Goal: Feedback & Contribution: Contribute content

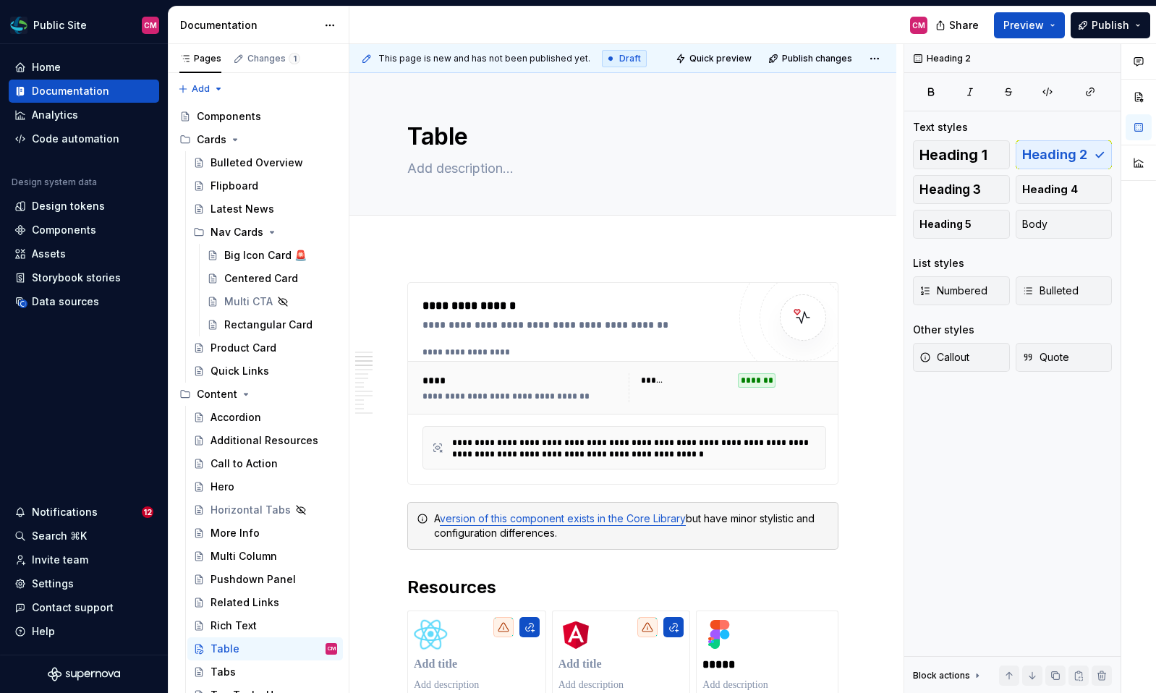
scroll to position [565, 0]
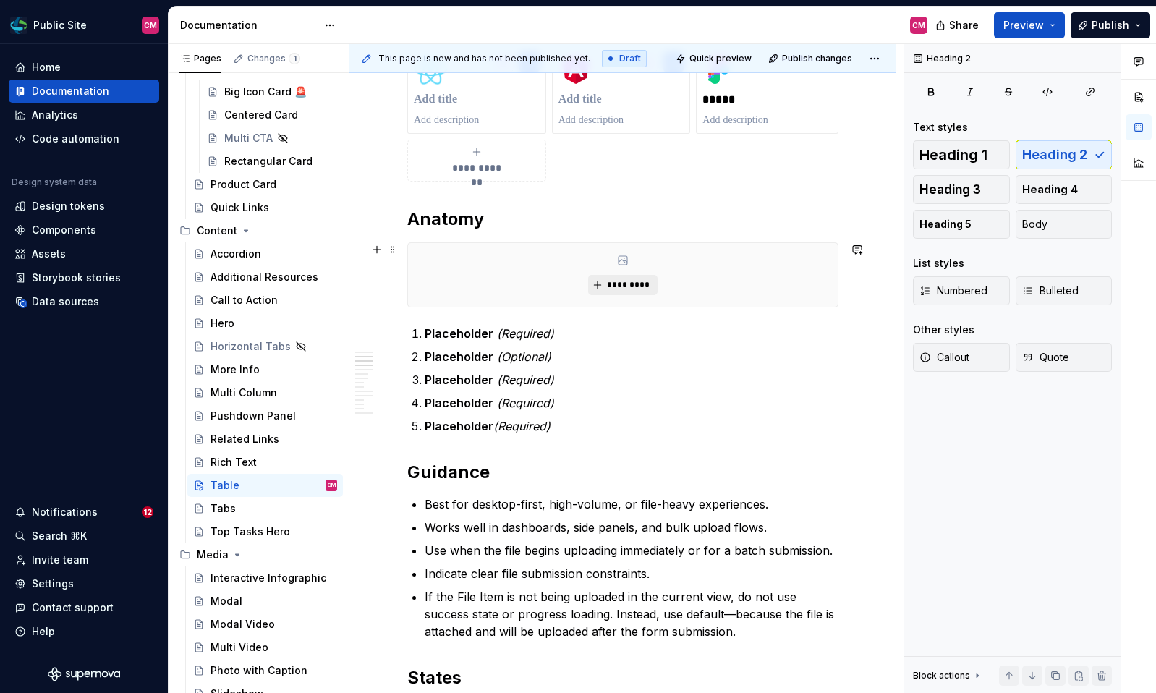
click at [636, 284] on span "*********" at bounding box center [628, 285] width 44 height 12
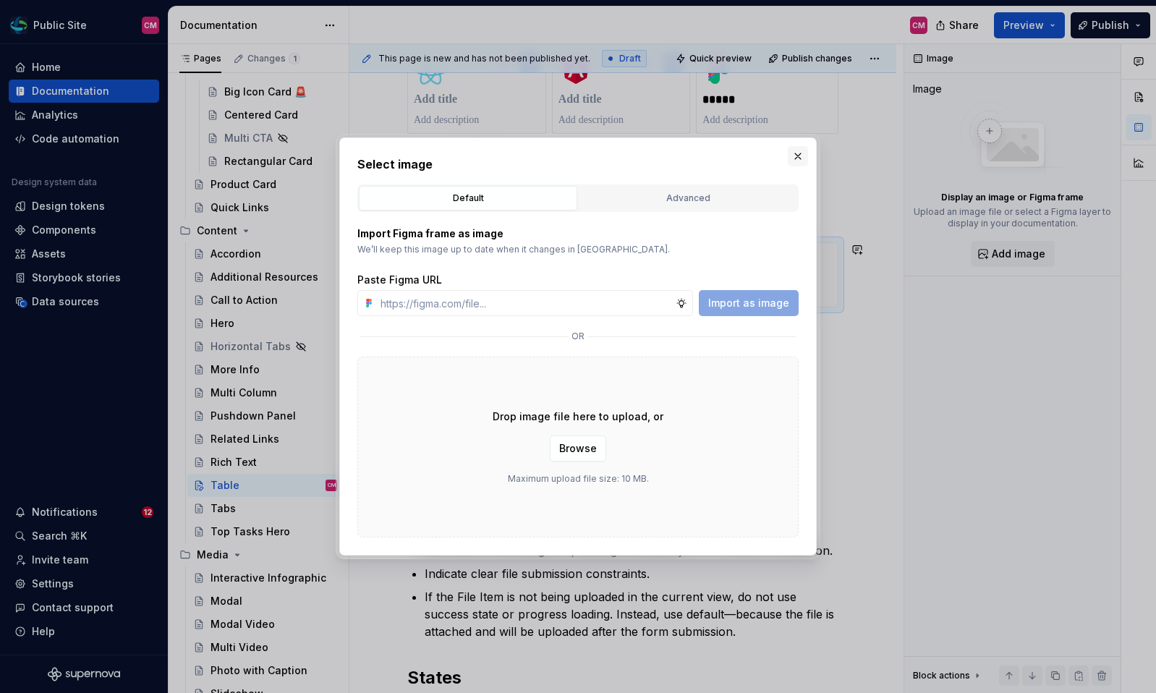
click at [796, 158] on button "button" at bounding box center [798, 156] width 20 height 20
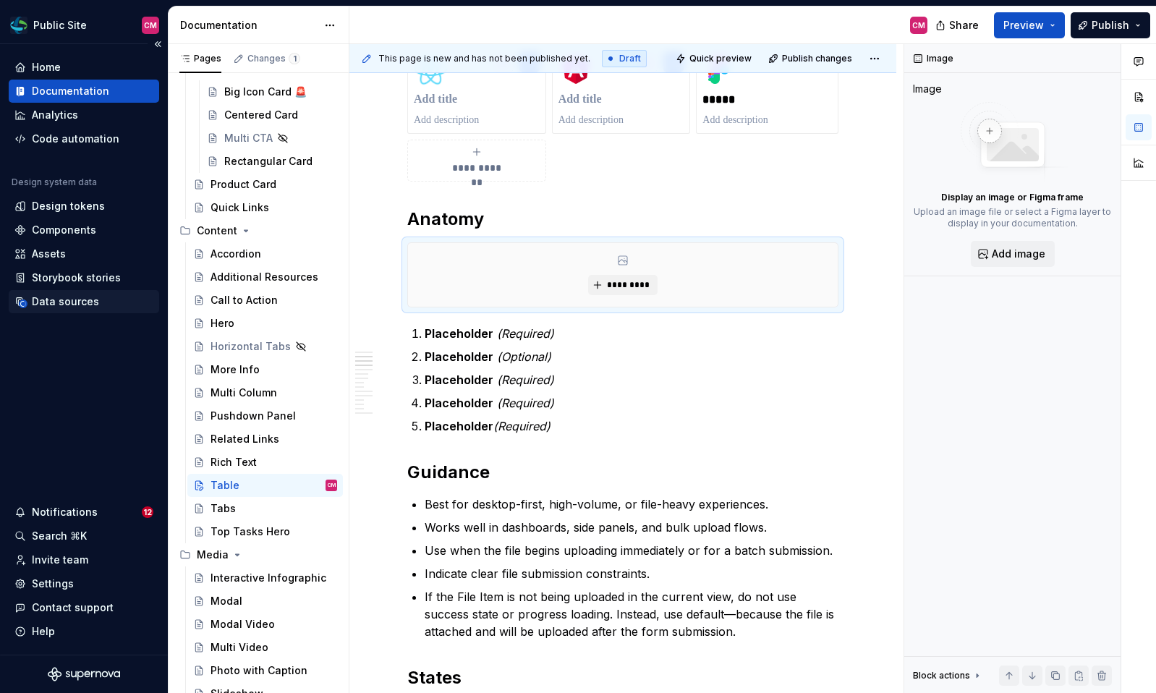
click at [68, 297] on div "Data sources" at bounding box center [65, 301] width 67 height 14
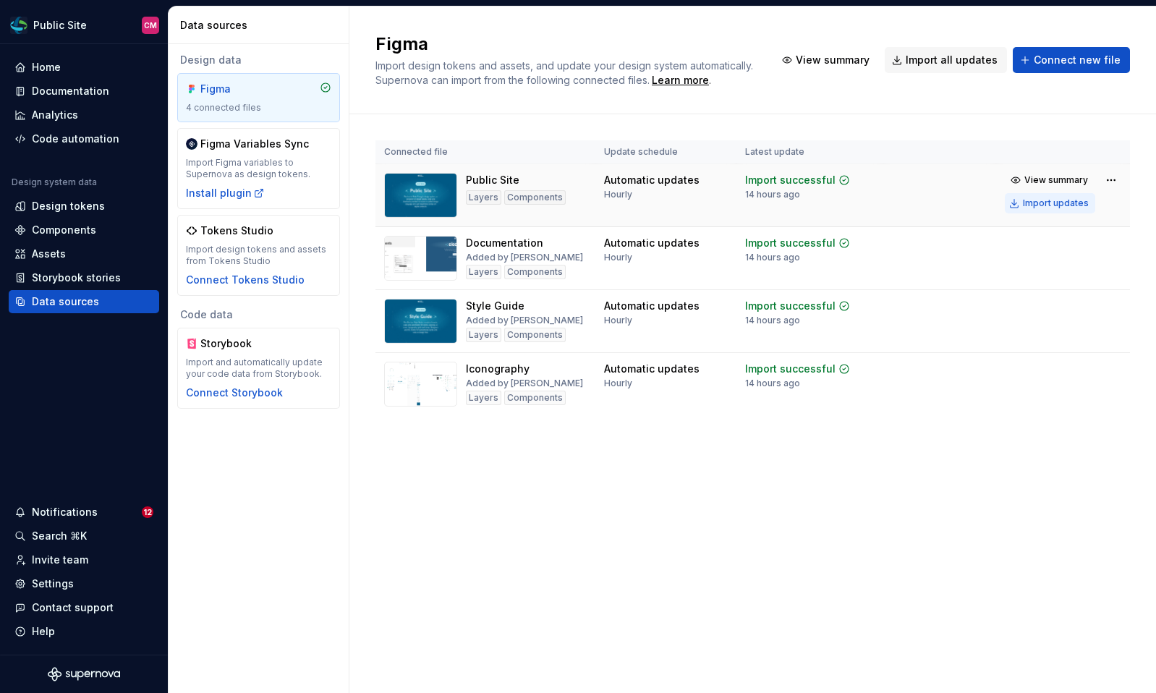
click at [1055, 198] on div "Import updates" at bounding box center [1056, 204] width 66 height 12
click at [43, 95] on div "Documentation" at bounding box center [70, 91] width 77 height 14
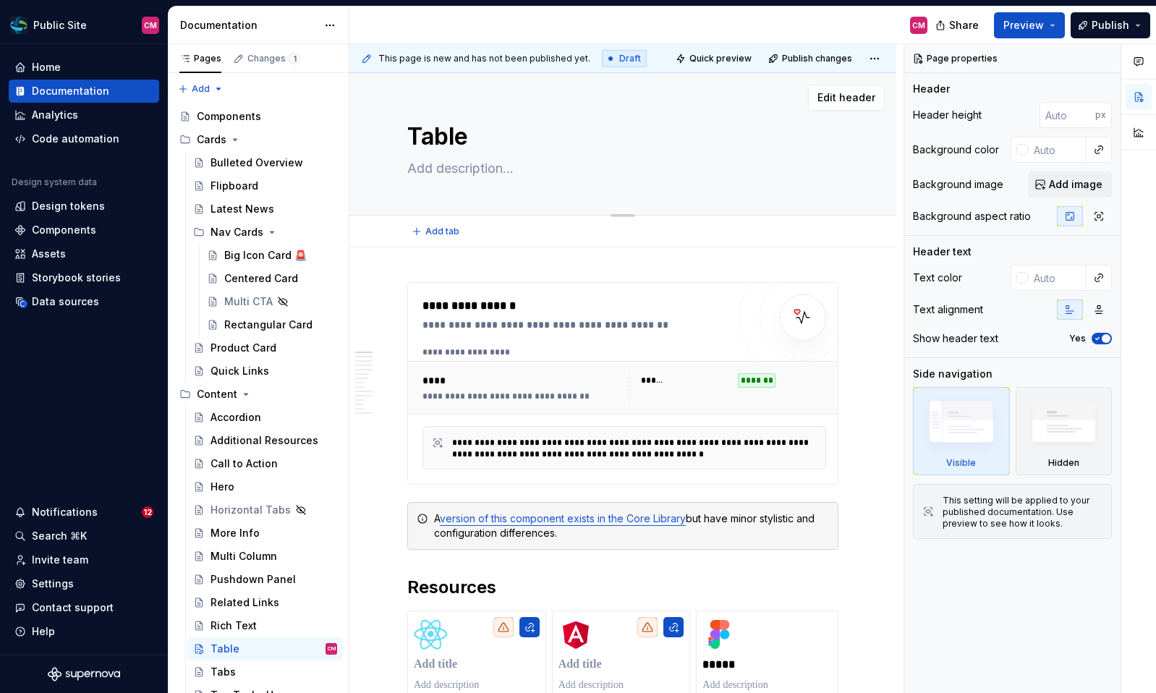
click at [524, 166] on textarea at bounding box center [619, 168] width 431 height 23
type textarea "*"
type textarea "o"
type textarea "*"
type textarea "or"
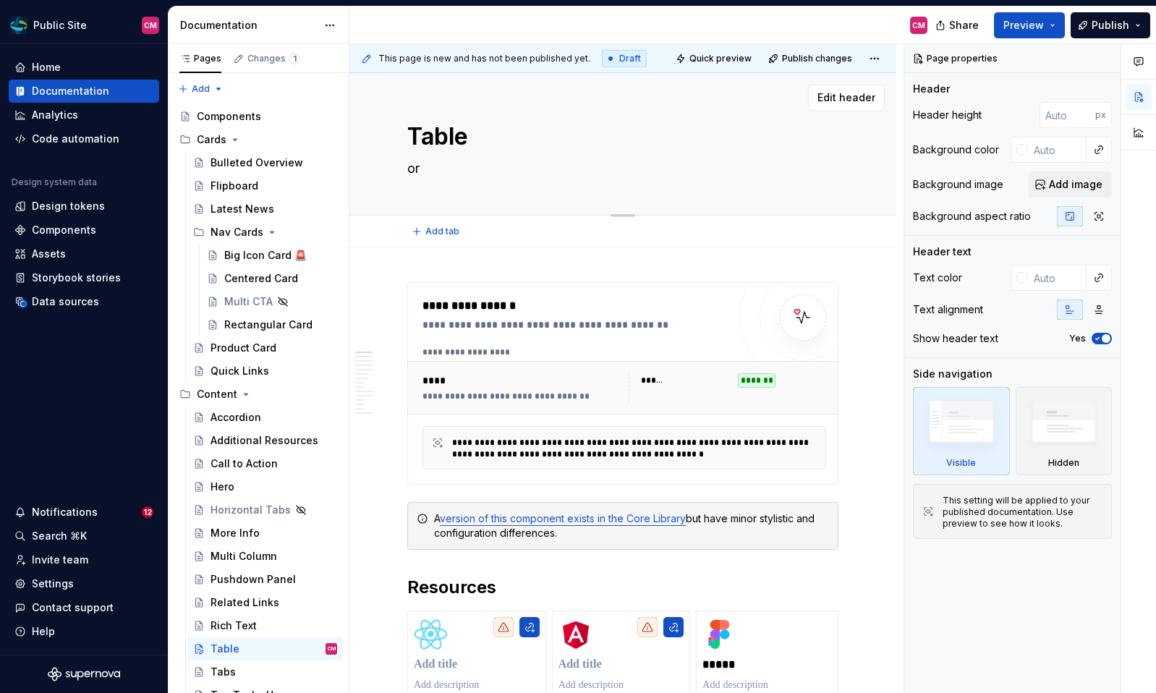
type textarea "*"
type textarea "org"
type textarea "*"
type textarea "orga"
type textarea "*"
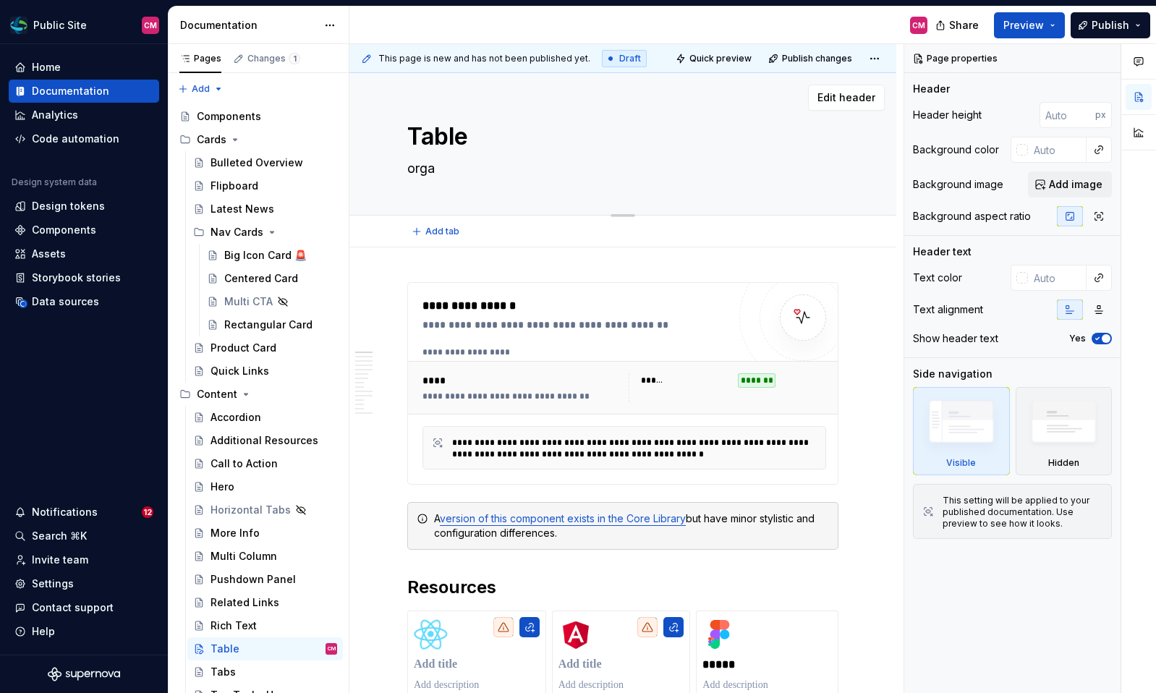
type textarea "organ"
type textarea "*"
type textarea "organiz"
type textarea "*"
type textarea "organi"
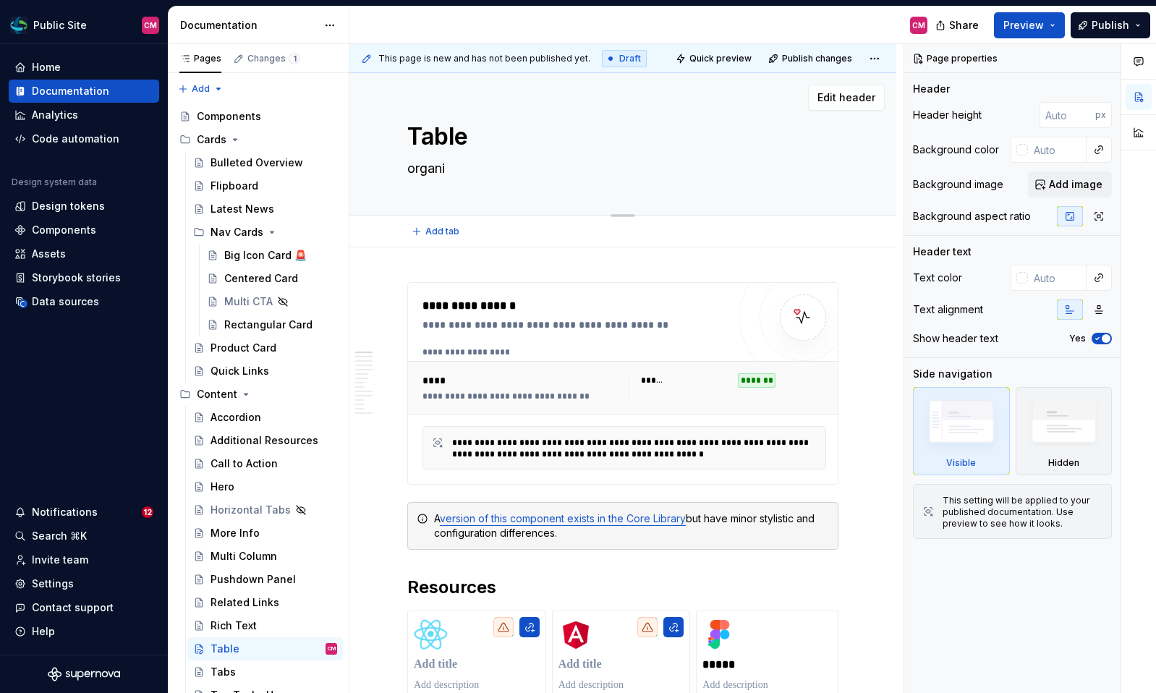
type textarea "*"
type textarea "organ"
type textarea "*"
type textarea "orga"
type textarea "*"
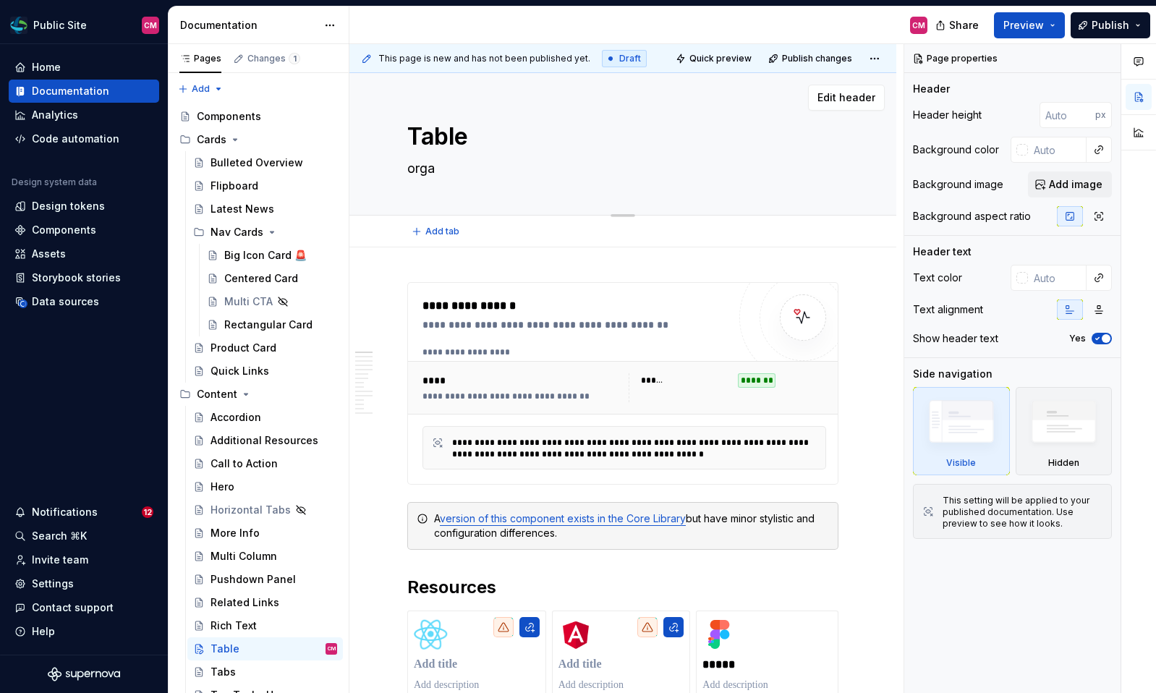
type textarea "org"
type textarea "*"
type textarea "or"
type textarea "*"
type textarea "o"
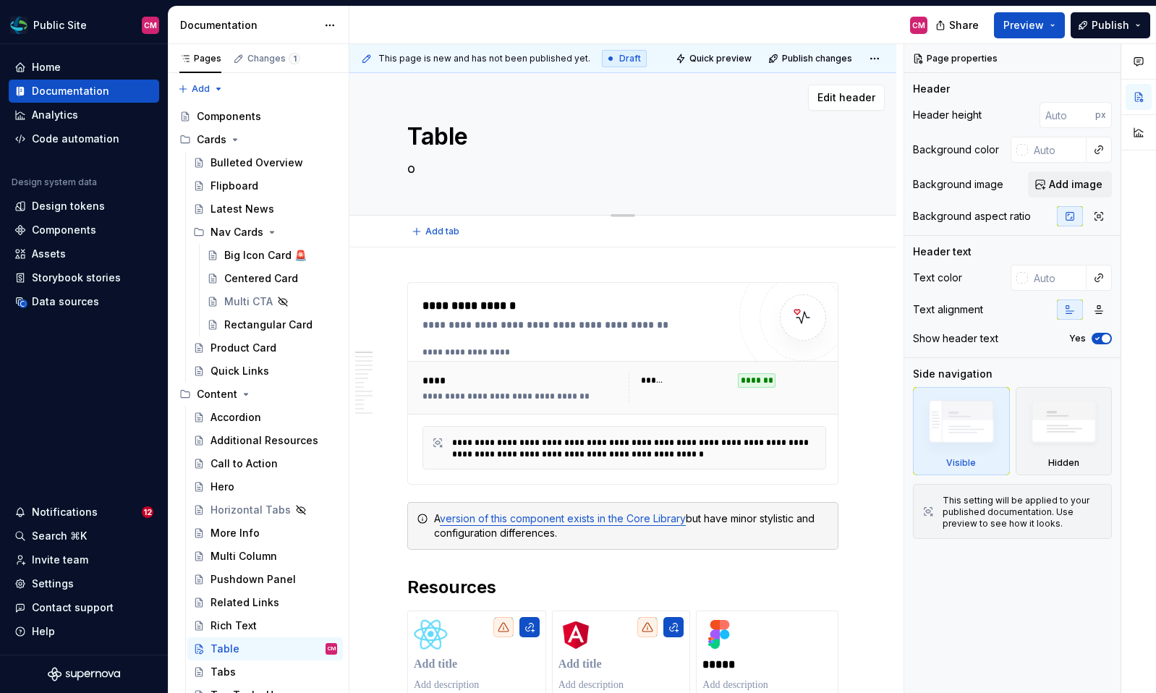
type textarea "*"
type textarea "O"
type textarea "*"
type textarea "Or"
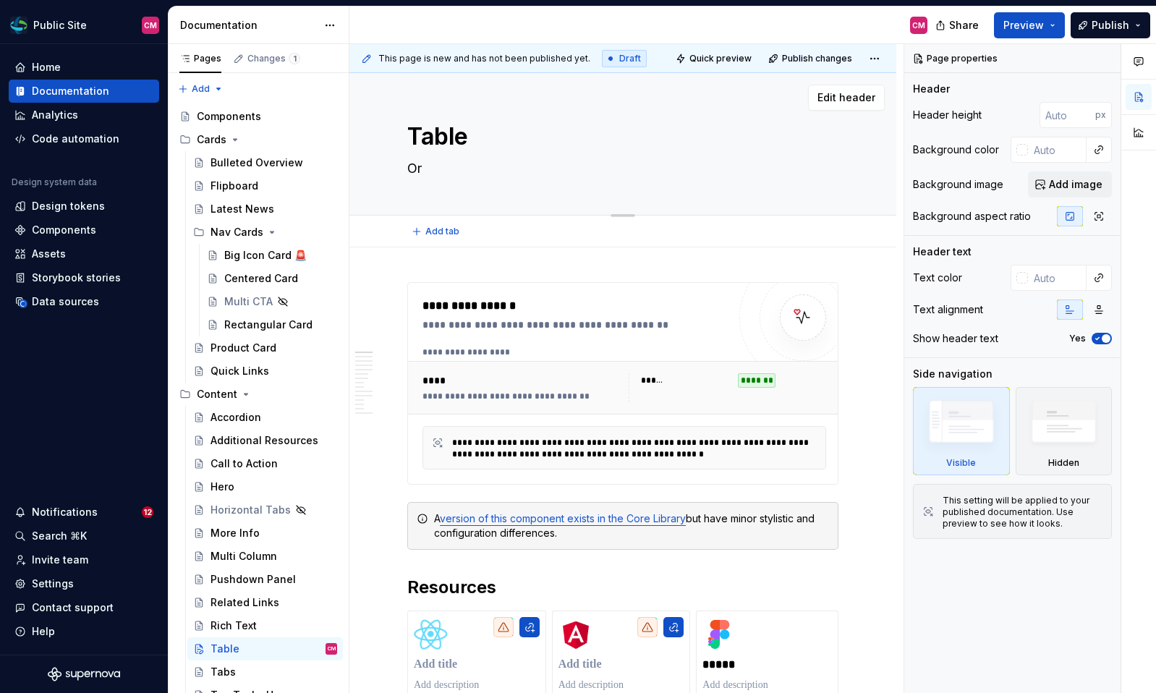
type textarea "*"
type textarea "Org"
type textarea "*"
type textarea "Organ"
type textarea "*"
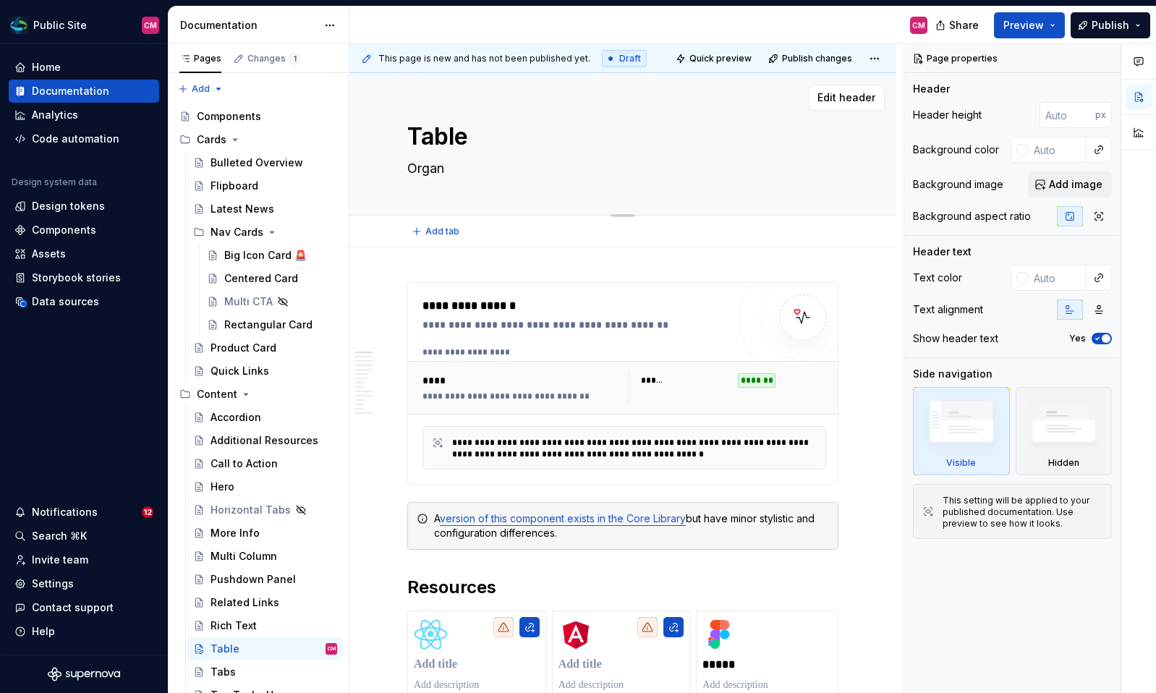
type textarea "Organi"
type textarea "*"
type textarea "Organiz"
type textarea "*"
type textarea "Organize"
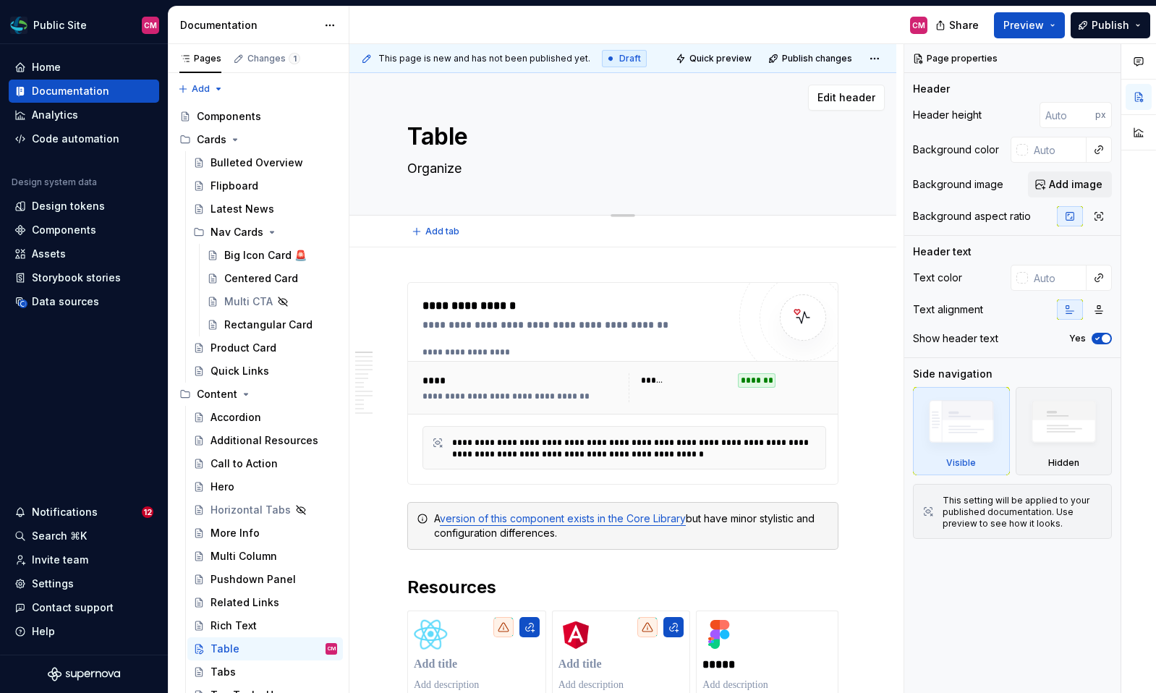
type textarea "*"
type textarea "Organize"
type textarea "*"
type textarea "Organize a"
type textarea "*"
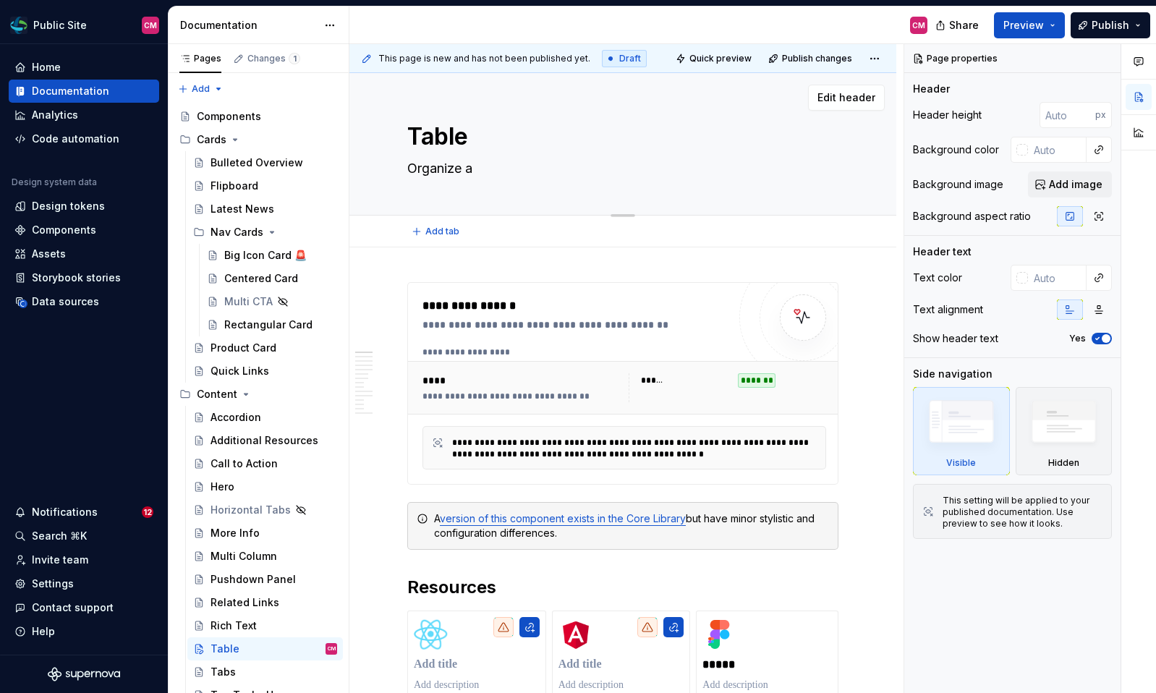
type textarea "Organize an"
type textarea "*"
type textarea "Organize and"
type textarea "*"
type textarea "Organize and d"
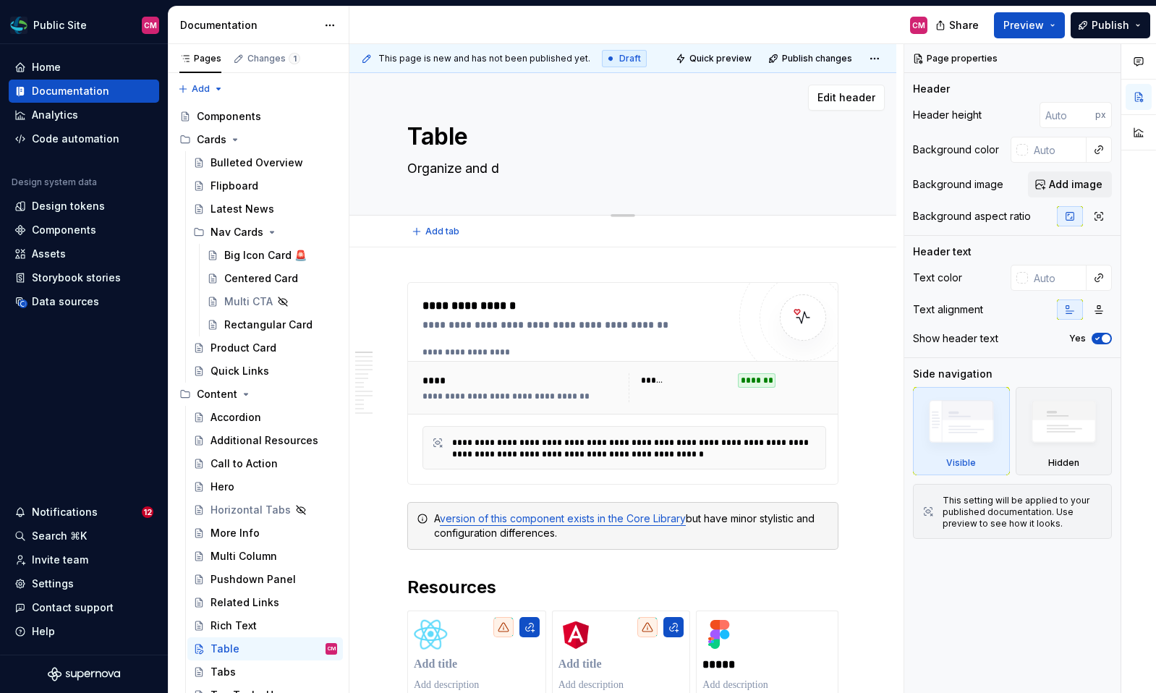
type textarea "*"
type textarea "Organize and di"
type textarea "*"
type textarea "Organize and dis"
type textarea "*"
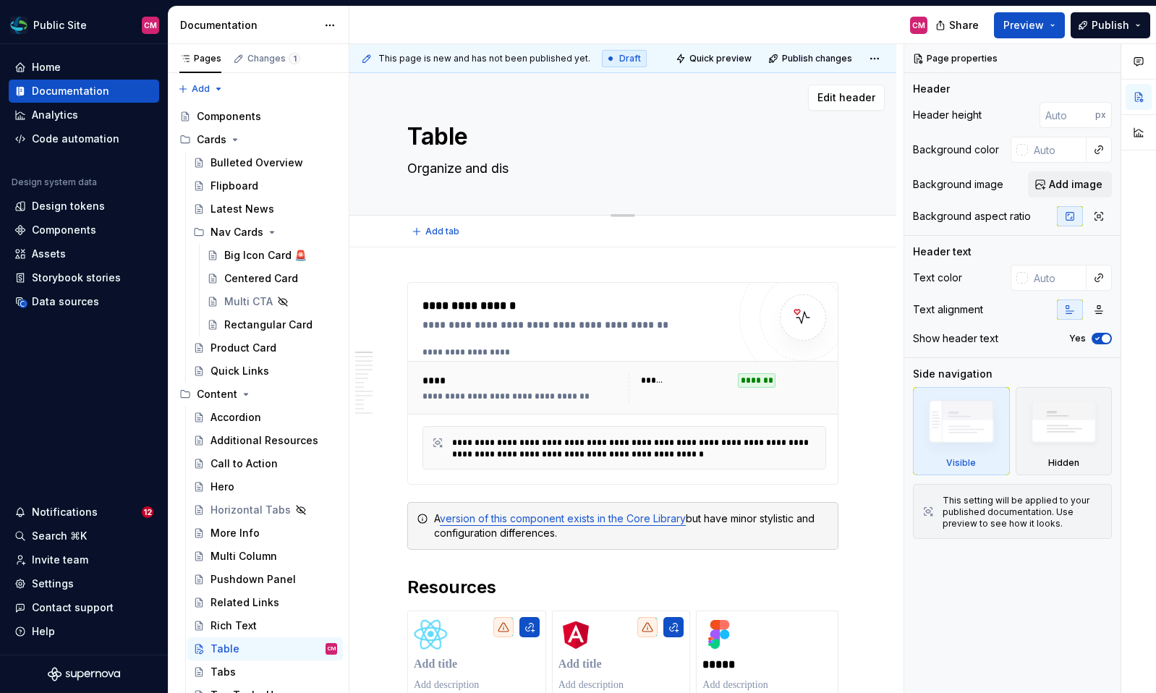
type textarea "Organize and disp"
type textarea "*"
type textarea "Organize and displ"
type textarea "*"
type textarea "Organize and displa"
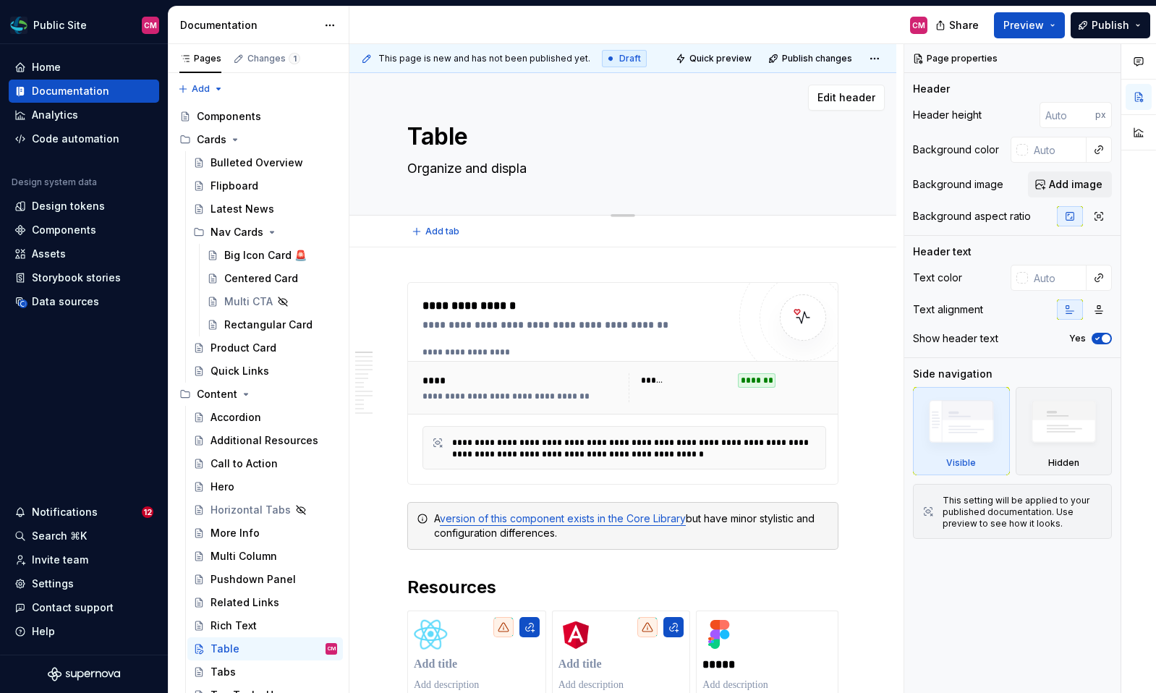
type textarea "*"
type textarea "Organize and display"
type textarea "*"
type textarea "Organize and display"
type textarea "*"
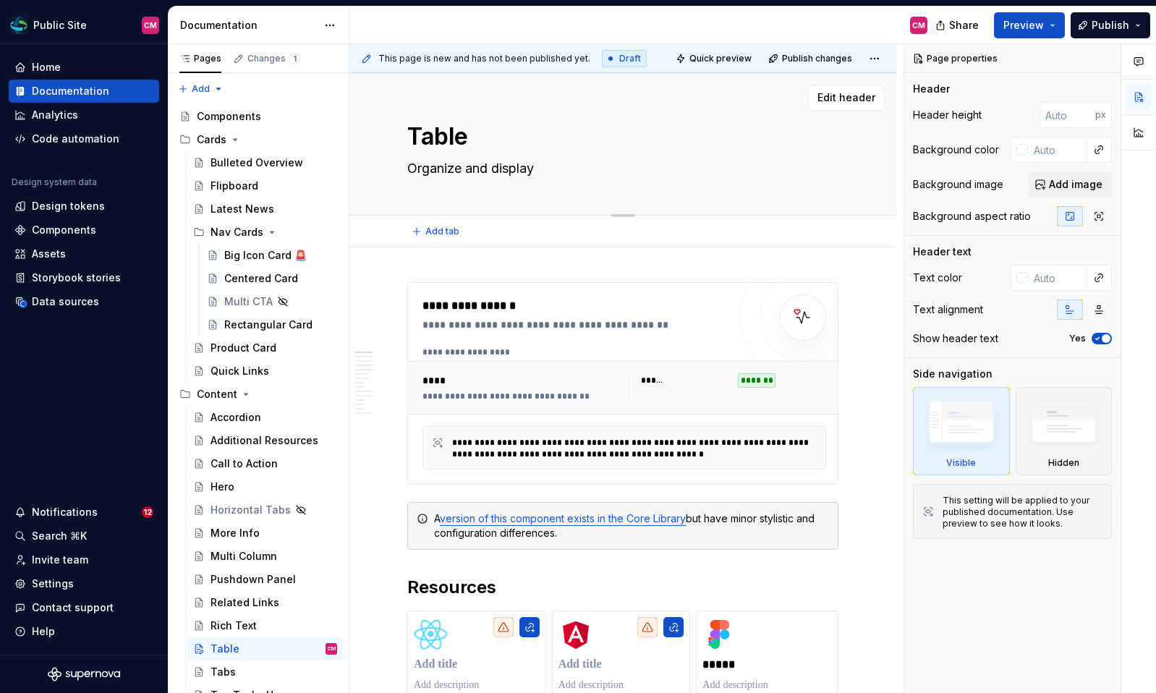
type textarea "Organize and display d"
type textarea "*"
type textarea "Organize and display da"
type textarea "*"
type textarea "Organize and display dat"
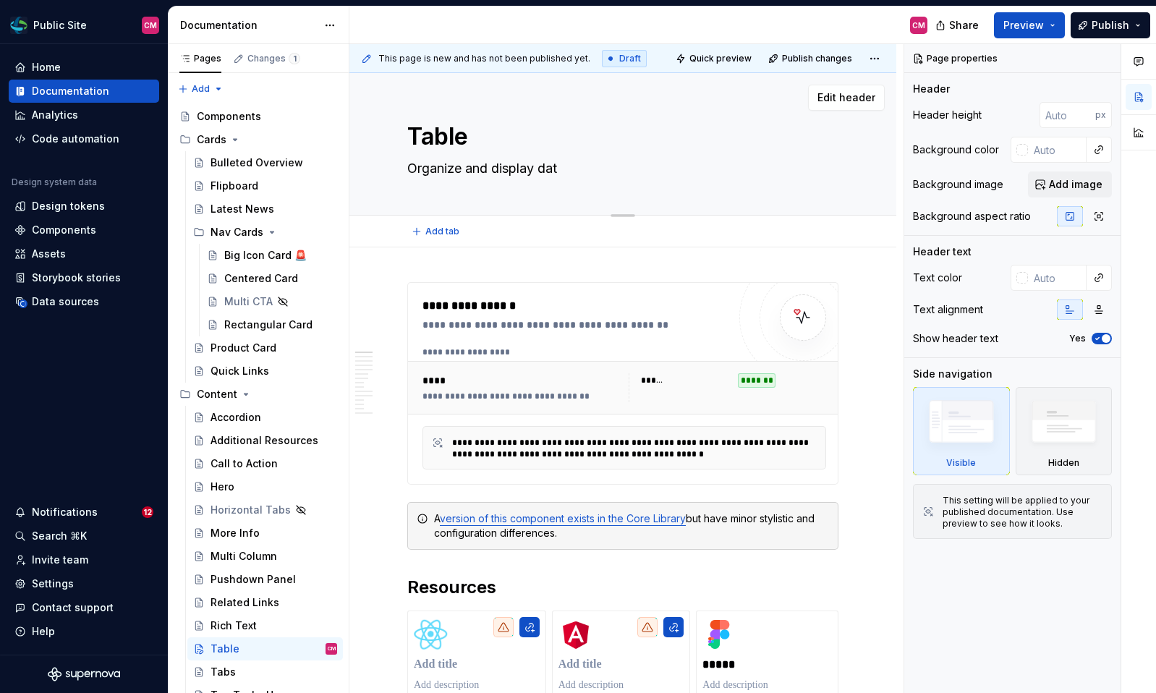
type textarea "*"
type textarea "Organize and display data"
type textarea "*"
type textarea "Organize and display data."
type textarea "*"
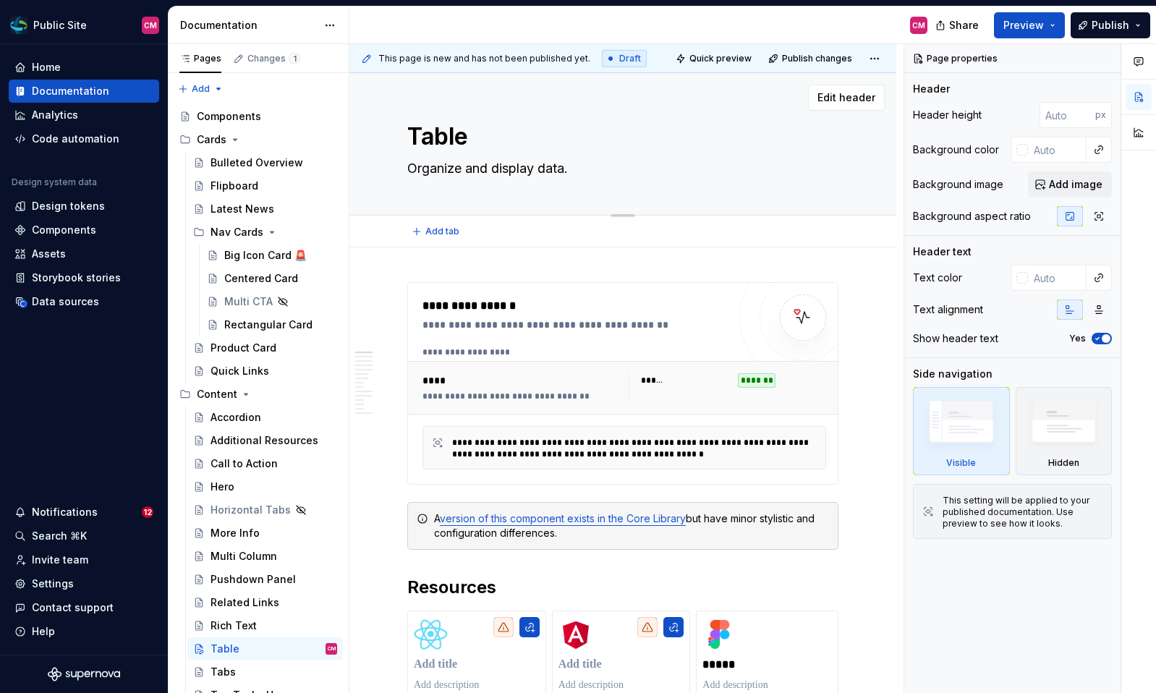
type textarea "Organize and display data"
type textarea "*"
type textarea "Organize and display data"
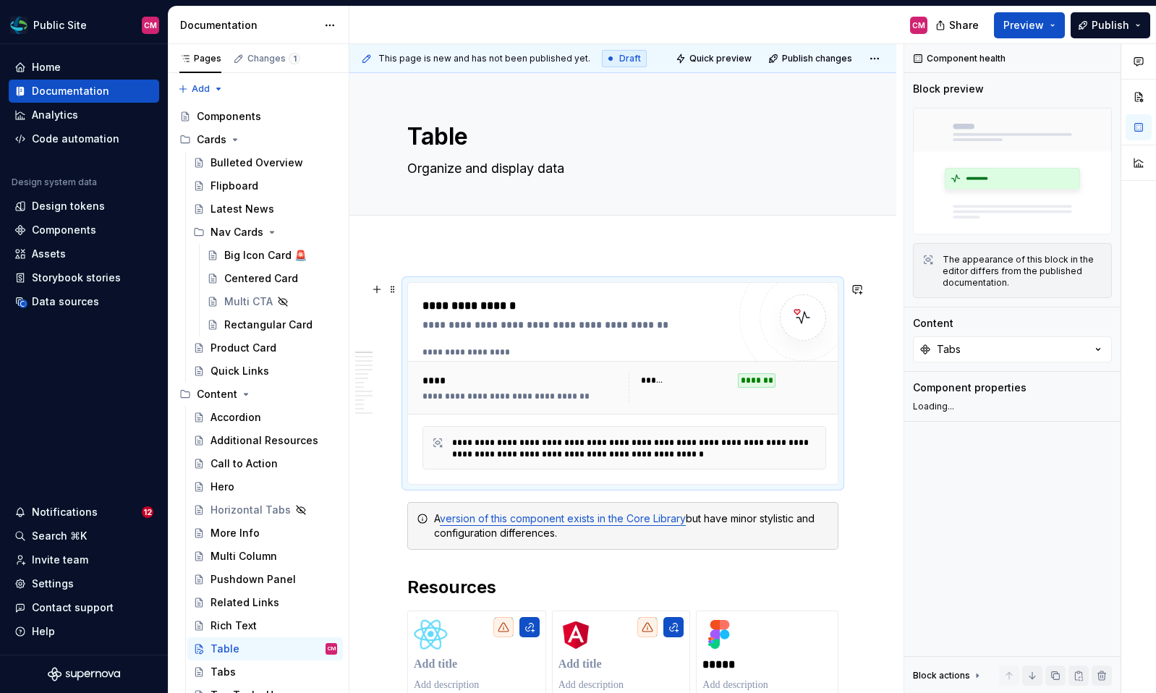
click at [548, 350] on div "**********" at bounding box center [628, 353] width 411 height 12
click at [61, 306] on div "Data sources" at bounding box center [65, 301] width 67 height 14
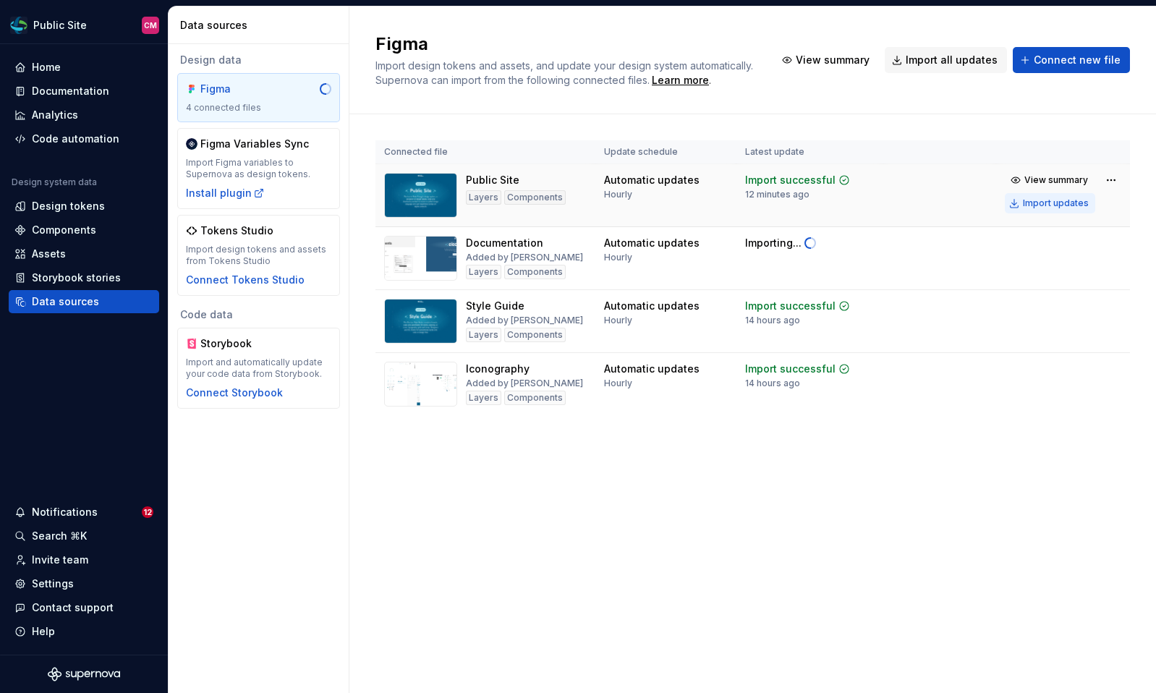
click at [1054, 202] on div "Import updates" at bounding box center [1056, 204] width 66 height 12
click at [43, 85] on div "Documentation" at bounding box center [70, 91] width 77 height 14
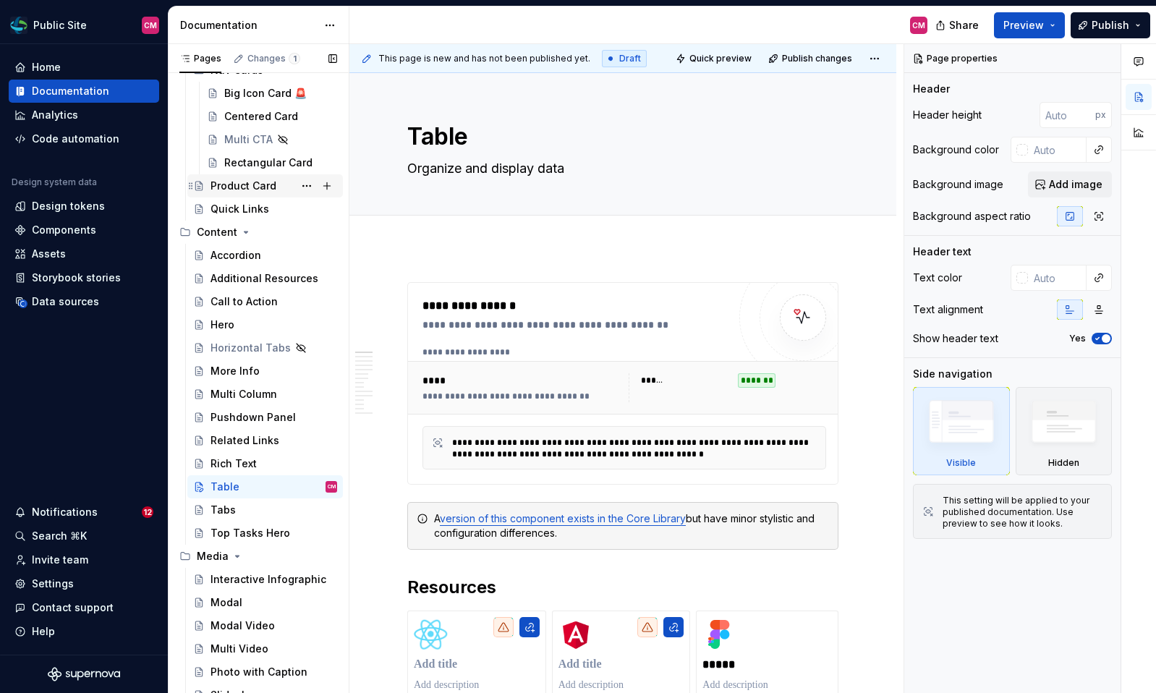
scroll to position [163, 0]
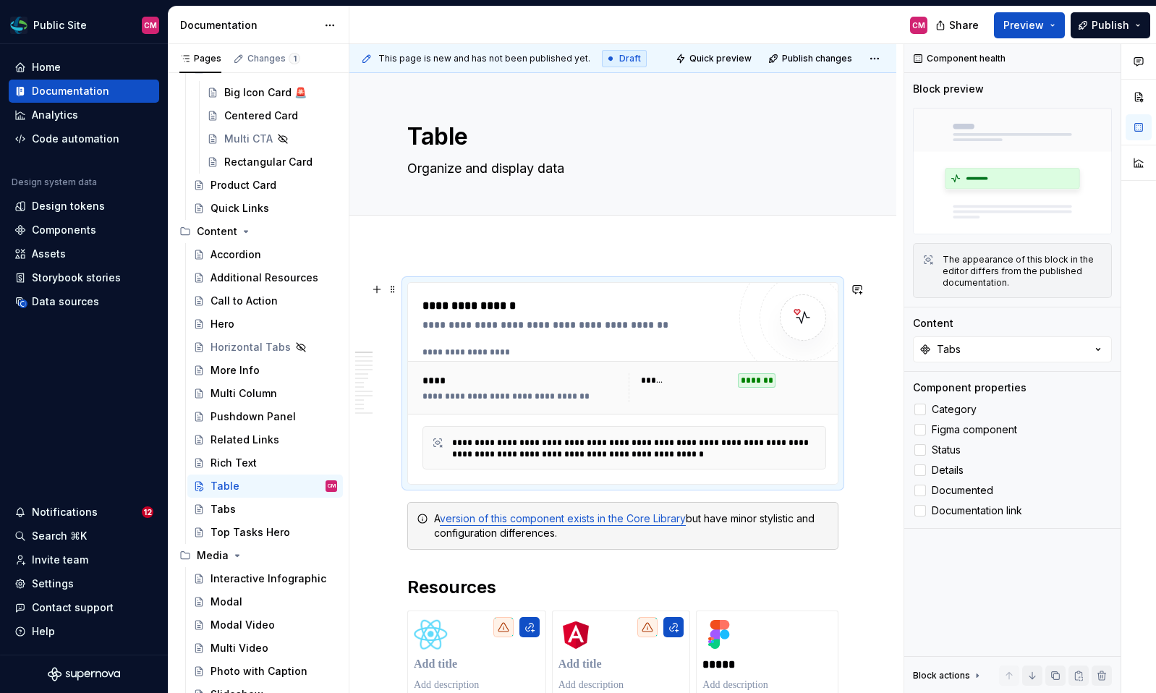
click at [572, 362] on div "**********" at bounding box center [624, 388] width 433 height 54
click at [103, 229] on div "Components" at bounding box center [83, 230] width 139 height 14
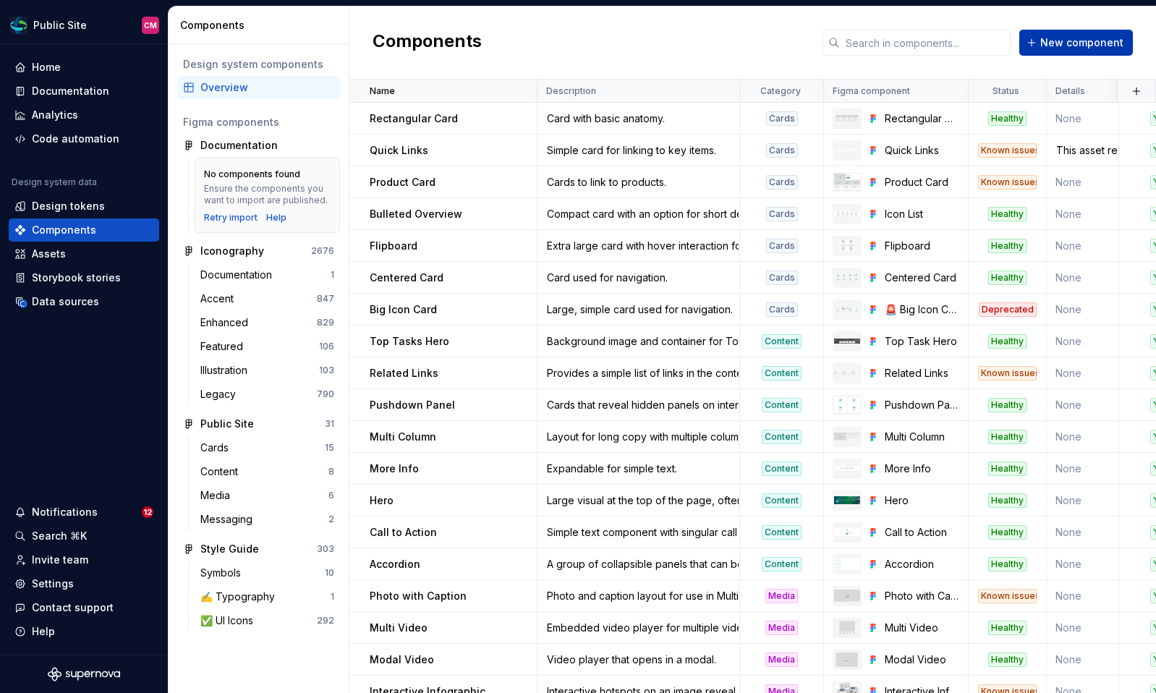
click at [1087, 41] on span "New component" at bounding box center [1081, 42] width 83 height 14
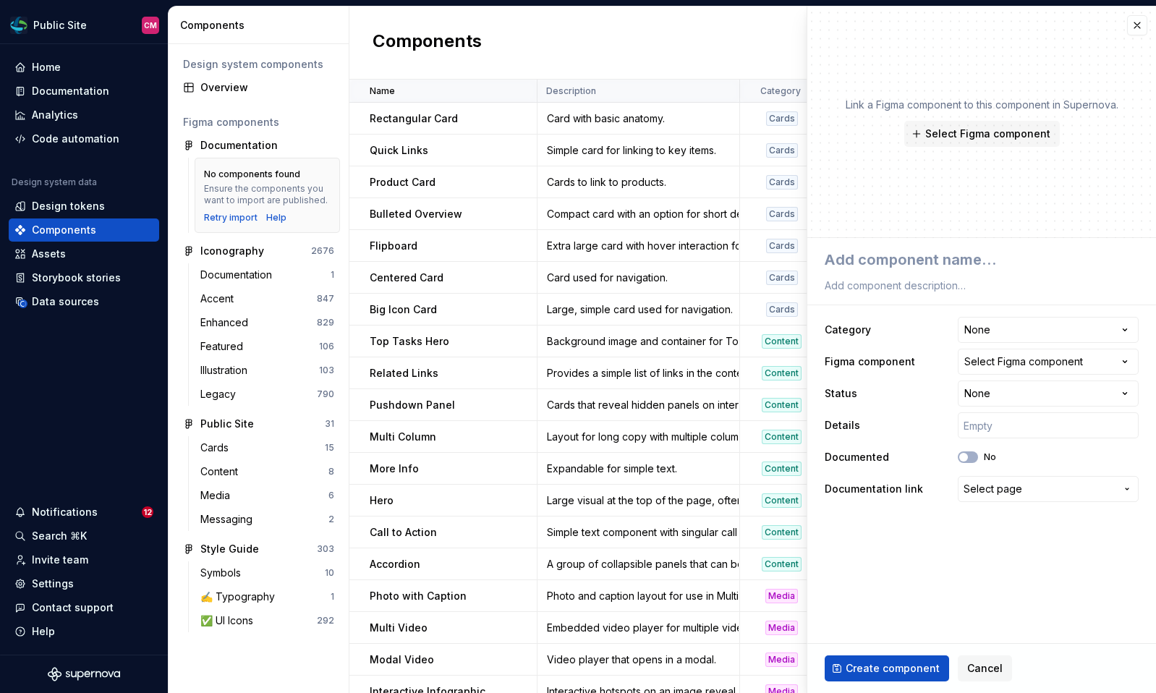
type textarea "*"
type textarea "T"
type textarea "*"
type textarea "Ta"
type textarea "*"
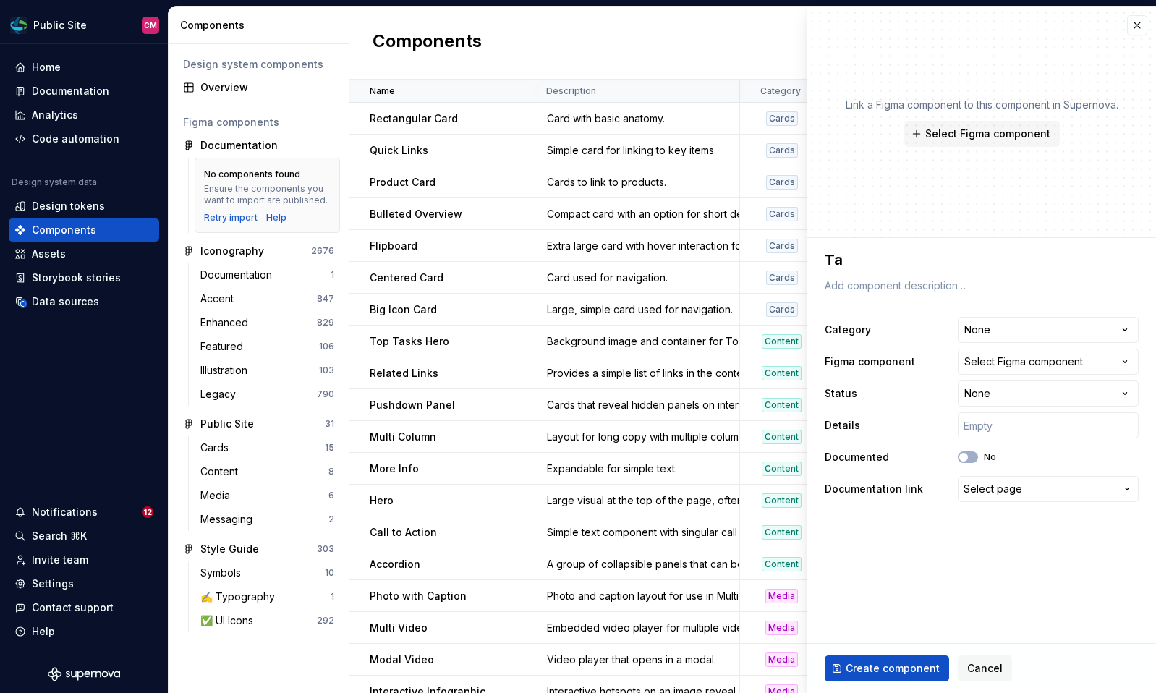
type textarea "Tab"
type textarea "*"
type textarea "Tabl"
type textarea "*"
type textarea "Table"
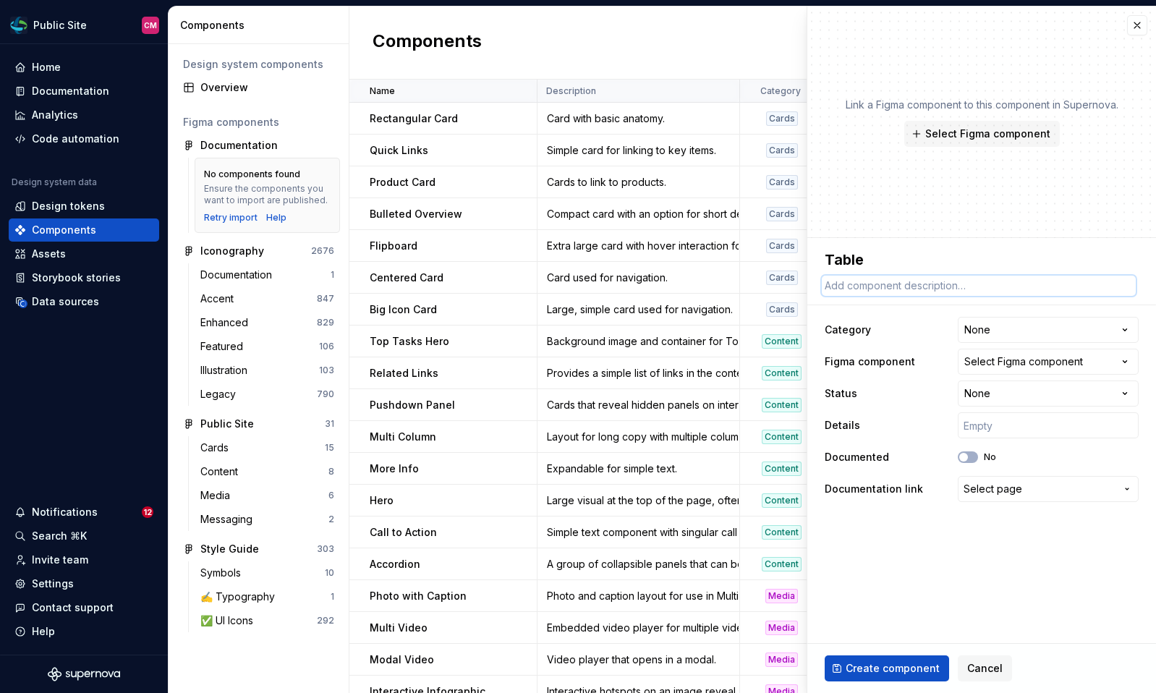
click at [937, 286] on textarea at bounding box center [979, 286] width 314 height 20
type textarea "*"
type textarea "O"
type textarea "*"
type textarea "Or"
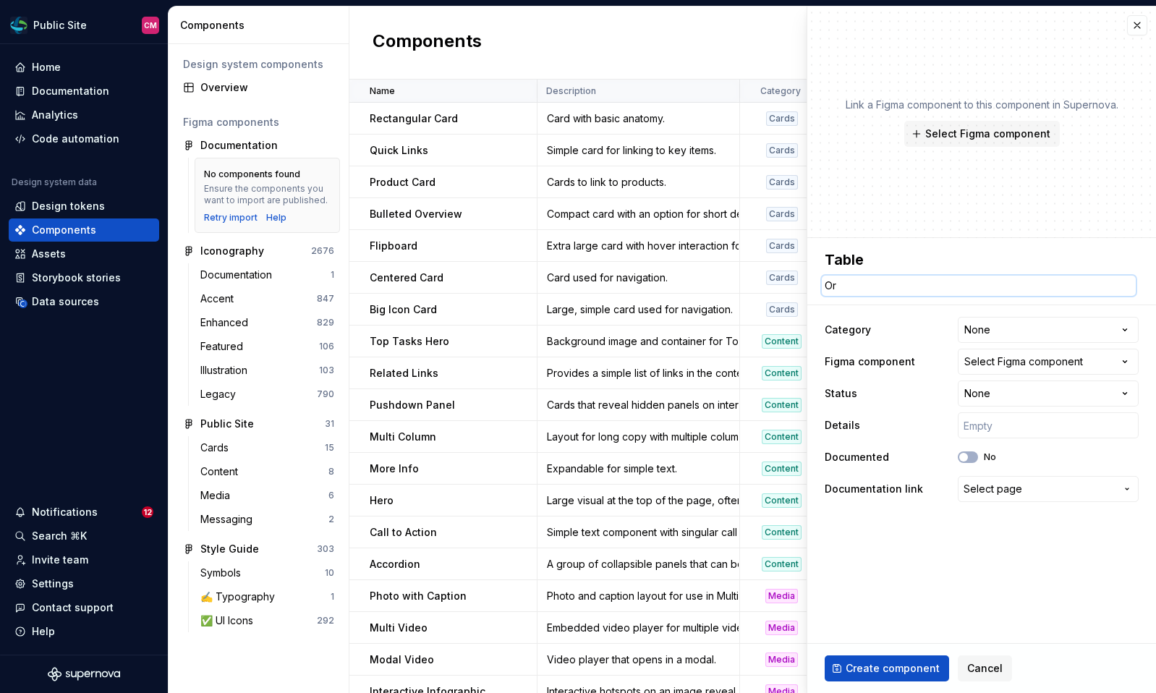
type textarea "*"
type textarea "Orga"
type textarea "*"
type textarea "Organ"
type textarea "*"
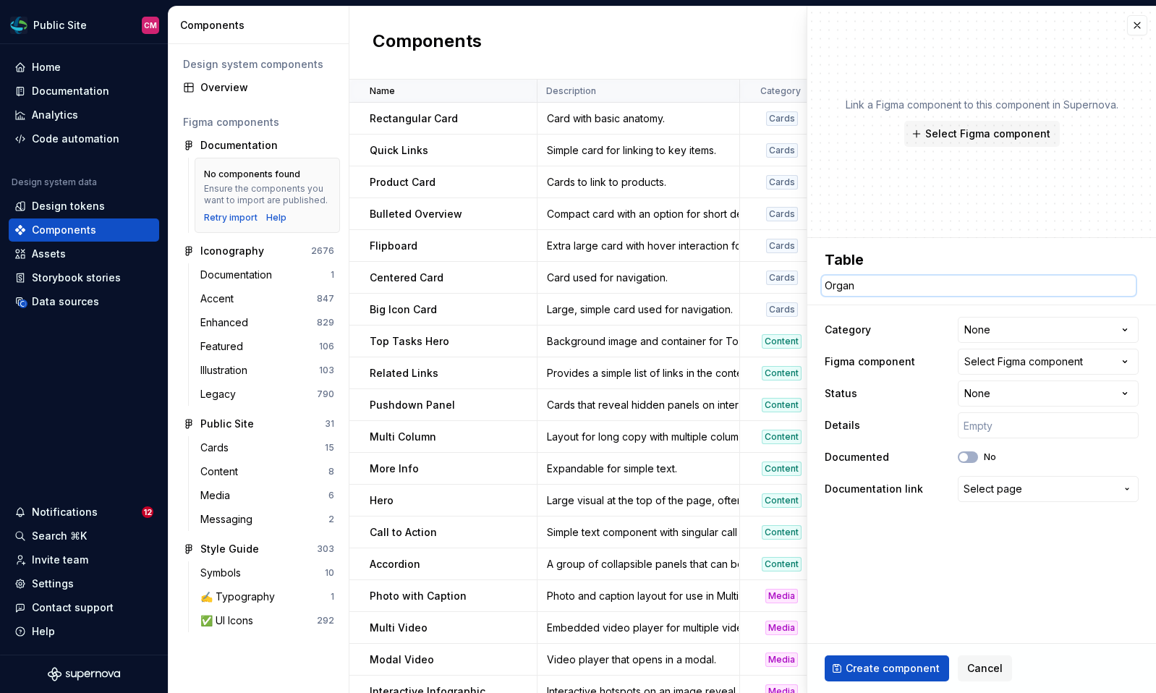
type textarea "Organi"
type textarea "*"
type textarea "Organiz"
type textarea "*"
type textarea "Organize"
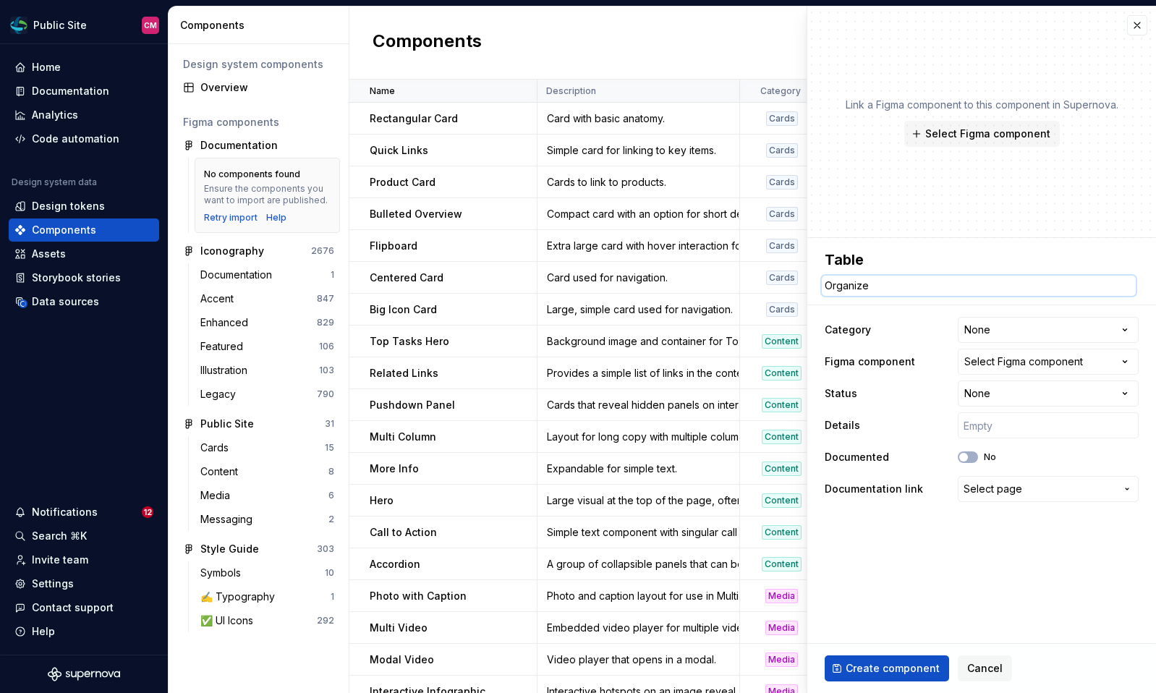
type textarea "*"
type textarea "Organize"
type textarea "*"
type textarea "Organize a"
type textarea "*"
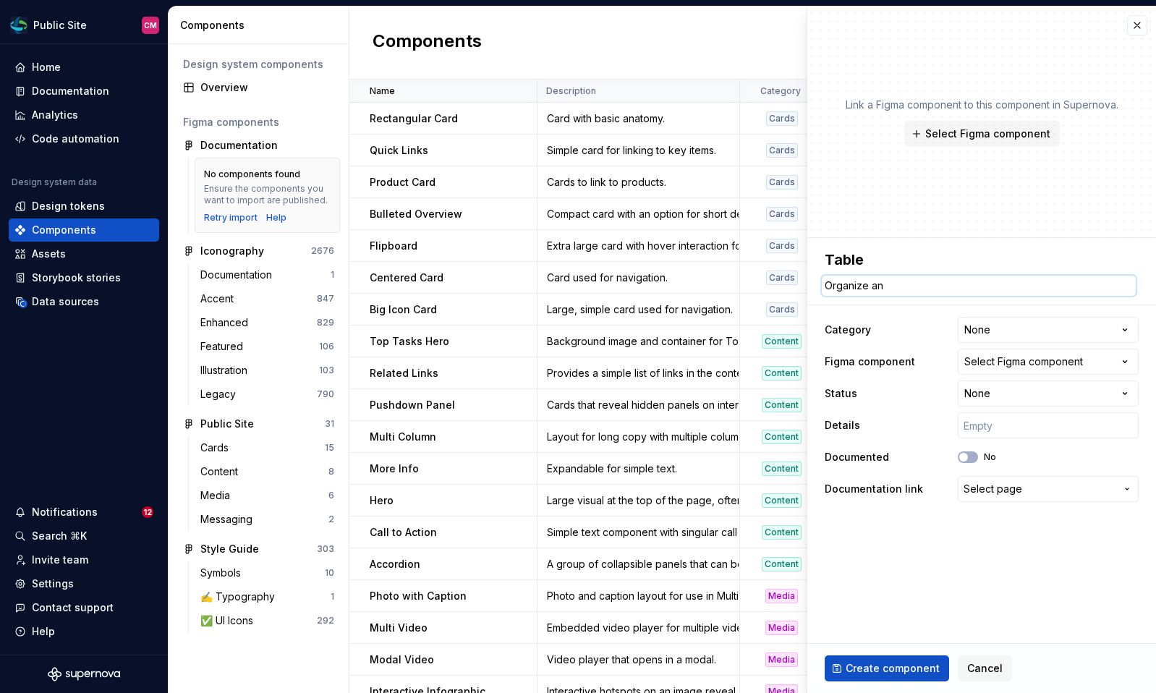
type textarea "Organize and"
type textarea "*"
type textarea "Organize and"
type textarea "*"
type textarea "Organize and d"
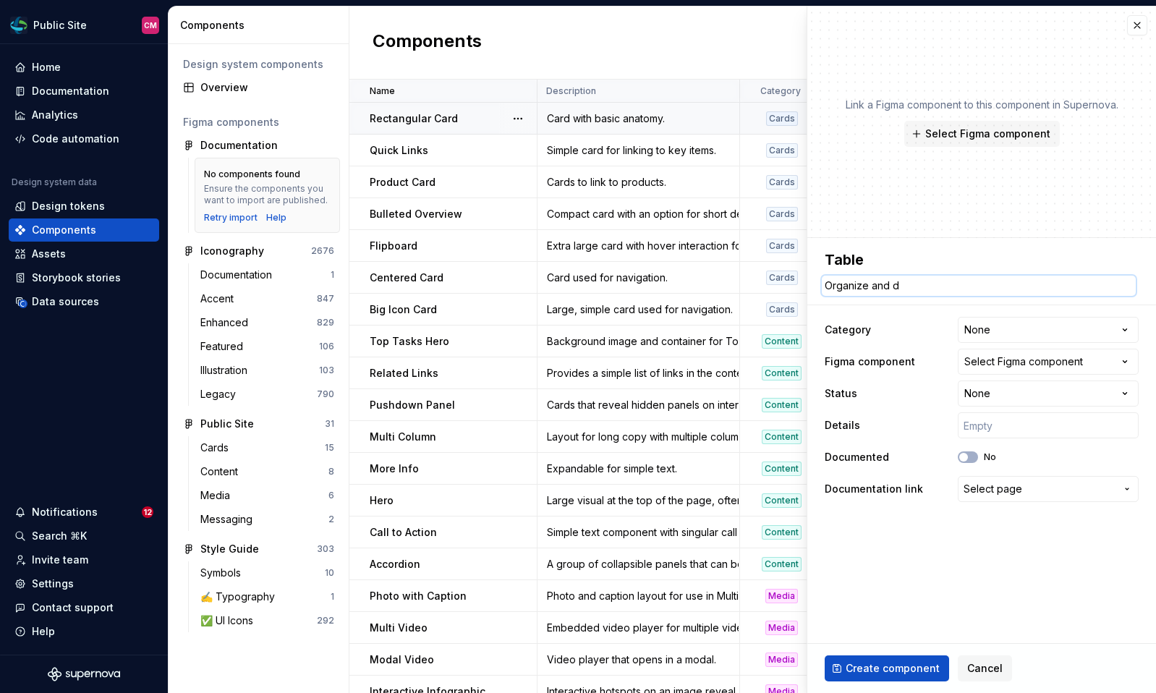
type textarea "*"
type textarea "Organize and di"
type textarea "*"
type textarea "Organize and dis"
type textarea "*"
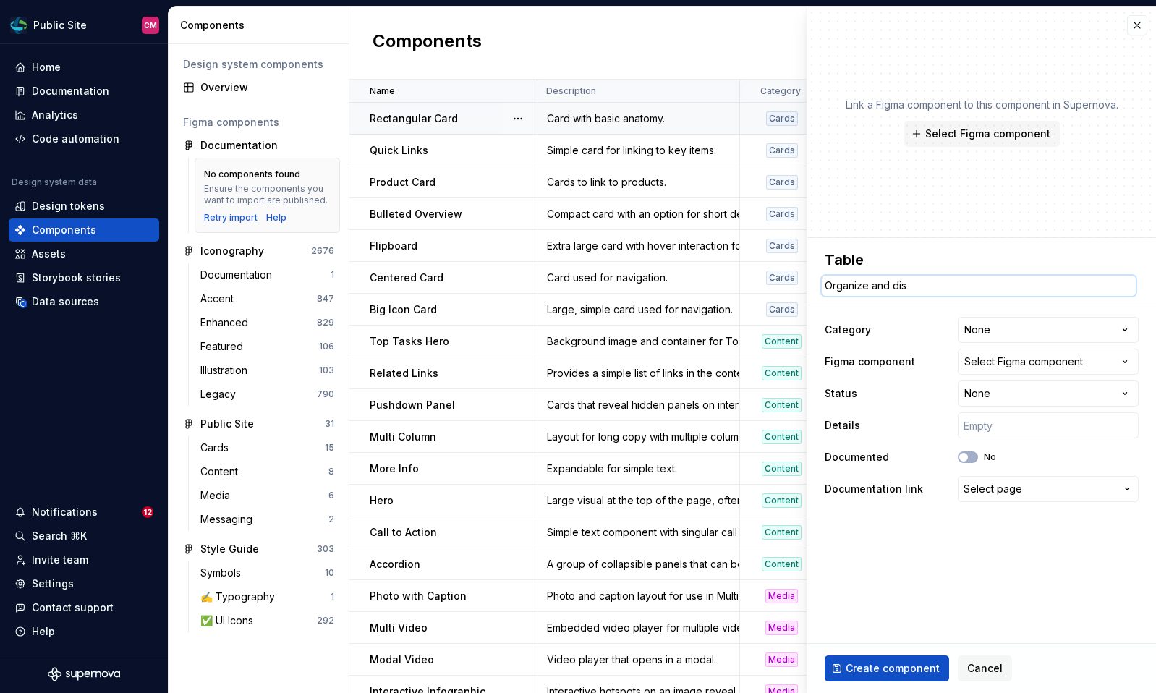
type textarea "Organize and disp"
type textarea "*"
type textarea "Organize and displ"
type textarea "*"
type textarea "Organize and display"
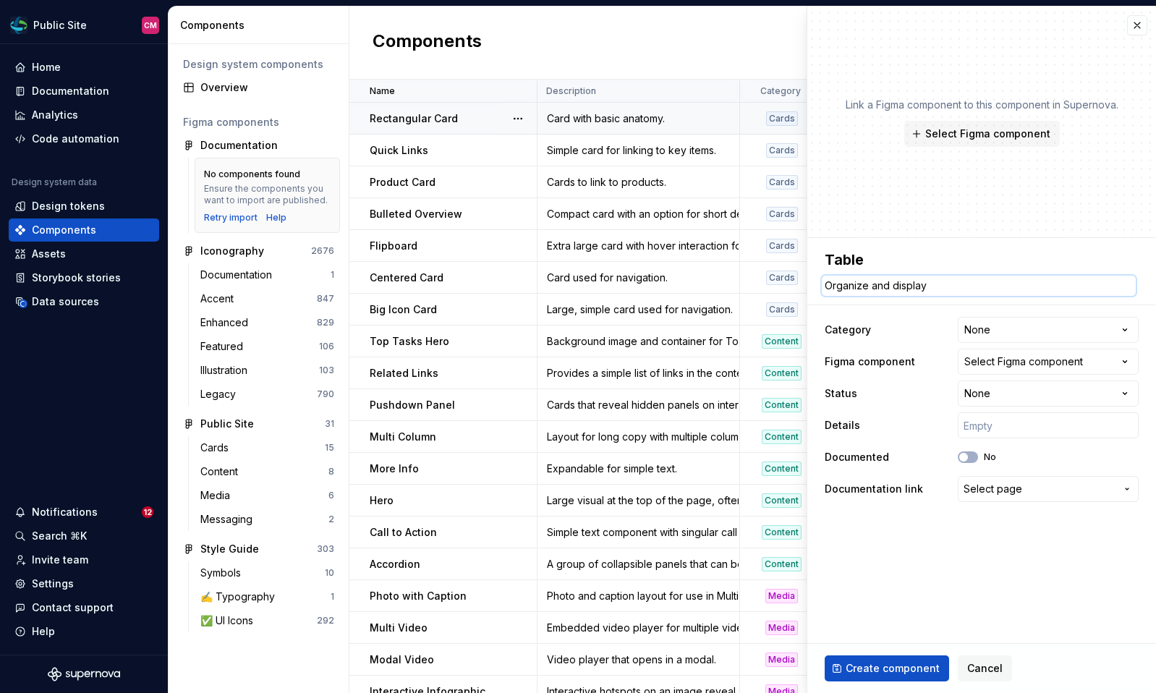
type textarea "*"
type textarea "Organize and display"
type textarea "*"
type textarea "Organize and display d"
type textarea "*"
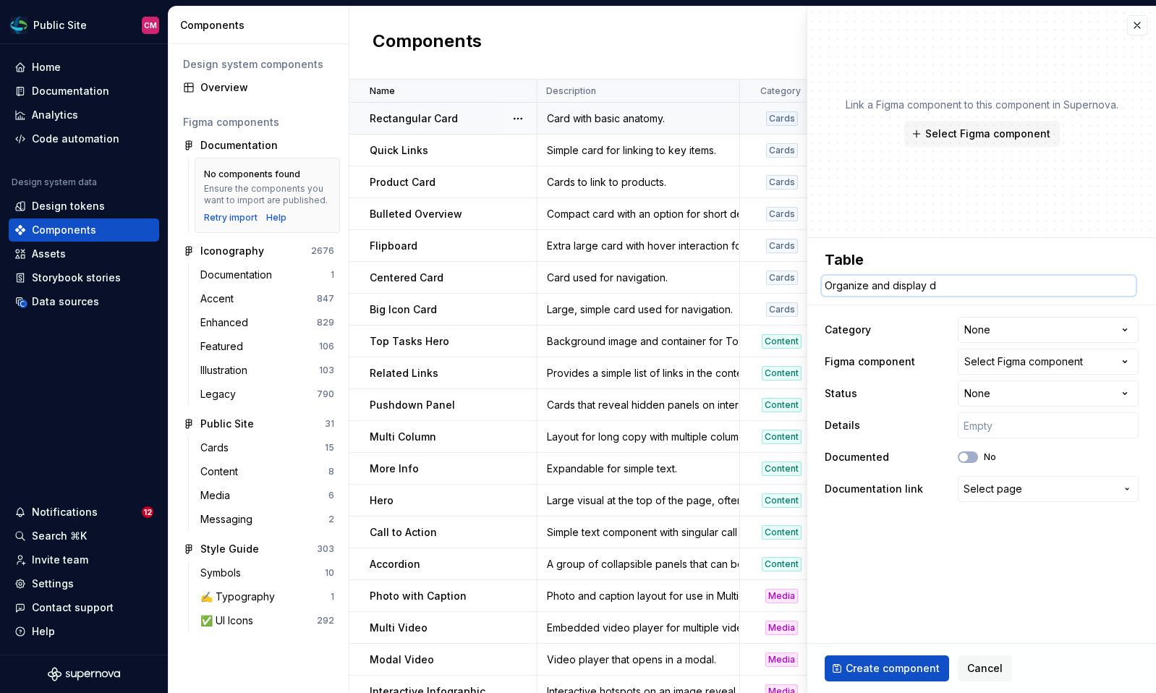
type textarea "Organize and display da"
type textarea "*"
type textarea "Organize and display data"
type textarea "*"
type textarea "Organize and display data."
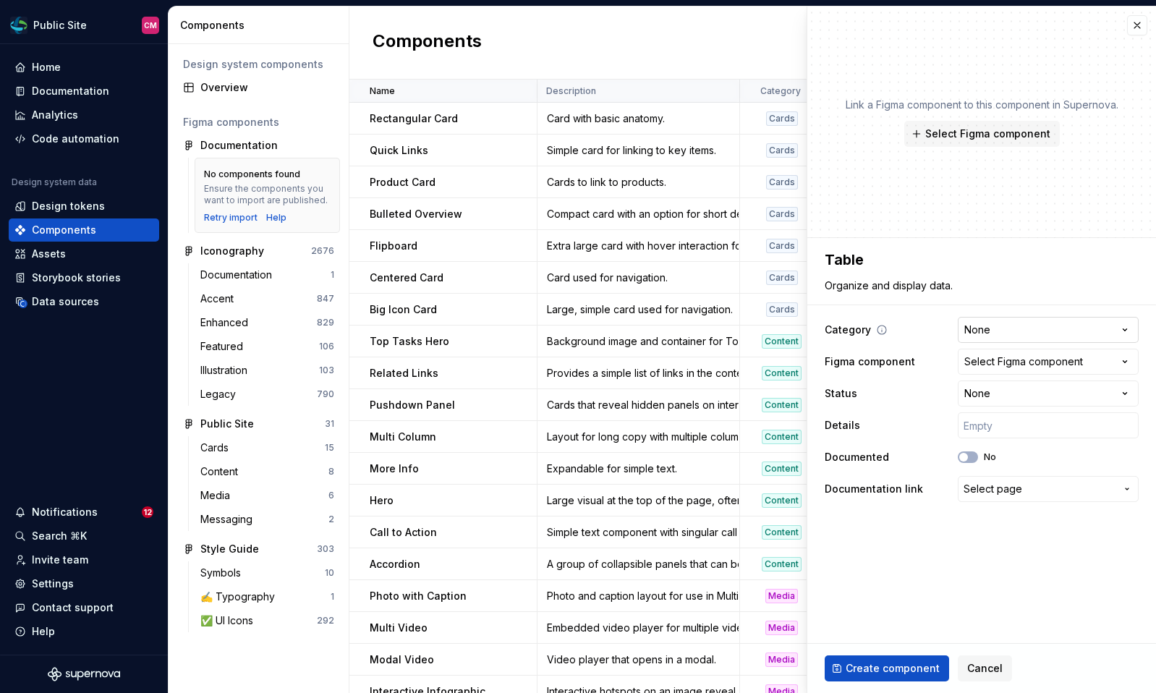
click at [988, 325] on html "Public Site CM Home Documentation Analytics Code automation Design system data …" at bounding box center [578, 346] width 1156 height 693
select select "**********"
type textarea "*"
click at [1013, 367] on div "Select Figma component" at bounding box center [1023, 362] width 119 height 14
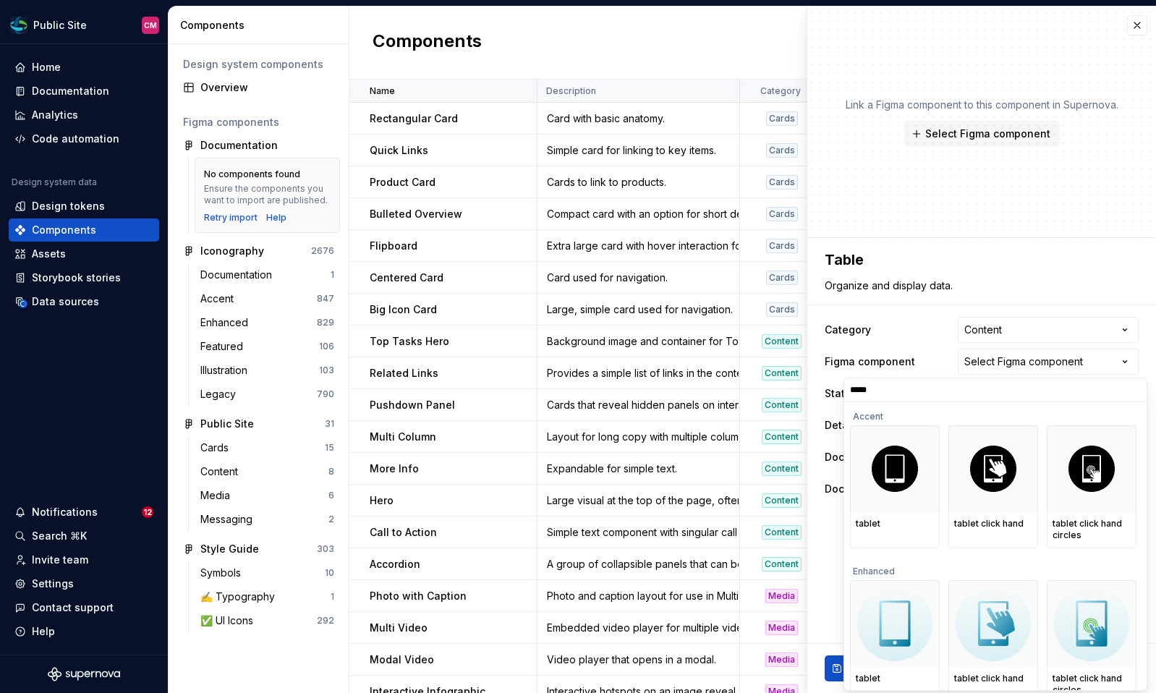
type input "*****"
click at [985, 371] on html "Public Site CM Home Documentation Analytics Code automation Design system data …" at bounding box center [578, 346] width 1156 height 693
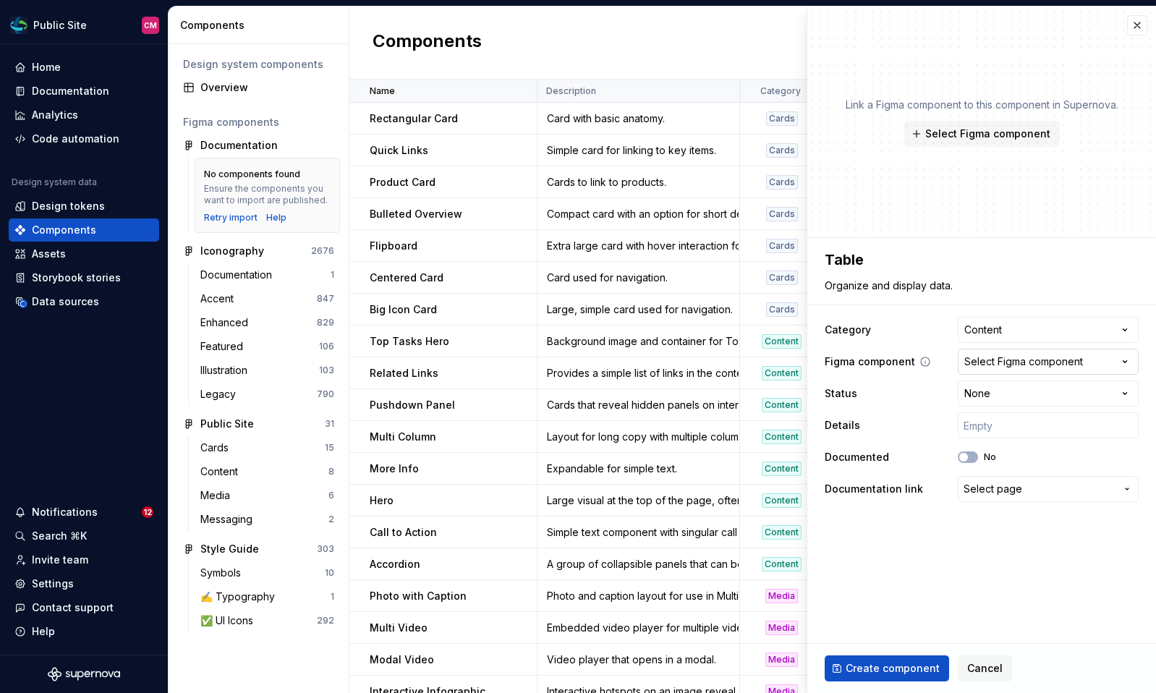
click at [1016, 364] on div "Select Figma component" at bounding box center [1023, 362] width 119 height 14
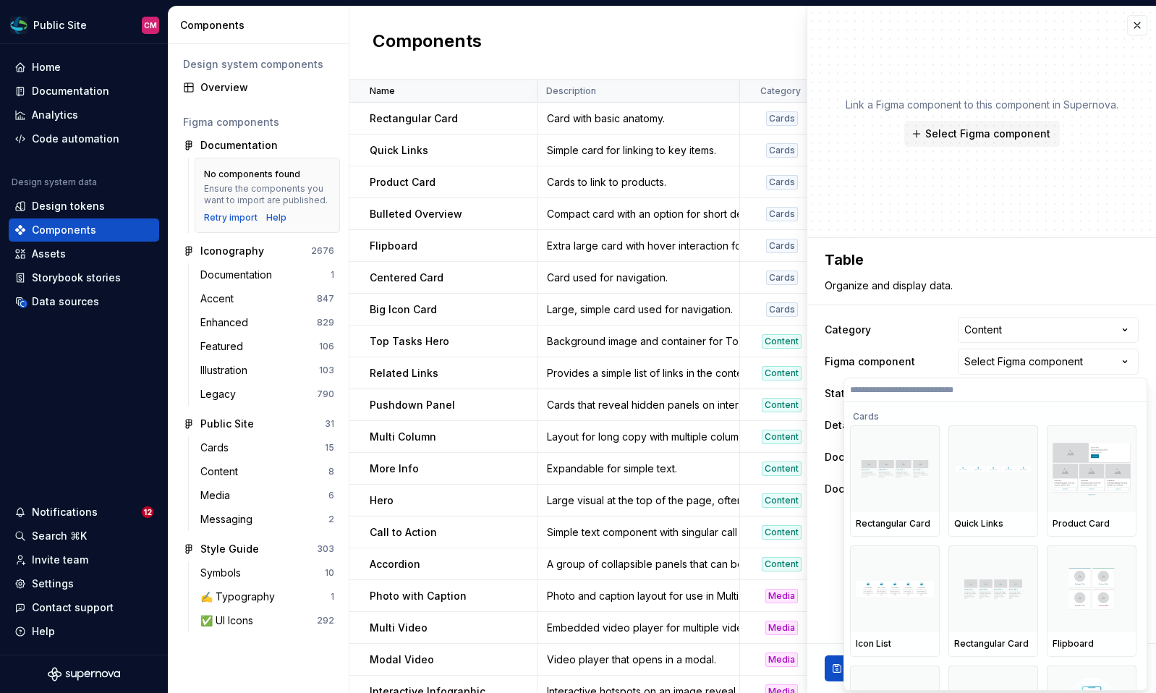
click at [938, 393] on input "search" at bounding box center [995, 390] width 302 height 12
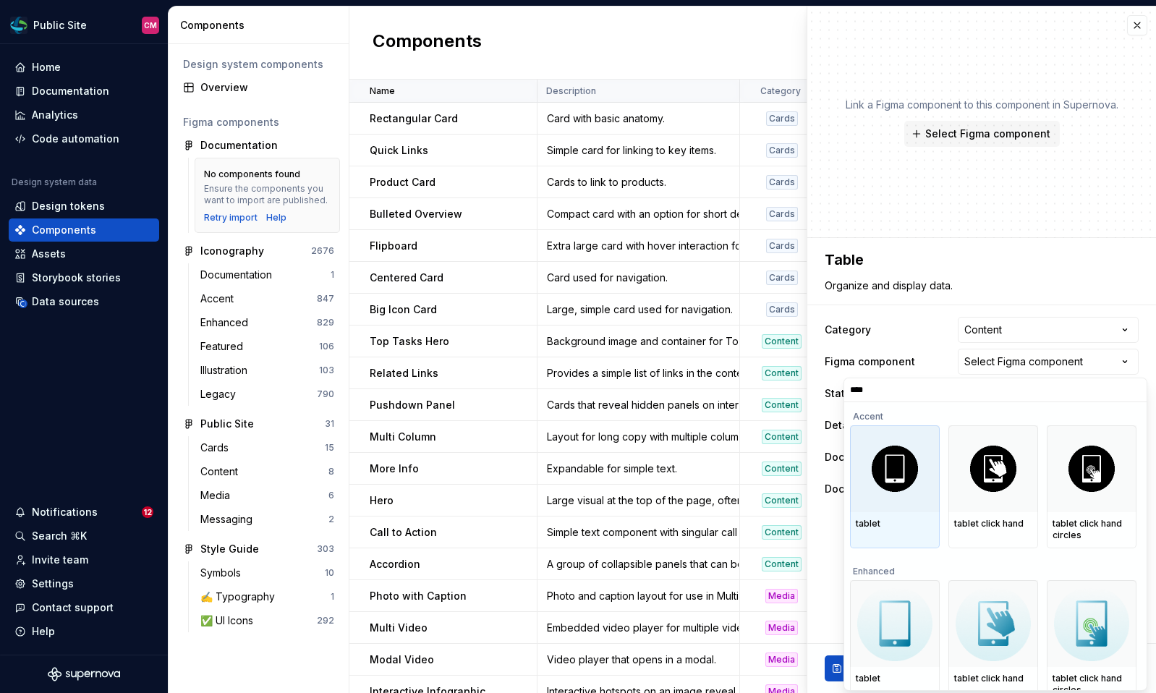
type input "*****"
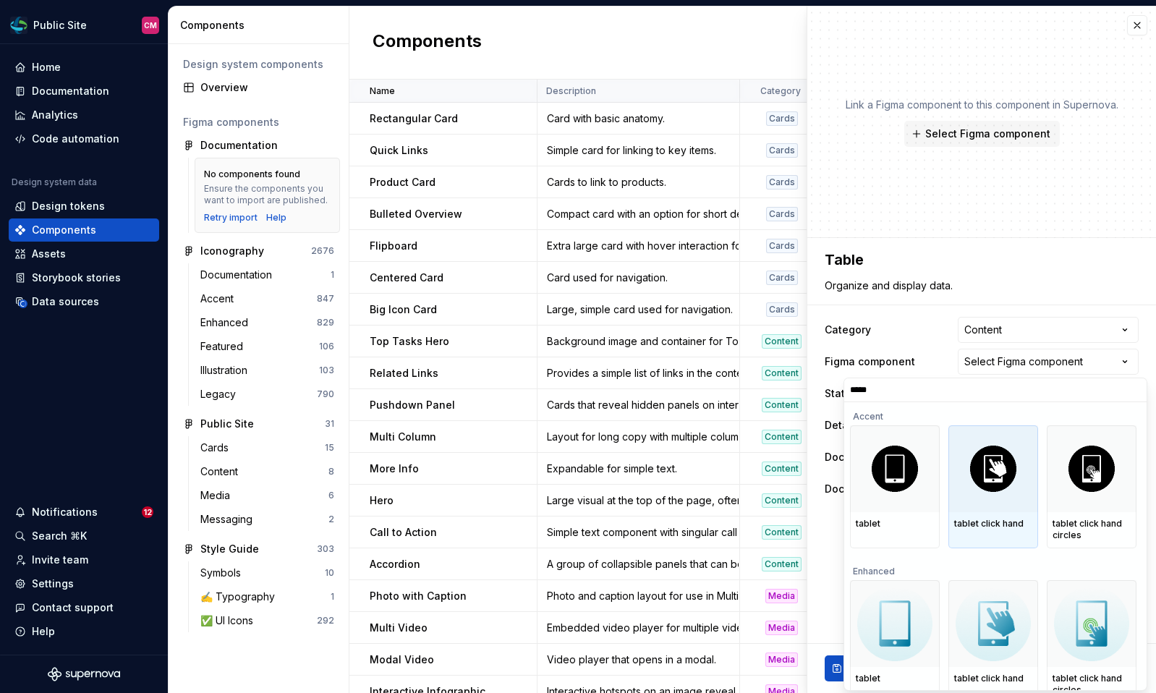
scroll to position [159, 0]
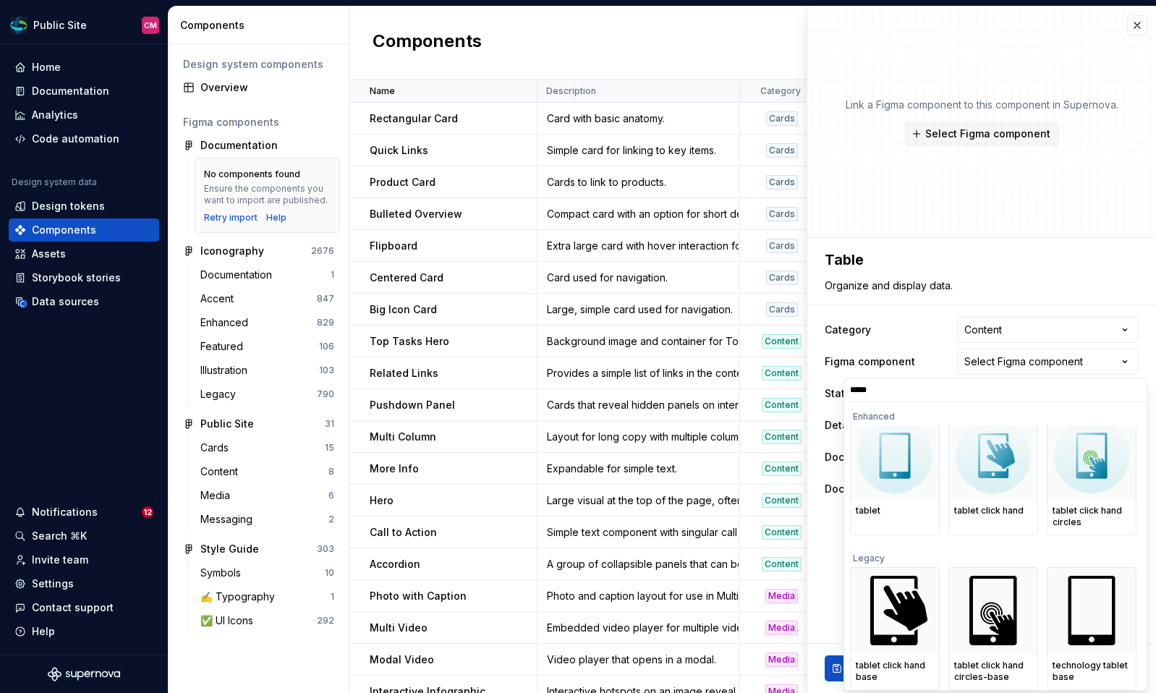
click at [1129, 394] on input "*****" at bounding box center [995, 390] width 302 height 12
click at [1131, 394] on input "*****" at bounding box center [995, 390] width 302 height 12
click at [1135, 391] on input "*****" at bounding box center [995, 390] width 302 height 12
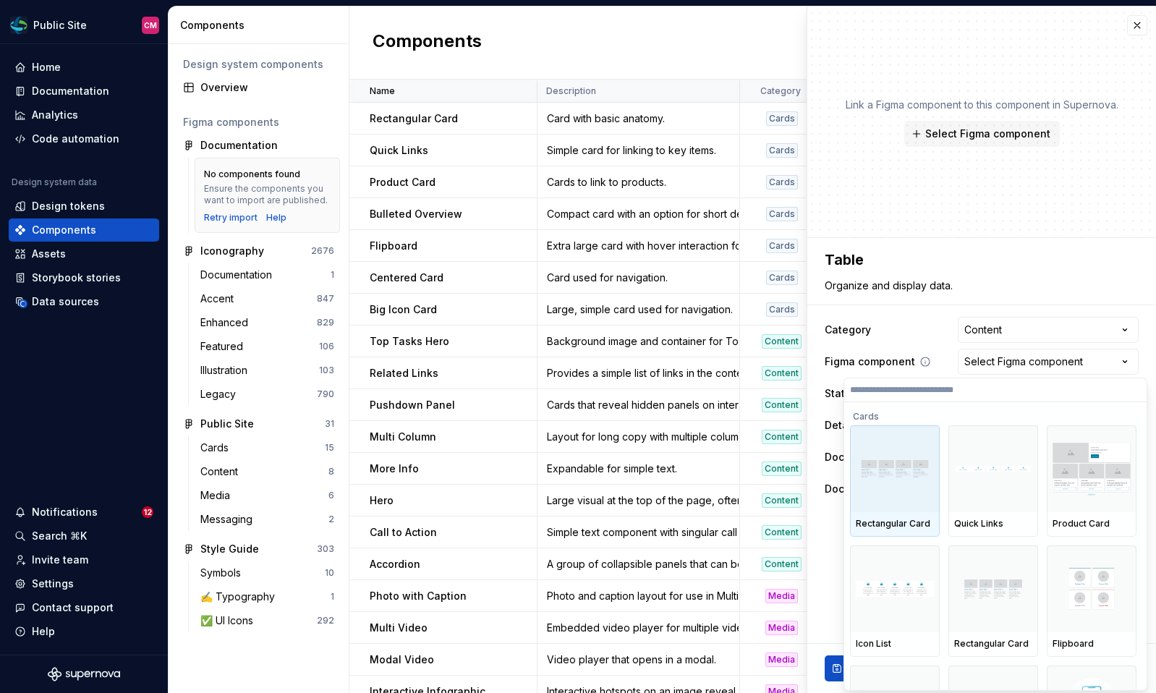
click at [888, 357] on html "Public Site CM Home Documentation Analytics Code automation Design system data …" at bounding box center [578, 346] width 1156 height 693
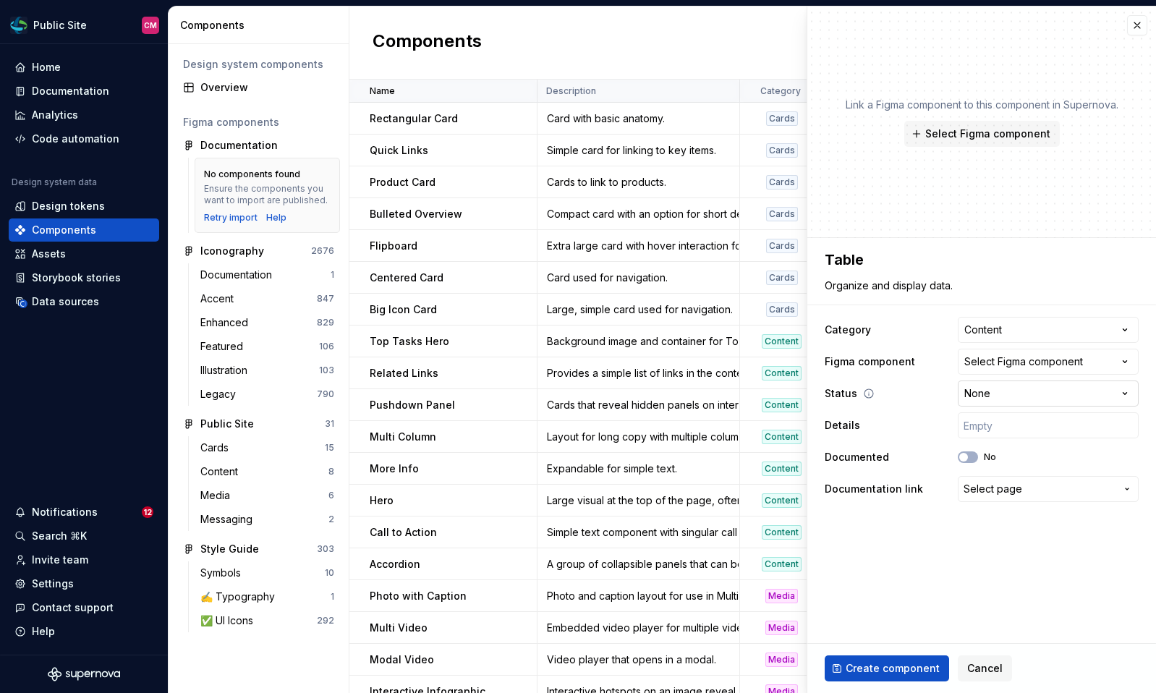
click at [971, 389] on html "Public Site CM Home Documentation Analytics Code automation Design system data …" at bounding box center [578, 346] width 1156 height 693
select select "**********"
click at [978, 419] on input "text" at bounding box center [1048, 425] width 181 height 26
type textarea "*"
click at [980, 496] on button "Select page" at bounding box center [1048, 489] width 181 height 26
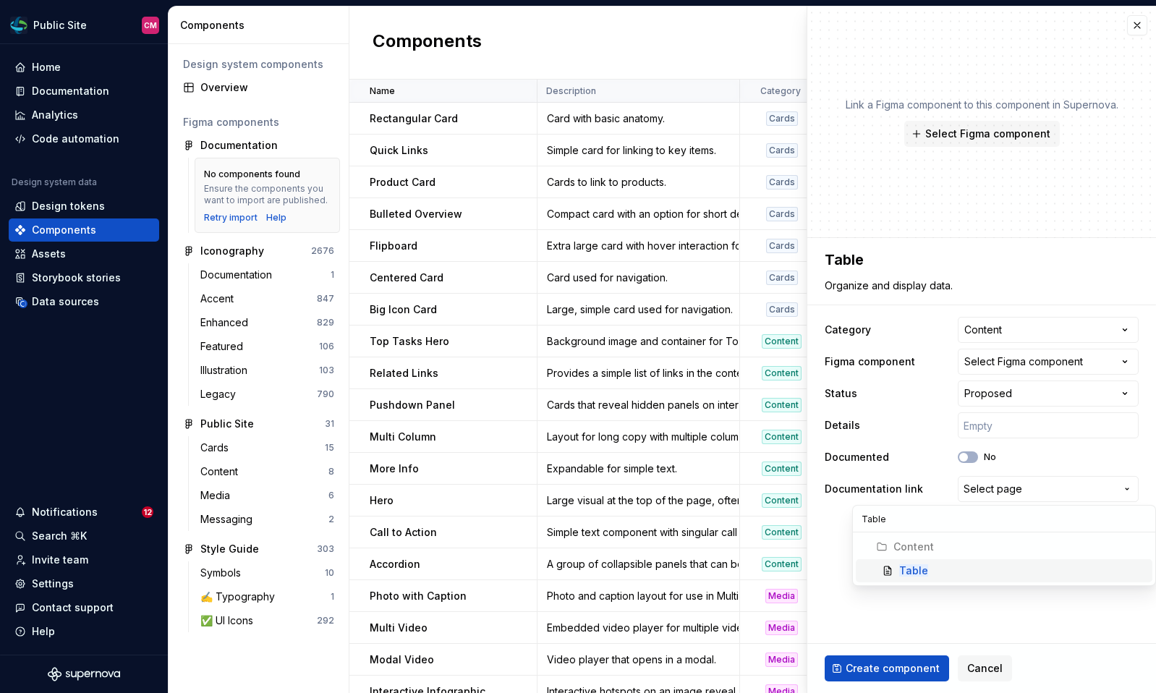
type input "Table"
click at [917, 572] on mark "Table" at bounding box center [913, 570] width 29 height 12
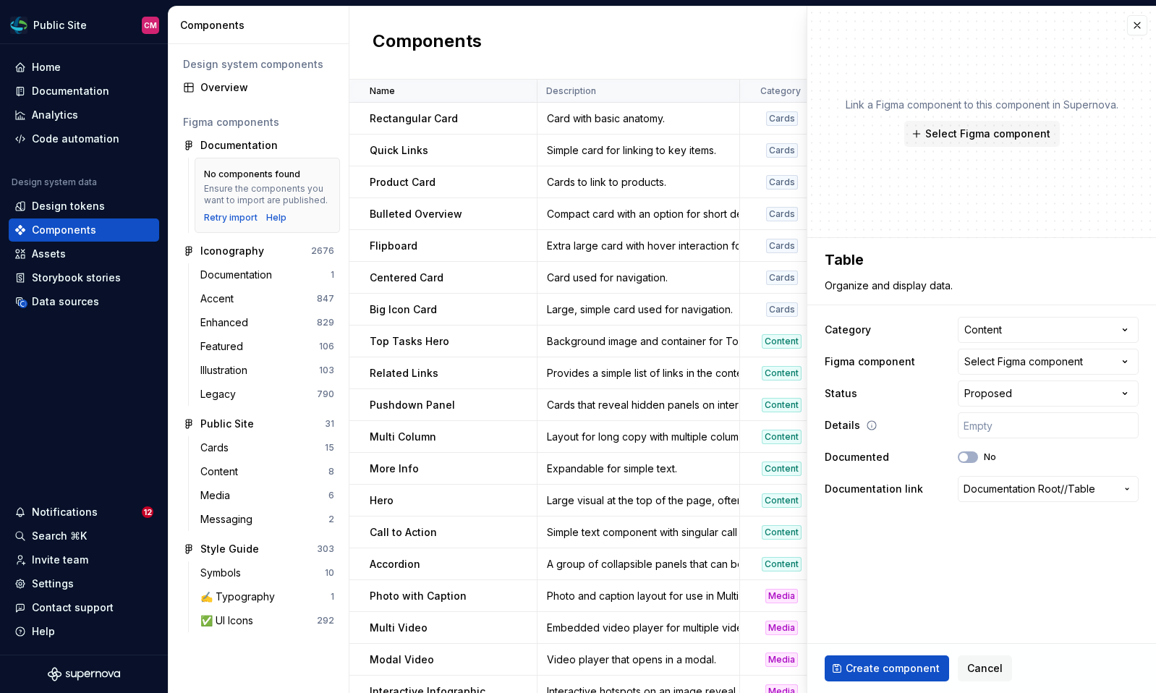
click at [868, 425] on icon at bounding box center [872, 426] width 12 height 12
click at [975, 137] on span "Select Figma component" at bounding box center [987, 134] width 125 height 14
type textarea "*"
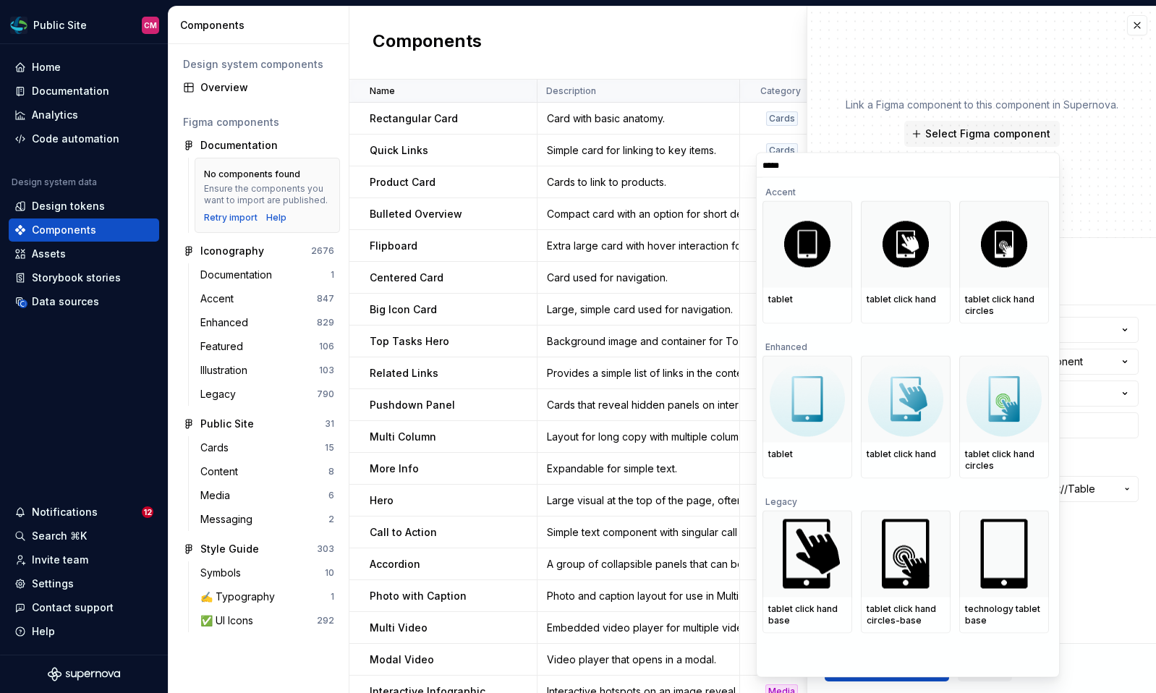
click at [1029, 165] on input "*****" at bounding box center [908, 165] width 302 height 12
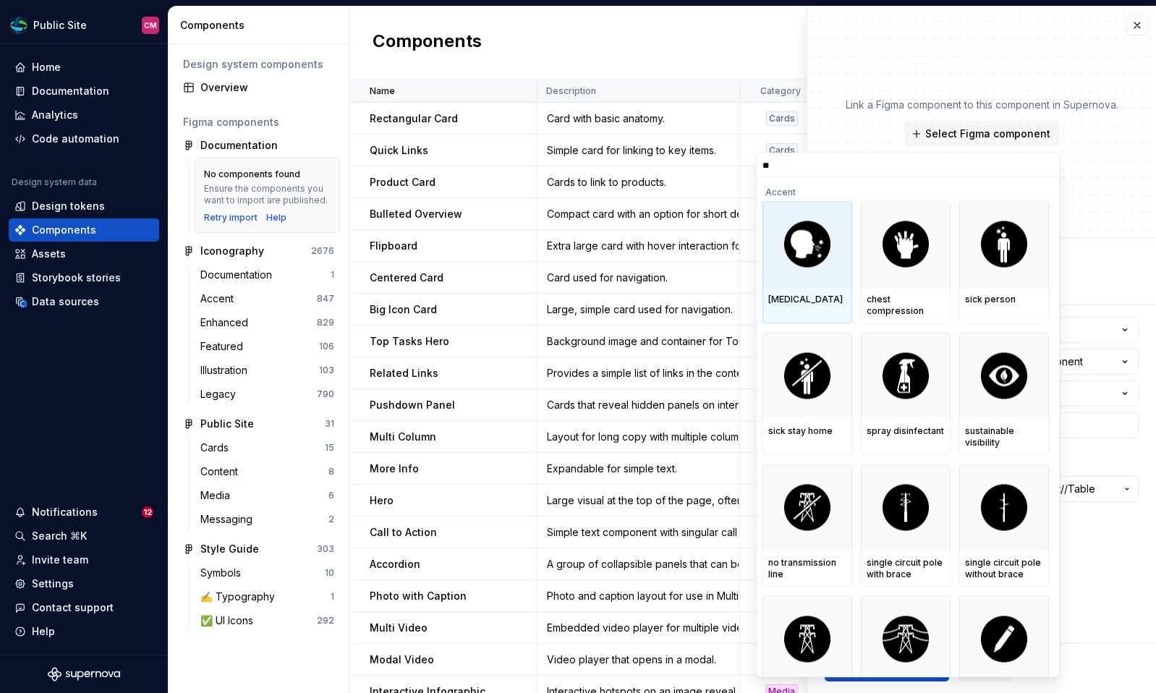
type input "*"
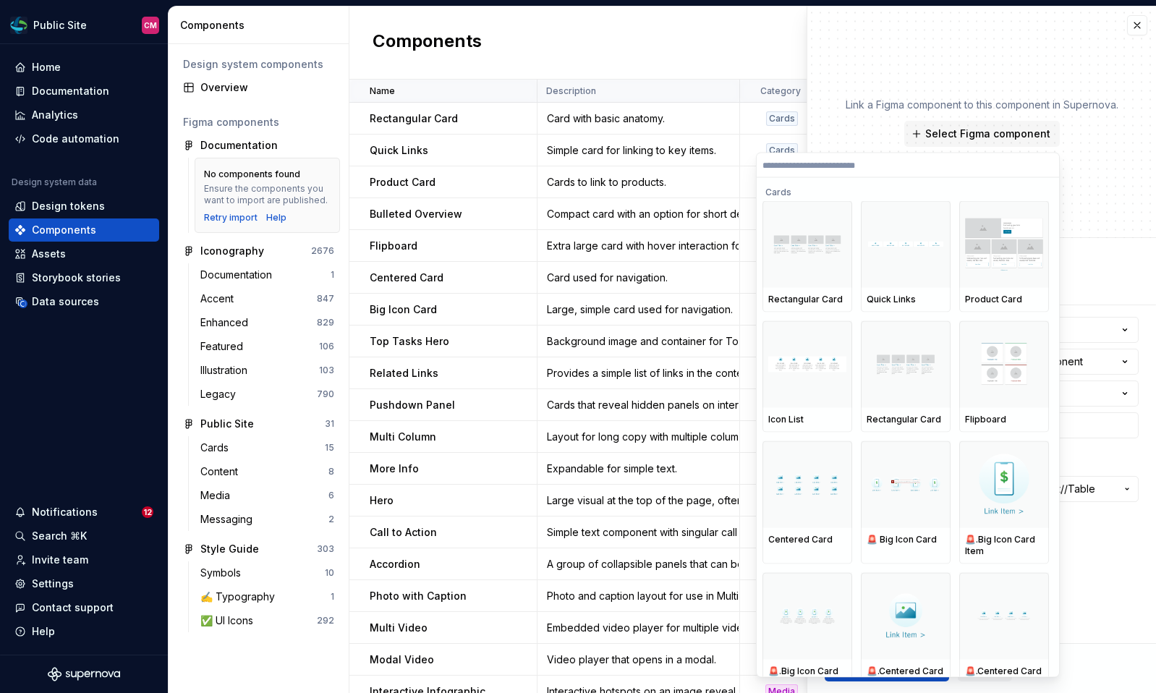
click at [869, 128] on div "Link a Figma component to this component in Supernova. Select Figma component" at bounding box center [982, 122] width 273 height 49
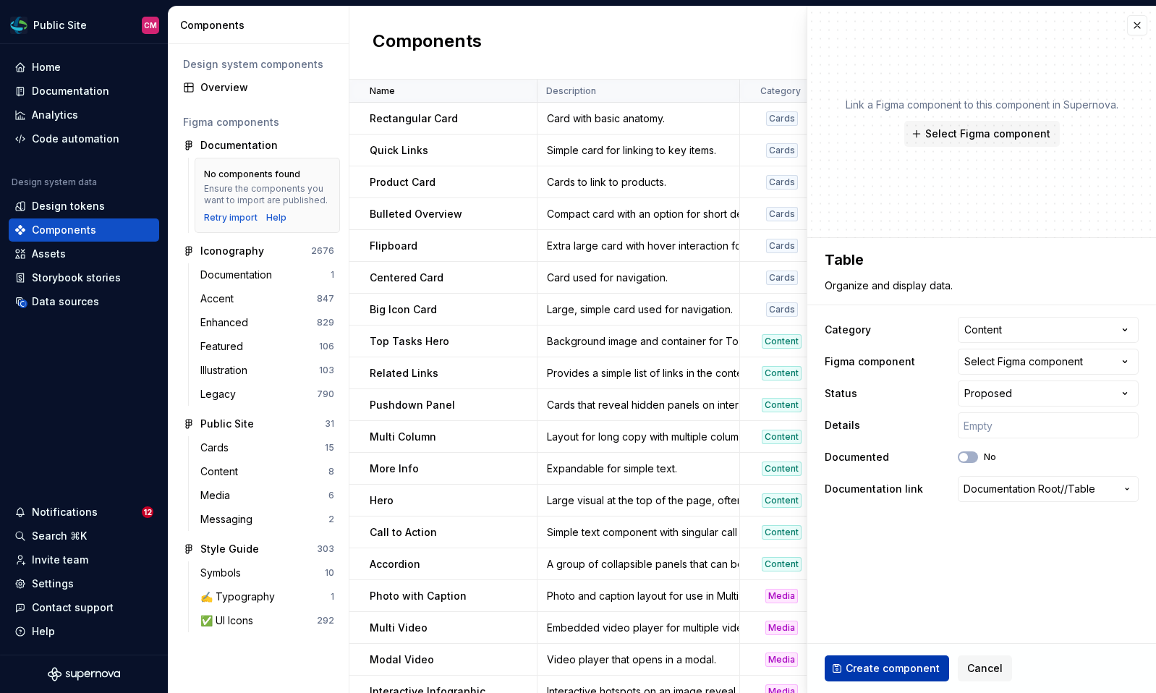
click at [854, 673] on span "Create component" at bounding box center [893, 668] width 94 height 14
type textarea "*"
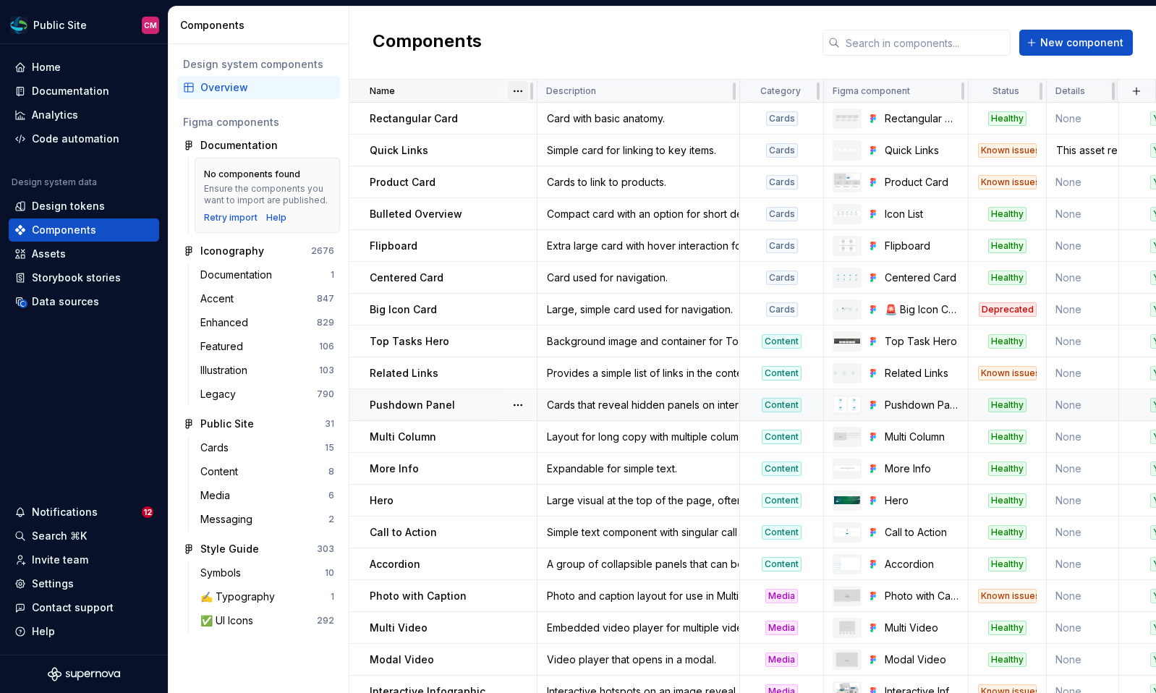
click at [522, 95] on html "Public Site CM Home Documentation Analytics Code automation Design system data …" at bounding box center [578, 346] width 1156 height 693
click at [532, 118] on div "Sort ascending" at bounding box center [572, 119] width 123 height 23
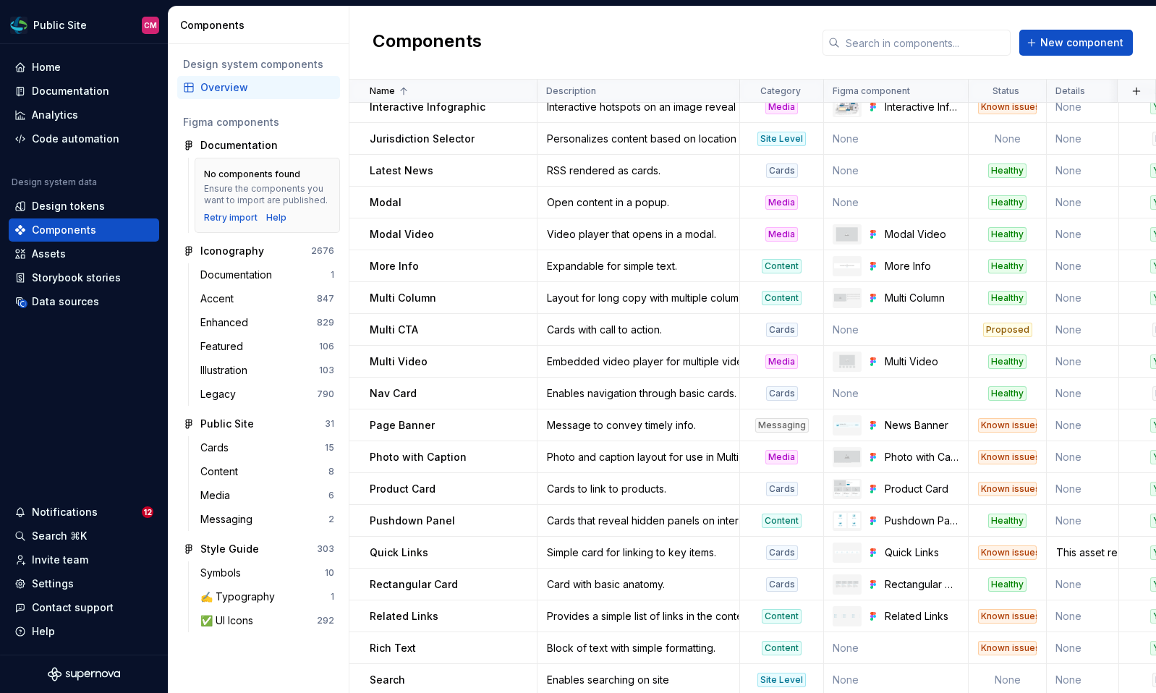
scroll to position [524, 0]
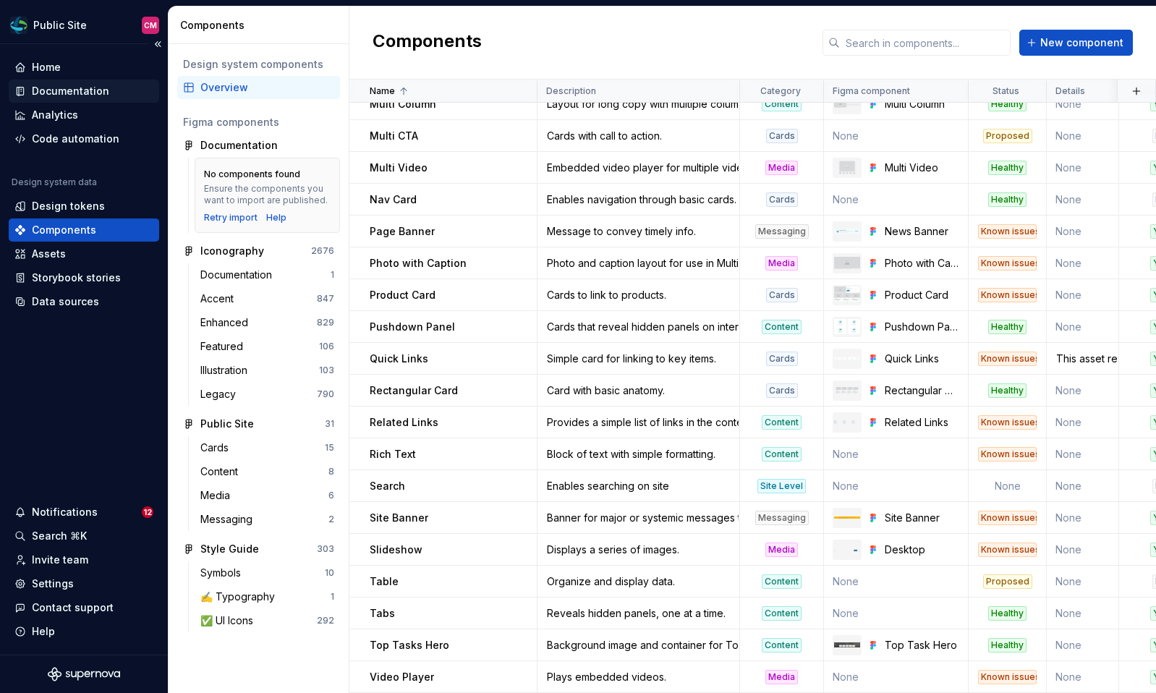
click at [69, 94] on div "Documentation" at bounding box center [70, 91] width 77 height 14
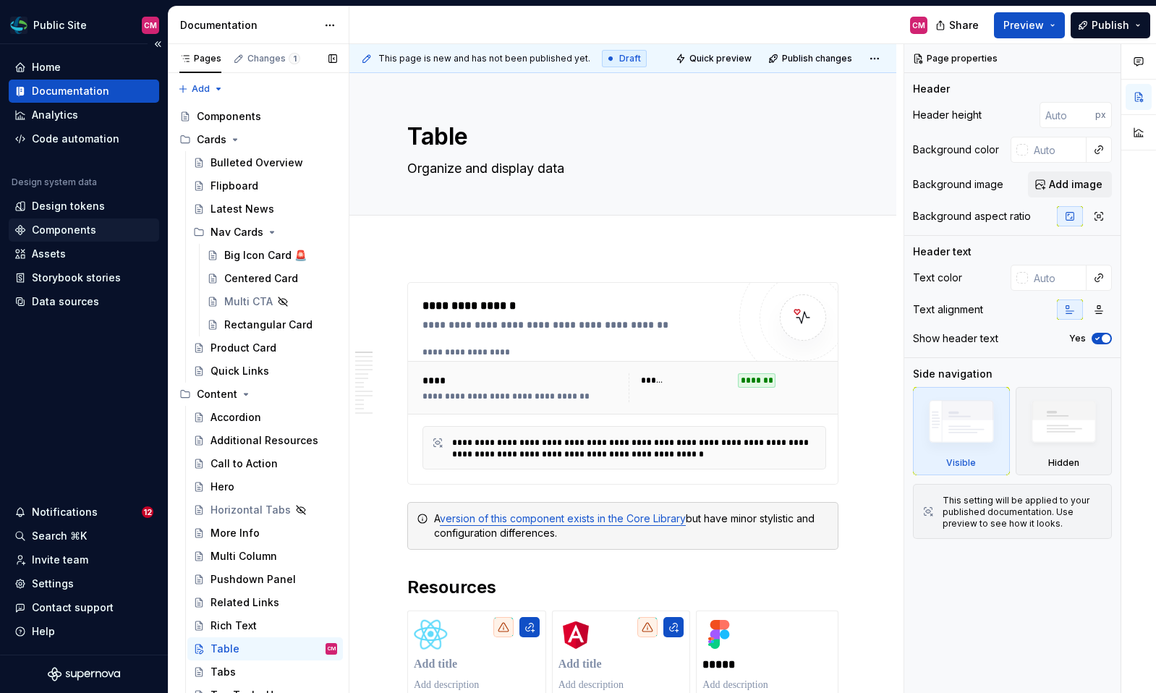
click at [94, 226] on div "Components" at bounding box center [83, 230] width 139 height 14
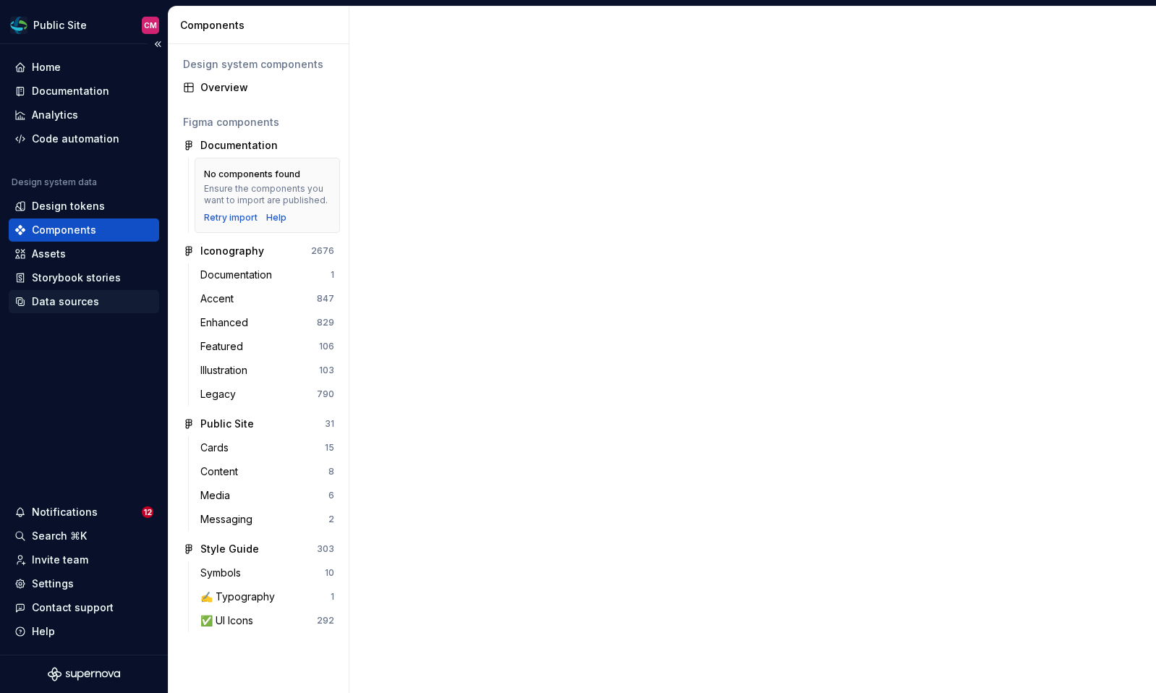
click at [82, 303] on div "Data sources" at bounding box center [65, 301] width 67 height 14
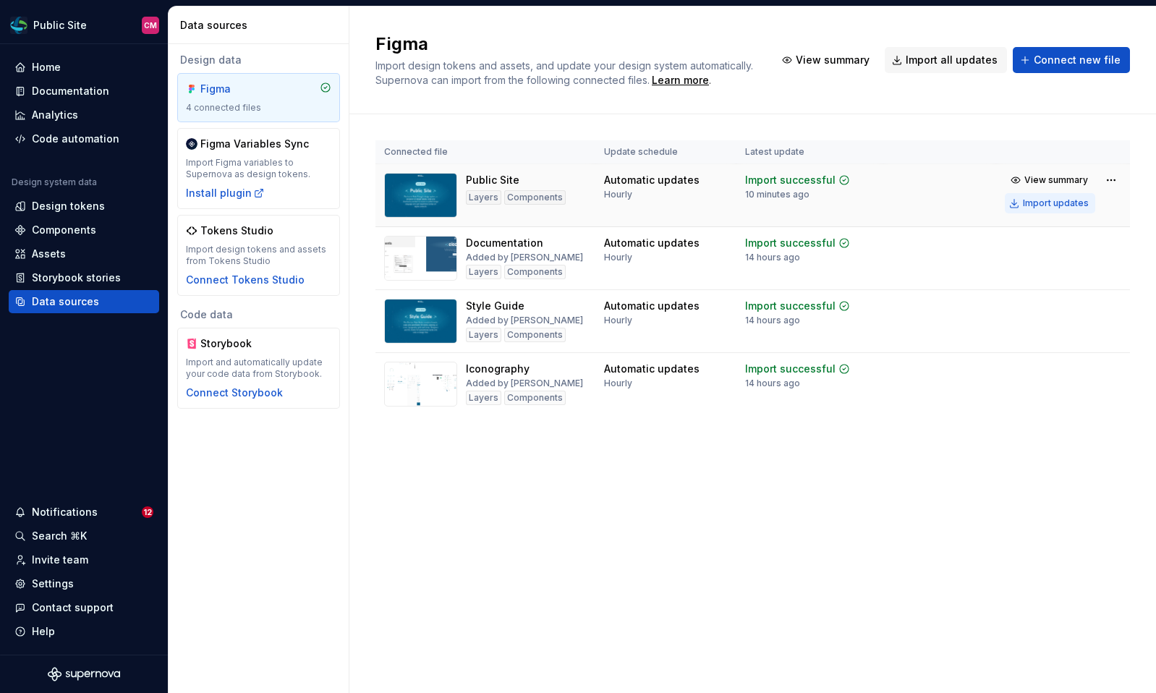
click at [1049, 202] on div "Import updates" at bounding box center [1056, 204] width 66 height 12
click at [74, 95] on div "Documentation" at bounding box center [70, 91] width 77 height 14
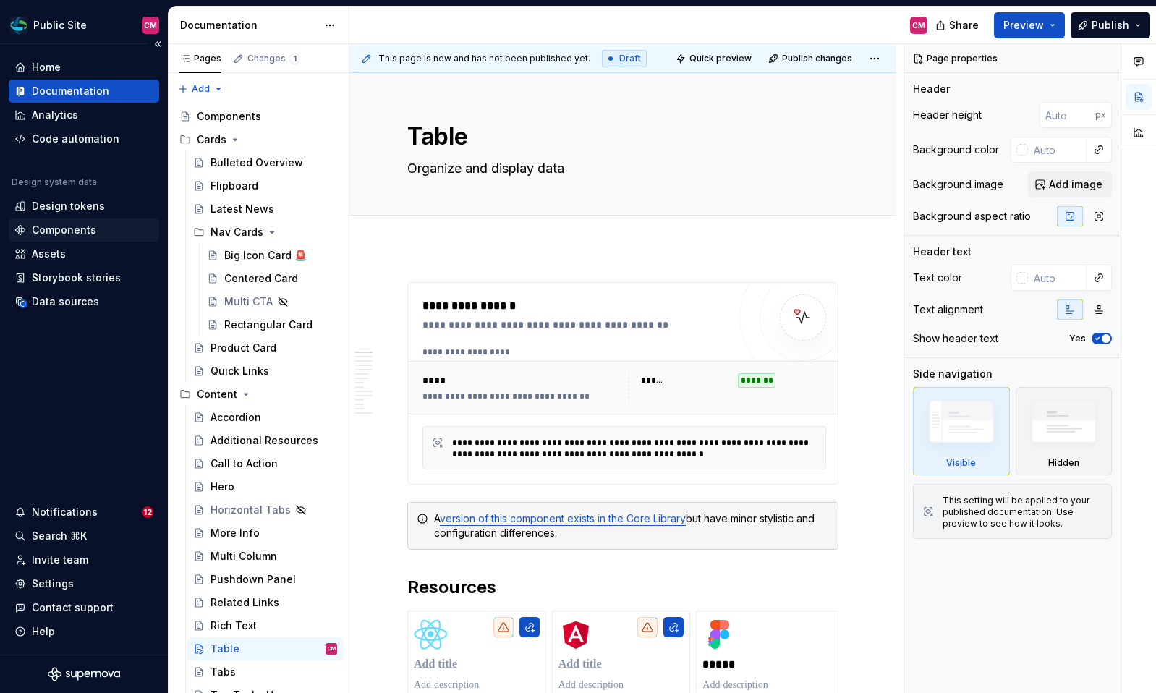
click at [64, 222] on div "Components" at bounding box center [84, 229] width 150 height 23
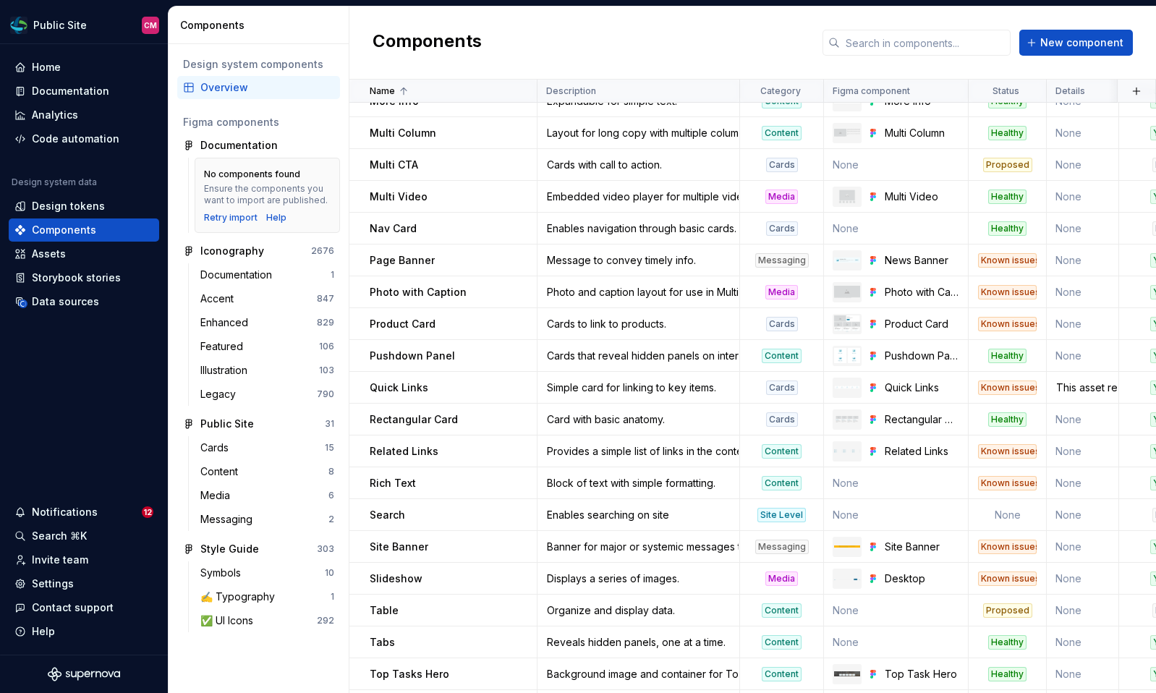
scroll to position [524, 0]
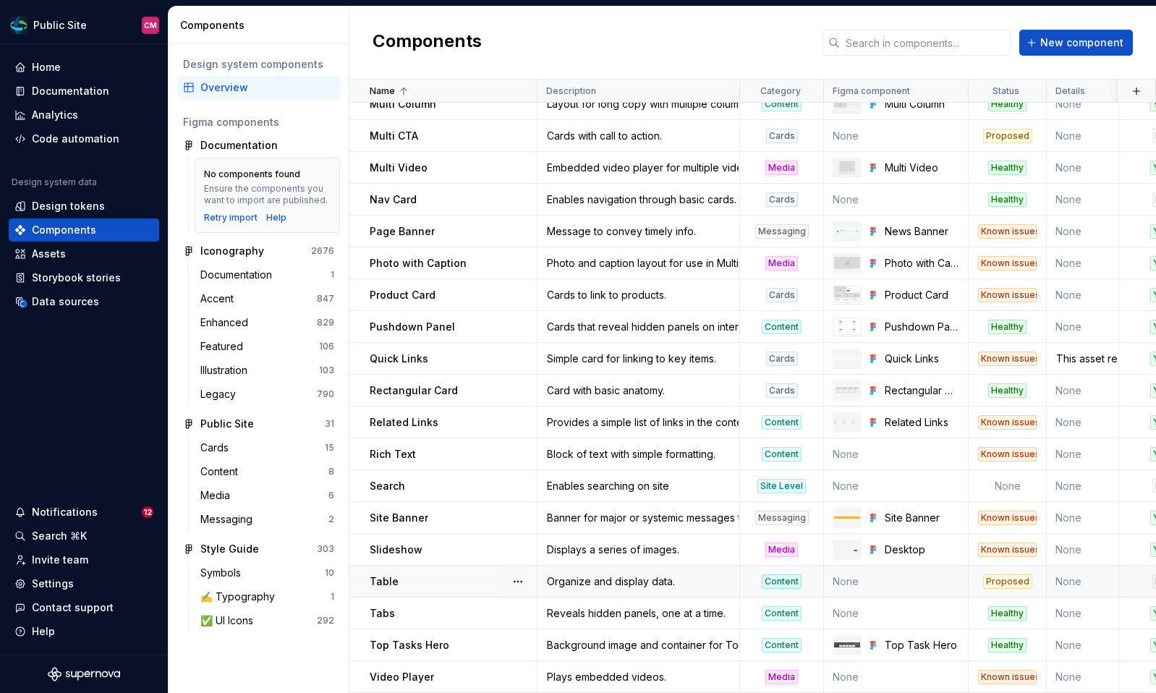
click at [851, 586] on td "None" at bounding box center [896, 582] width 145 height 32
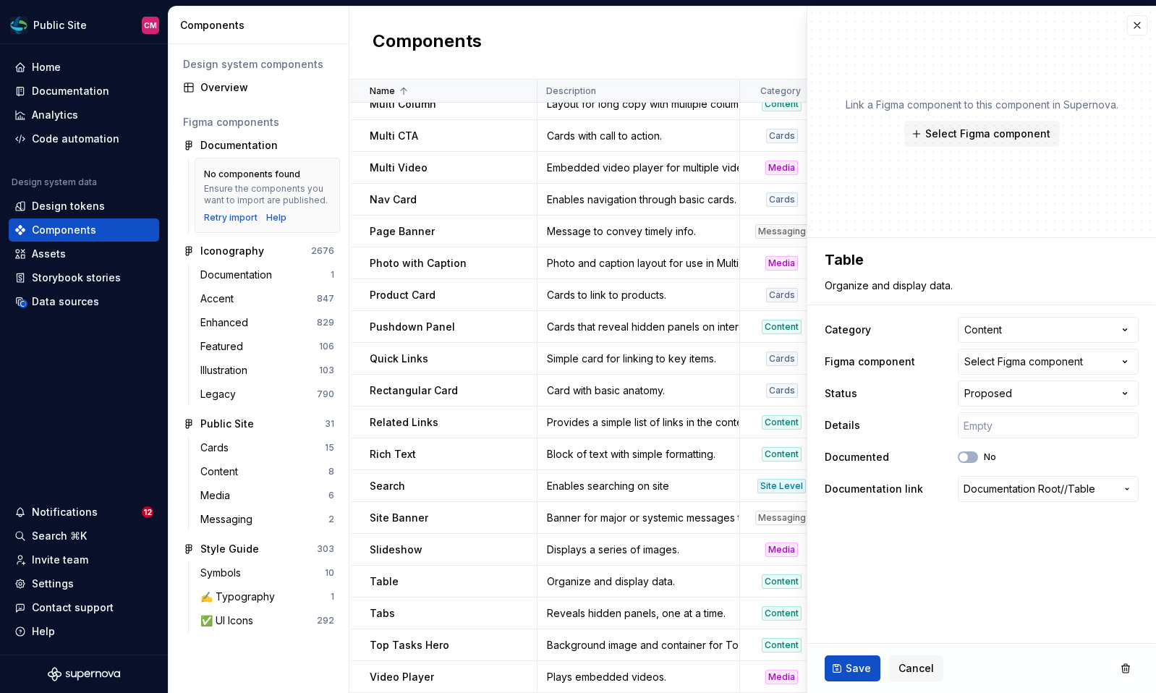
type textarea "*"
click at [999, 362] on div "Select Figma component" at bounding box center [1023, 362] width 119 height 14
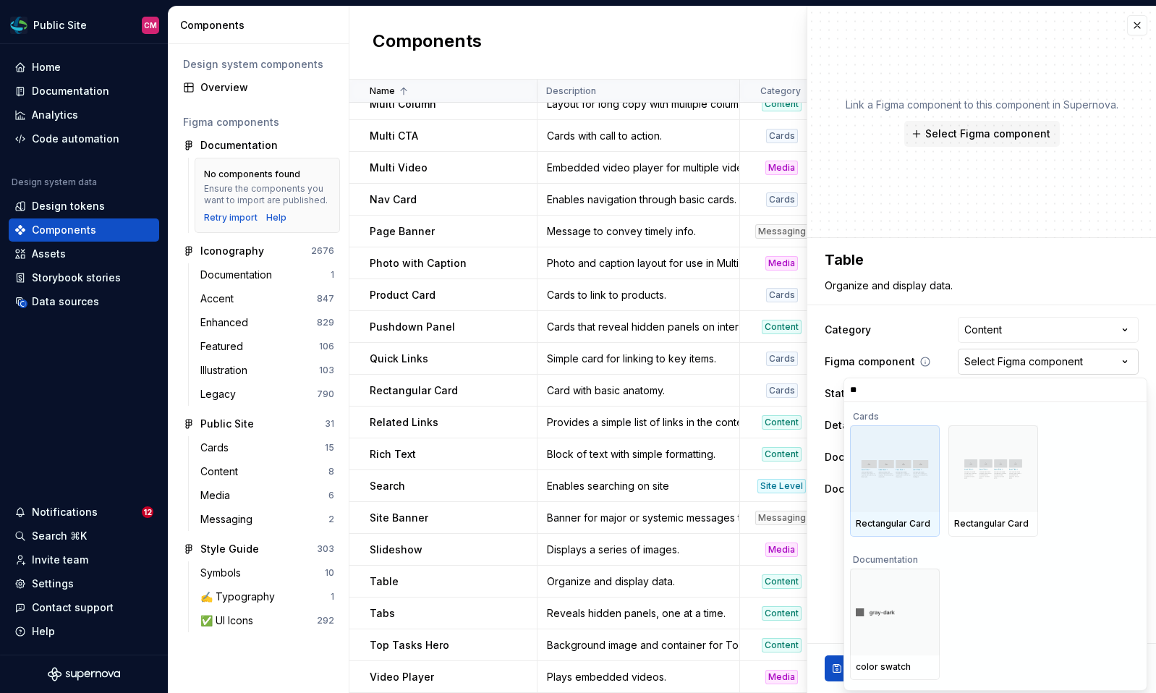
type input "*"
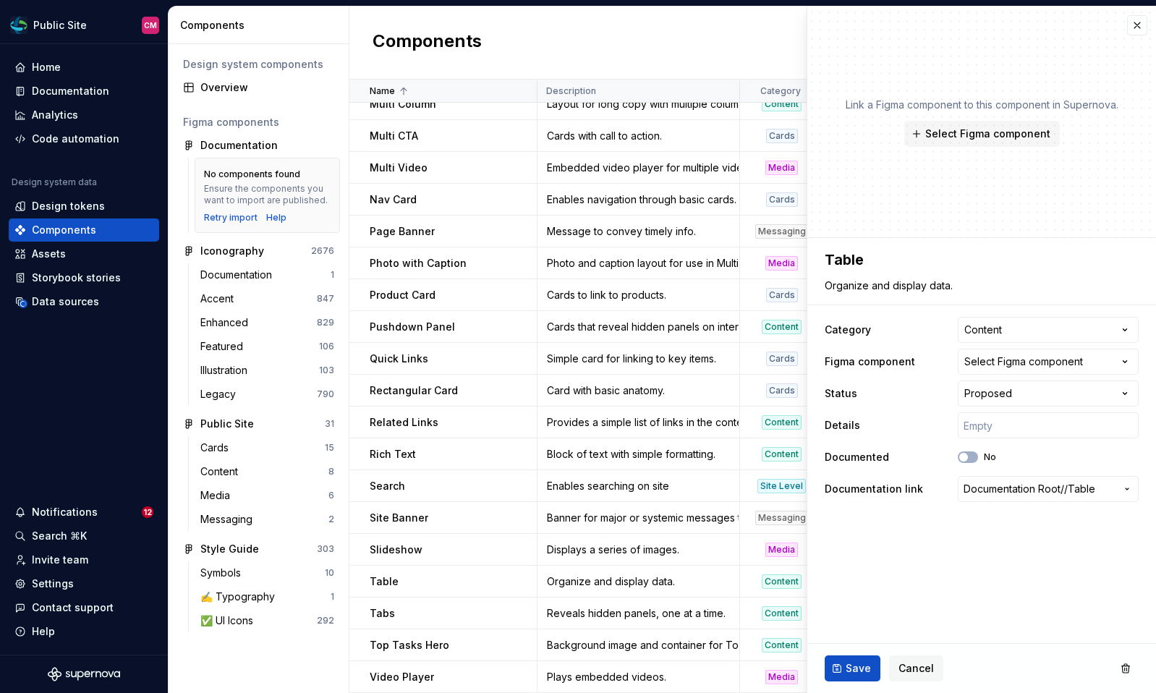
click at [1022, 359] on html "Public Site CM Home Documentation Analytics Code automation Design system data …" at bounding box center [578, 346] width 1156 height 693
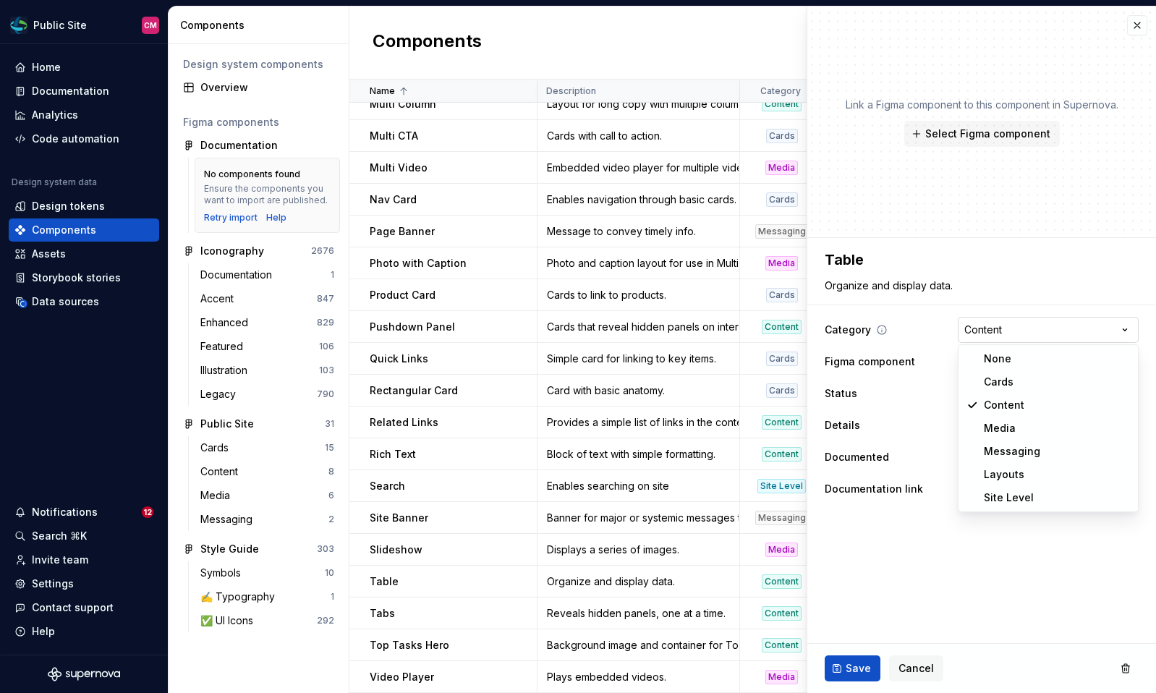
click at [1032, 325] on html "Public Site CM Home Documentation Analytics Code automation Design system data …" at bounding box center [578, 346] width 1156 height 693
select select "**********"
type textarea "*"
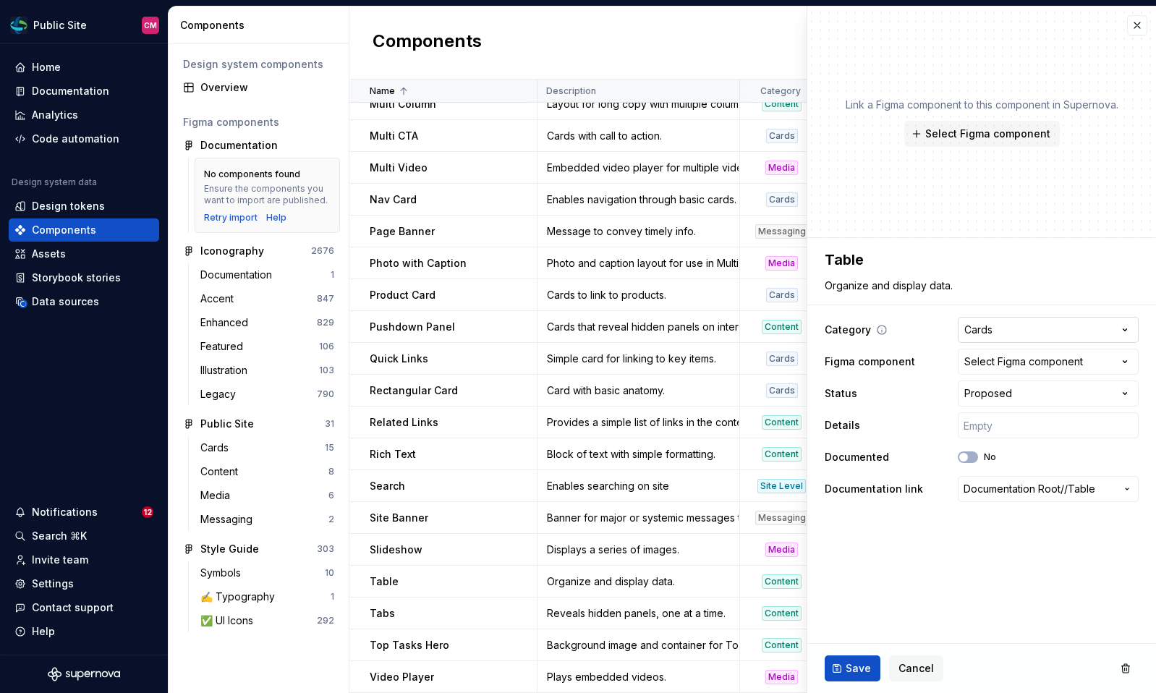
click at [1024, 330] on html "Public Site CM Home Documentation Analytics Code automation Design system data …" at bounding box center [578, 346] width 1156 height 693
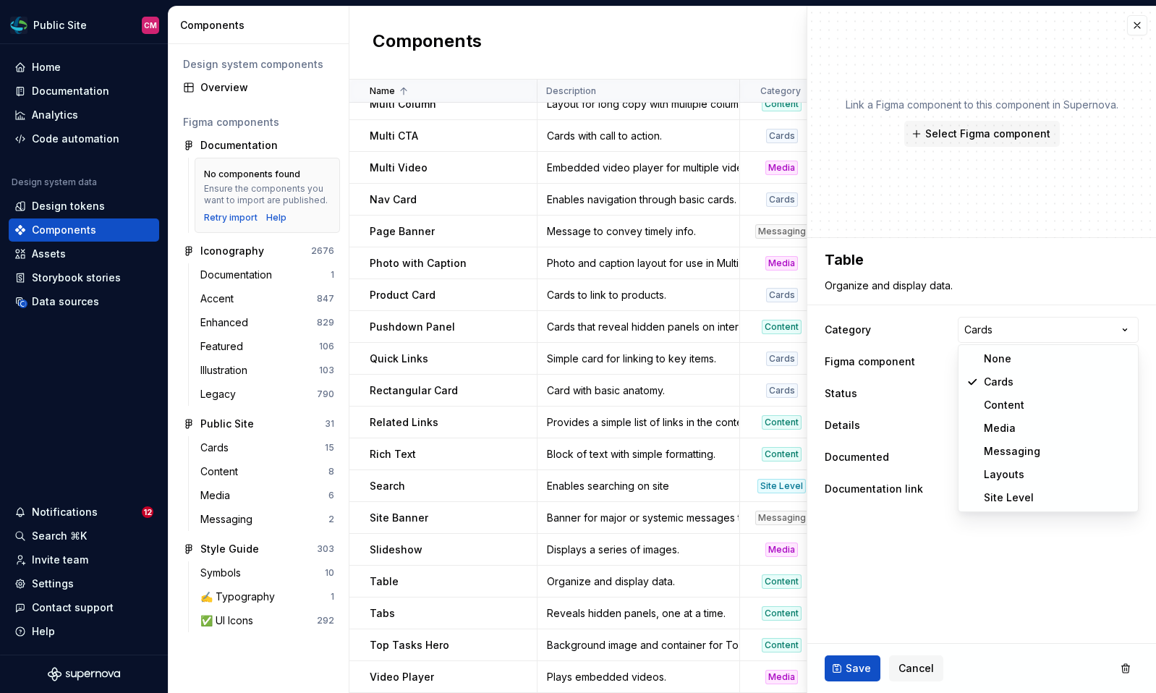
select select "**********"
type textarea "*"
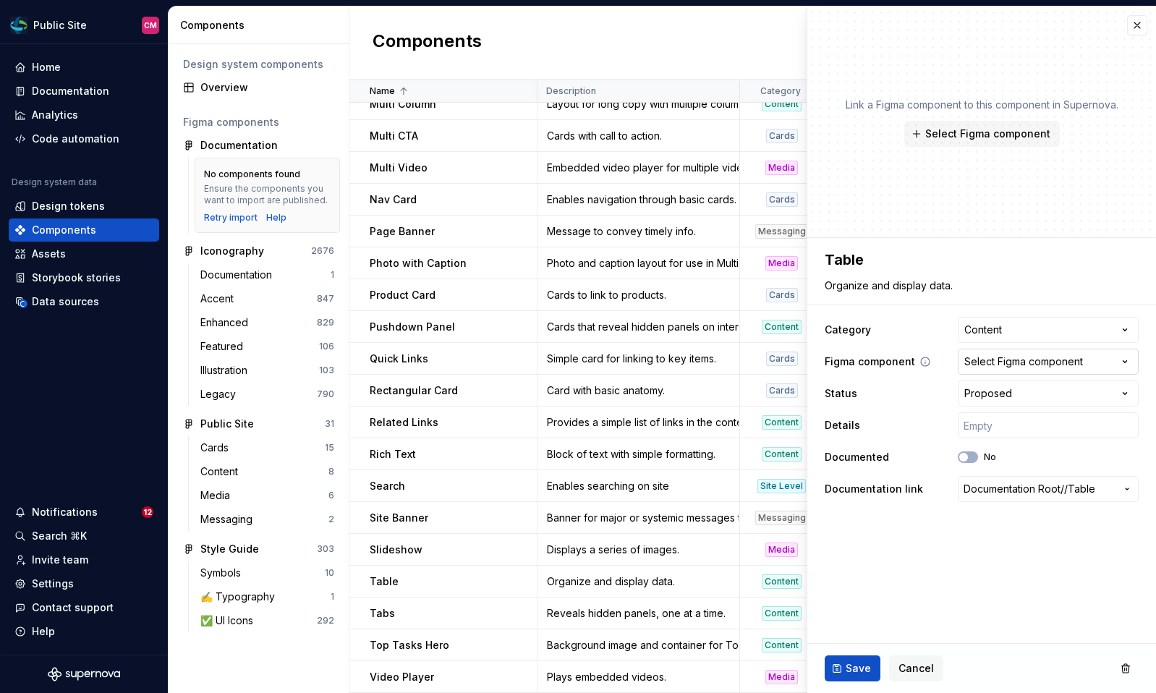
click at [1008, 360] on div "Select Figma component" at bounding box center [1023, 362] width 119 height 14
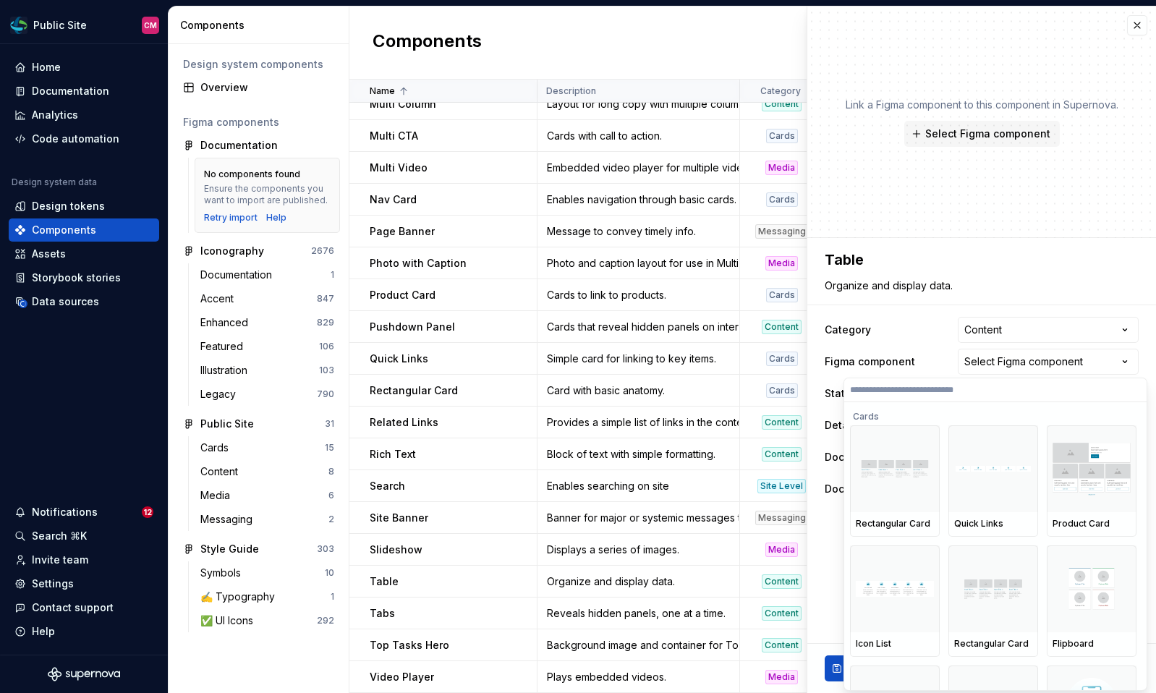
click at [1014, 326] on html "Public Site CM Home Documentation Analytics Code automation Design system data …" at bounding box center [578, 346] width 1156 height 693
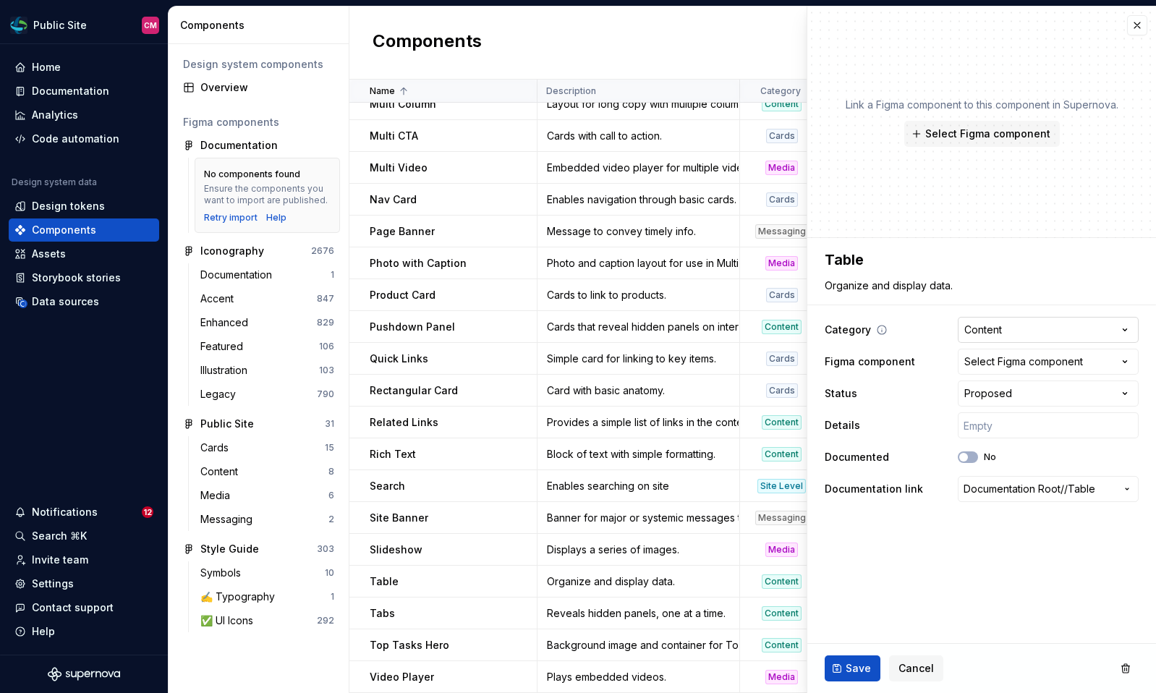
click at [1005, 330] on html "Public Site CM Home Documentation Analytics Code automation Design system data …" at bounding box center [578, 346] width 1156 height 693
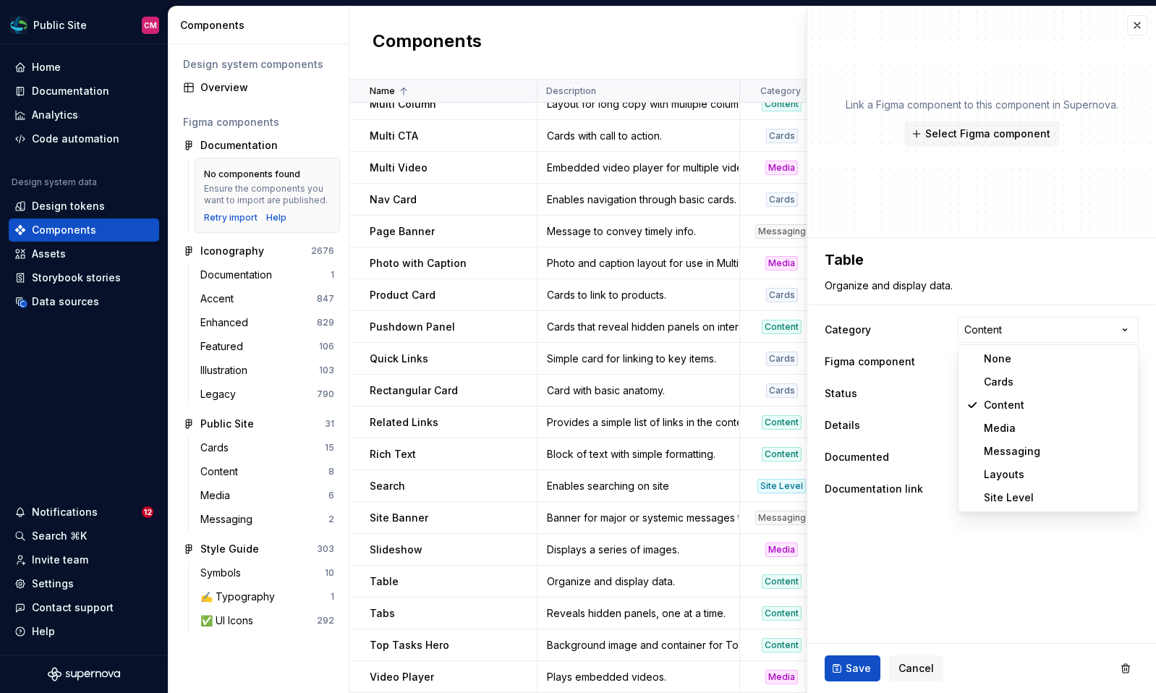
select select
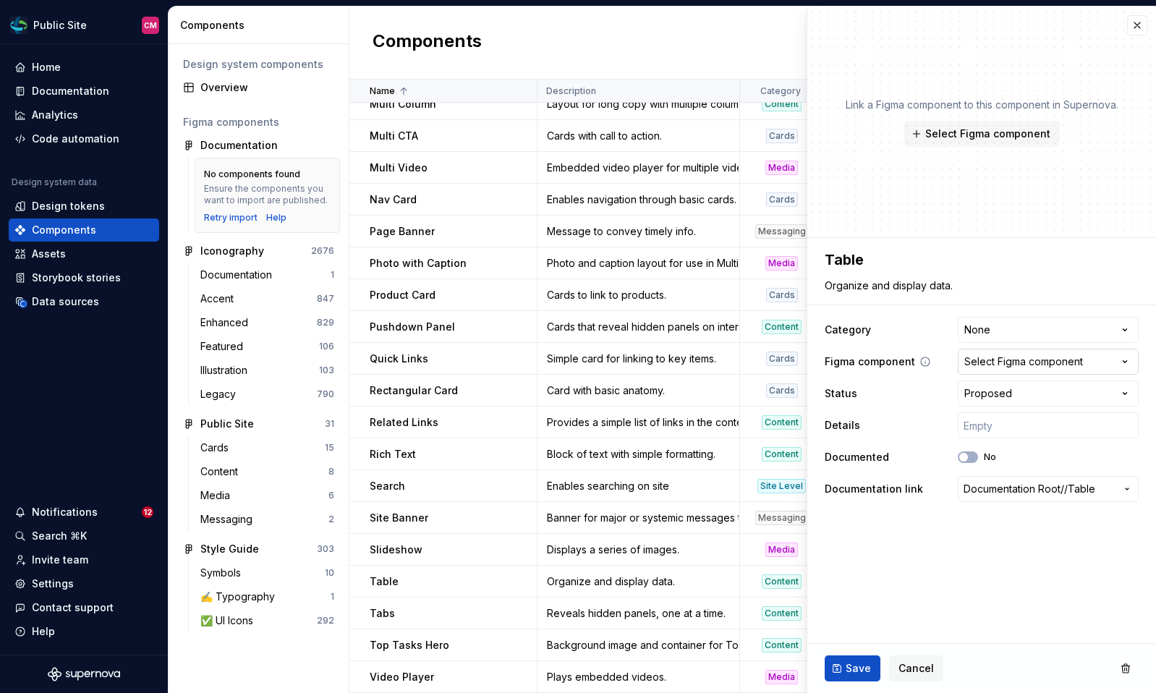
click at [1006, 365] on div "Select Figma component" at bounding box center [1023, 362] width 119 height 14
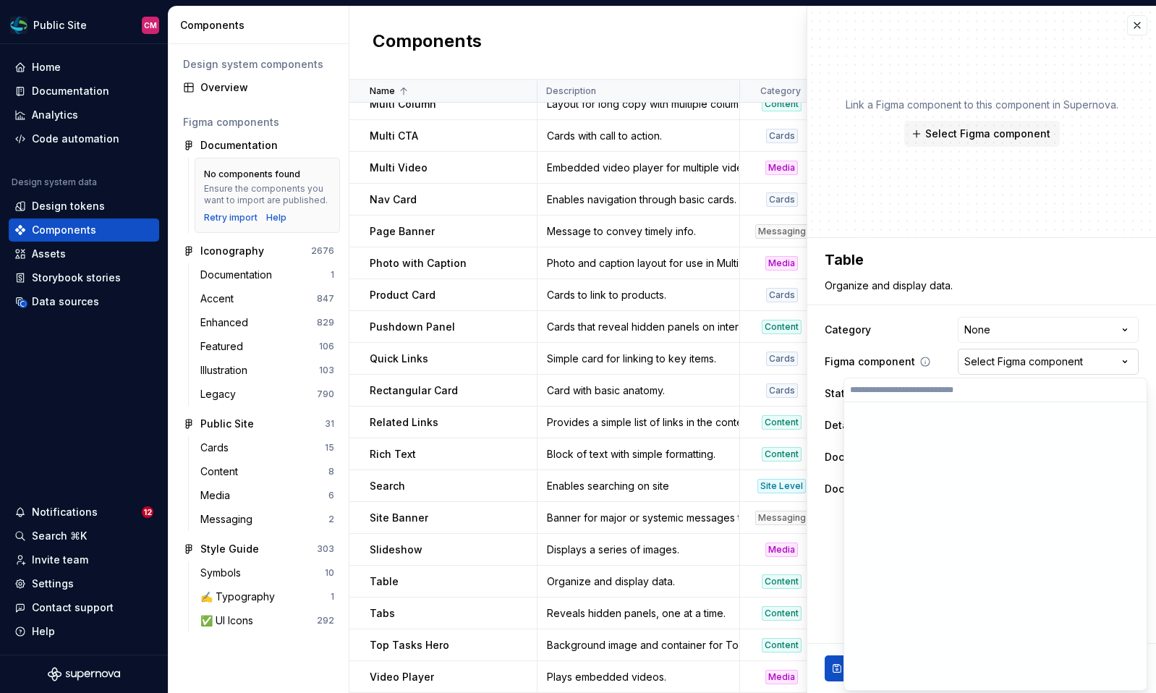
type textarea "*"
type input "**********"
click at [909, 333] on html "Public Site CM Home Documentation Analytics Code automation Design system data …" at bounding box center [578, 346] width 1156 height 693
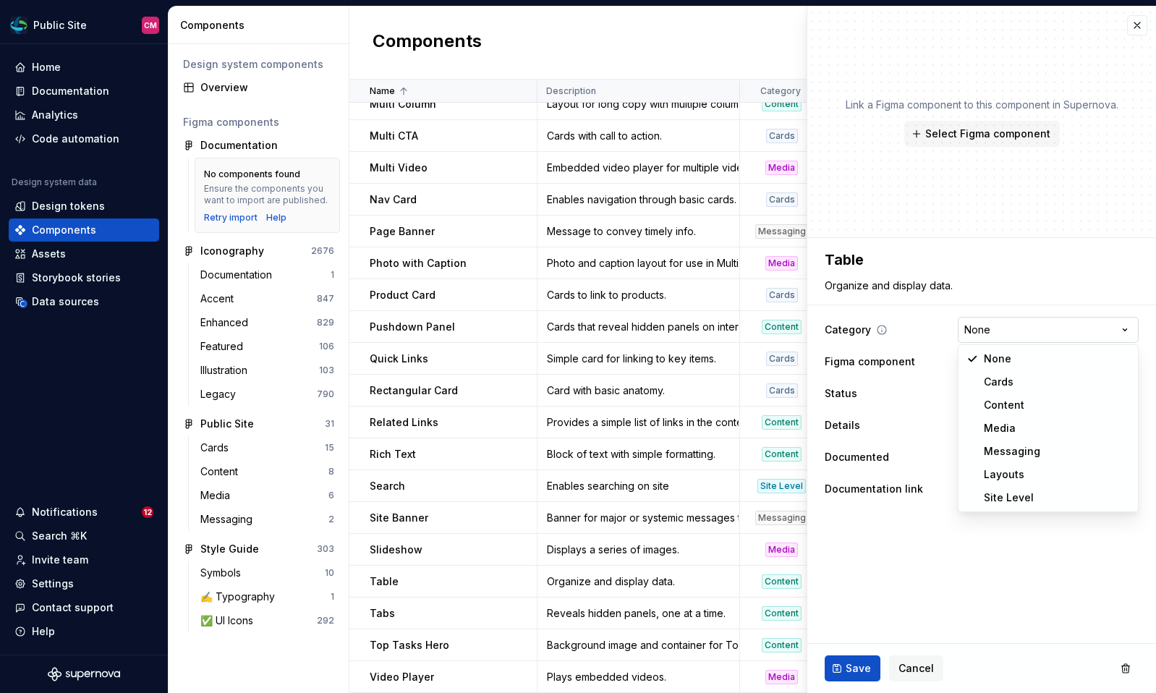
click at [1043, 330] on html "Public Site CM Home Documentation Analytics Code automation Design system data …" at bounding box center [578, 346] width 1156 height 693
select select "**********"
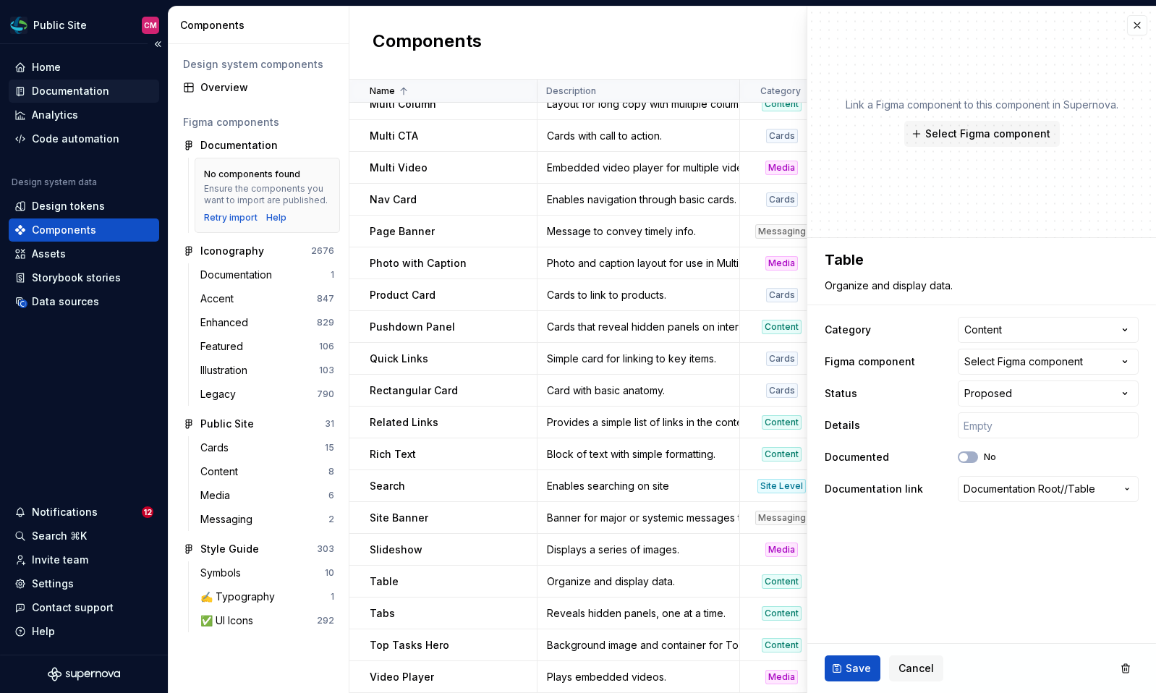
click at [56, 93] on div "Documentation" at bounding box center [70, 91] width 77 height 14
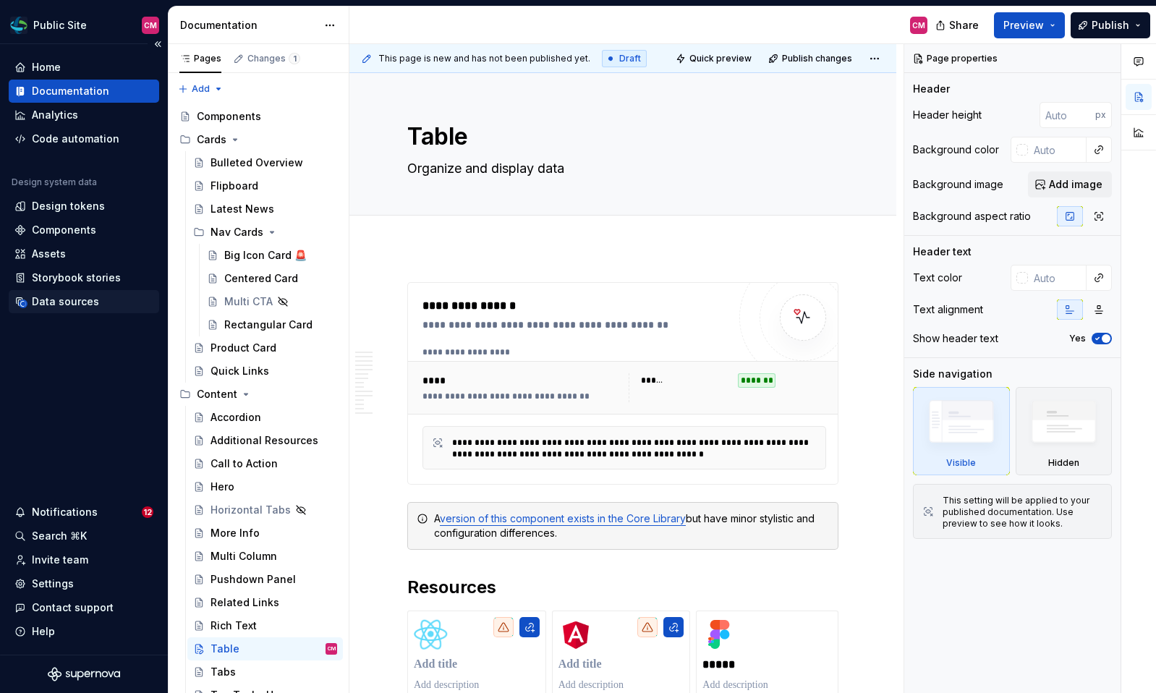
click at [68, 292] on div "Data sources" at bounding box center [84, 301] width 150 height 23
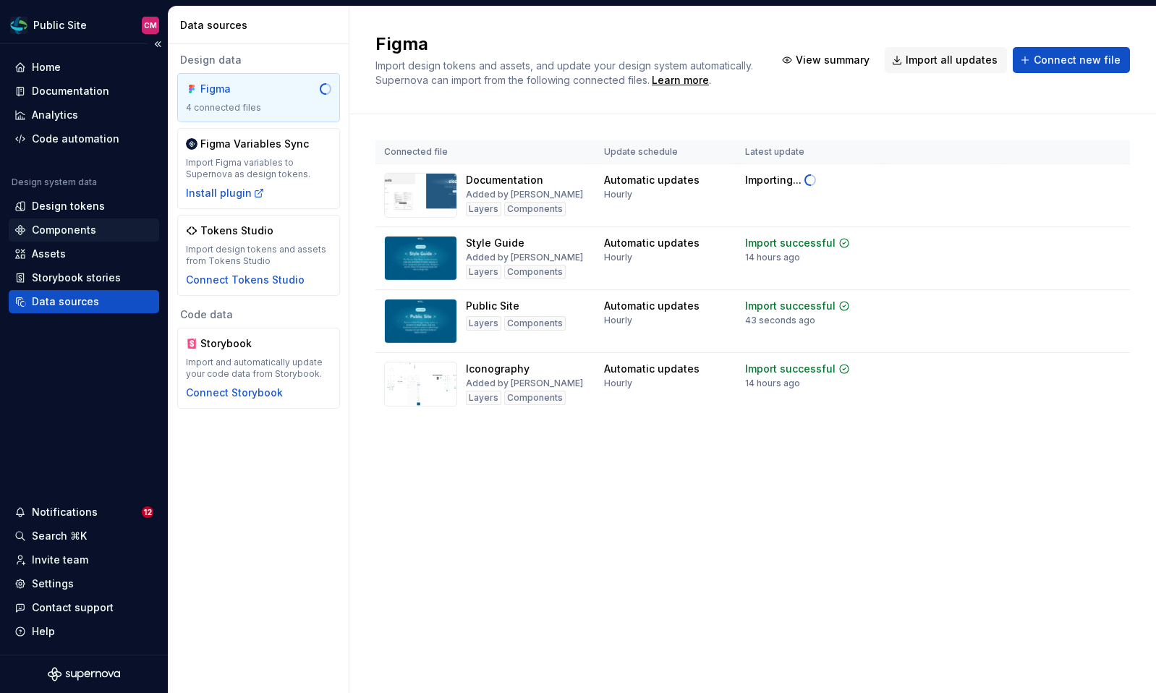
click at [68, 225] on div "Components" at bounding box center [64, 230] width 64 height 14
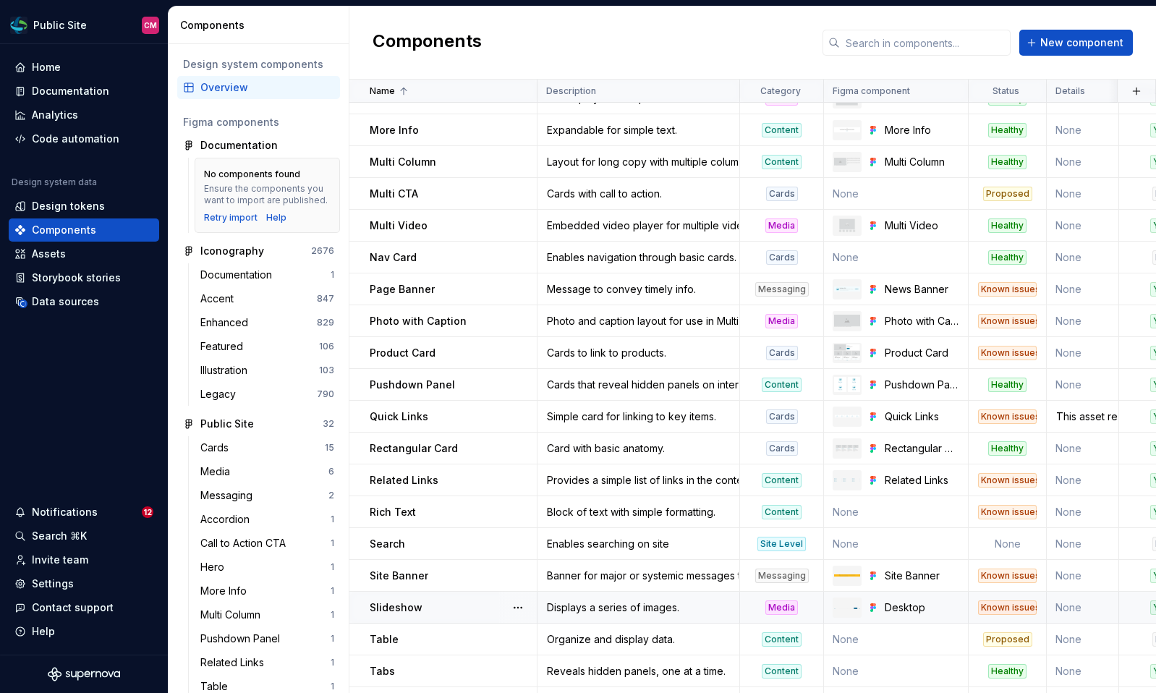
scroll to position [524, 0]
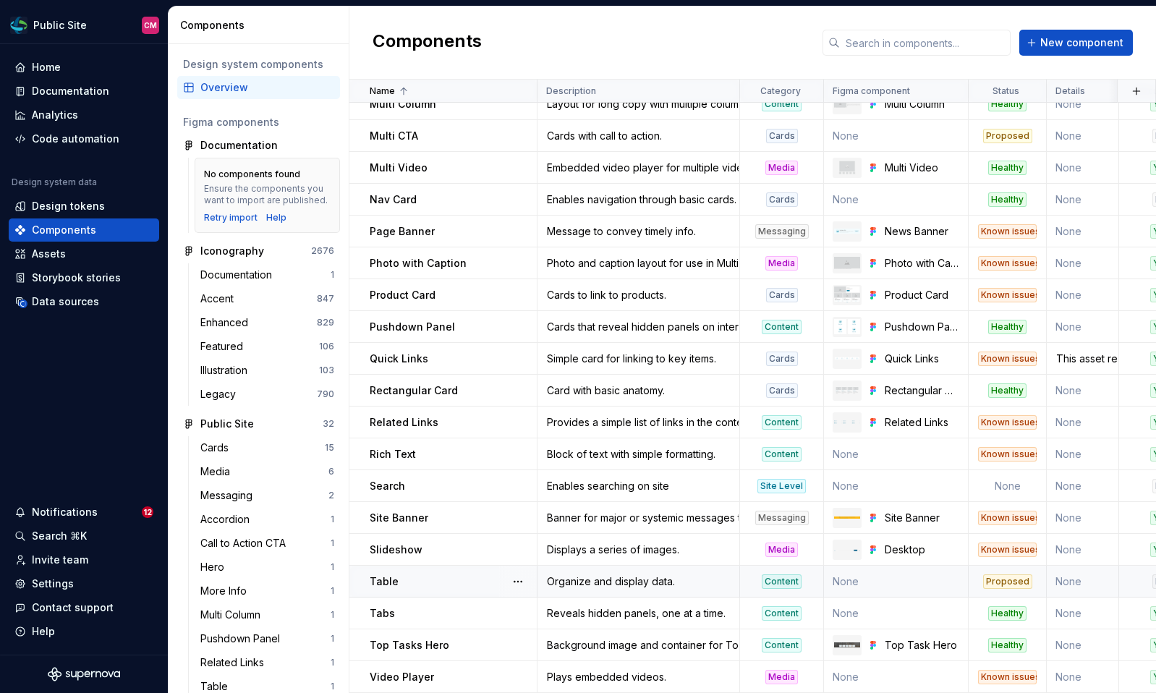
click at [859, 584] on td "None" at bounding box center [896, 582] width 145 height 32
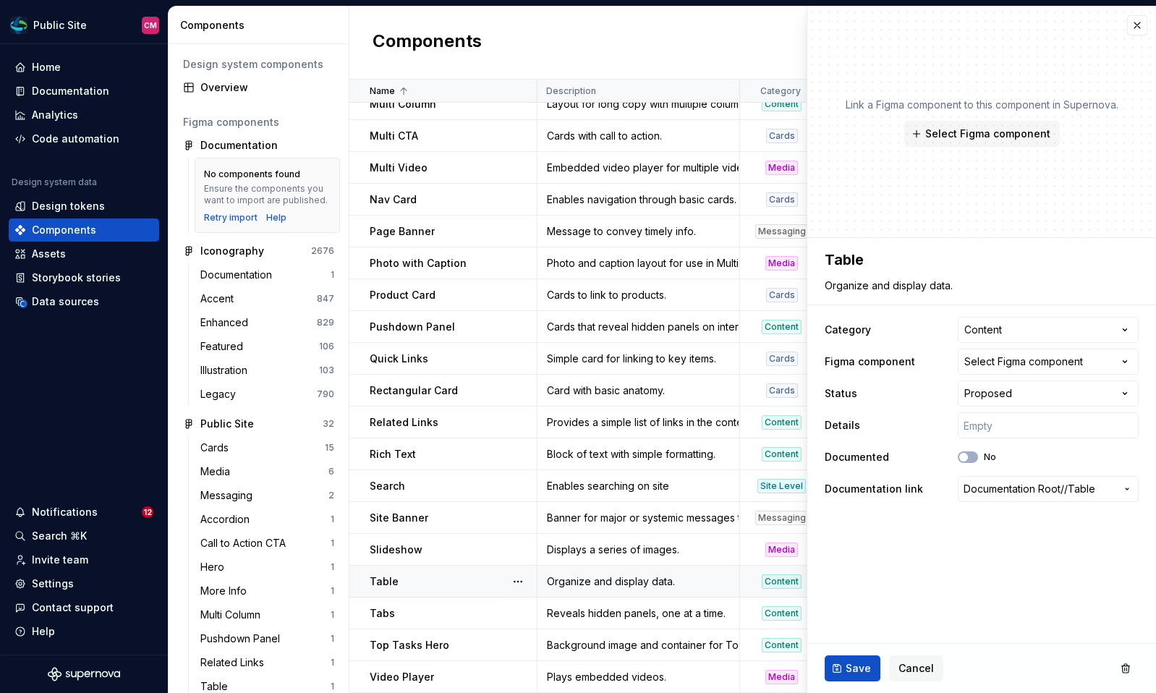
type textarea "*"
click at [1025, 361] on div "Select Figma component" at bounding box center [1023, 362] width 119 height 14
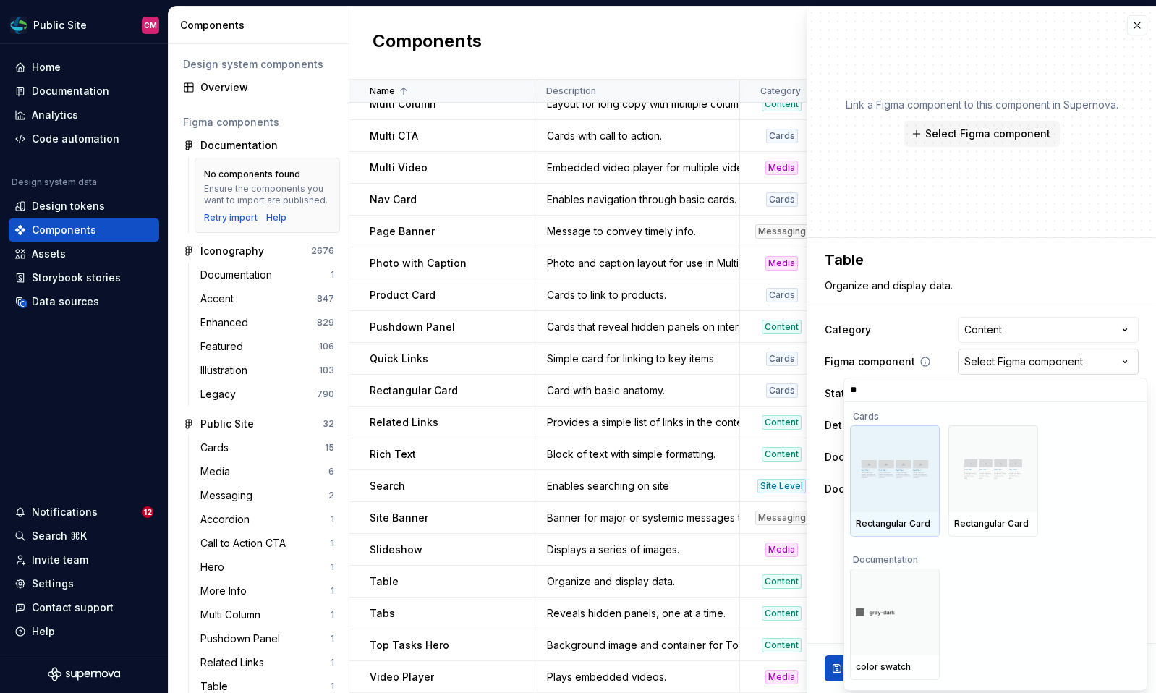
type input "*"
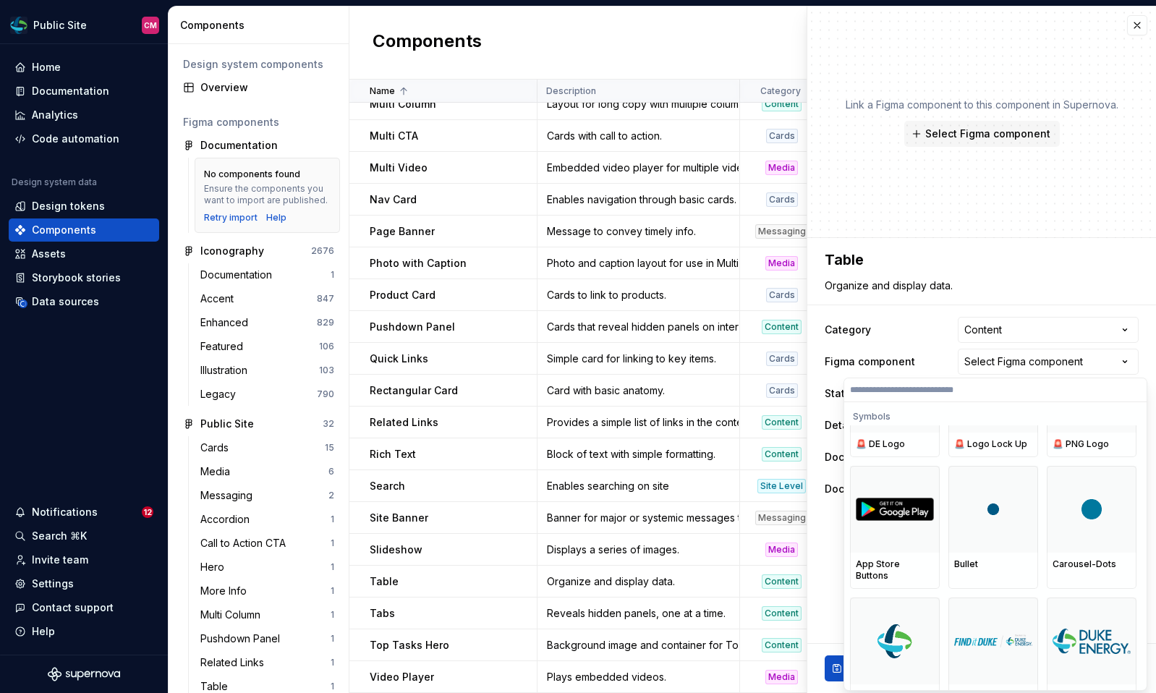
scroll to position [820, 0]
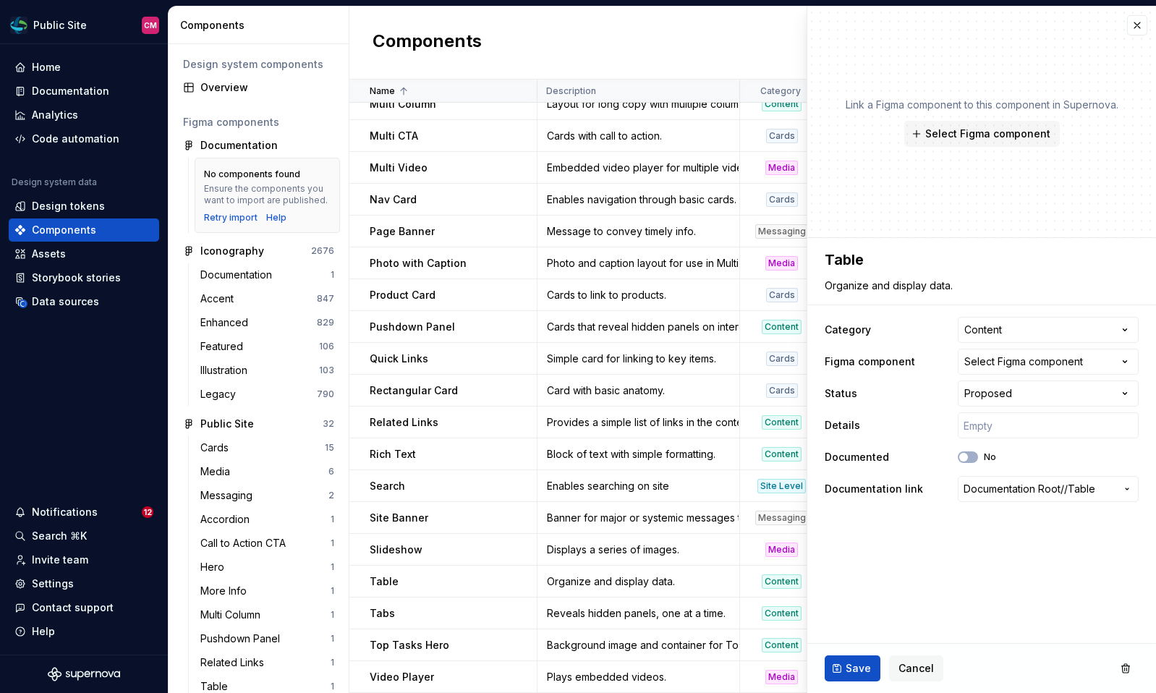
click at [1136, 26] on html "Public Site CM Home Documentation Analytics Code automation Design system data …" at bounding box center [578, 346] width 1156 height 693
click at [906, 668] on span "Cancel" at bounding box center [916, 668] width 35 height 14
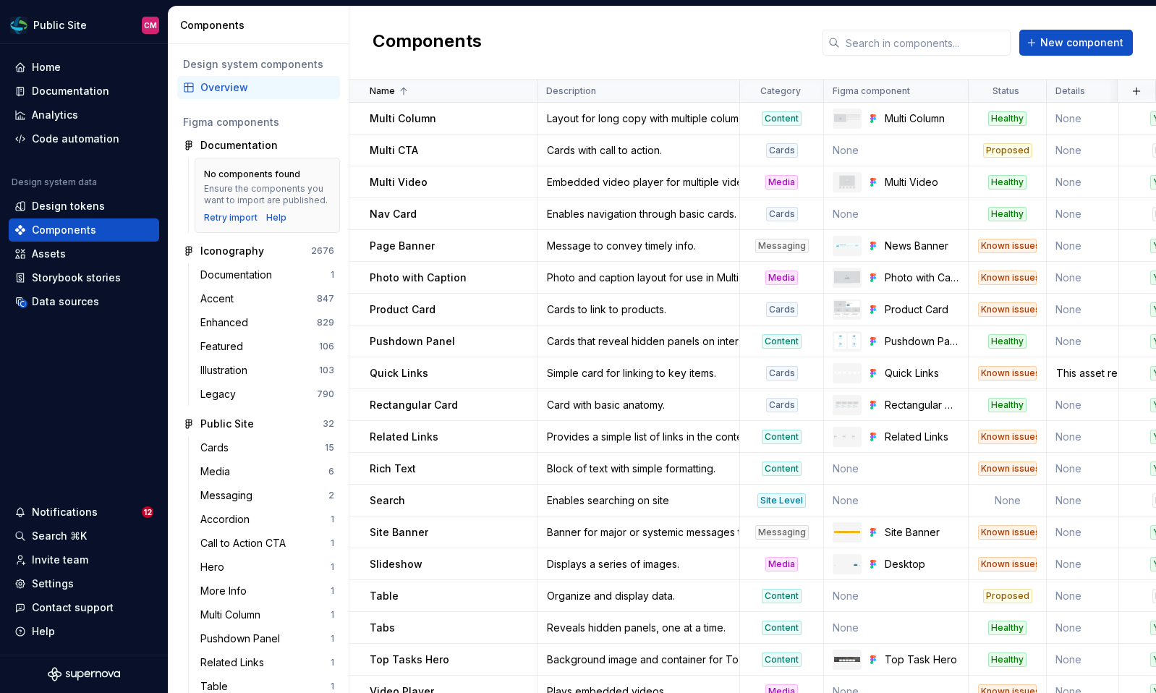
scroll to position [524, 0]
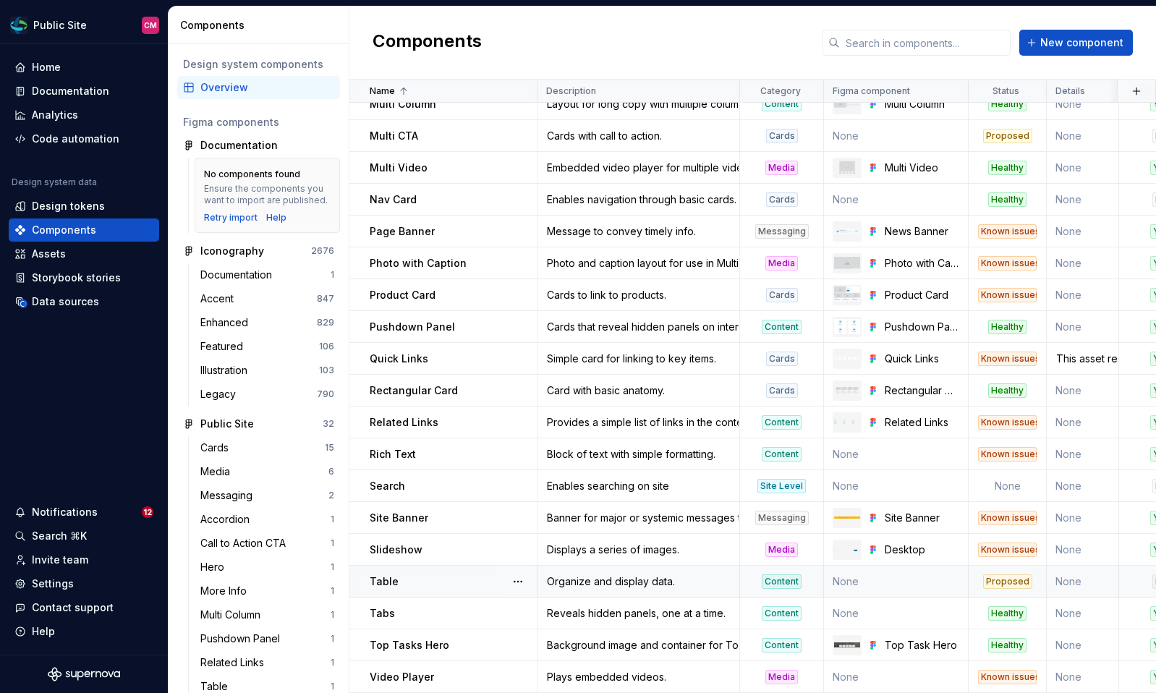
click at [611, 575] on div "Organize and display data." at bounding box center [638, 581] width 200 height 14
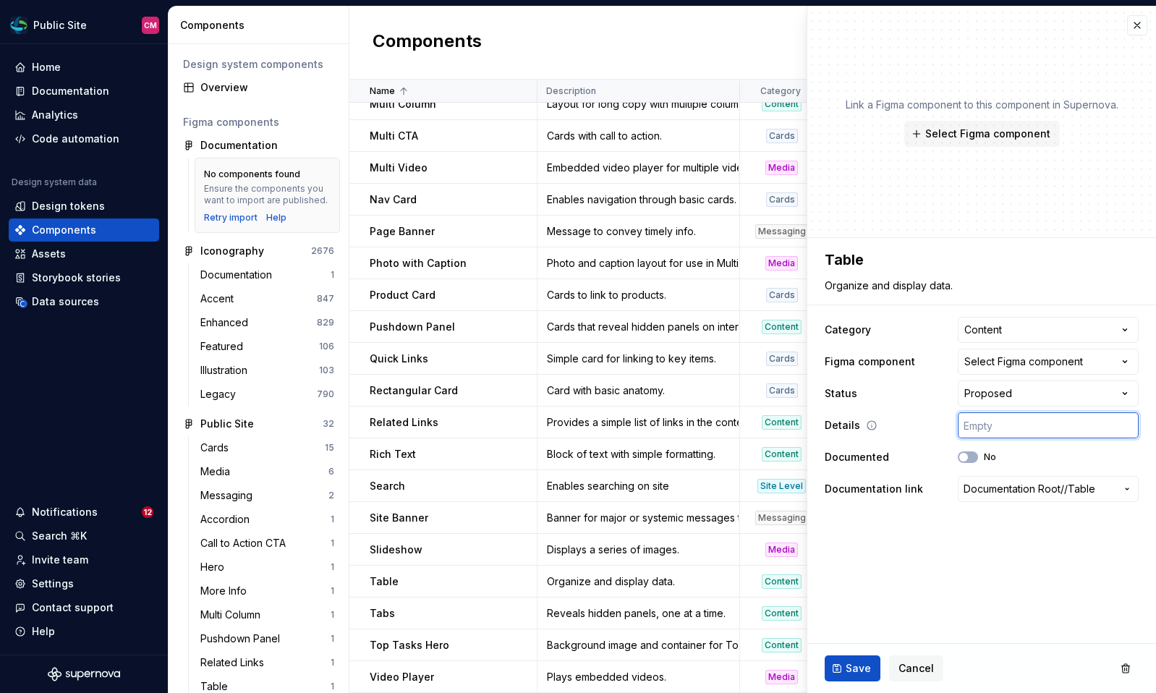
click at [1018, 428] on input "text" at bounding box center [1048, 425] width 181 height 26
click at [1046, 363] on div "Select Figma component" at bounding box center [1023, 362] width 119 height 14
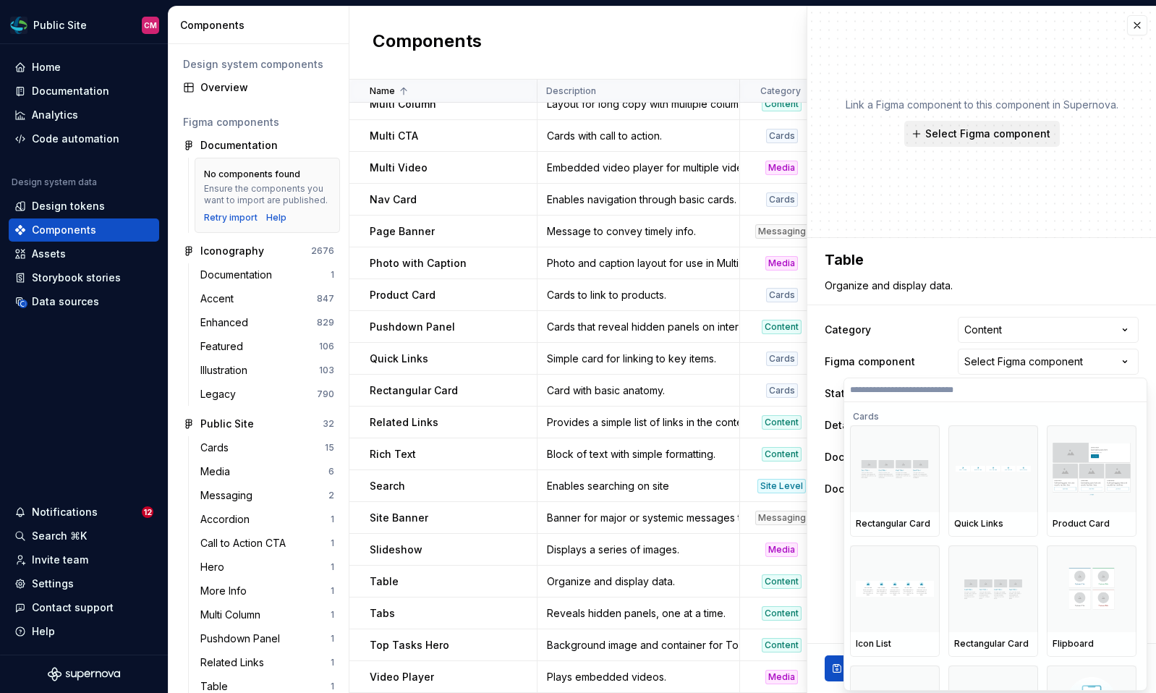
click at [1024, 137] on html "Public Site CM Home Documentation Analytics Code automation Design system data …" at bounding box center [578, 346] width 1156 height 693
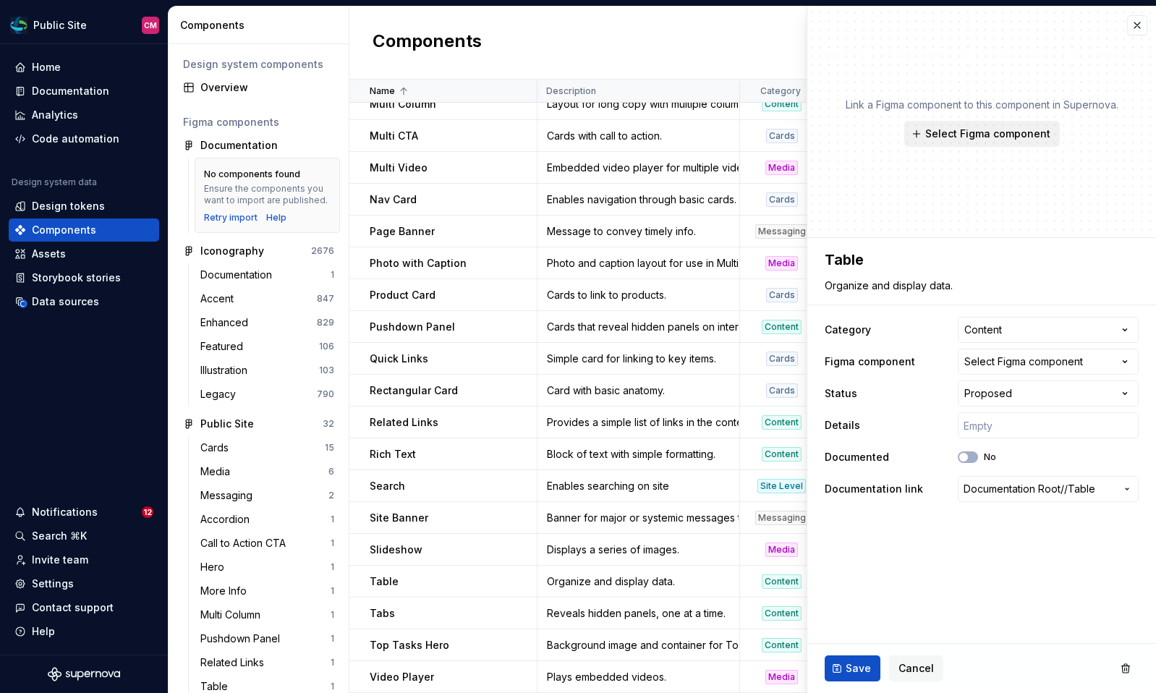
click at [993, 137] on span "Select Figma component" at bounding box center [987, 134] width 125 height 14
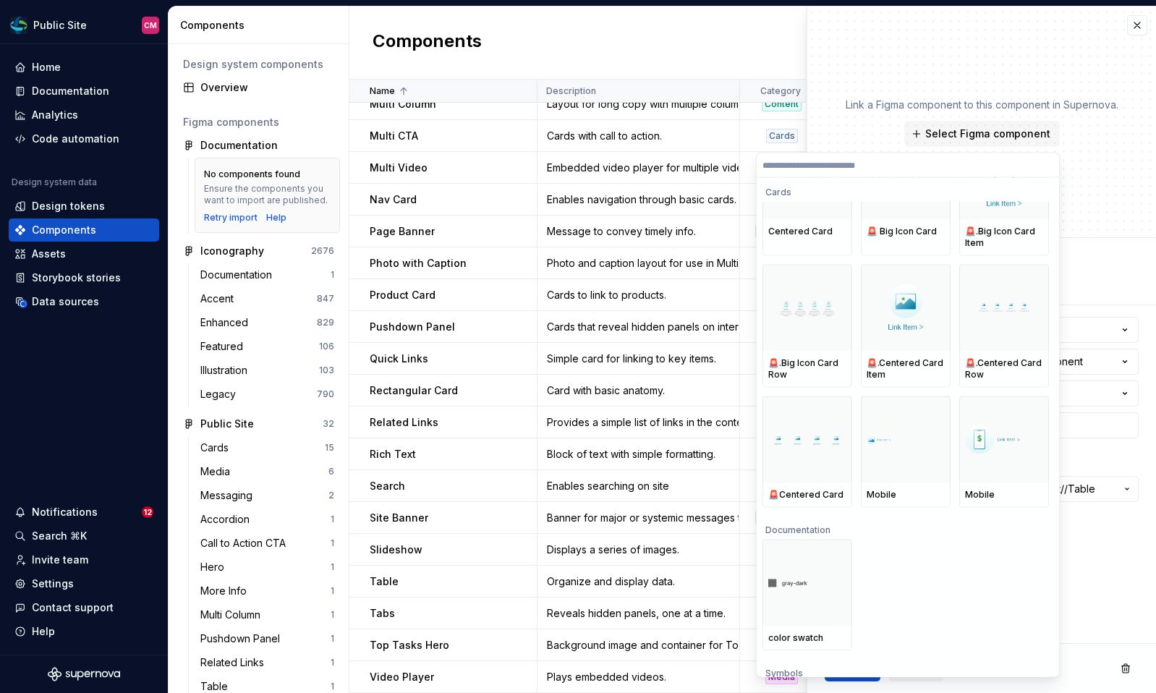
scroll to position [315, 0]
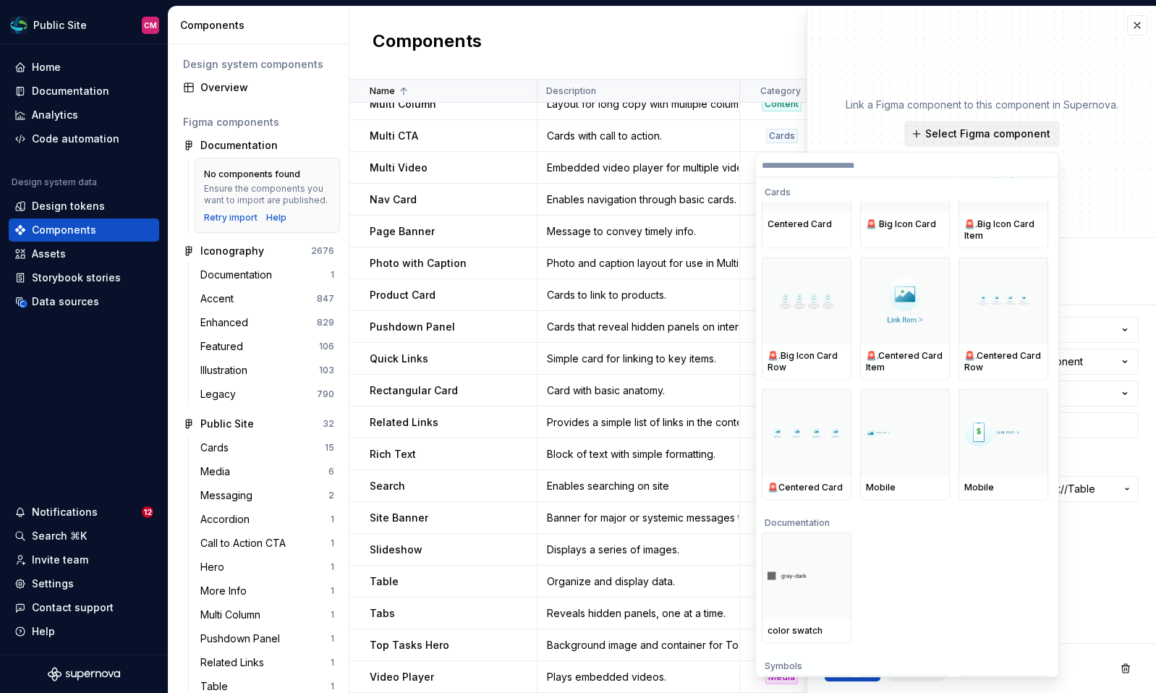
click at [983, 141] on button "Select Figma component" at bounding box center [982, 134] width 156 height 26
type textarea "*"
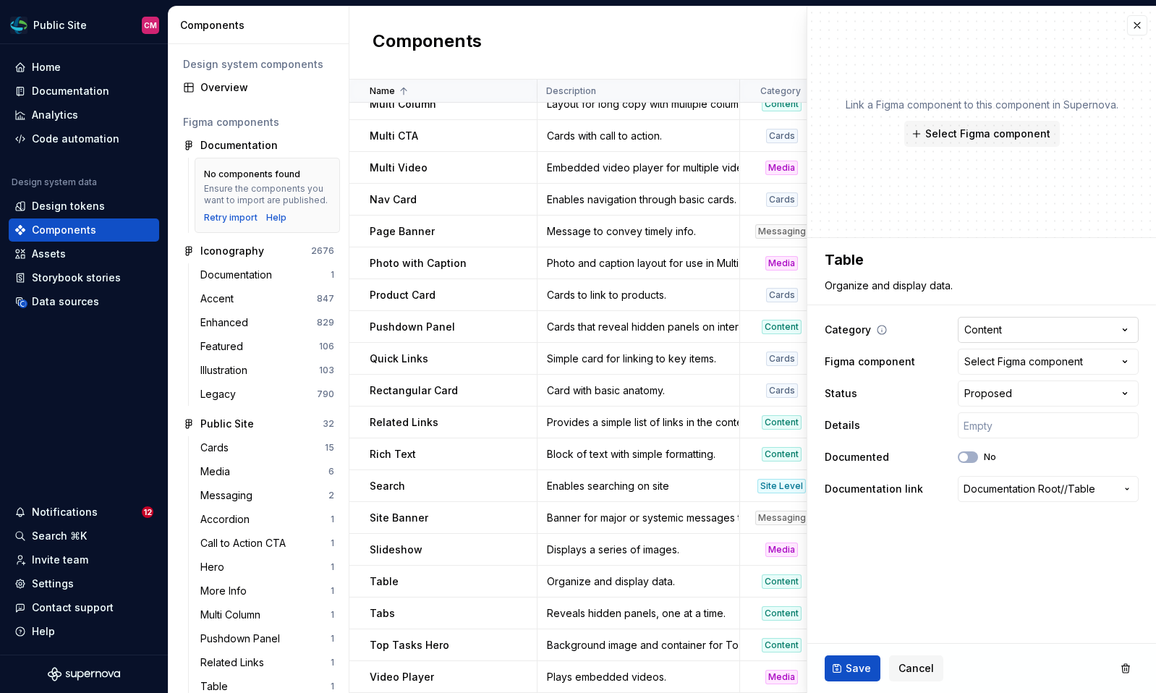
click at [1013, 320] on html "Public Site CM Home Documentation Analytics Code automation Design system data …" at bounding box center [578, 346] width 1156 height 693
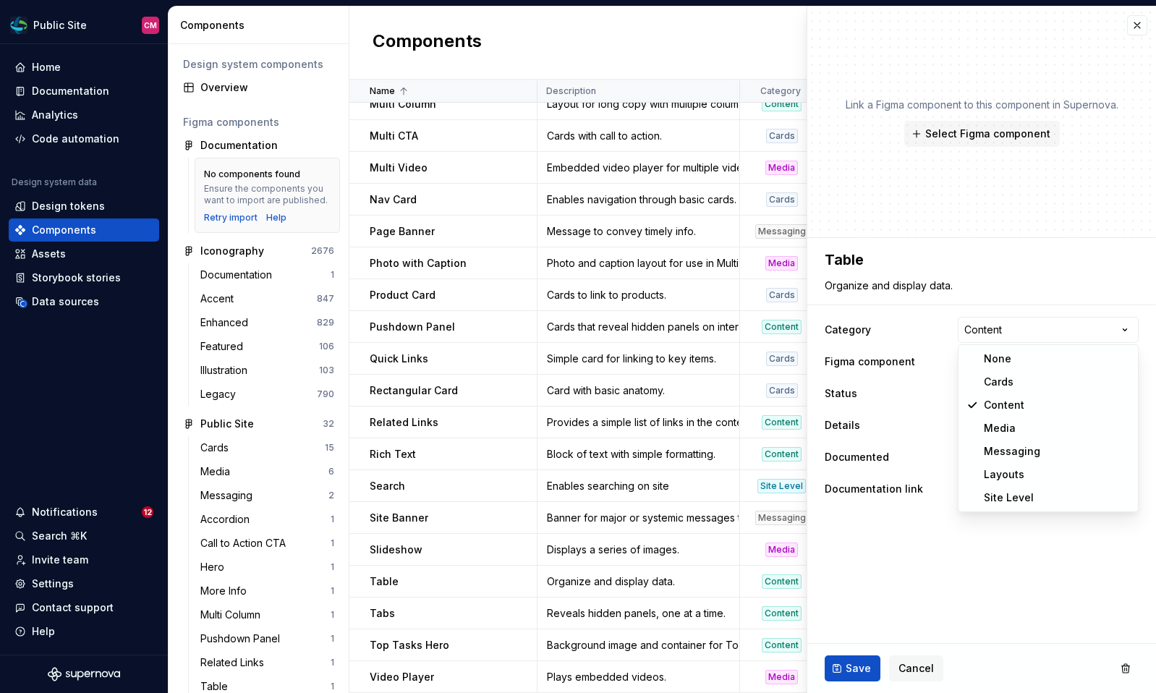
select select "**********"
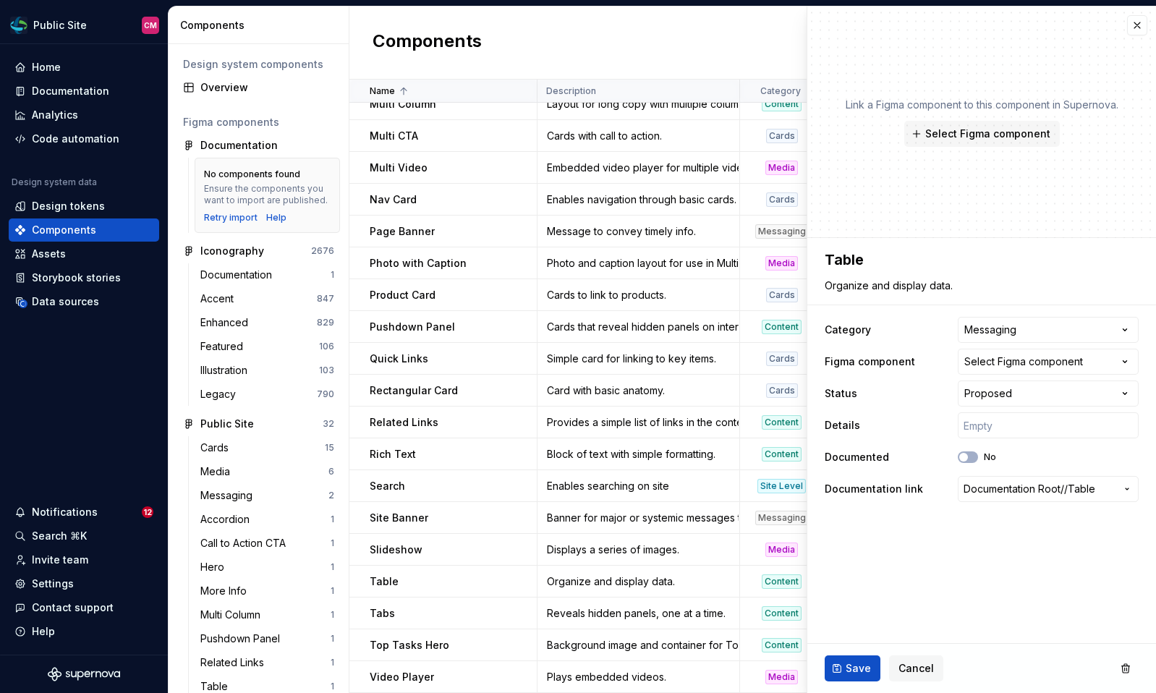
click at [1009, 149] on div "Link a Figma component to this component in Supernova. Select Figma component" at bounding box center [981, 123] width 349 height 232
click at [1019, 124] on button "Select Figma component" at bounding box center [982, 134] width 156 height 26
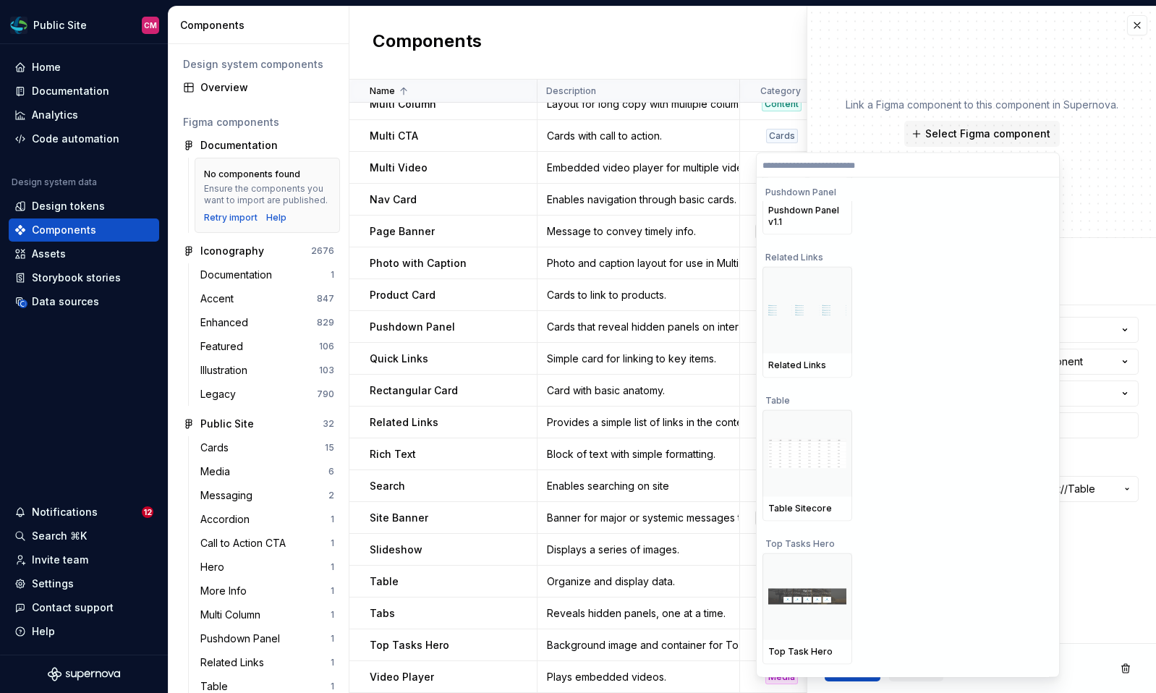
scroll to position [45709, 0]
click at [827, 476] on div at bounding box center [808, 452] width 90 height 87
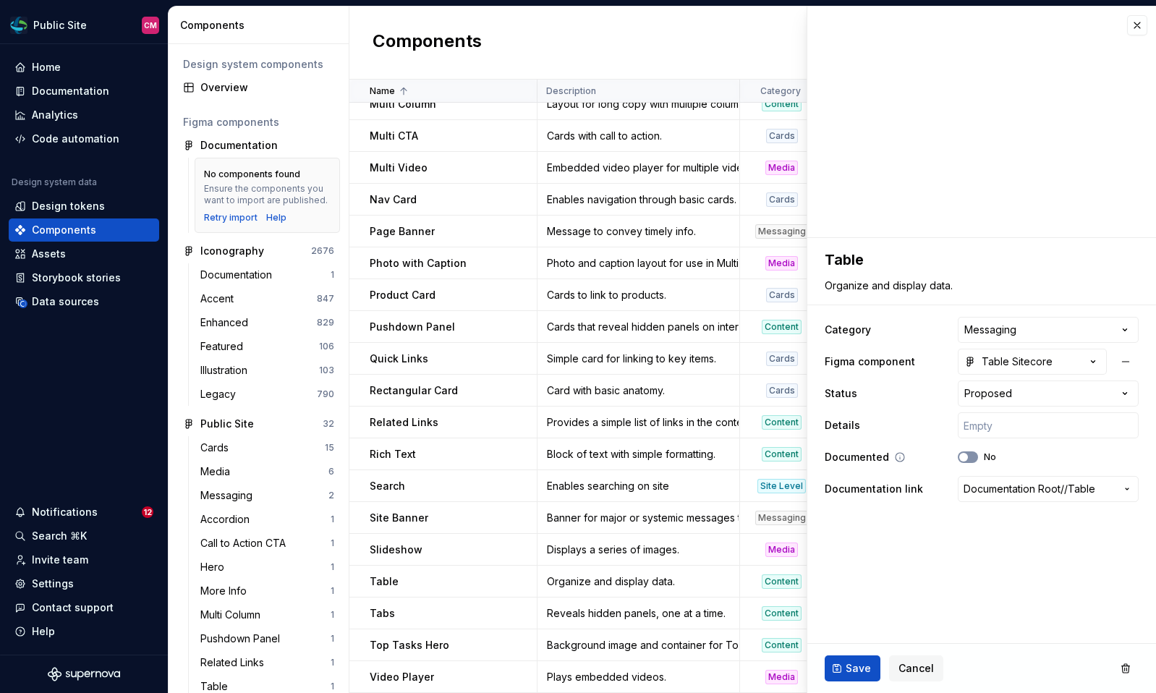
click at [969, 457] on icon "button" at bounding box center [964, 457] width 12 height 9
type textarea "*"
click at [1027, 333] on html "Public Site CM Home Documentation Analytics Code automation Design system data …" at bounding box center [578, 346] width 1156 height 693
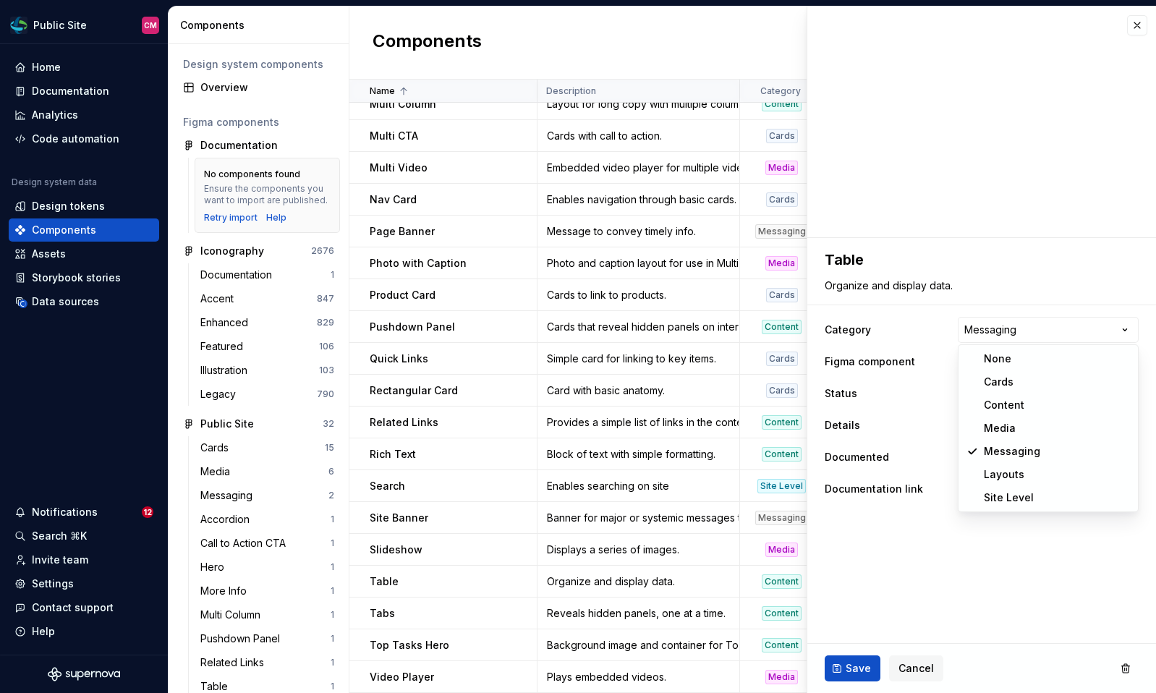
select select "**********"
type textarea "*"
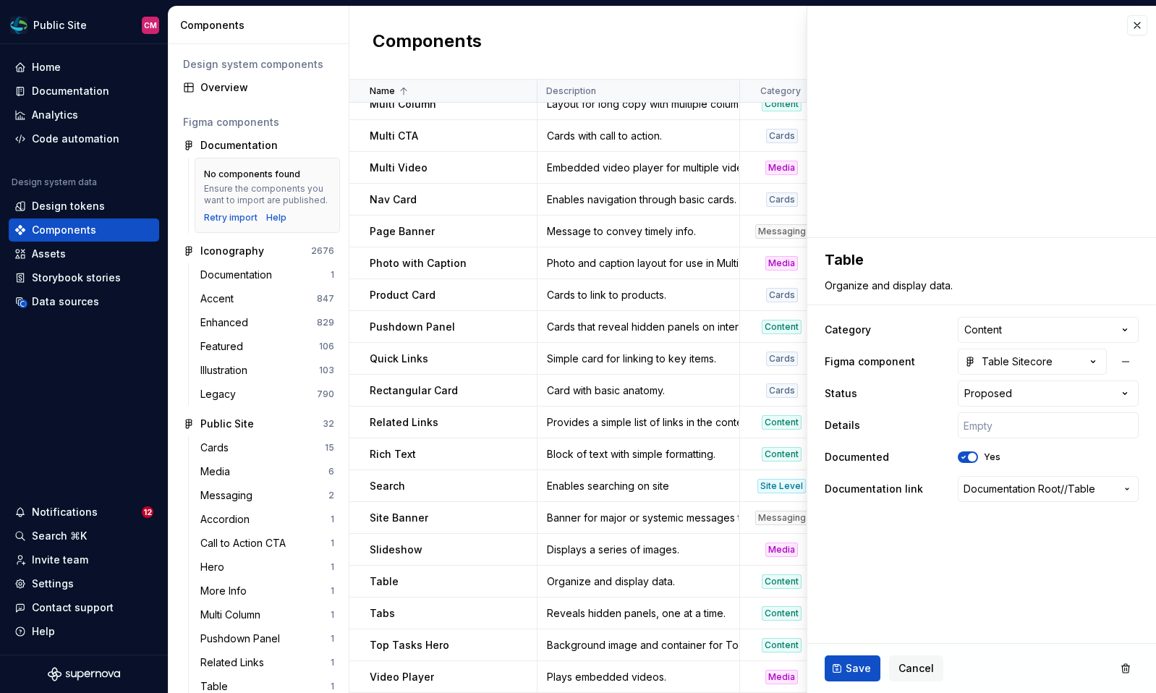
click at [997, 401] on html "Public Site CM Home Documentation Analytics Code automation Design system data …" at bounding box center [578, 346] width 1156 height 693
select select "**********"
click at [844, 674] on button "Save" at bounding box center [853, 668] width 56 height 26
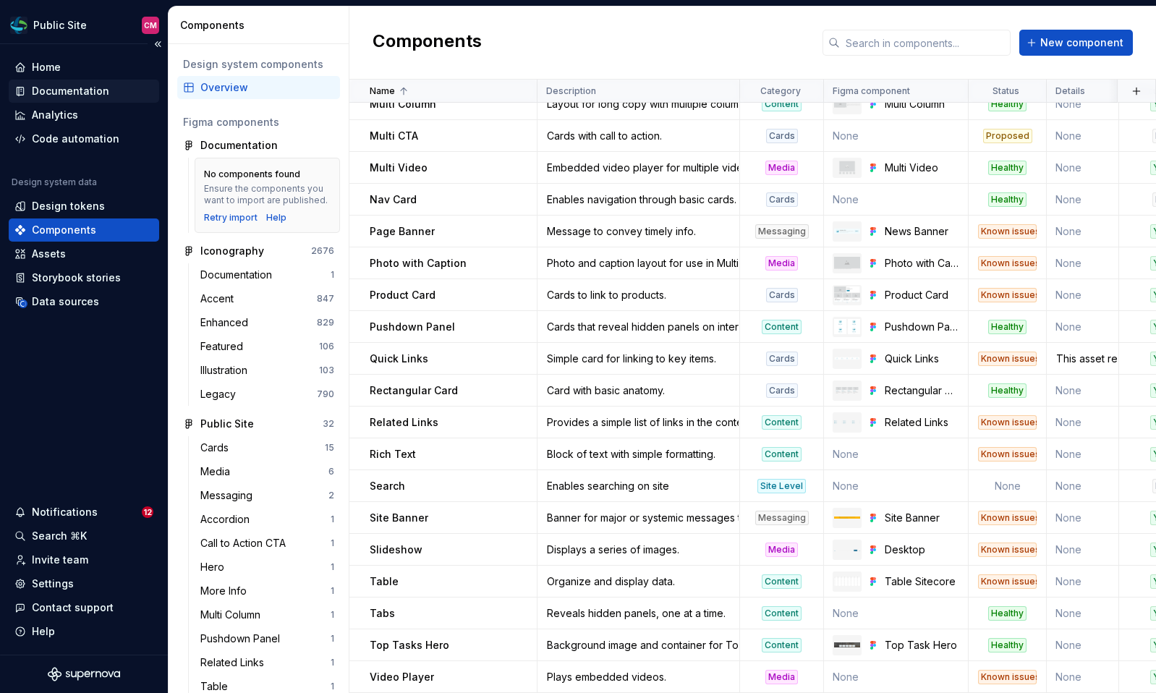
click at [84, 90] on div "Documentation" at bounding box center [70, 91] width 77 height 14
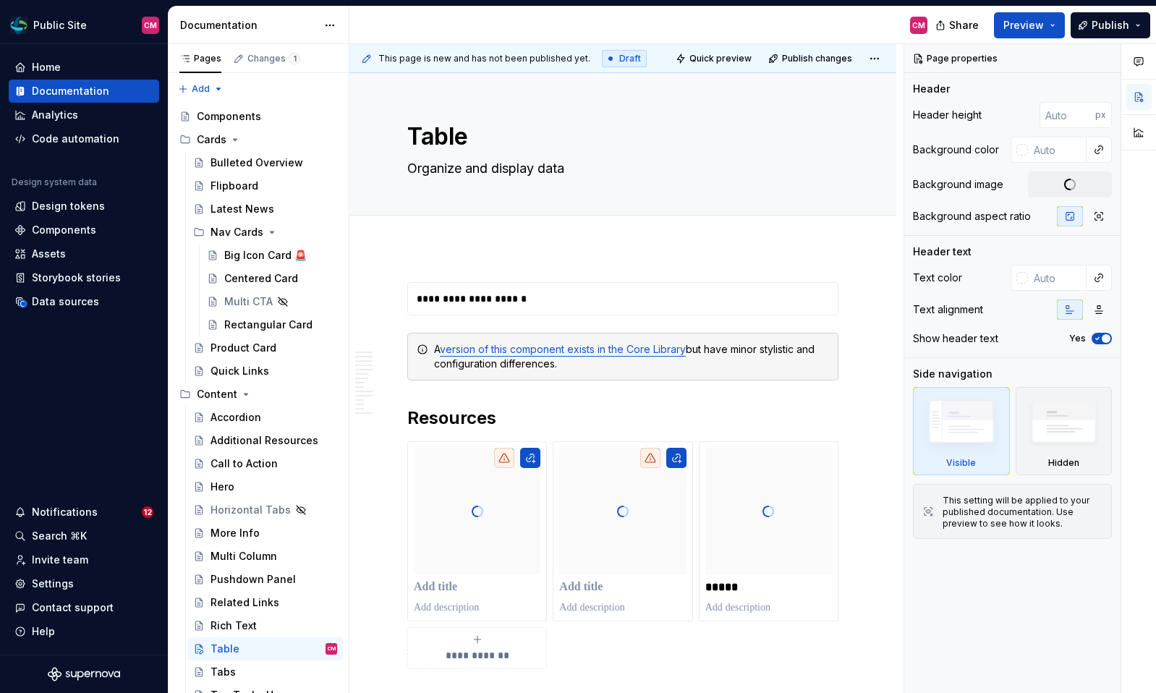
type textarea "*"
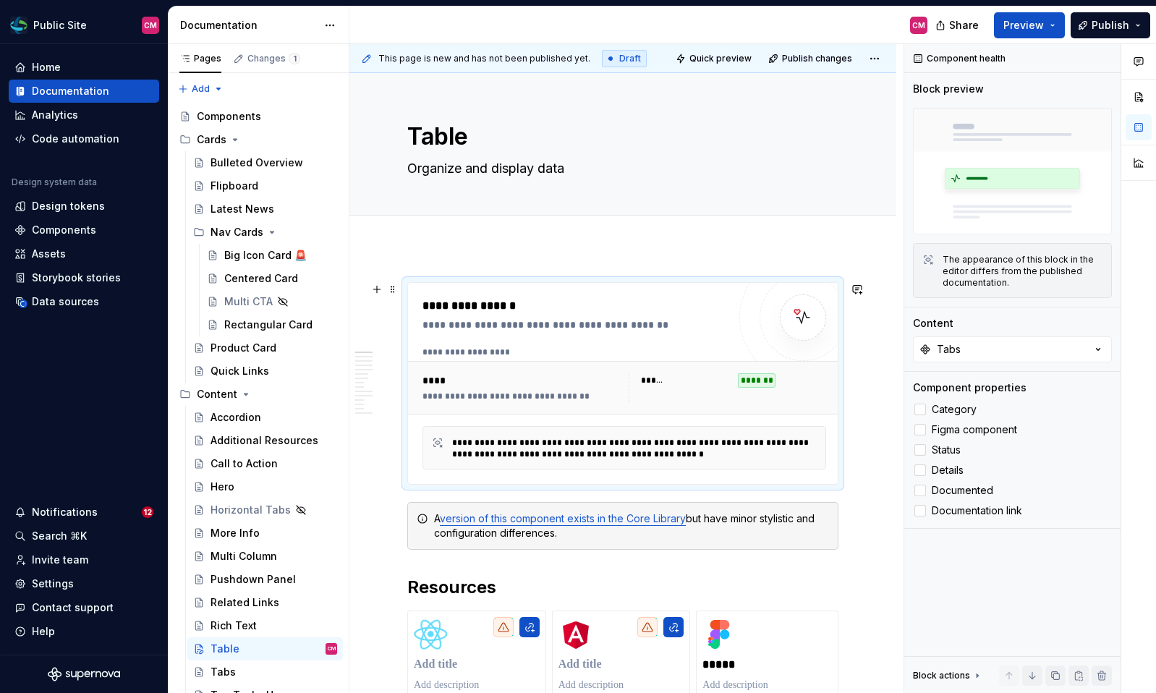
click at [648, 302] on div "**********" at bounding box center [579, 305] width 313 height 17
click at [1057, 344] on button "Tabs" at bounding box center [1012, 349] width 199 height 26
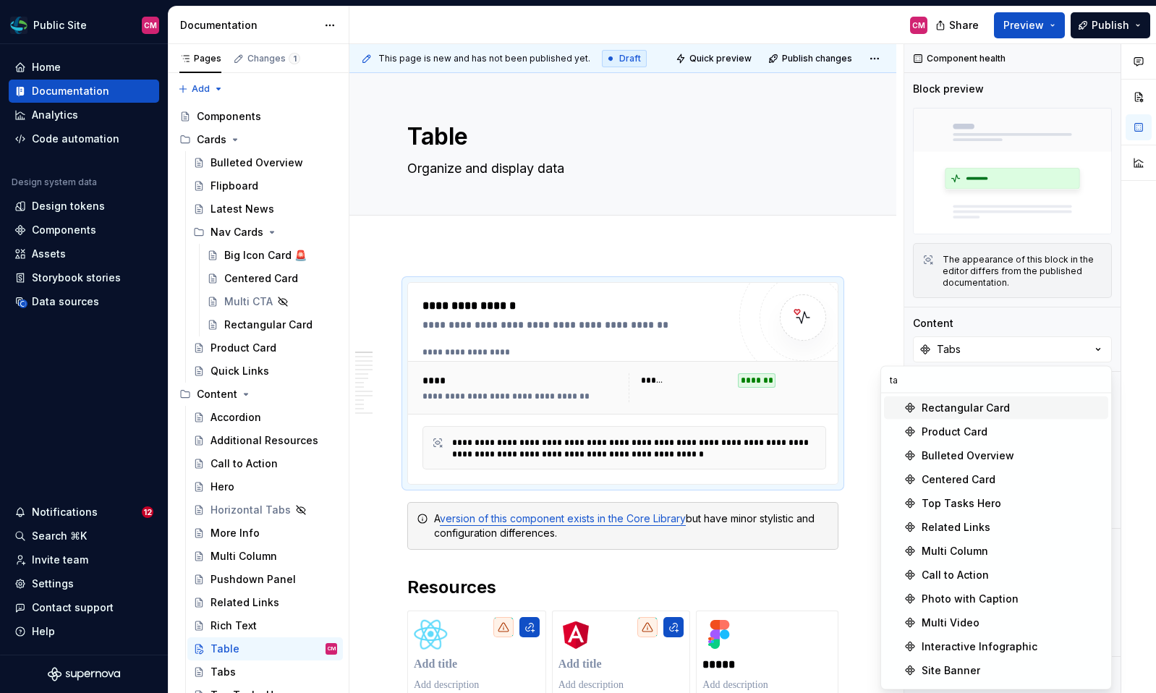
type input "t"
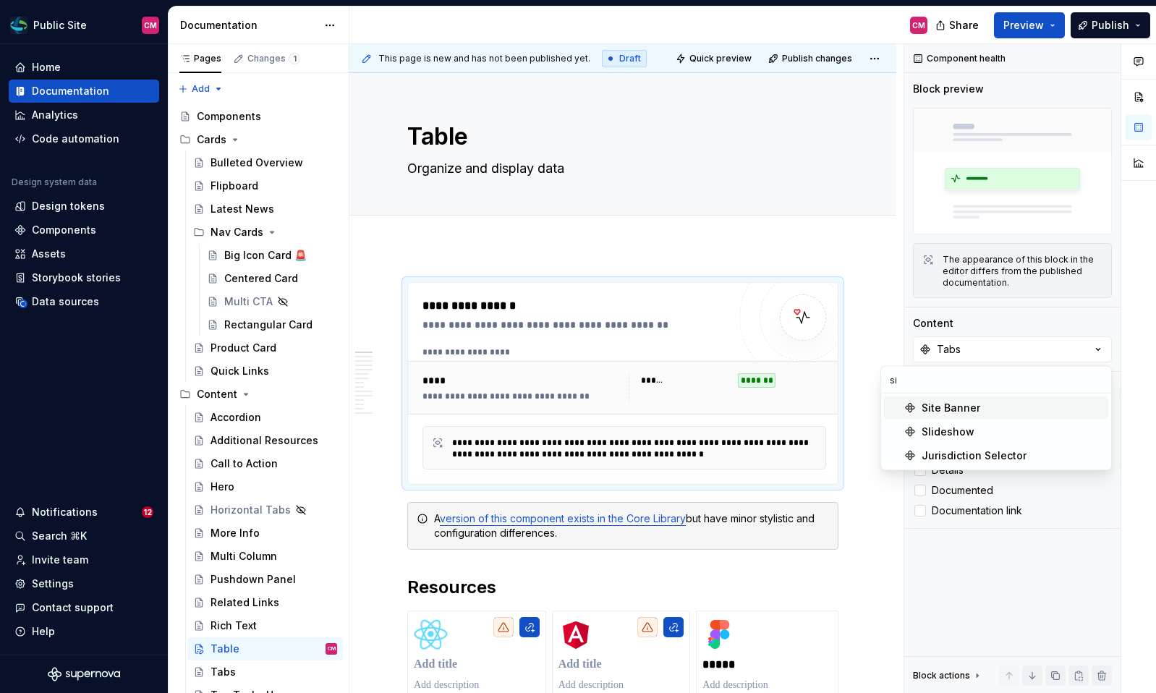
type input "s"
type input "table"
click at [942, 404] on div "Table" at bounding box center [936, 408] width 29 height 14
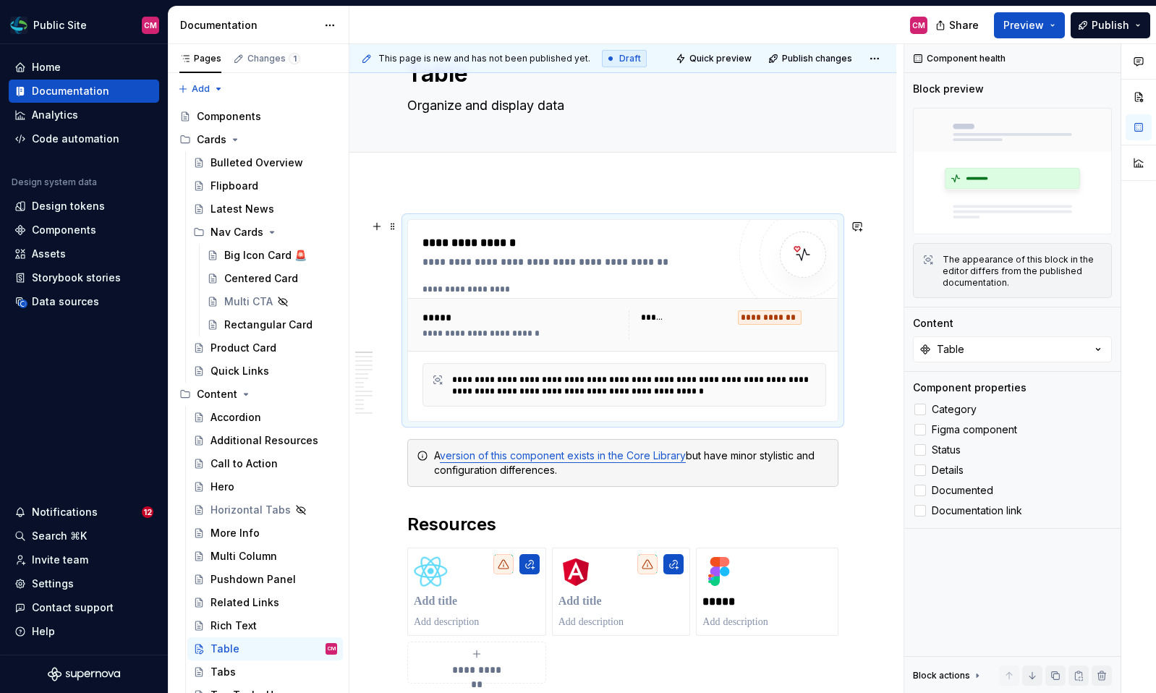
scroll to position [92, 0]
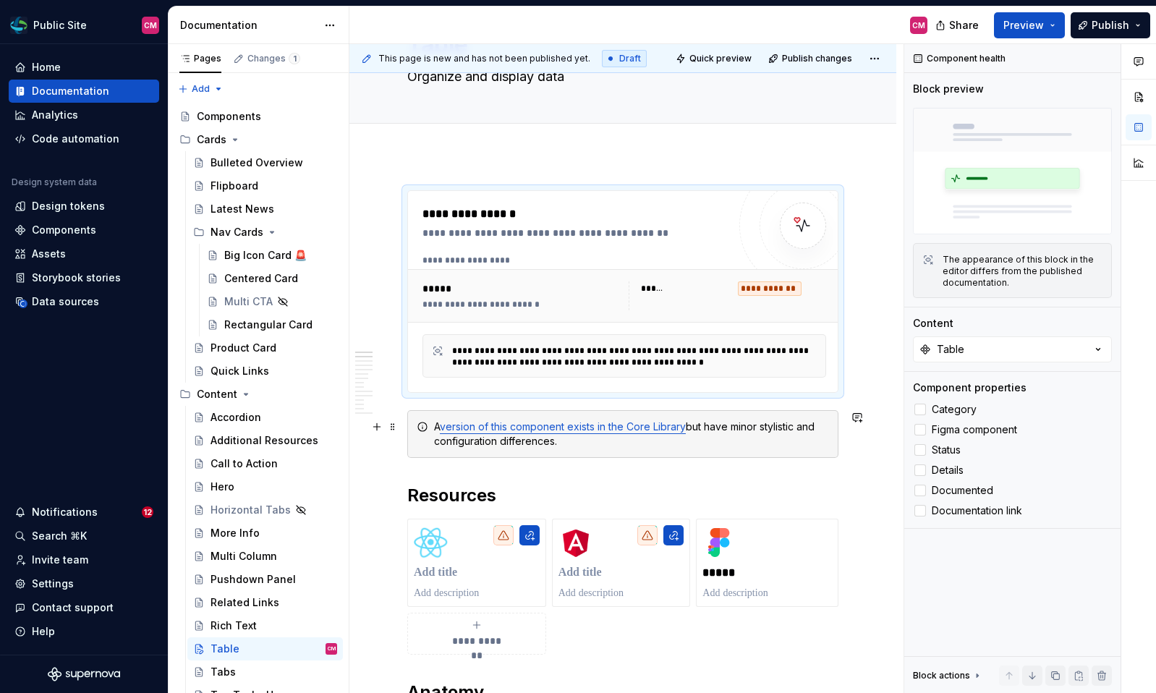
click at [440, 426] on div "A version of this component exists in the Core Library but have minor stylistic…" at bounding box center [631, 434] width 395 height 29
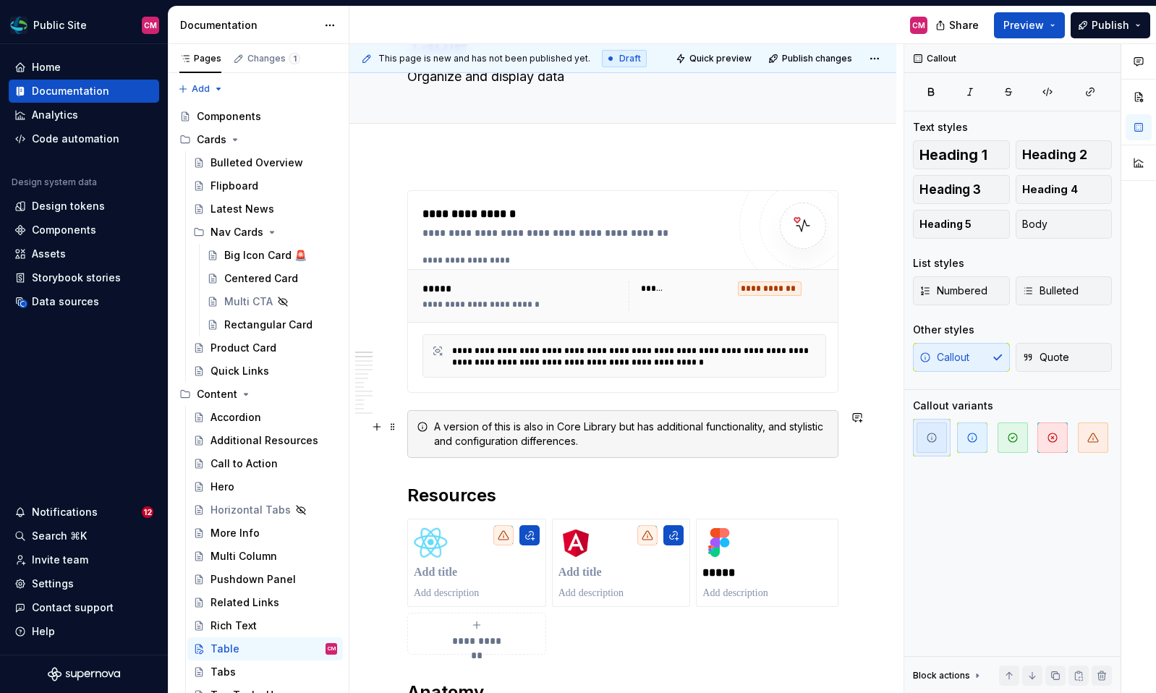
click at [783, 432] on div "A version of this is also in Core Library but has additional functionality, and…" at bounding box center [631, 434] width 395 height 29
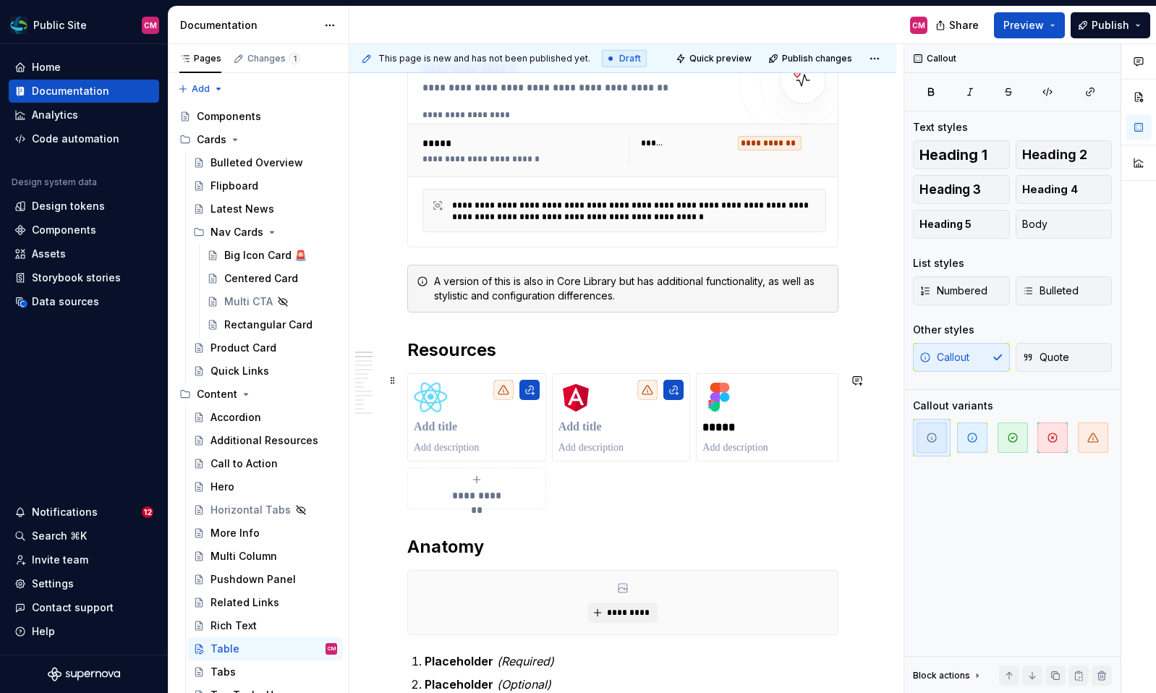
scroll to position [238, 0]
click at [763, 449] on p at bounding box center [767, 447] width 130 height 14
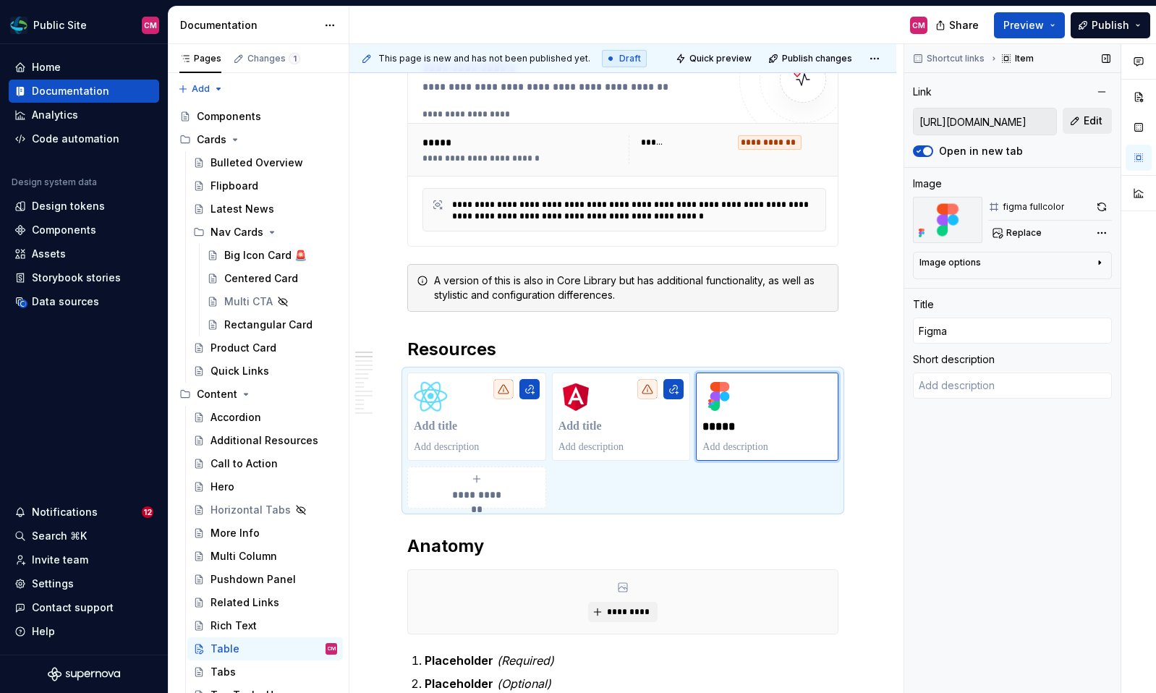
click at [1083, 118] on button "Edit" at bounding box center [1087, 121] width 49 height 26
type textarea "*"
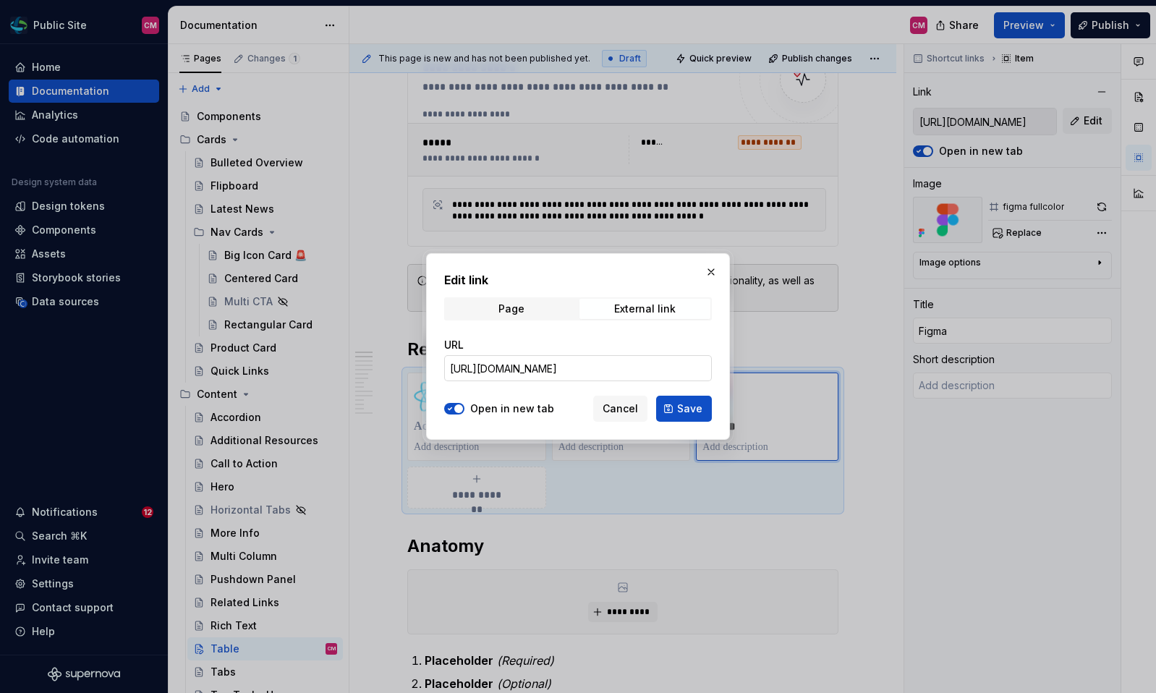
click at [632, 368] on input "https://www.figma.com/design/0uOrqUpukVw95vozEUS0s4/branch/UH3JiI2OGJOWnRd5HcLg…" at bounding box center [578, 368] width 268 height 26
paste input "A3ggQuUgIF5JRQhIHfULmf/Public-Site?node-id=5139-17030&t=E1FcSlNMG9eG4XS3"
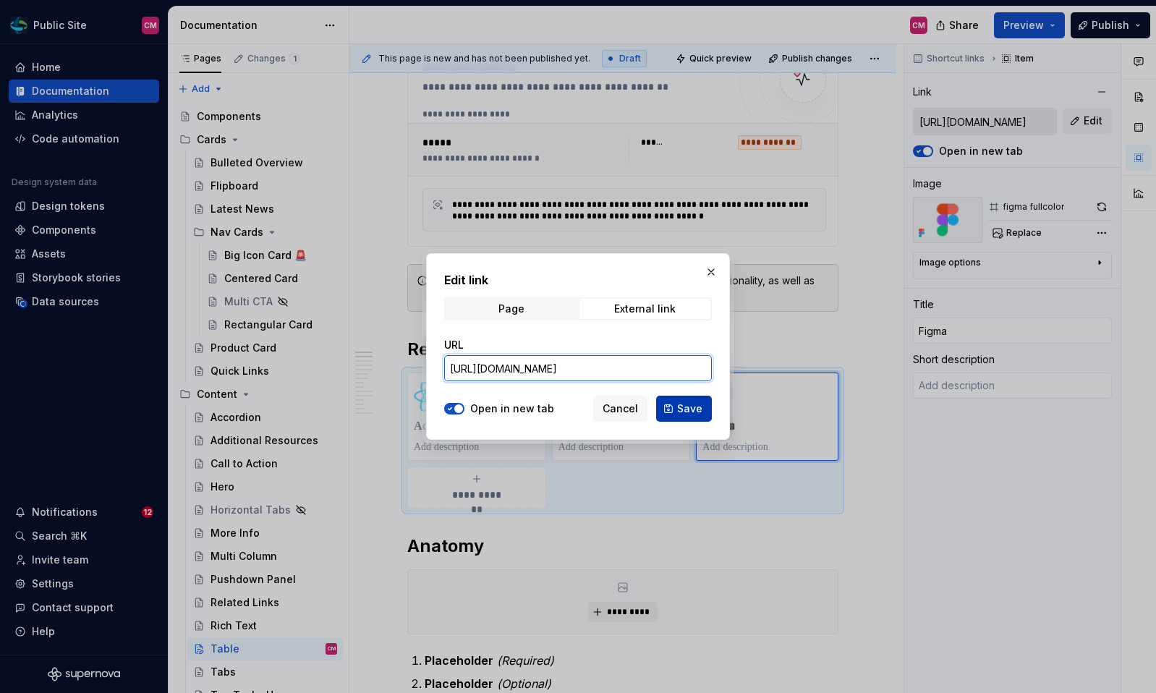
type input "https://www.figma.com/design/A3ggQuUgIF5JRQhIHfULmf/Public-Site?node-id=5139-17…"
click at [680, 413] on span "Save" at bounding box center [689, 409] width 25 height 14
type textarea "*"
type input "https://www.figma.com/design/A3ggQuUgIF5JRQhIHfULmf/Public-Site?node-id=5139-17…"
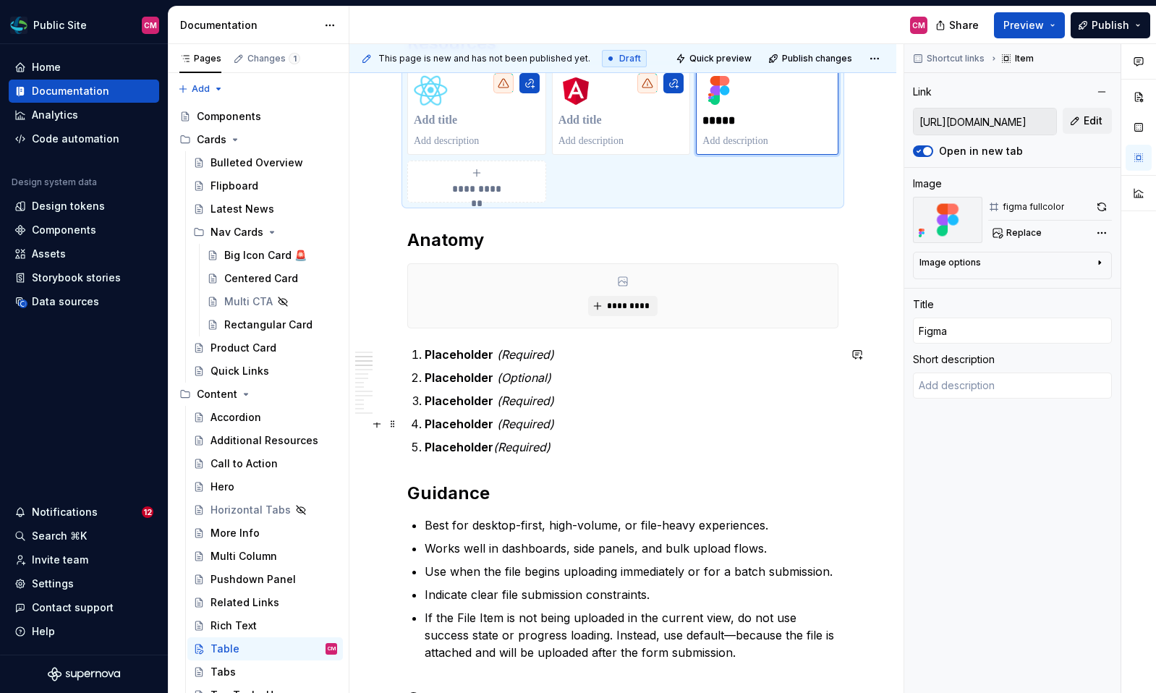
scroll to position [554, 0]
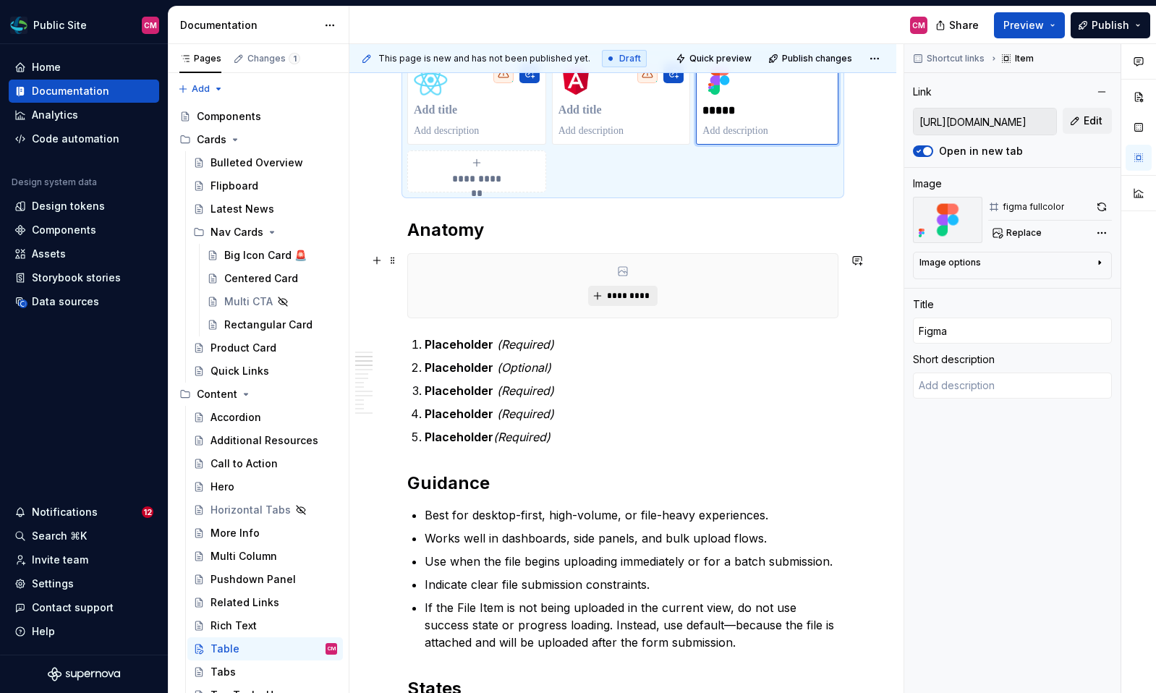
click at [632, 293] on span "*********" at bounding box center [628, 296] width 44 height 12
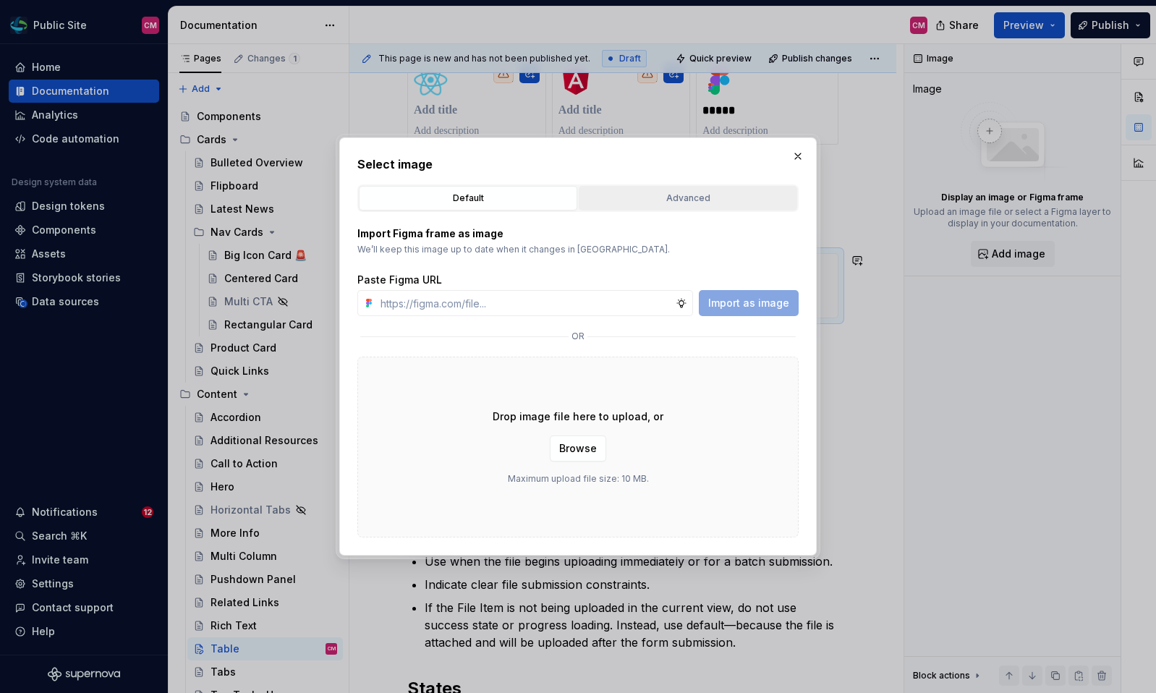
click at [653, 197] on div "Advanced" at bounding box center [688, 198] width 208 height 14
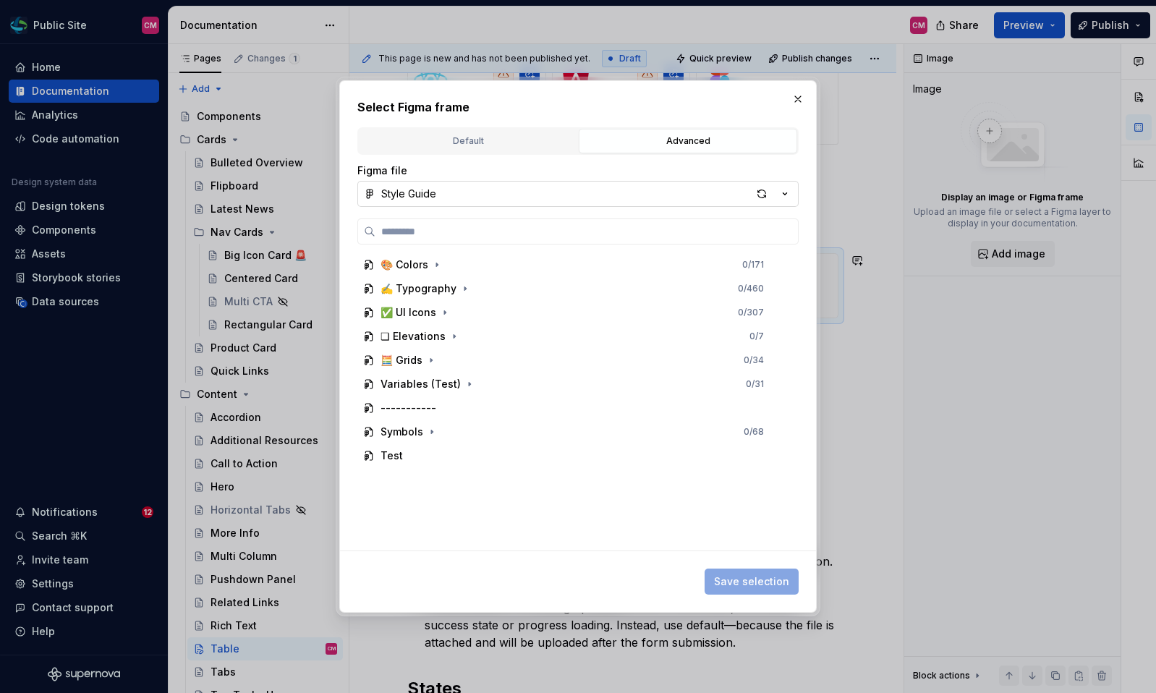
click at [450, 190] on button "Style Guide" at bounding box center [577, 194] width 441 height 26
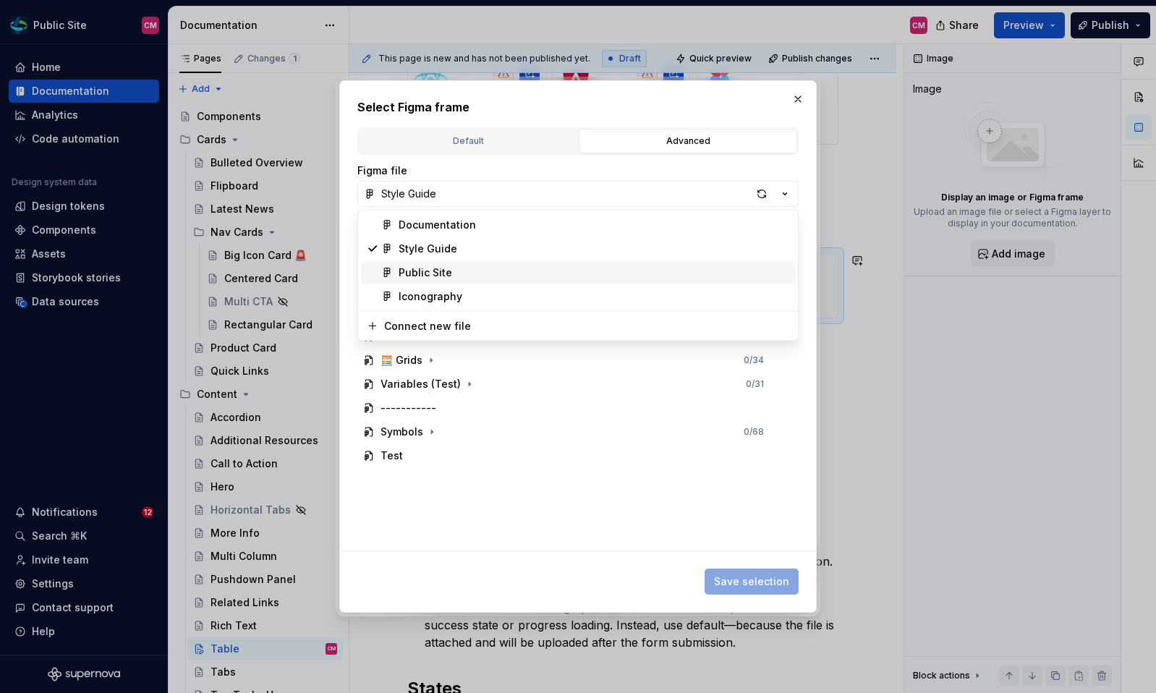
click at [423, 280] on span "Public Site" at bounding box center [578, 272] width 434 height 23
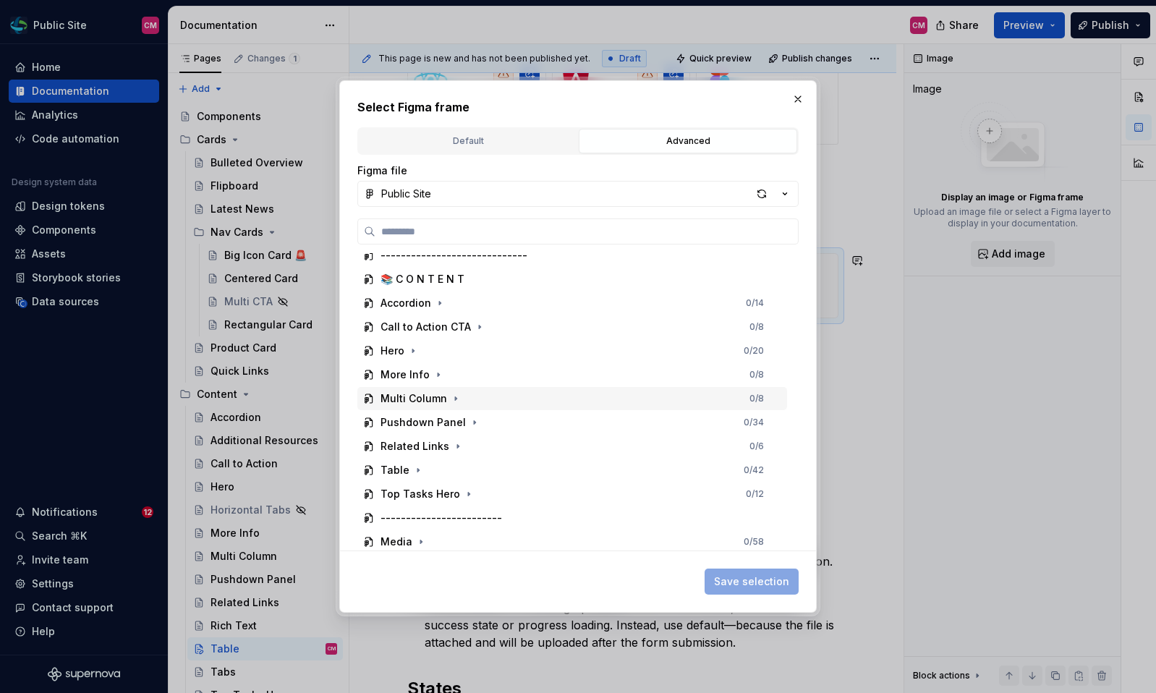
scroll to position [38, 0]
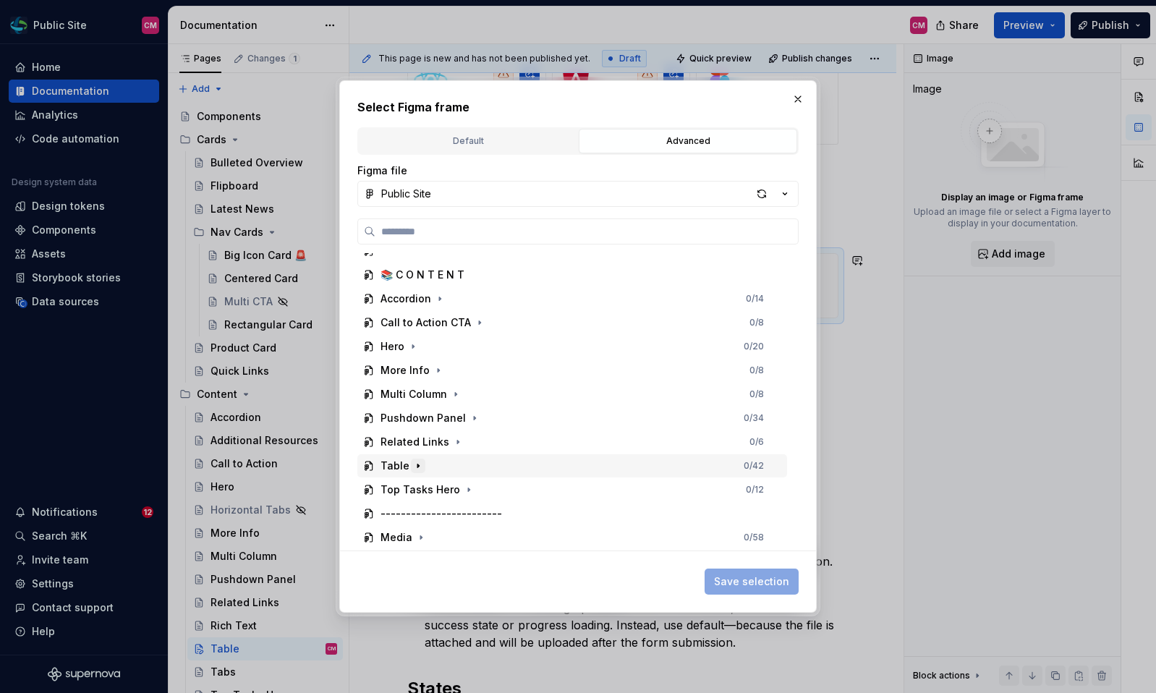
click at [419, 462] on icon "button" at bounding box center [418, 466] width 12 height 12
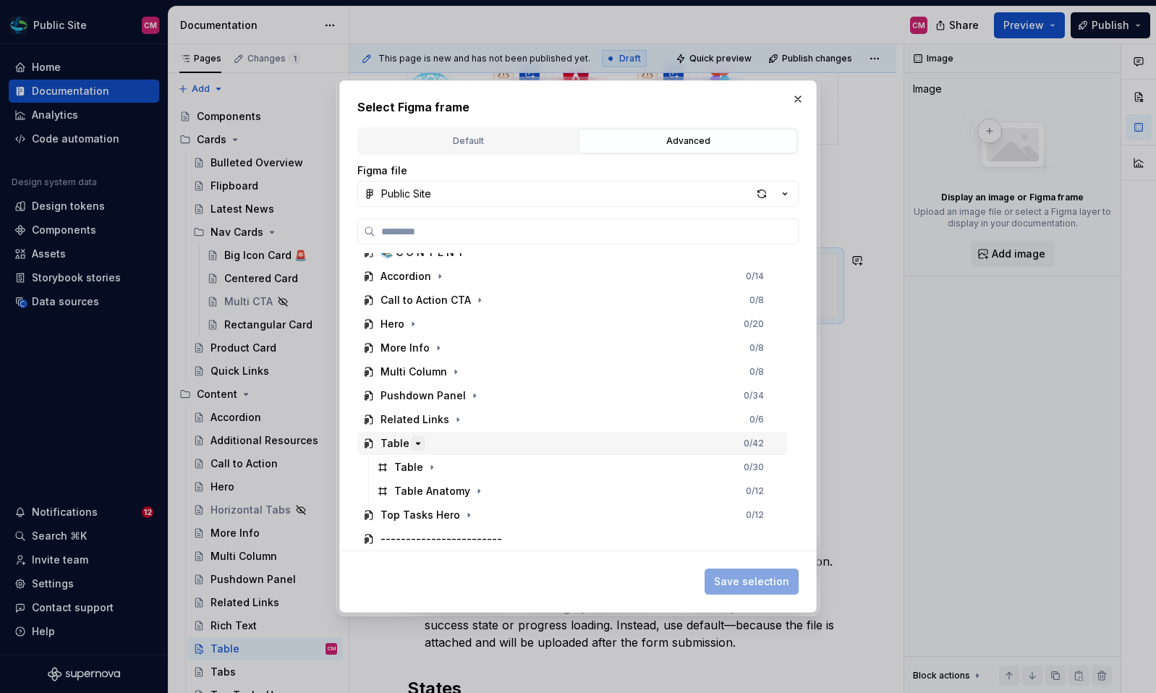
scroll to position [69, 0]
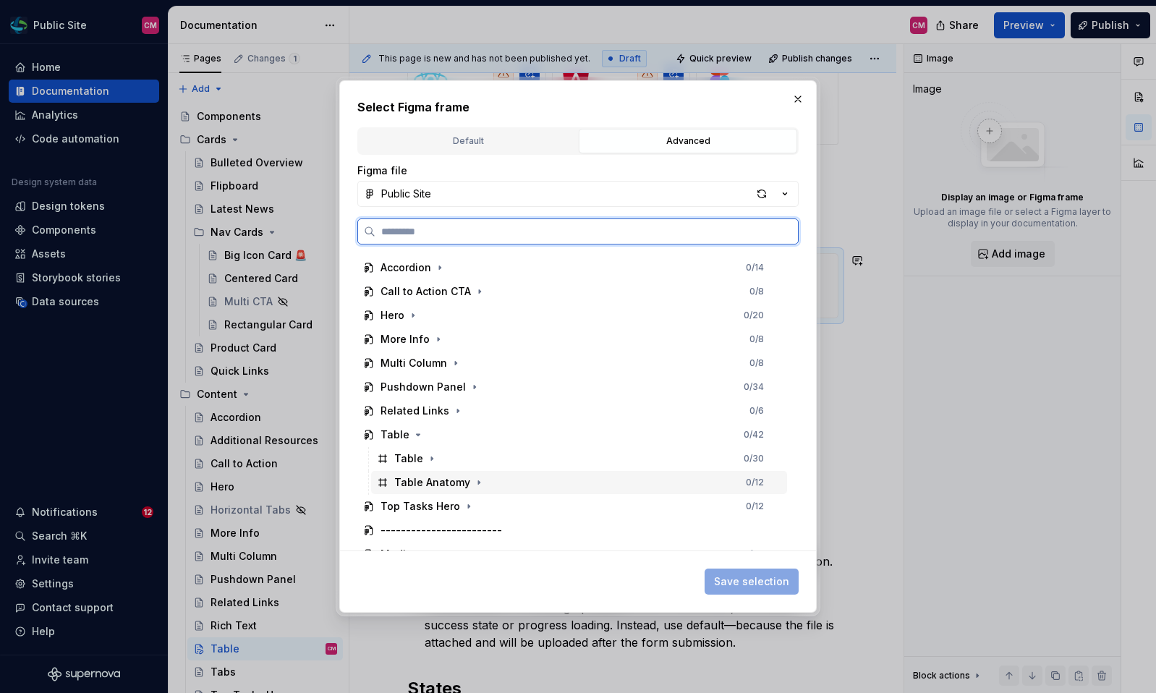
click at [723, 486] on div "Table Anatomy 0 / 12" at bounding box center [579, 482] width 416 height 23
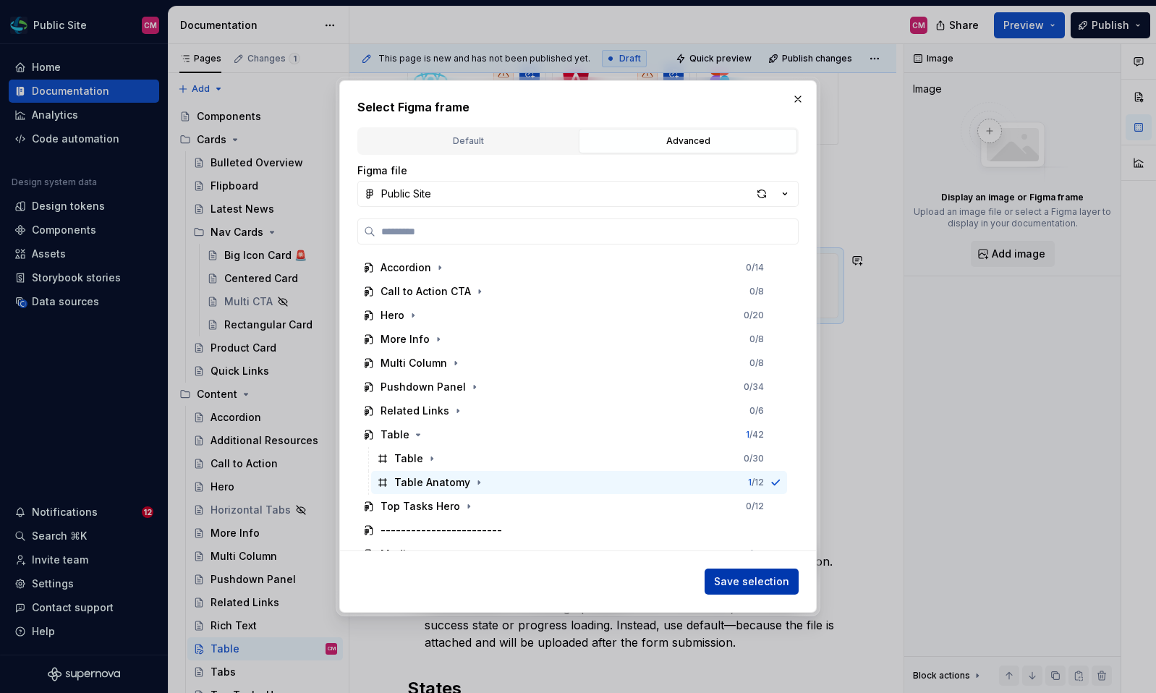
click at [771, 587] on span "Save selection" at bounding box center [751, 581] width 75 height 14
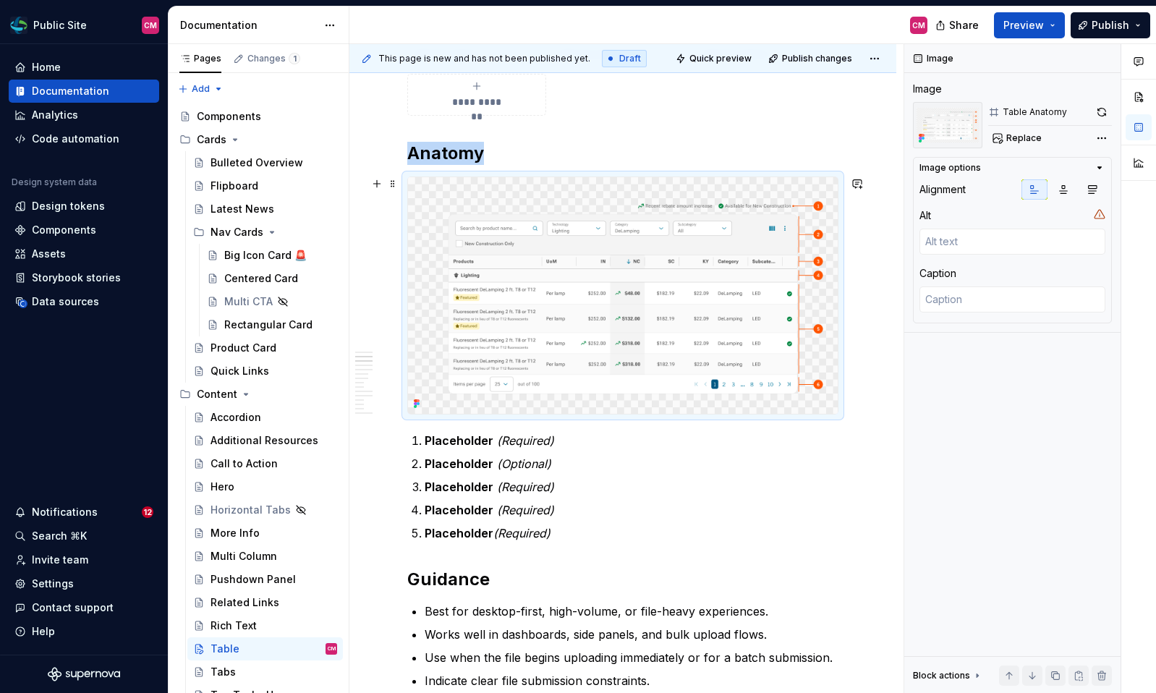
scroll to position [642, 0]
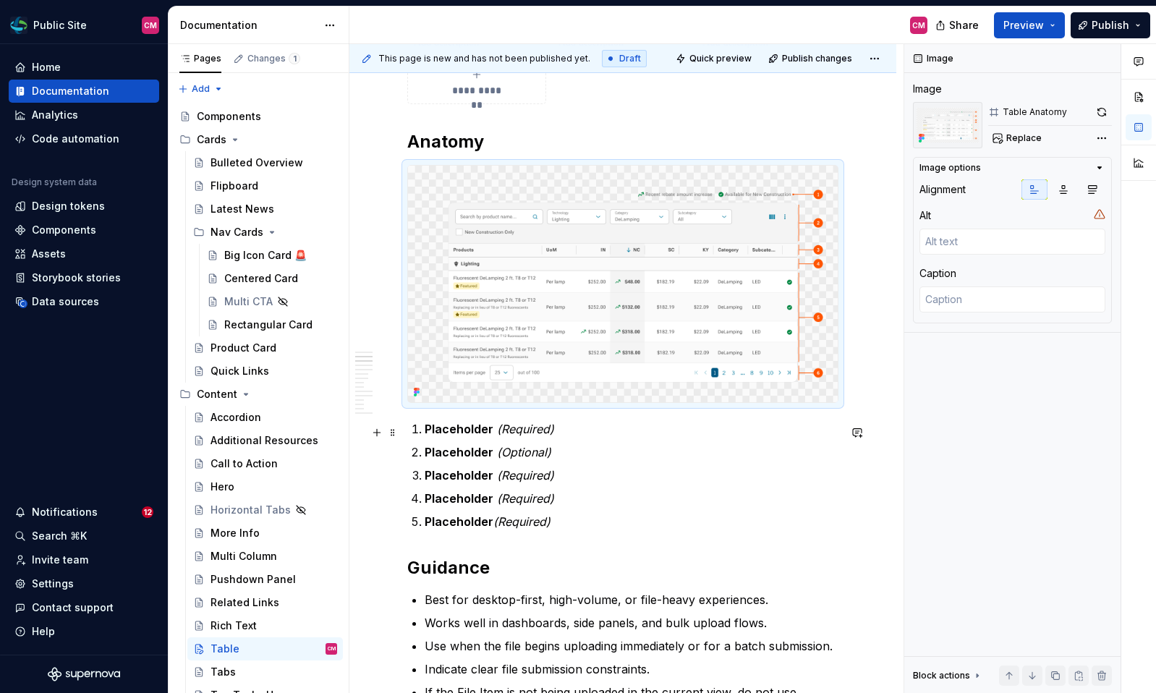
click at [457, 436] on strong "Placeholder" at bounding box center [459, 429] width 69 height 14
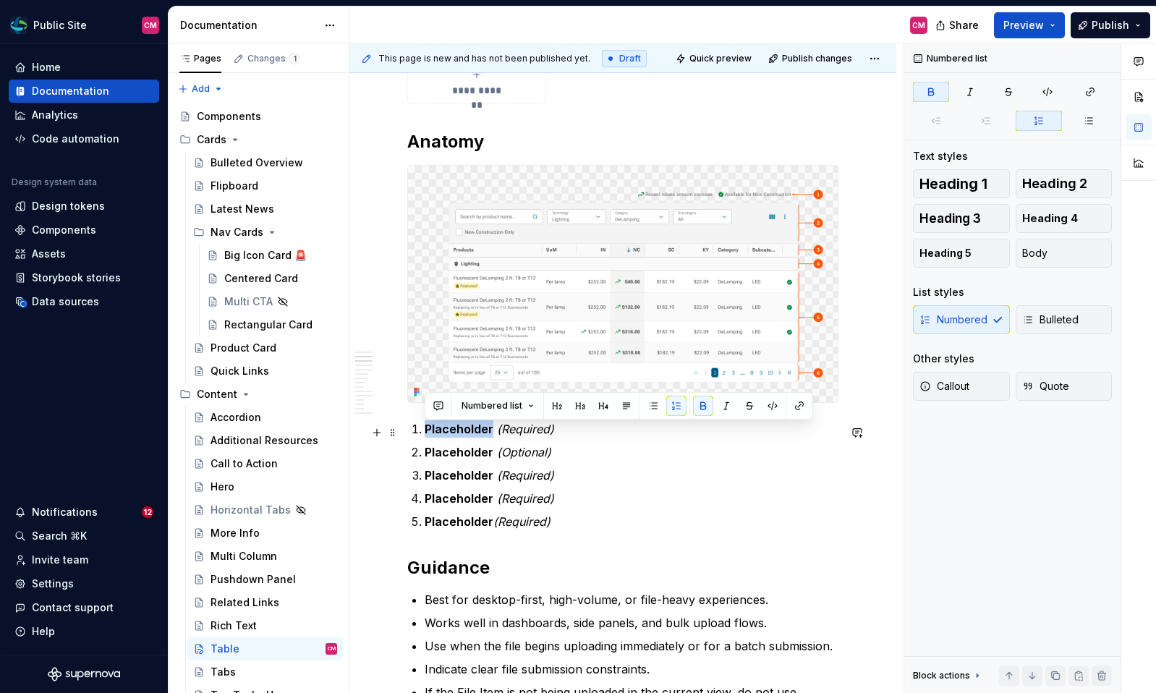
click at [457, 436] on strong "Placeholder" at bounding box center [459, 429] width 69 height 14
click at [487, 428] on em "(Required)" at bounding box center [478, 429] width 57 height 14
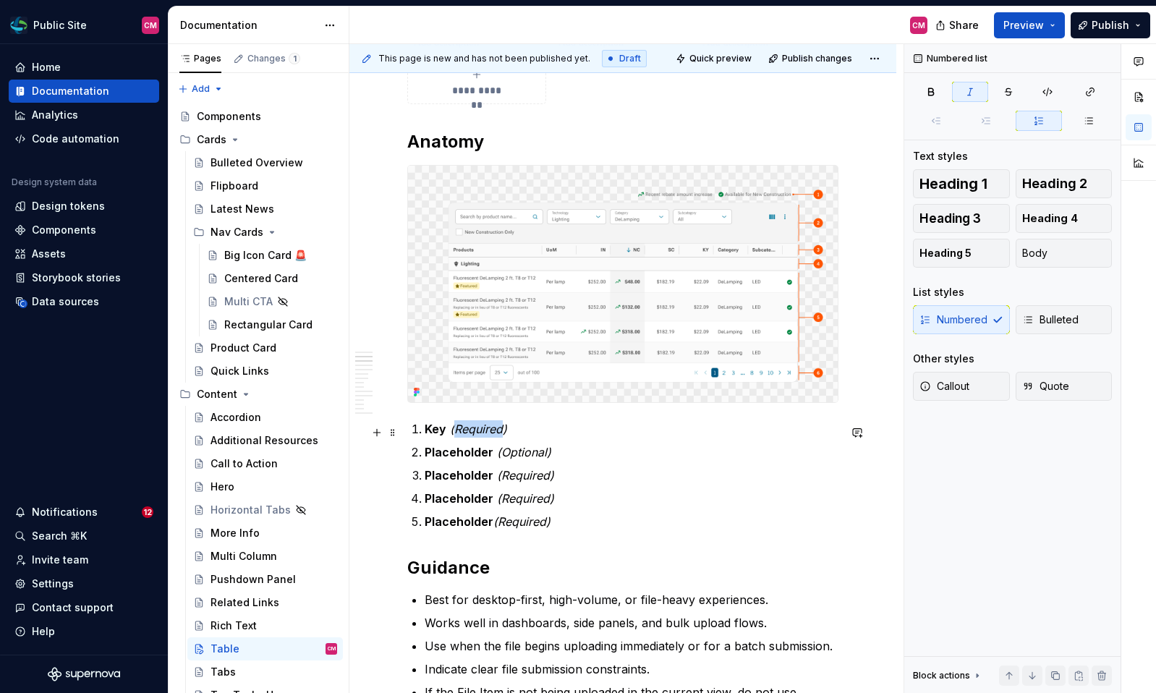
click at [487, 428] on em "(Required)" at bounding box center [478, 429] width 57 height 14
click at [442, 459] on strong "Placeholder" at bounding box center [459, 452] width 69 height 14
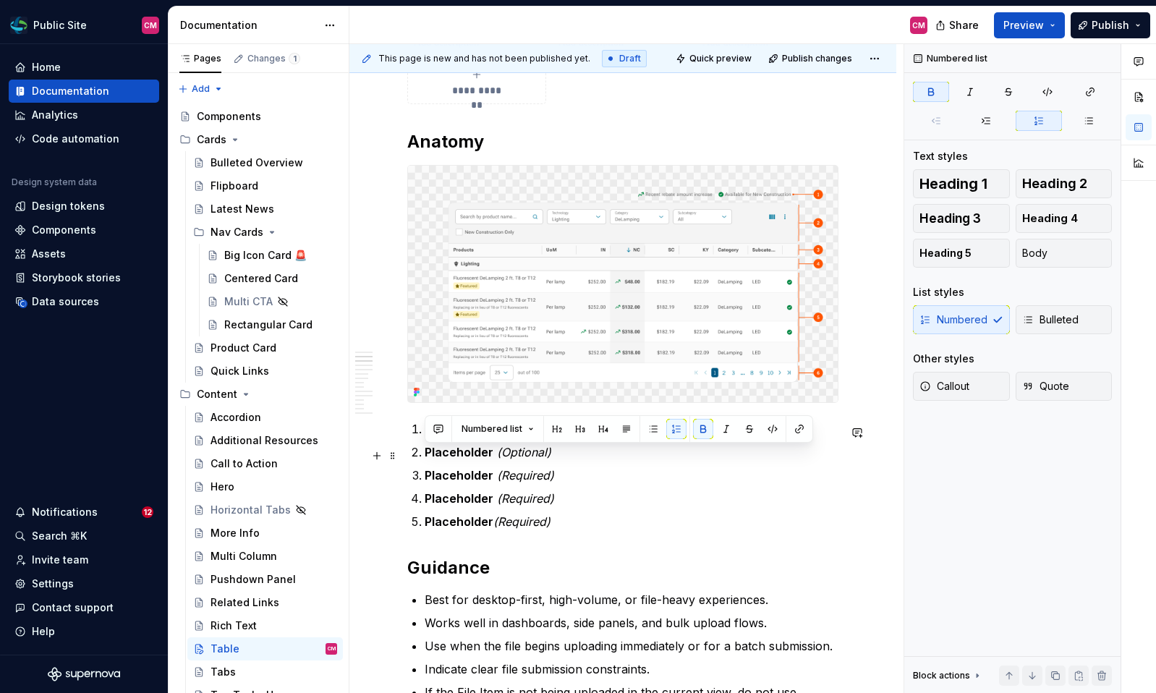
click at [442, 459] on strong "Placeholder" at bounding box center [459, 452] width 69 height 14
click at [453, 480] on strong "Placeholder" at bounding box center [459, 475] width 69 height 14
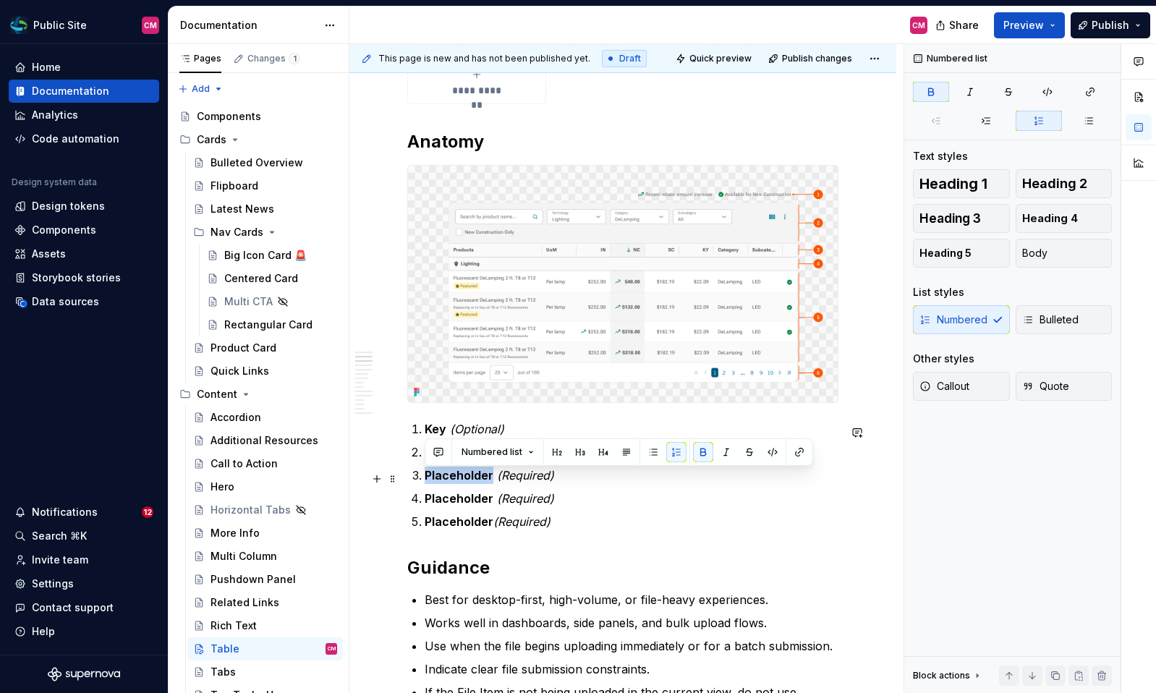
click at [453, 480] on strong "Placeholder" at bounding box center [459, 475] width 69 height 14
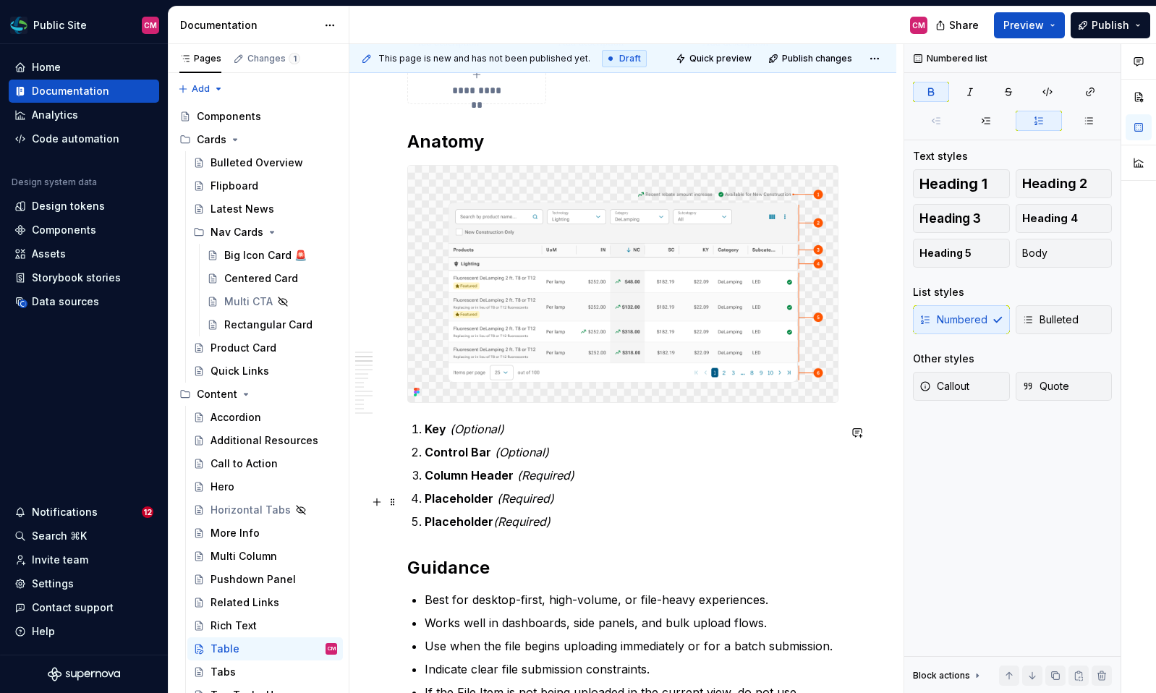
click at [471, 506] on strong "Placeholder" at bounding box center [459, 498] width 69 height 14
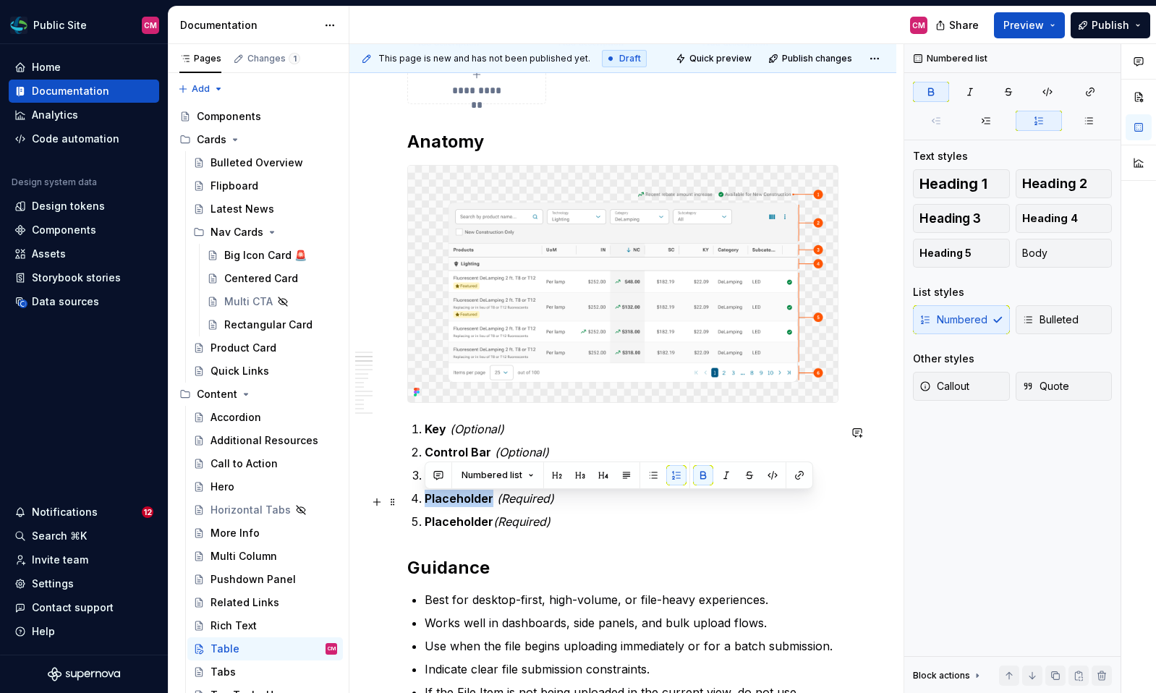
click at [471, 506] on strong "Placeholder" at bounding box center [459, 498] width 69 height 14
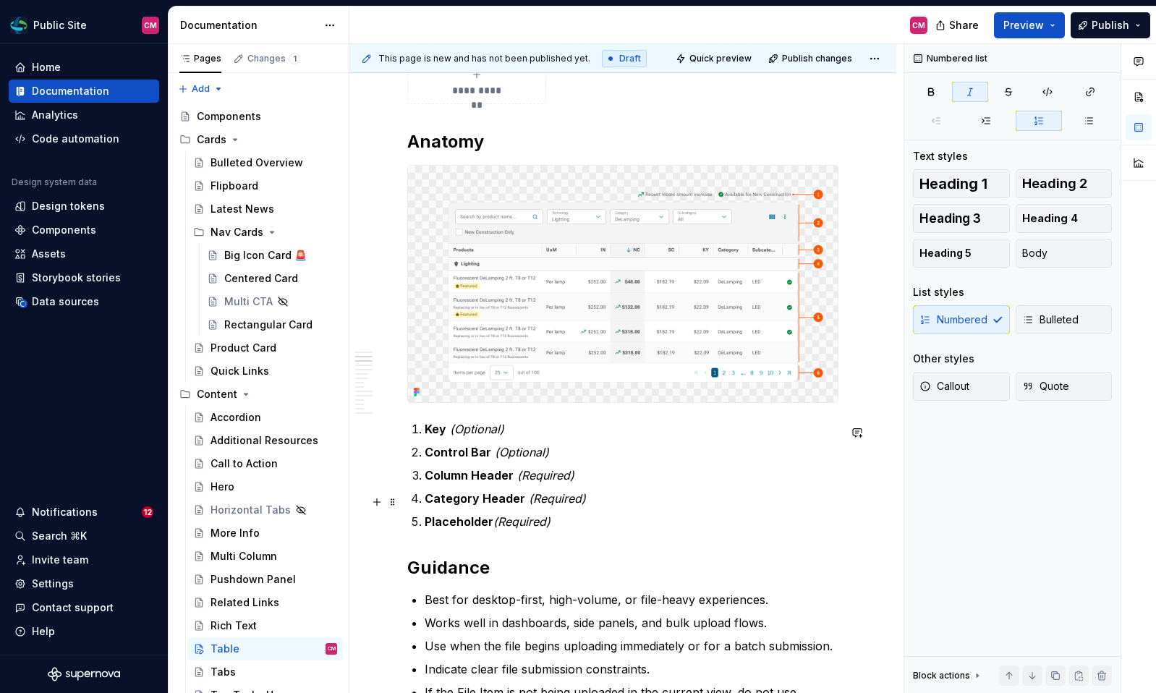
click at [549, 501] on em "(Required)" at bounding box center [557, 498] width 57 height 14
click at [556, 524] on p "Placeholder (Required)" at bounding box center [632, 521] width 414 height 17
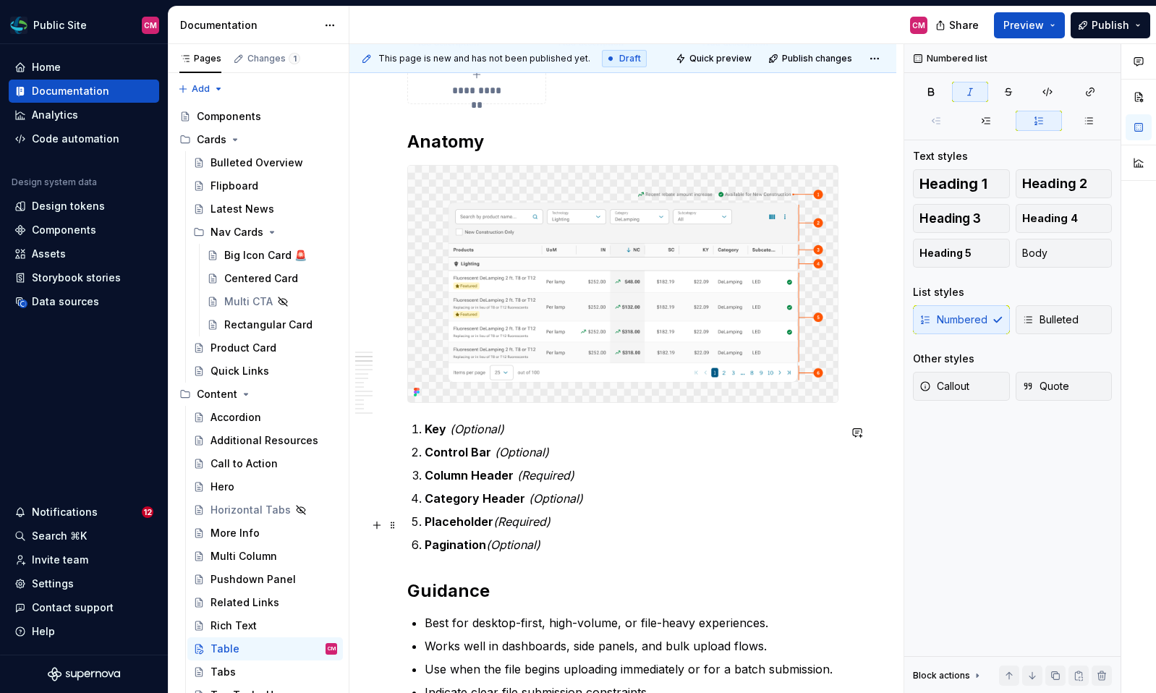
click at [459, 521] on strong "Placeholder" at bounding box center [459, 521] width 69 height 14
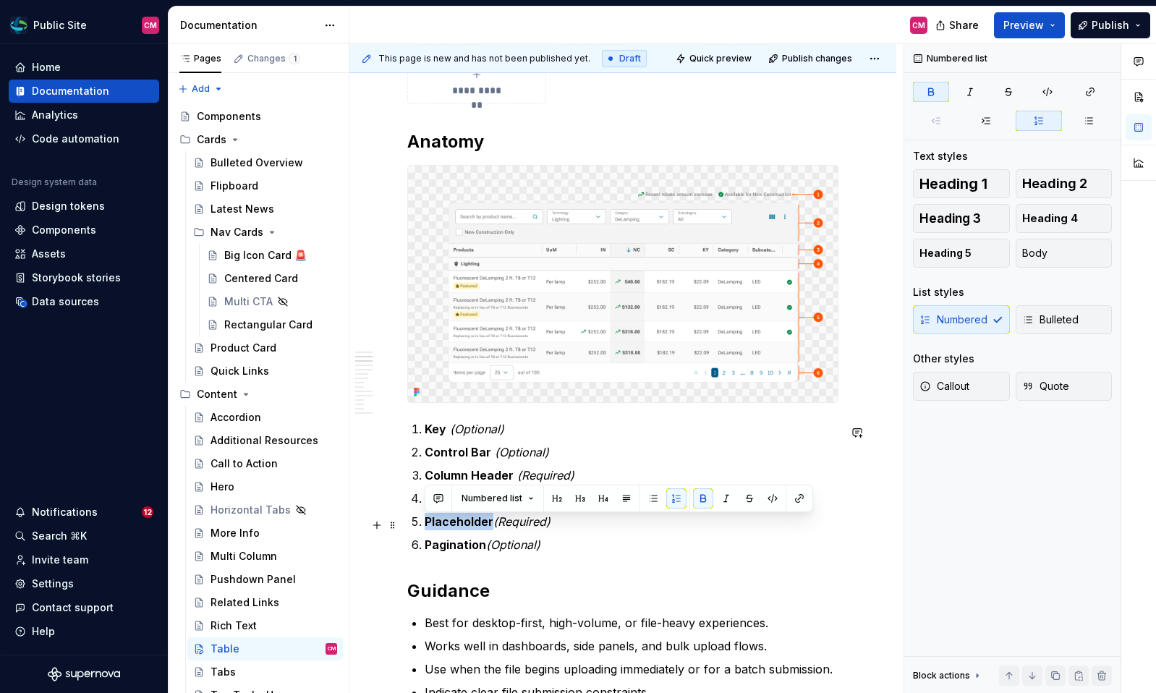
click at [459, 521] on strong "Placeholder" at bounding box center [459, 521] width 69 height 14
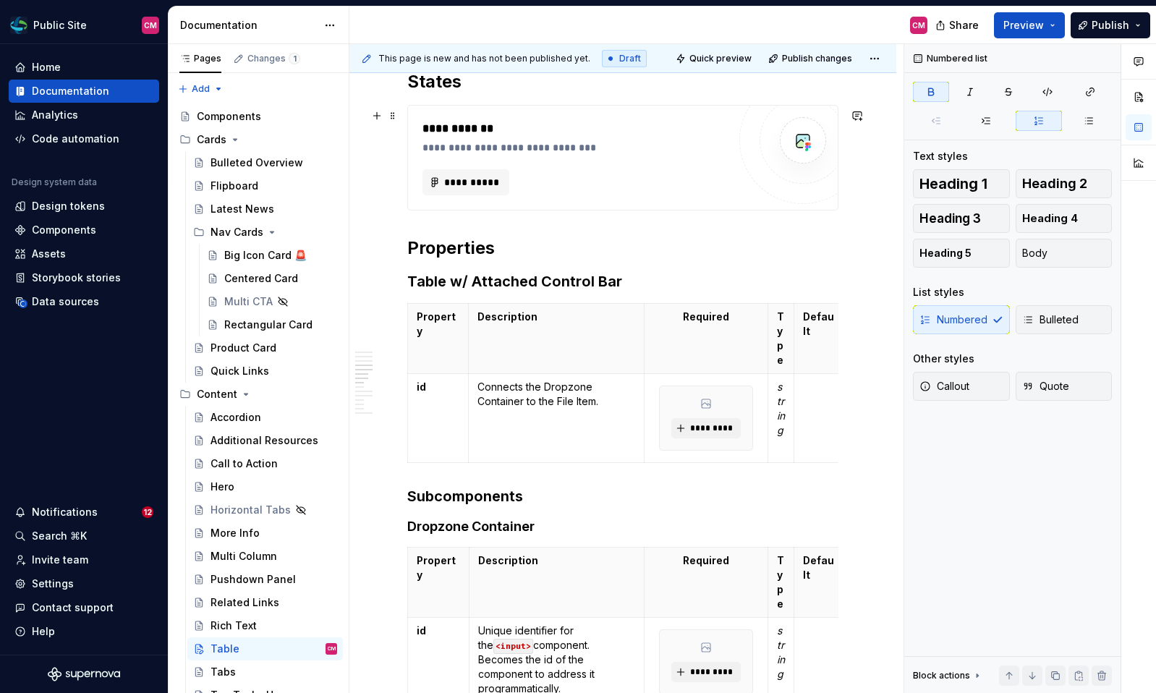
scroll to position [1404, 0]
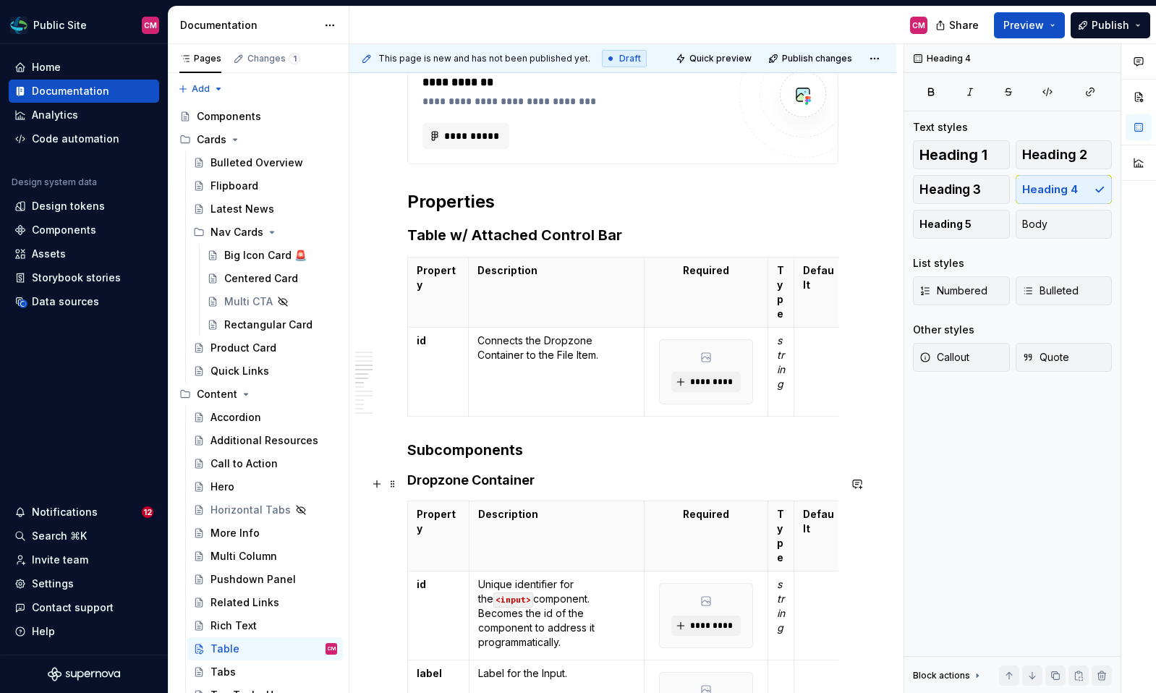
click at [477, 483] on h4 "Dropzone Container" at bounding box center [622, 480] width 431 height 17
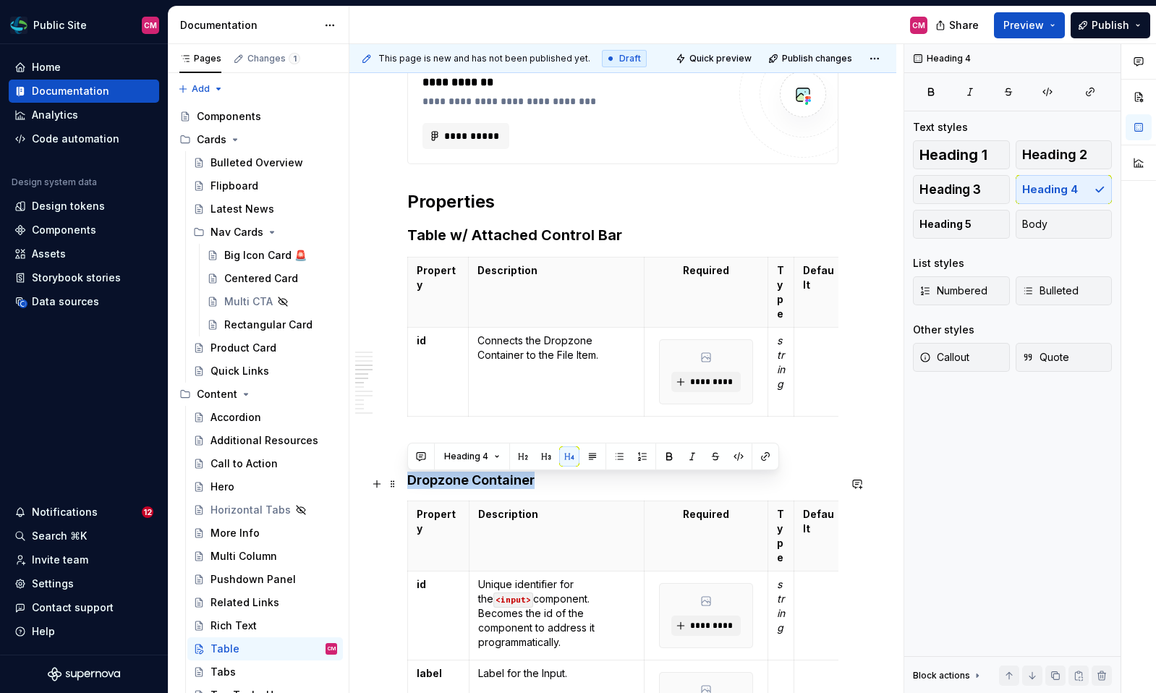
click at [477, 483] on h4 "Dropzone Container" at bounding box center [622, 480] width 431 height 17
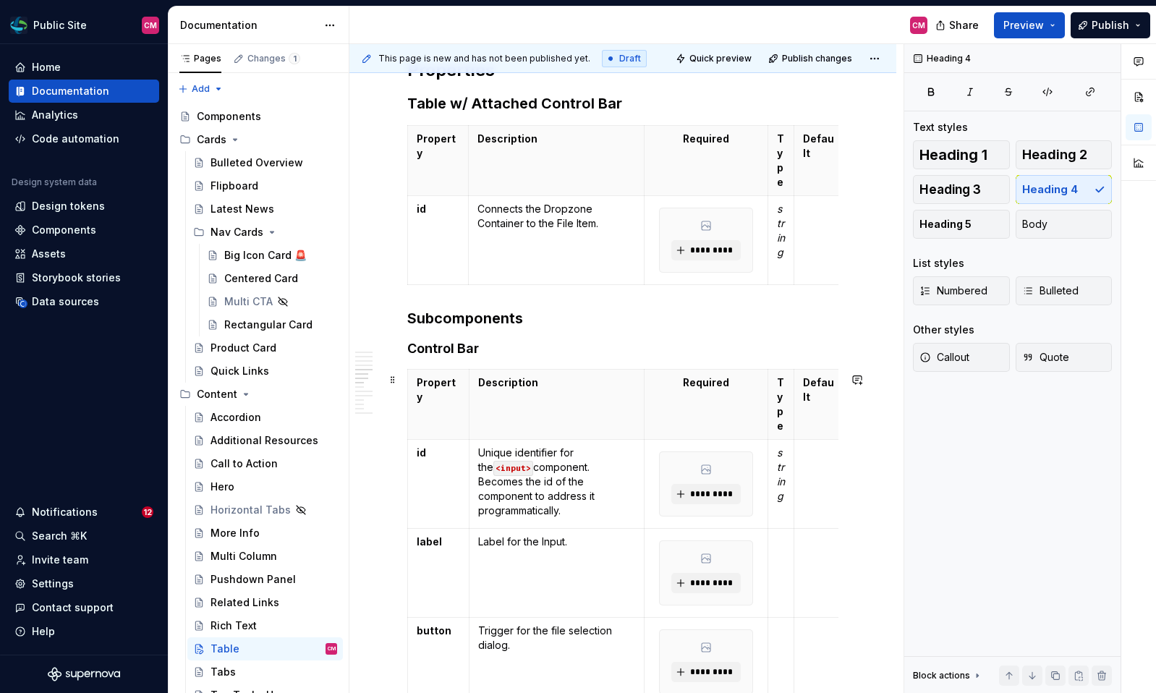
scroll to position [1617, 0]
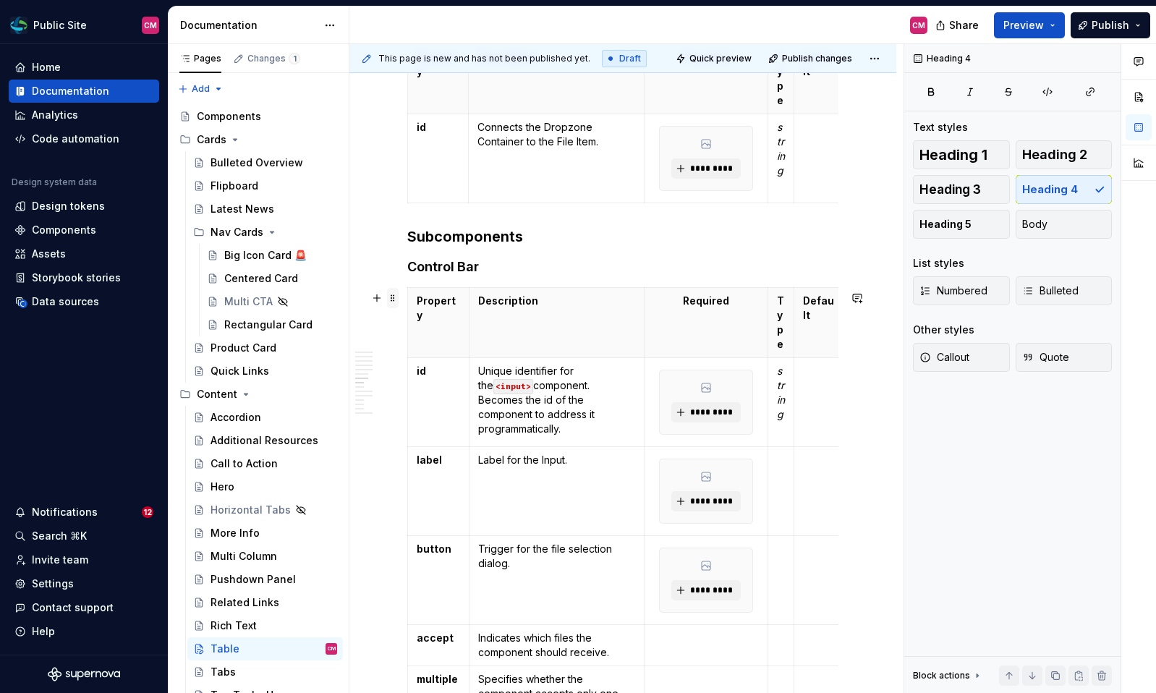
click at [393, 300] on span at bounding box center [393, 298] width 12 height 20
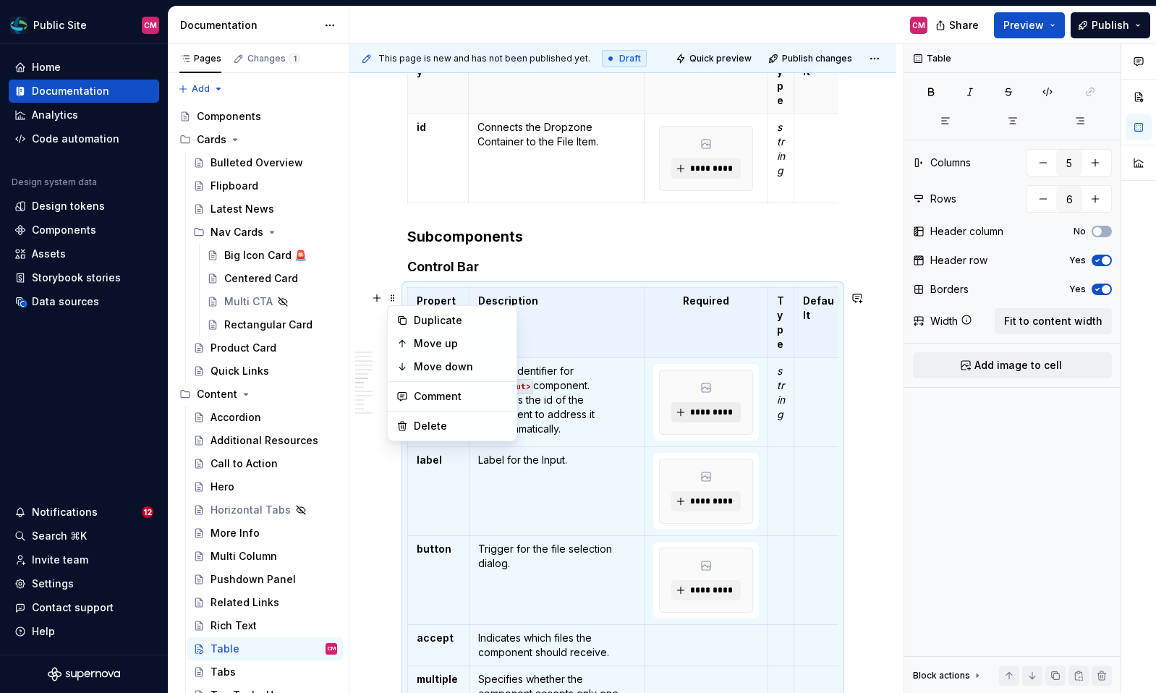
click at [702, 418] on span "*********" at bounding box center [711, 413] width 44 height 12
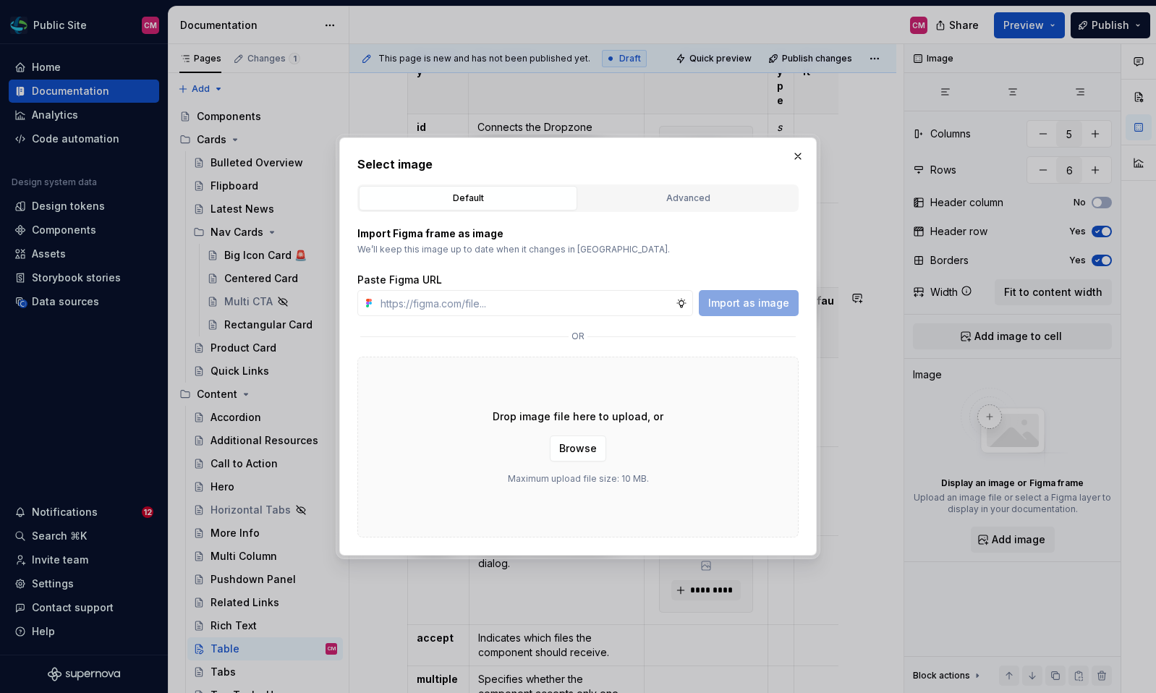
type textarea "*"
click at [798, 156] on button "button" at bounding box center [798, 156] width 20 height 20
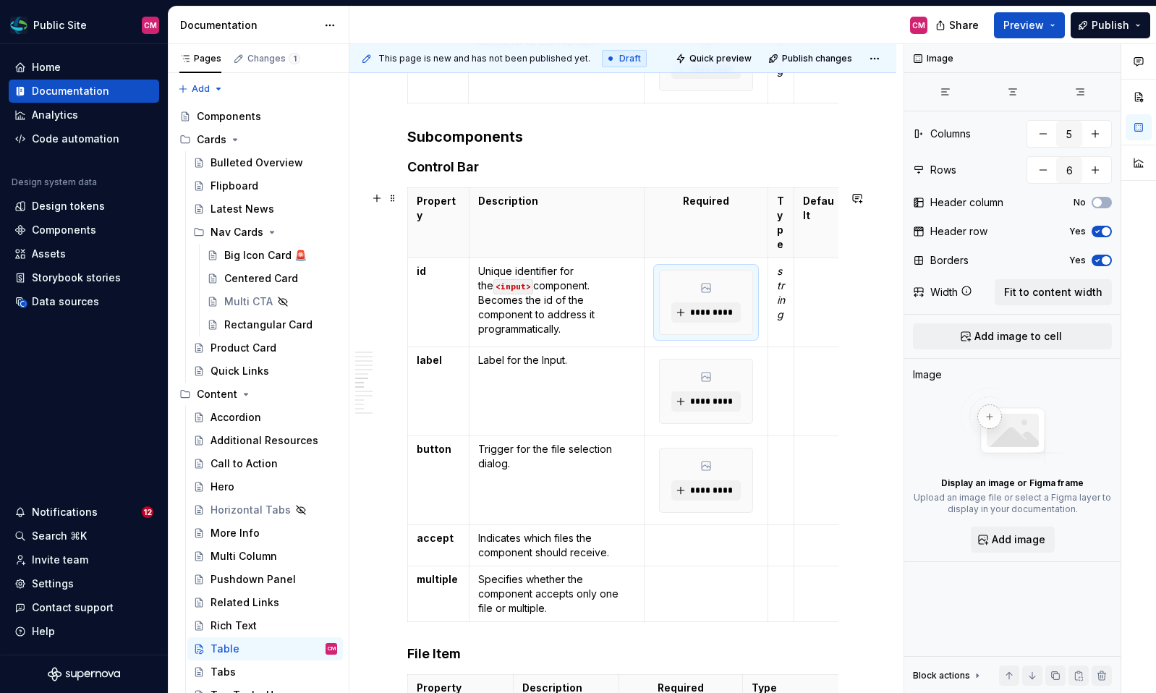
scroll to position [1721, 0]
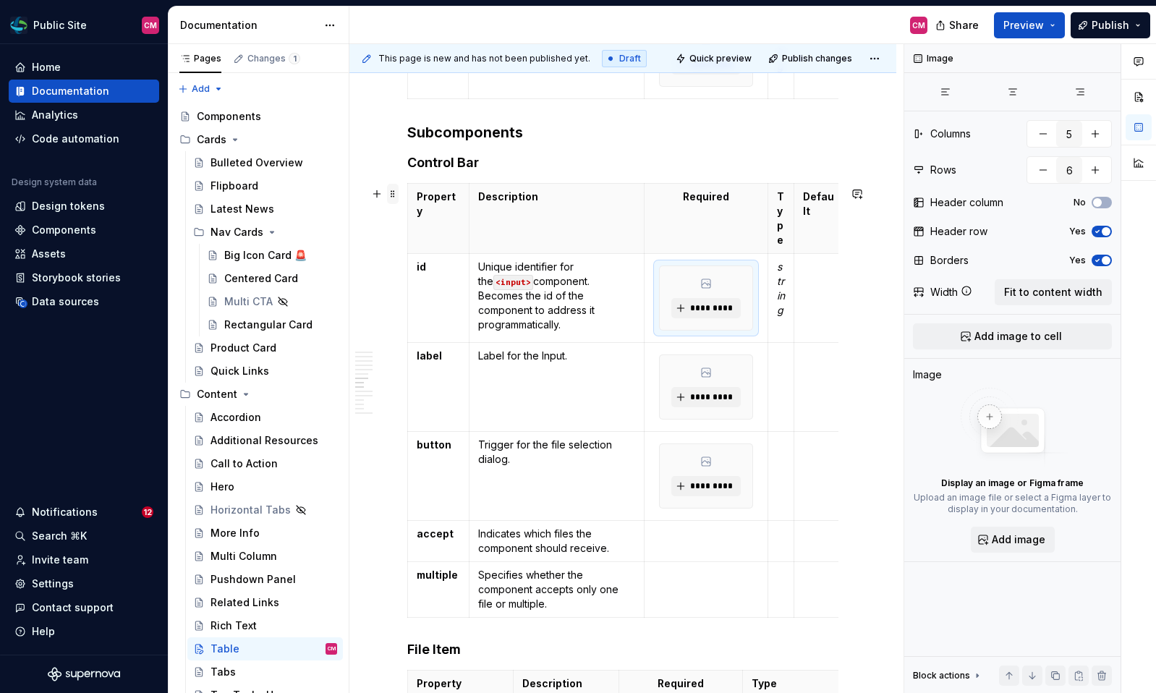
click at [392, 195] on span at bounding box center [393, 194] width 12 height 20
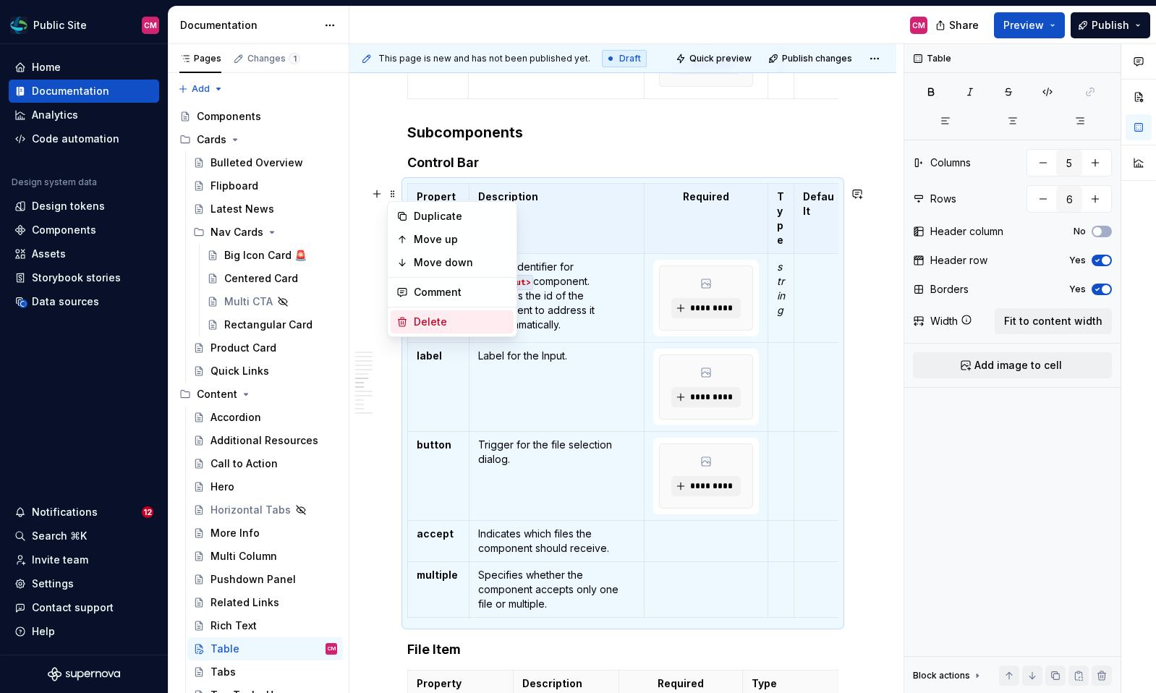
click at [421, 325] on div "Delete" at bounding box center [461, 322] width 94 height 14
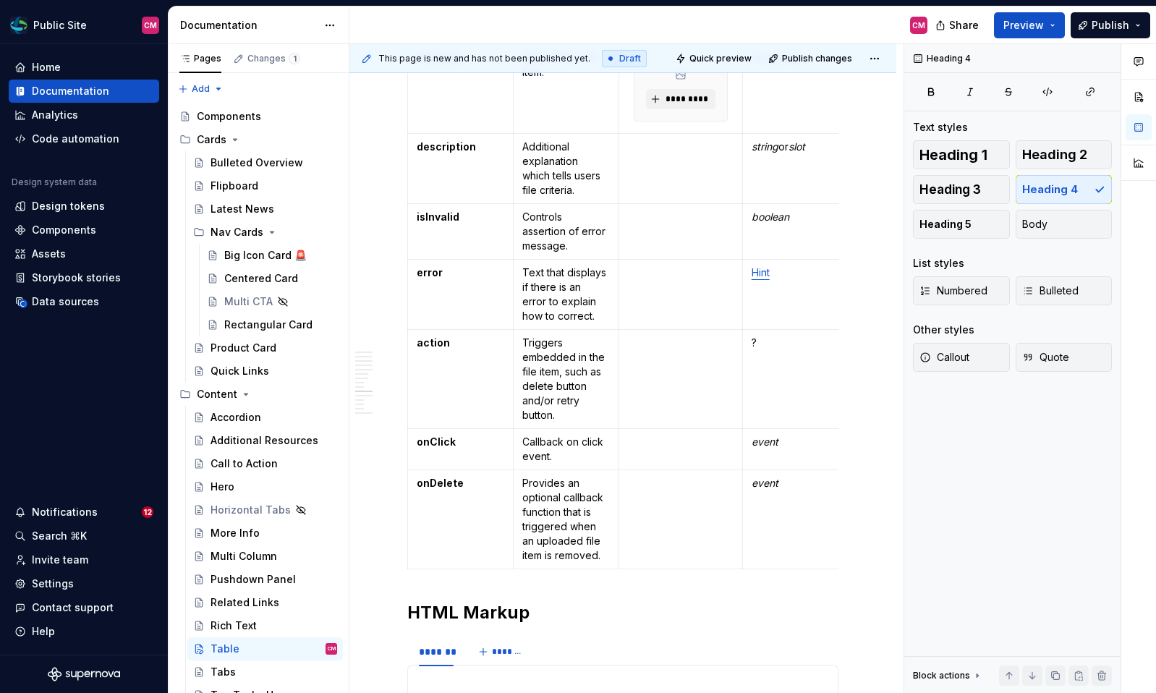
scroll to position [1992, 0]
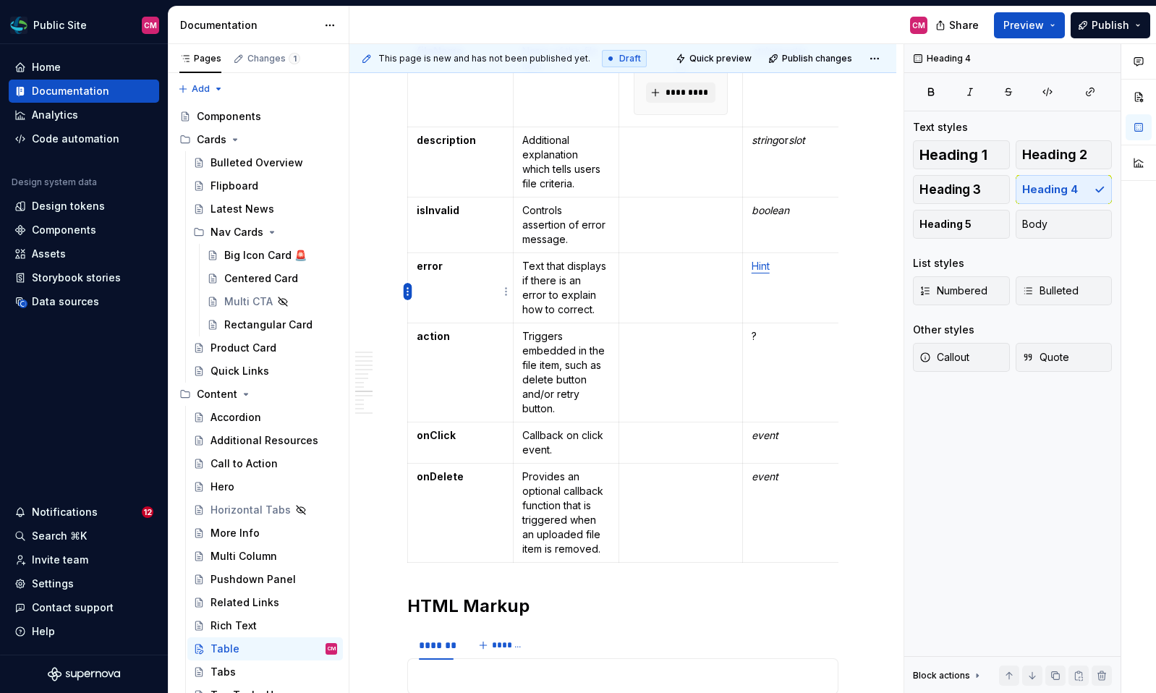
click at [408, 291] on html "Public Site CM Home Documentation Analytics Code automation Design system data …" at bounding box center [578, 346] width 1156 height 693
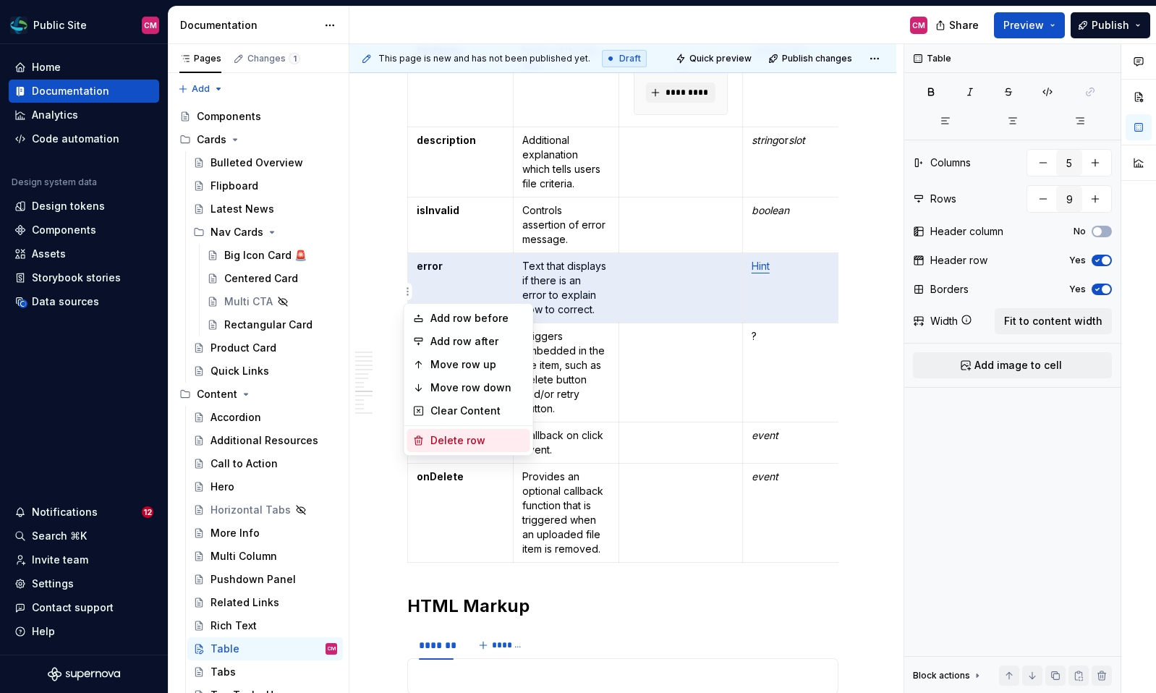
click at [445, 438] on div "Delete row" at bounding box center [477, 440] width 94 height 14
type input "8"
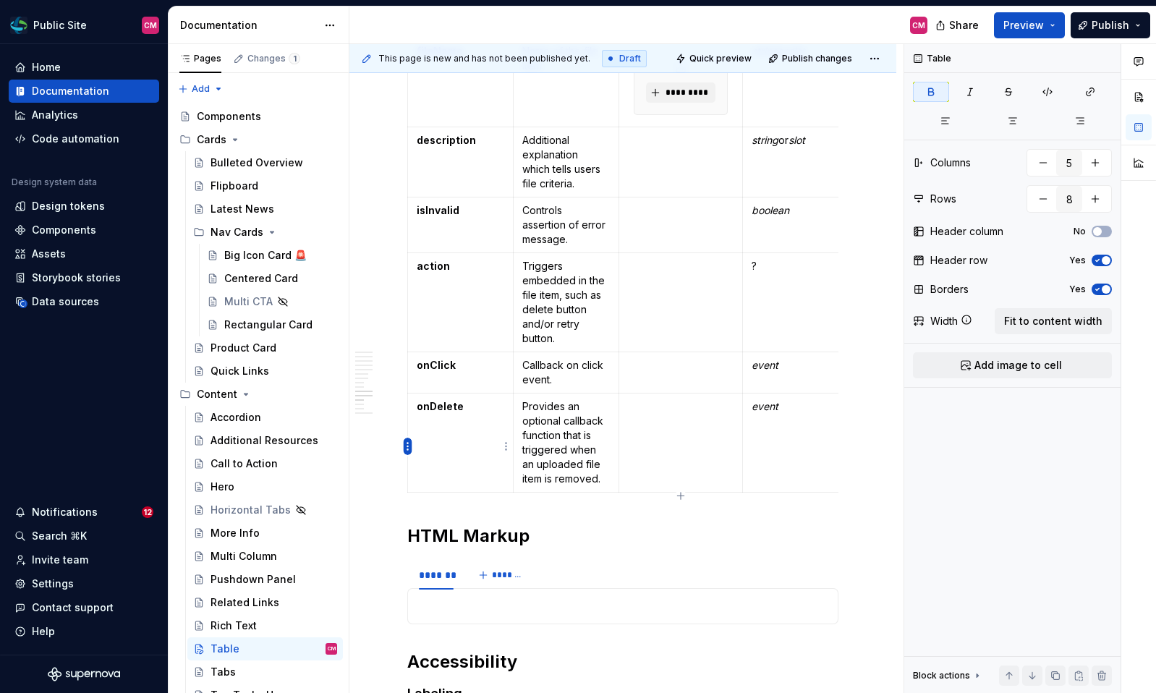
click at [409, 446] on html "Public Site CM Home Documentation Analytics Code automation Design system data …" at bounding box center [578, 346] width 1156 height 693
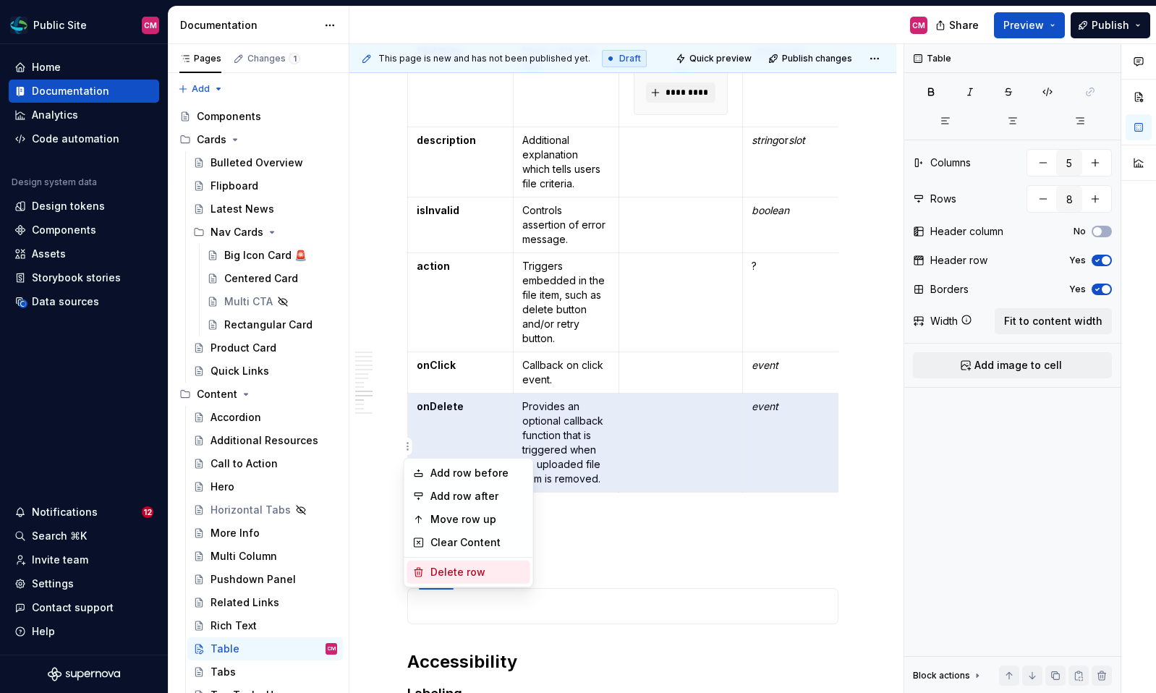
click at [449, 574] on div "Delete row" at bounding box center [477, 572] width 94 height 14
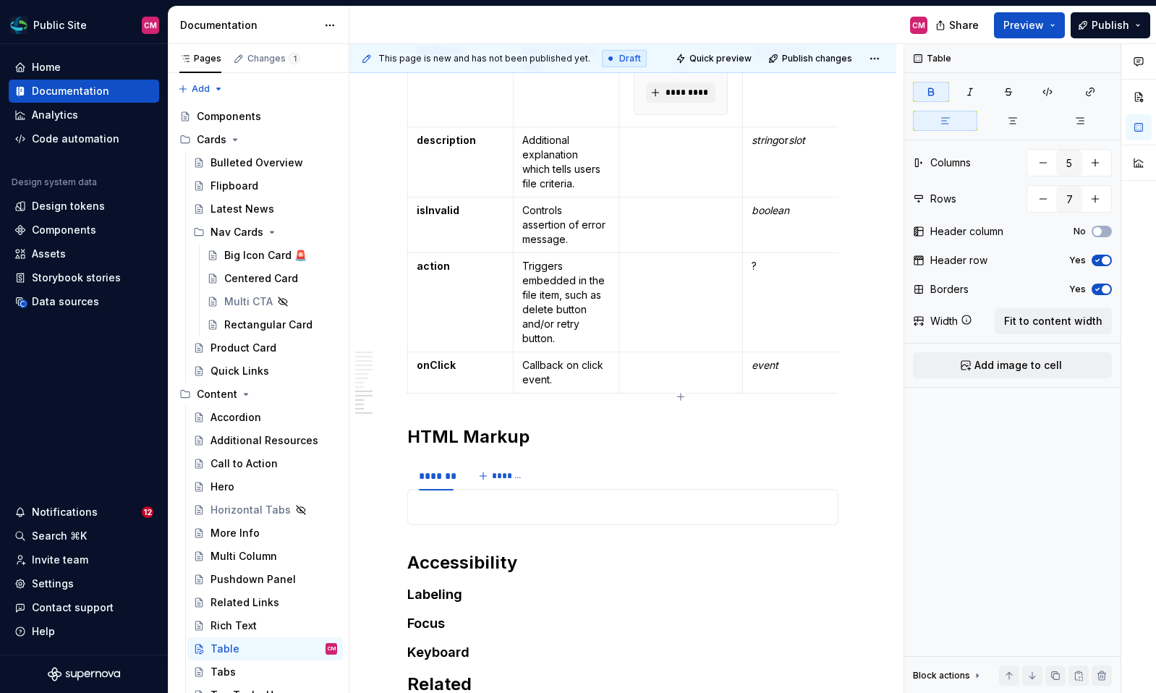
click at [412, 378] on td "onClick" at bounding box center [461, 372] width 106 height 41
click at [409, 378] on html "Public Site CM Home Documentation Analytics Code automation Design system data …" at bounding box center [578, 346] width 1156 height 693
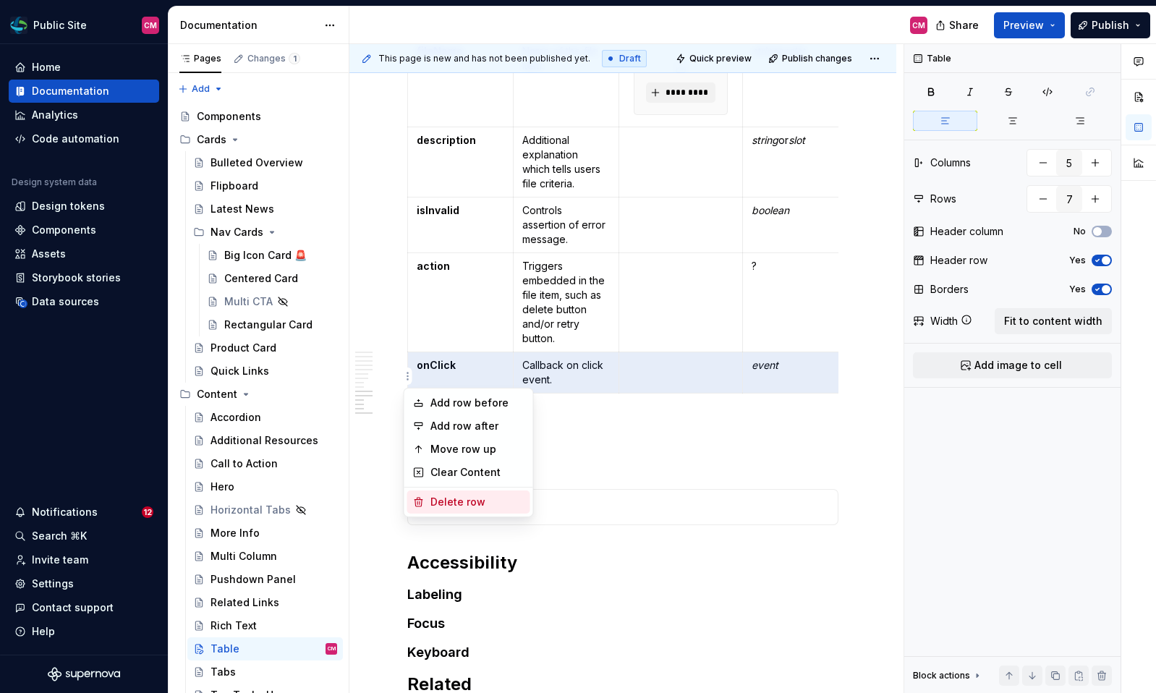
click at [430, 504] on div "Delete row" at bounding box center [477, 502] width 94 height 14
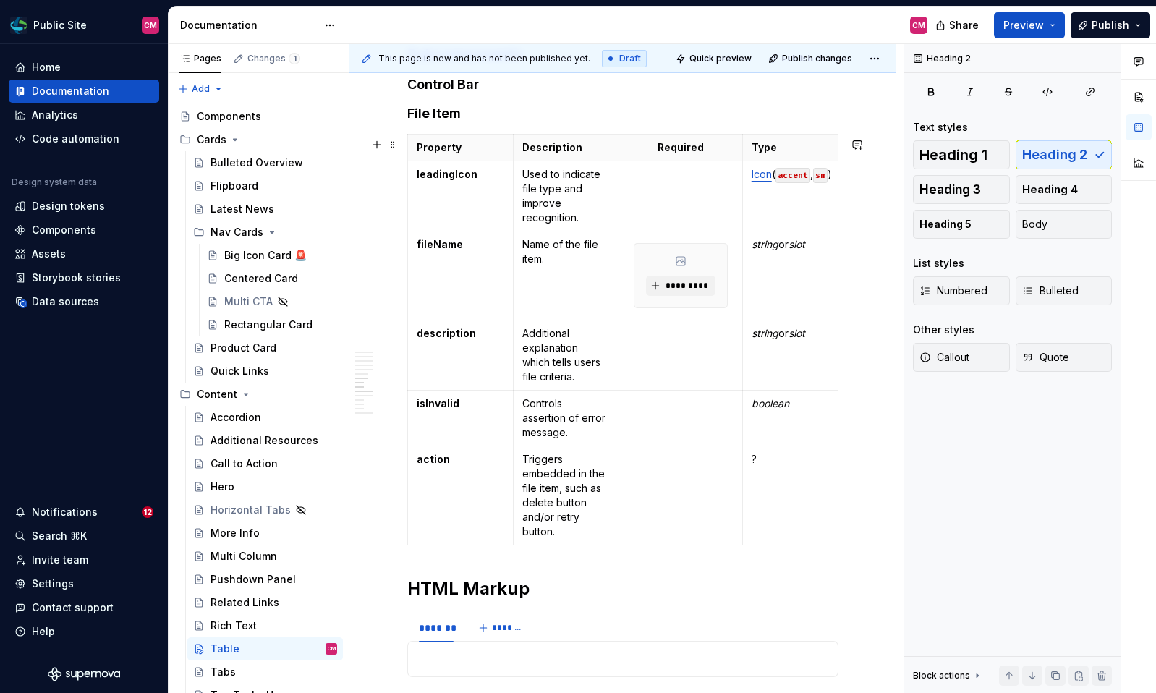
scroll to position [1796, 0]
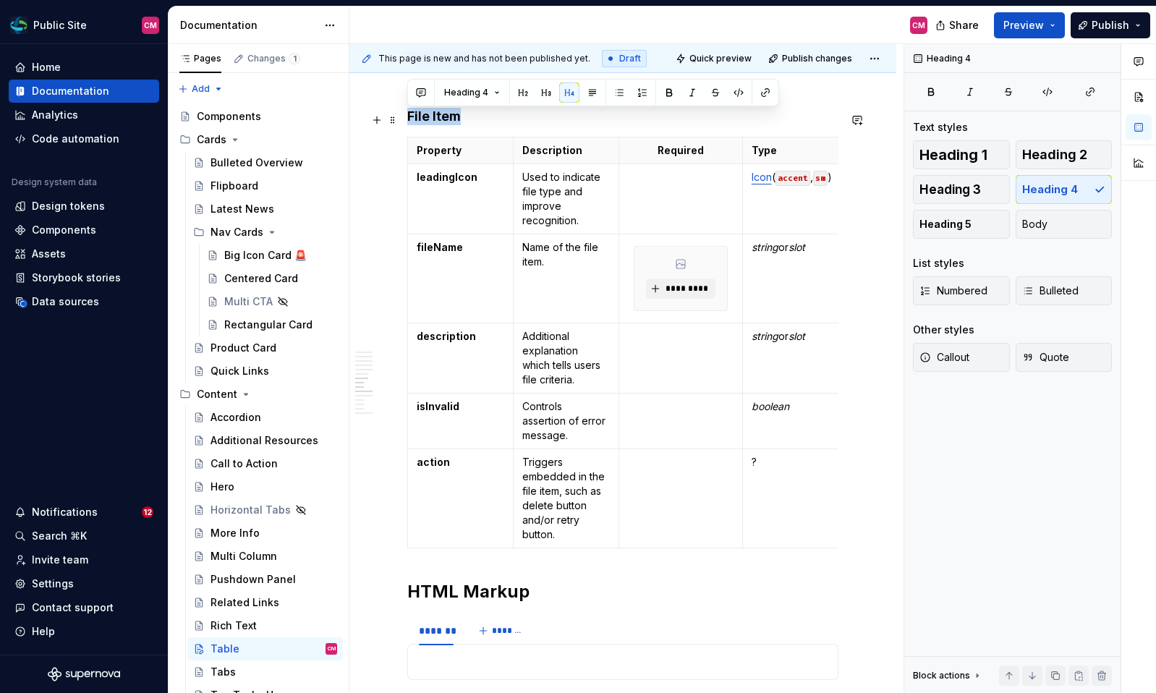
drag, startPoint x: 459, startPoint y: 118, endPoint x: 406, endPoint y: 119, distance: 53.5
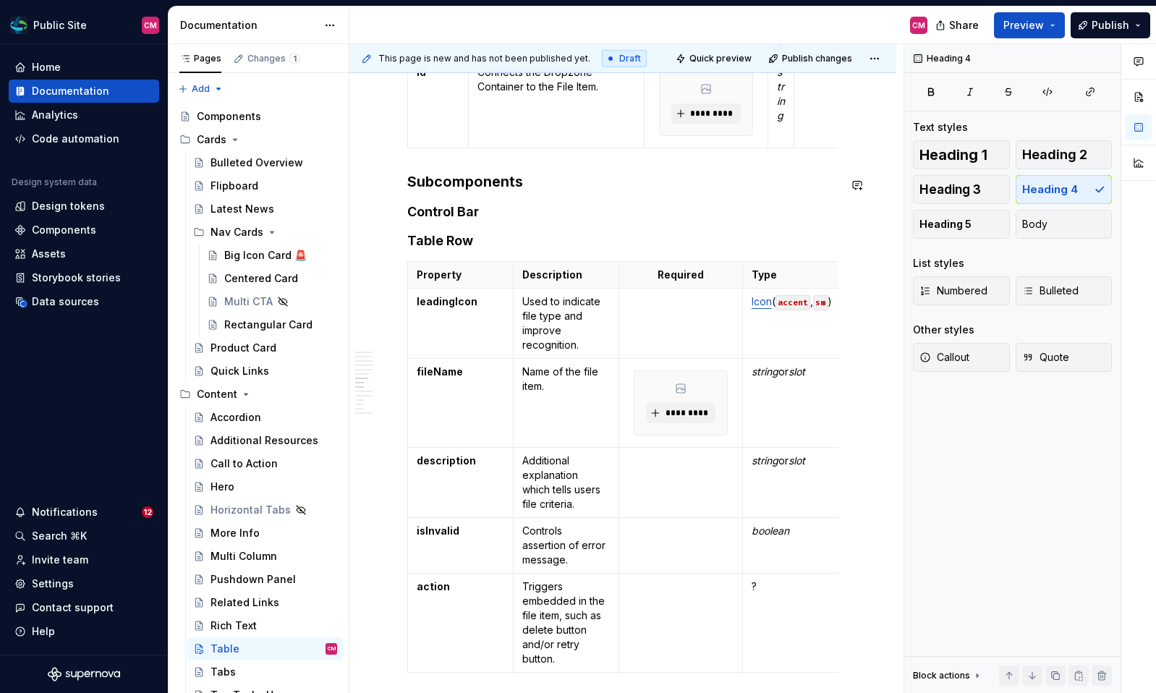
scroll to position [1662, 0]
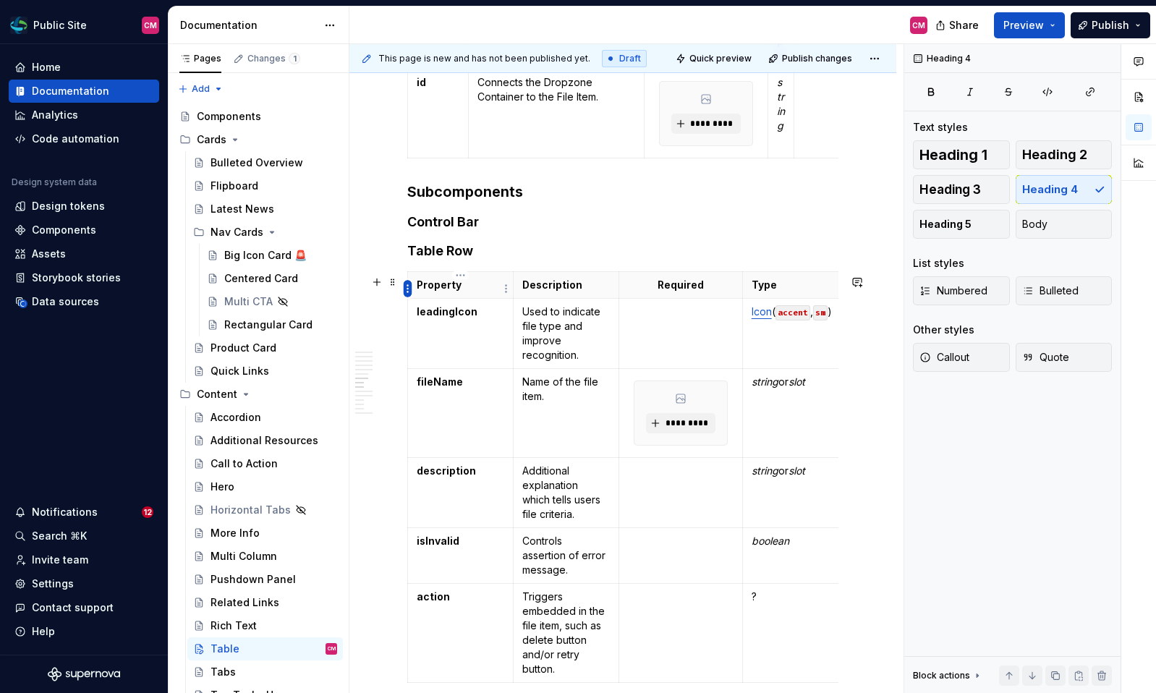
click at [407, 286] on html "Public Site CM Home Documentation Analytics Code automation Design system data …" at bounding box center [578, 346] width 1156 height 693
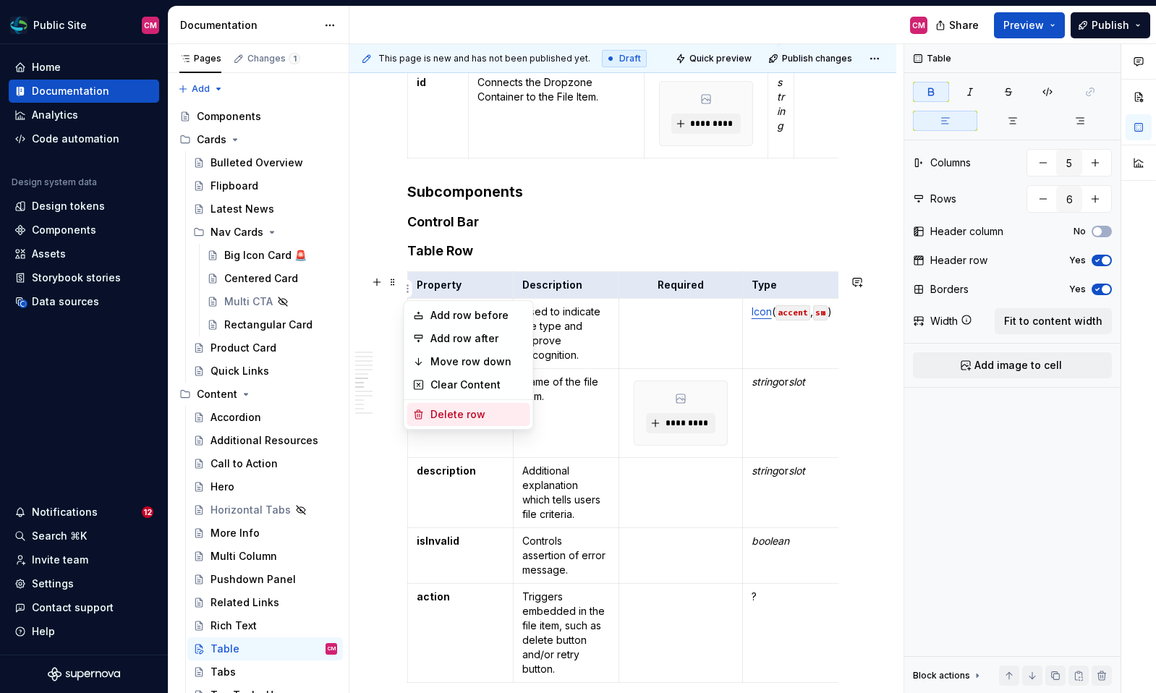
click at [471, 477] on html "Public Site CM Home Documentation Analytics Code automation Design system data …" at bounding box center [578, 346] width 1156 height 693
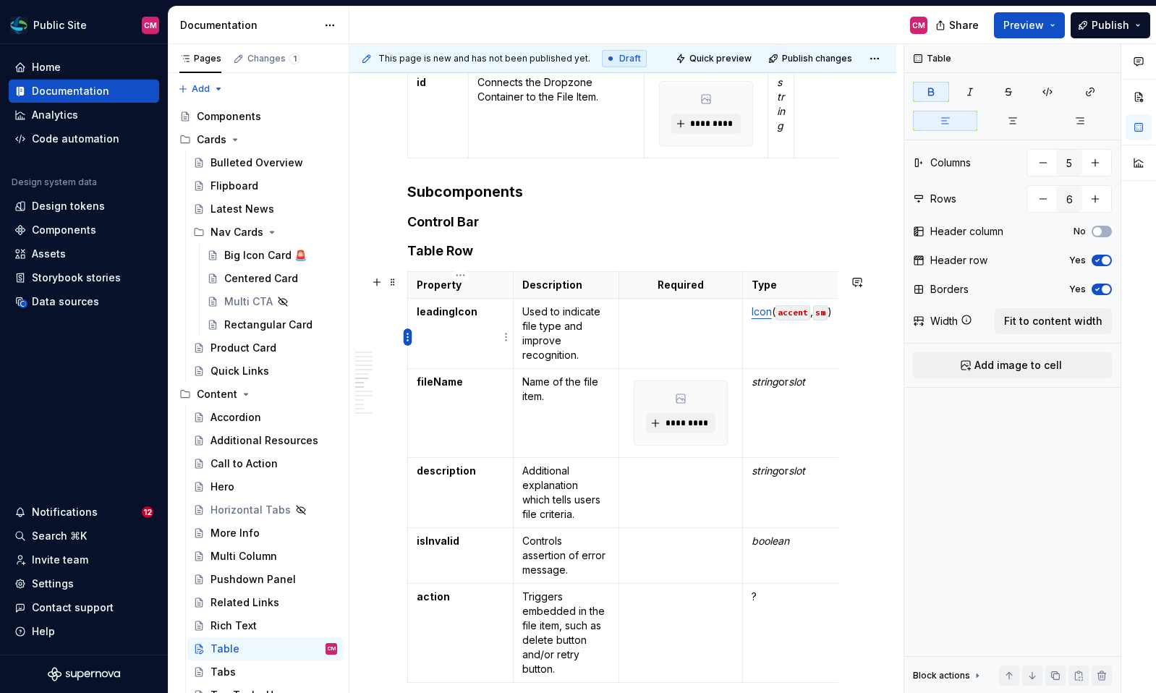
click at [408, 336] on html "Public Site CM Home Documentation Analytics Code automation Design system data …" at bounding box center [578, 346] width 1156 height 693
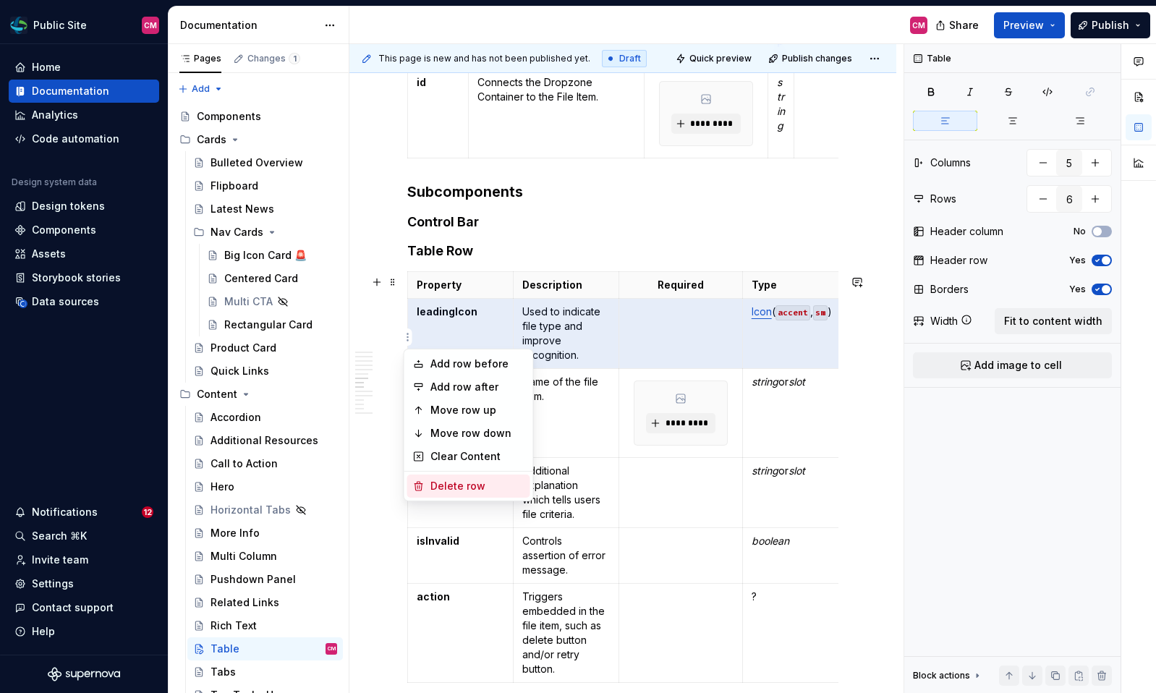
click at [436, 491] on div "Delete row" at bounding box center [477, 486] width 94 height 14
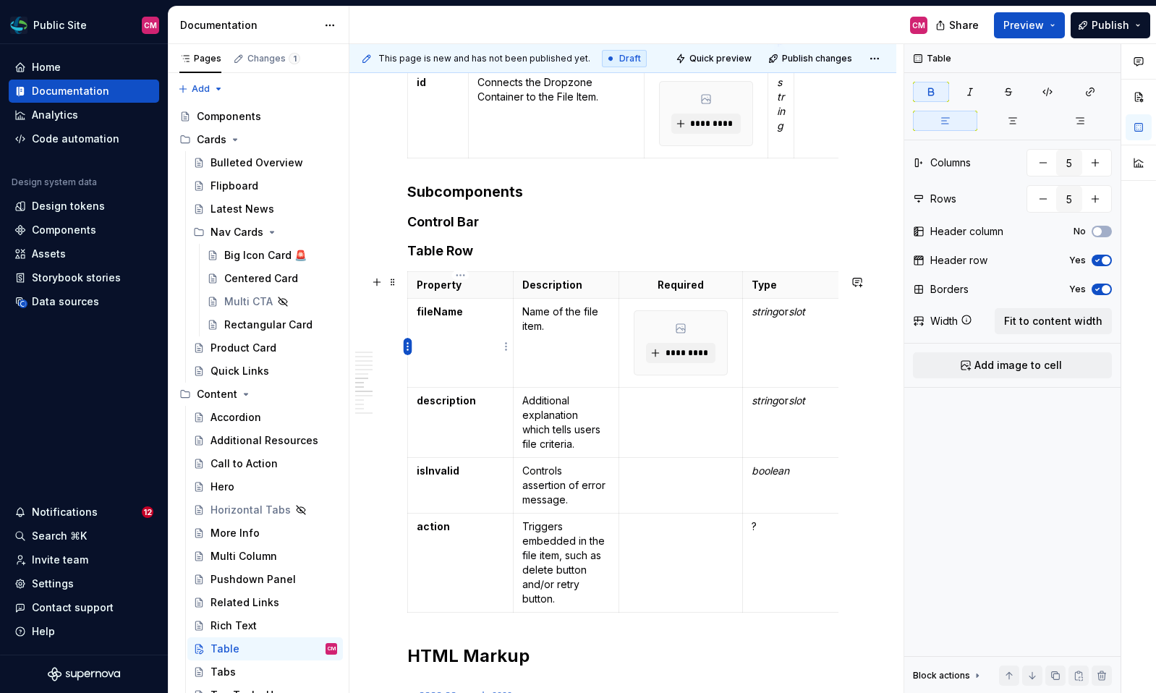
click at [411, 344] on html "Public Site CM Home Documentation Analytics Code automation Design system data …" at bounding box center [578, 346] width 1156 height 693
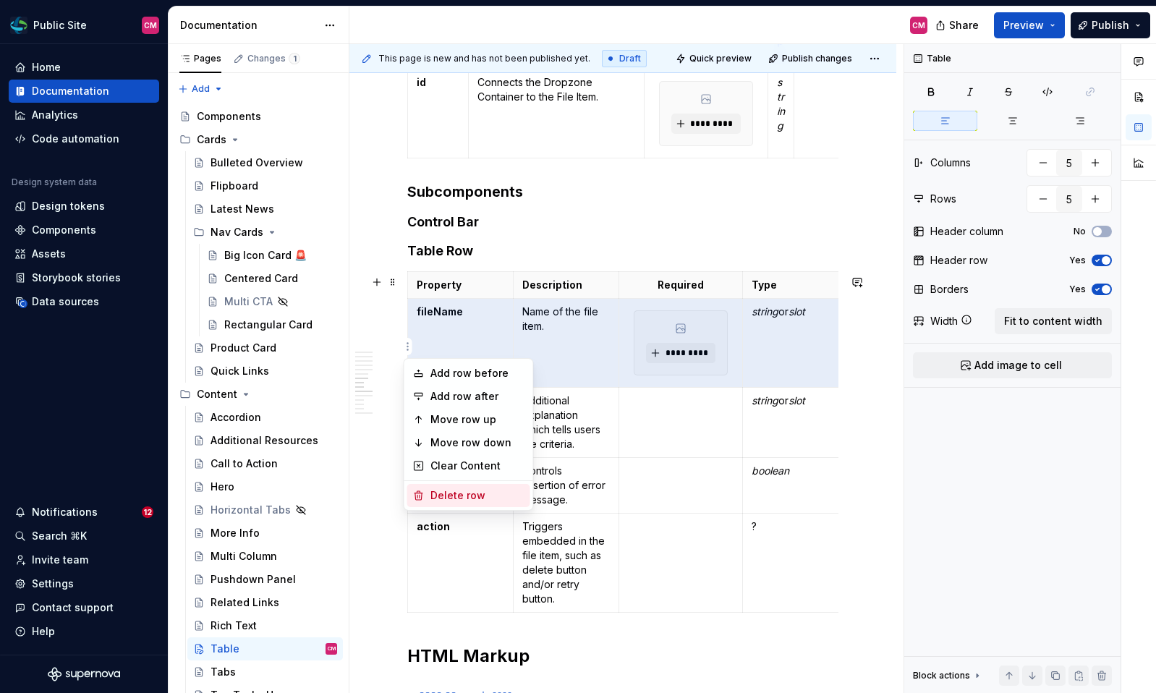
click at [446, 501] on div "Delete row" at bounding box center [477, 495] width 94 height 14
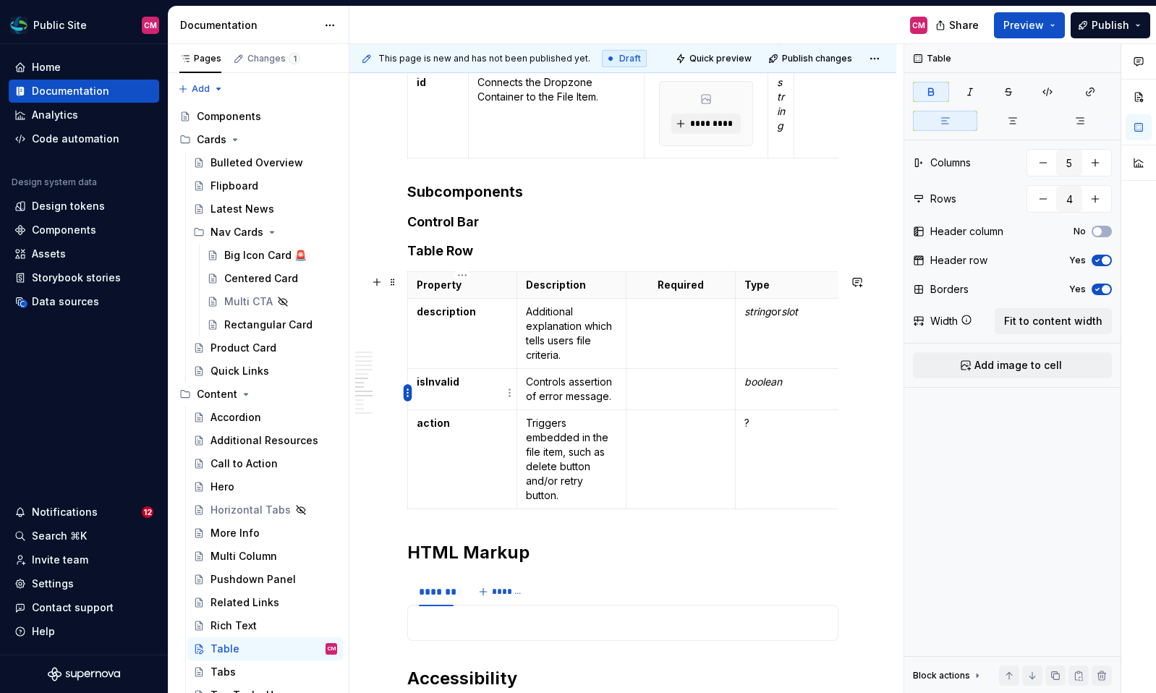
click at [408, 394] on html "Public Site CM Home Documentation Analytics Code automation Design system data …" at bounding box center [578, 346] width 1156 height 693
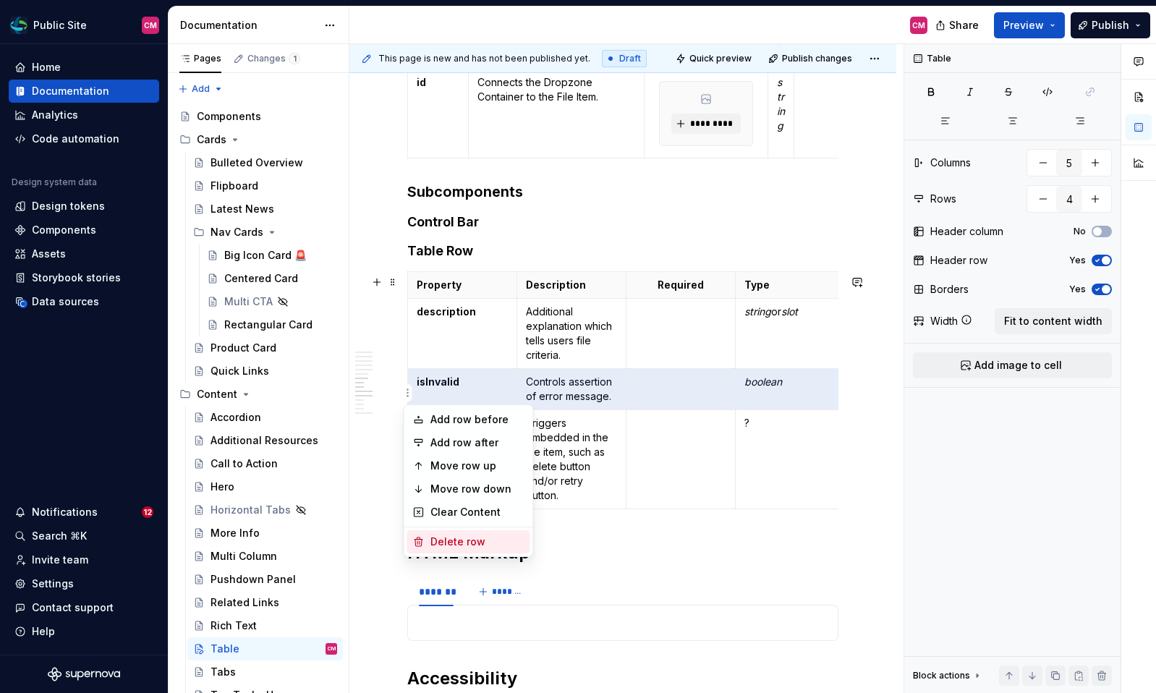
click at [438, 536] on div "Delete row" at bounding box center [477, 542] width 94 height 14
type input "3"
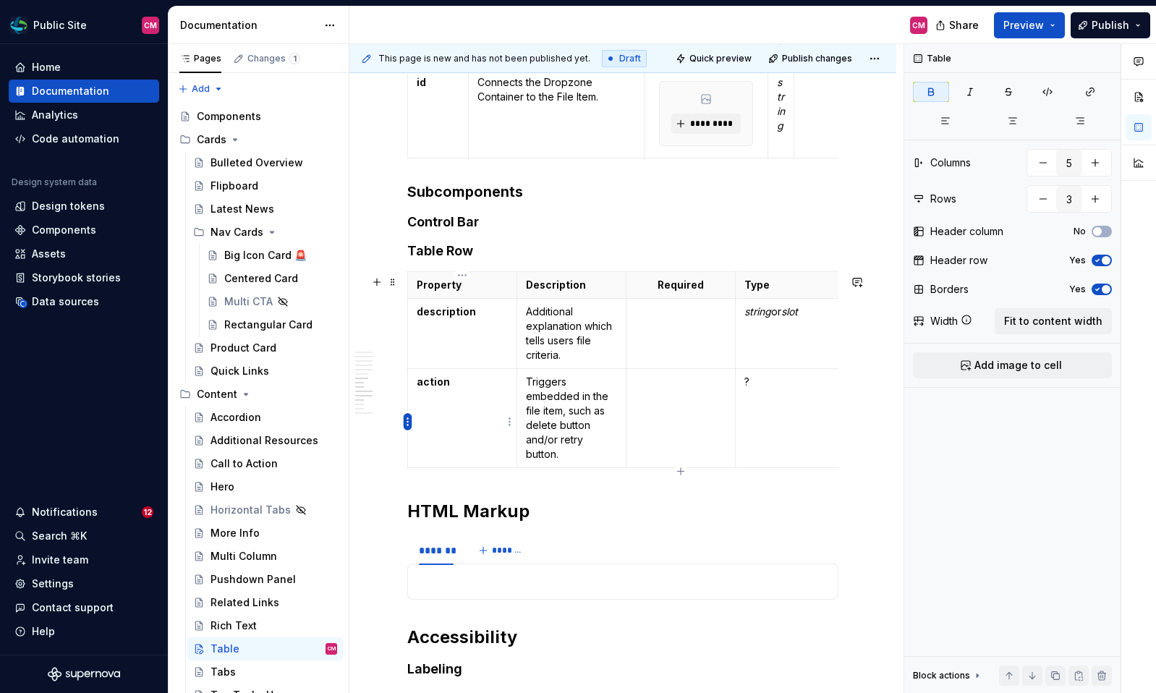
click at [408, 418] on html "Public Site CM Home Documentation Analytics Code automation Design system data …" at bounding box center [578, 346] width 1156 height 693
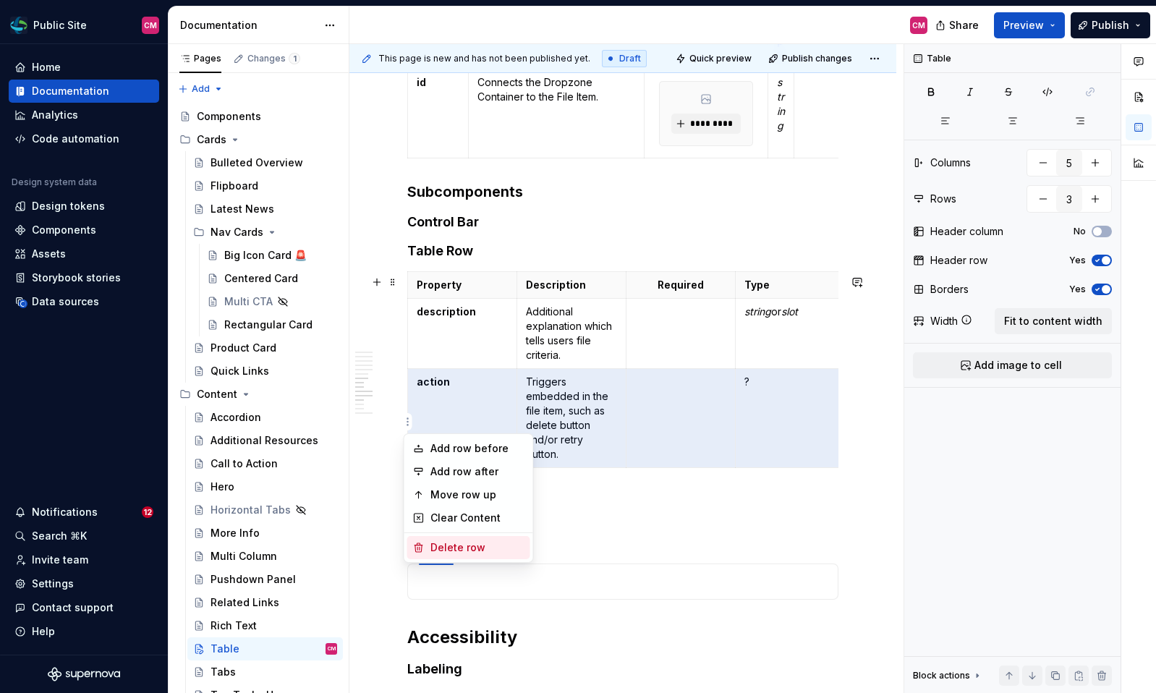
click at [452, 543] on div "Delete row" at bounding box center [477, 547] width 94 height 14
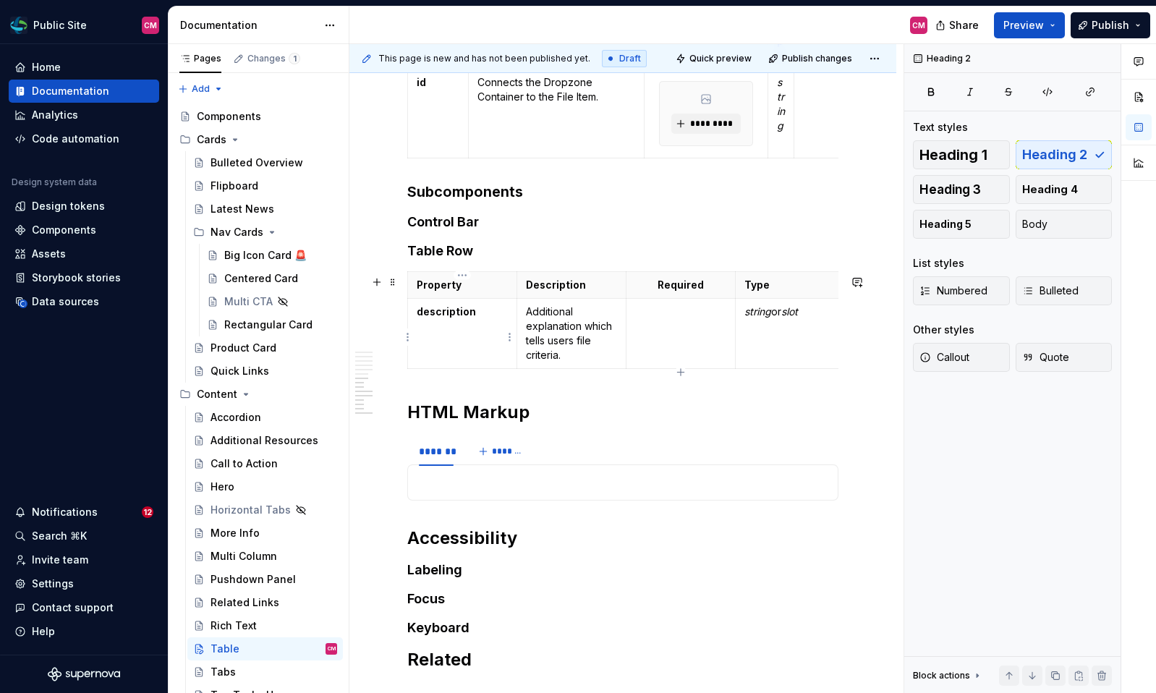
click at [434, 311] on strong "description" at bounding box center [446, 311] width 59 height 12
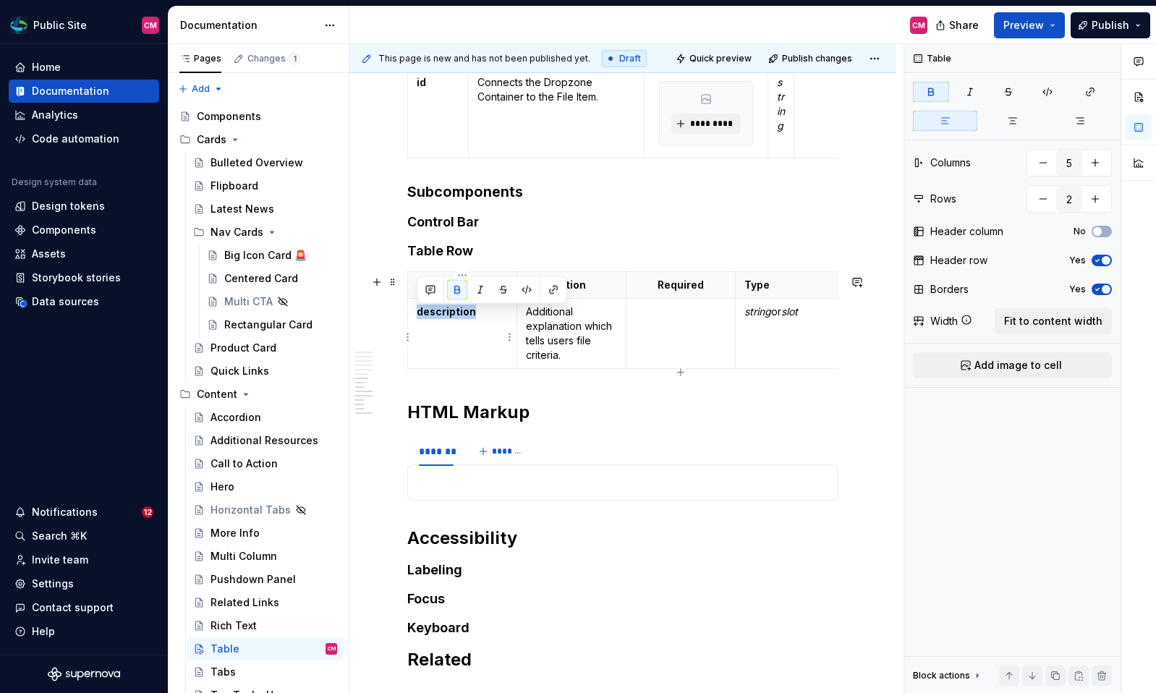
click at [434, 311] on strong "description" at bounding box center [446, 311] width 59 height 12
click at [556, 332] on p "Additional explanation which tells users file criteria." at bounding box center [571, 334] width 91 height 58
click at [556, 328] on p "Additional explanation which tells users file criteria." at bounding box center [571, 334] width 91 height 58
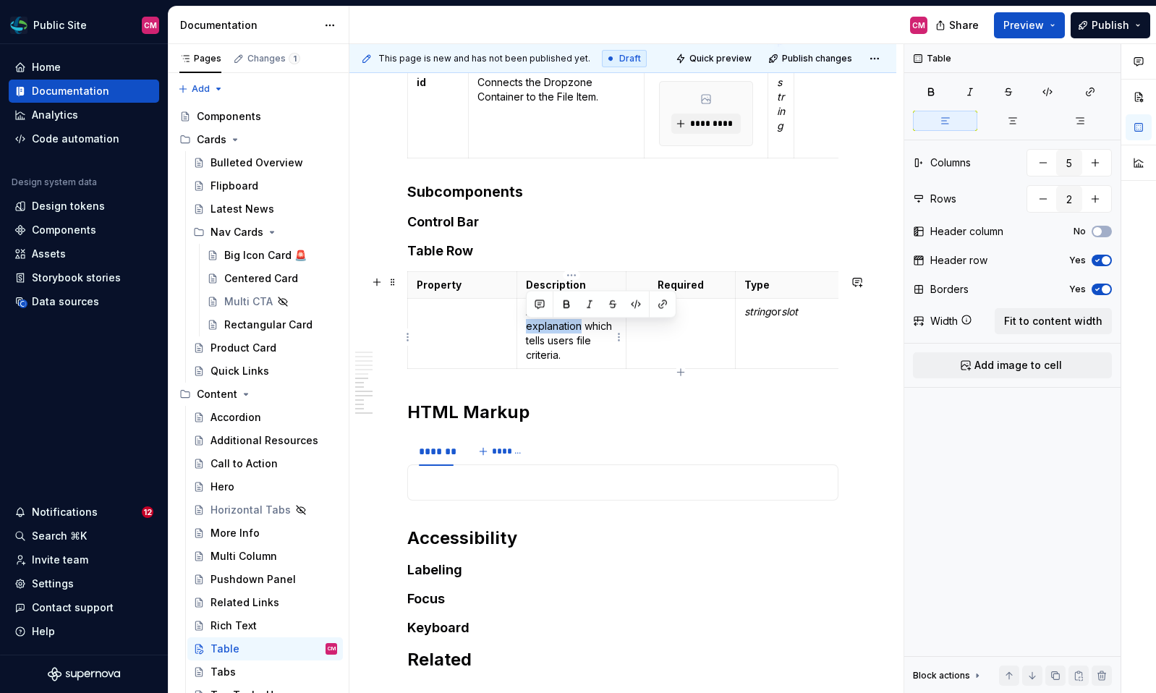
click at [556, 328] on p "Additional explanation which tells users file criteria." at bounding box center [571, 334] width 91 height 58
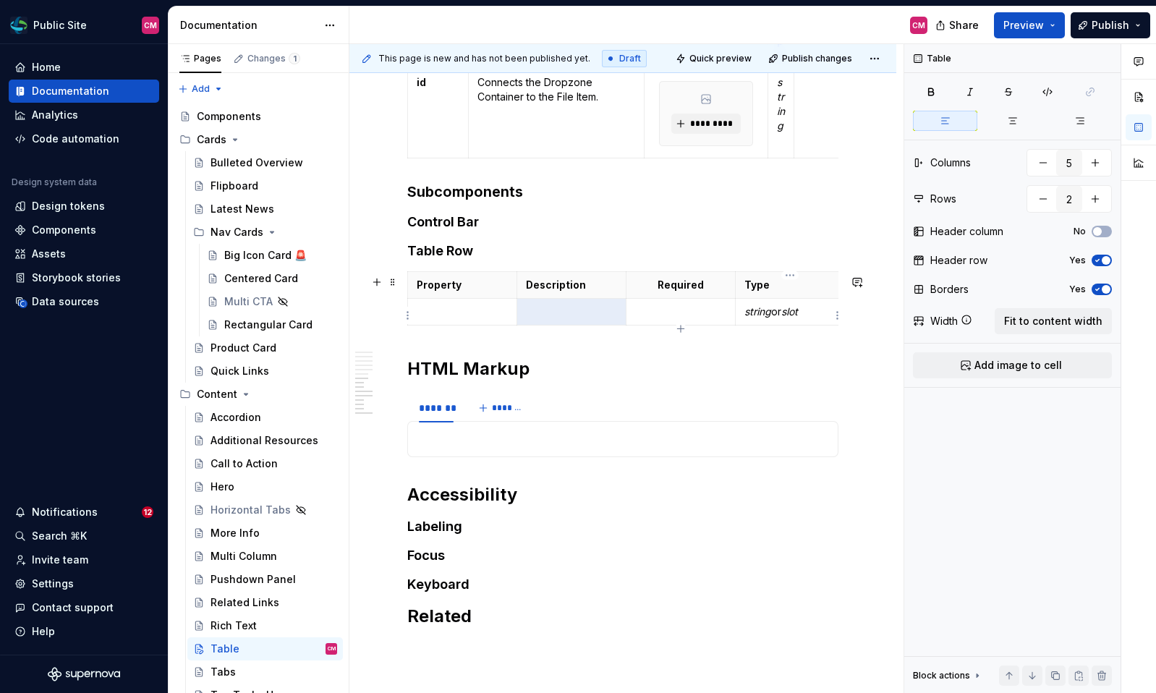
click at [775, 318] on p "string or slot" at bounding box center [789, 312] width 91 height 14
click at [396, 280] on span at bounding box center [393, 282] width 12 height 20
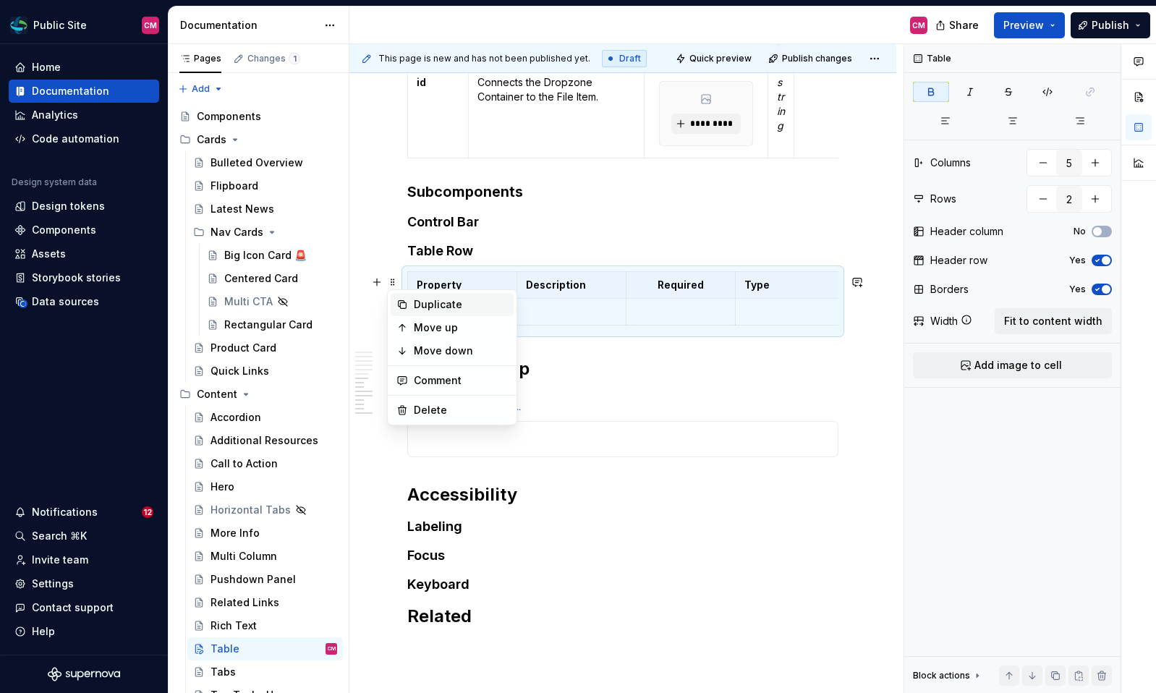
click at [425, 307] on div "Duplicate" at bounding box center [461, 304] width 94 height 14
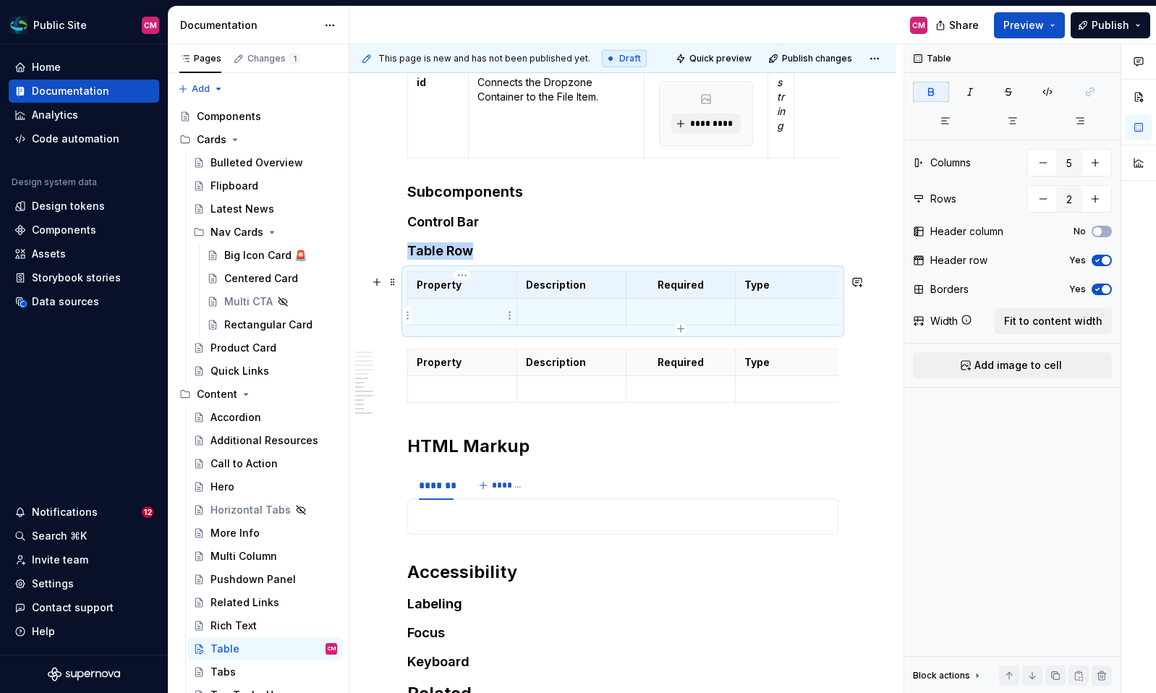
click at [437, 308] on p at bounding box center [462, 312] width 91 height 14
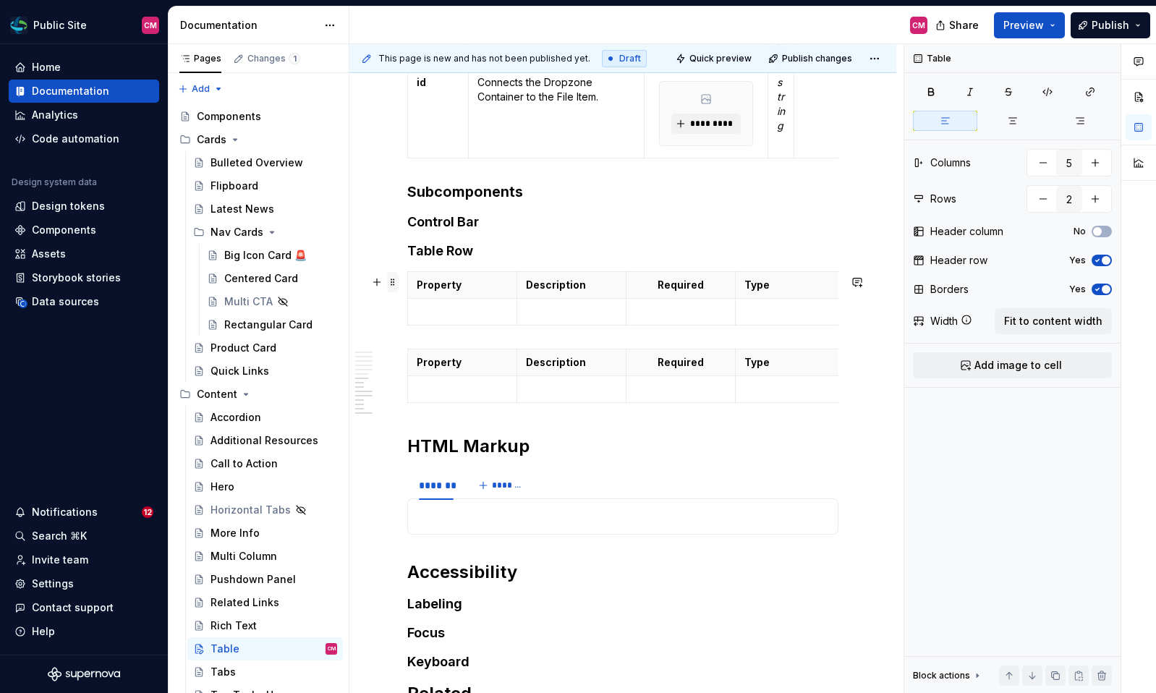
click at [394, 279] on span at bounding box center [393, 282] width 12 height 20
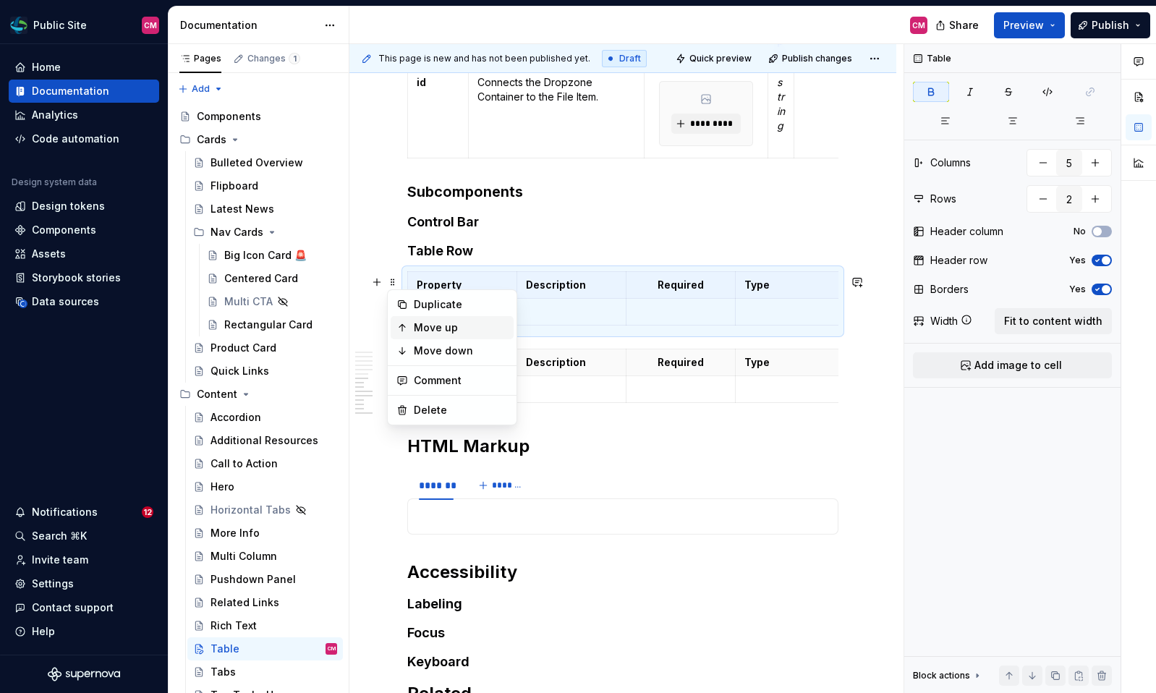
click at [423, 335] on div "Move up" at bounding box center [452, 327] width 123 height 23
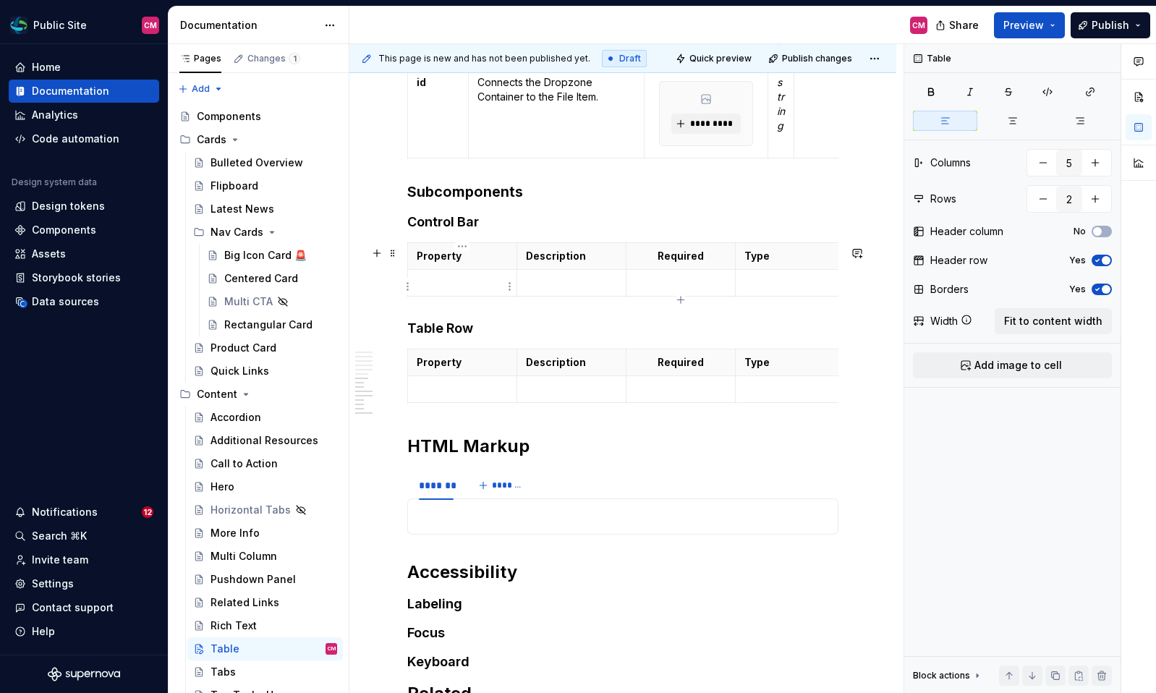
click at [490, 277] on td at bounding box center [462, 282] width 109 height 27
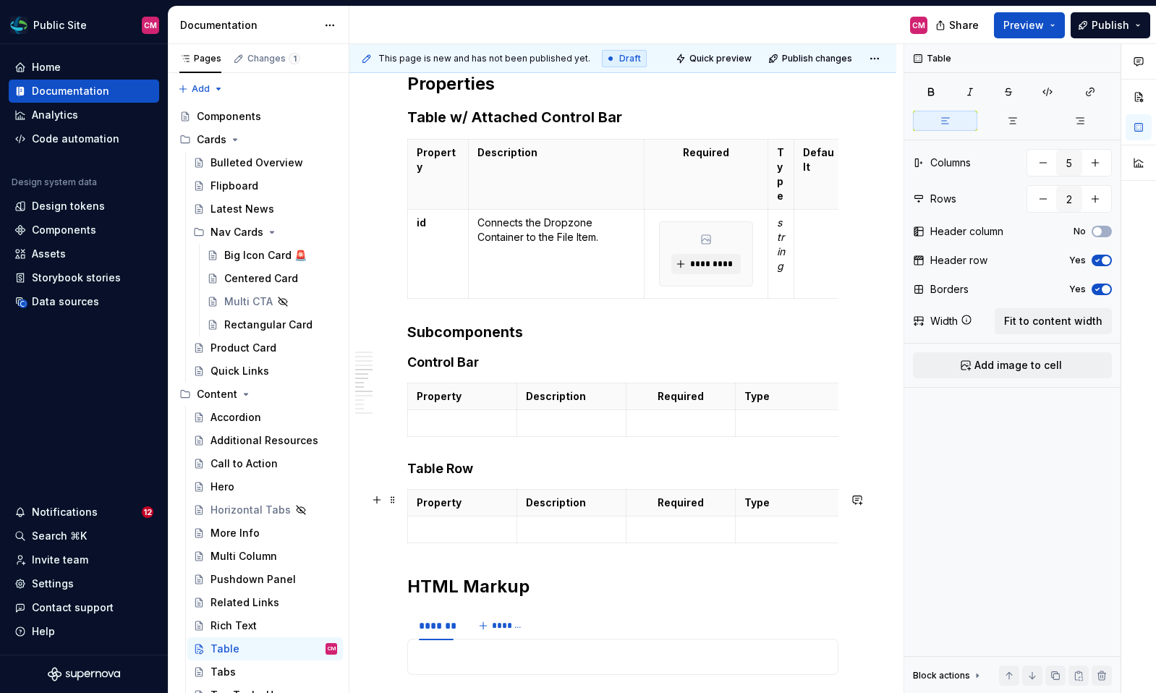
scroll to position [1562, 0]
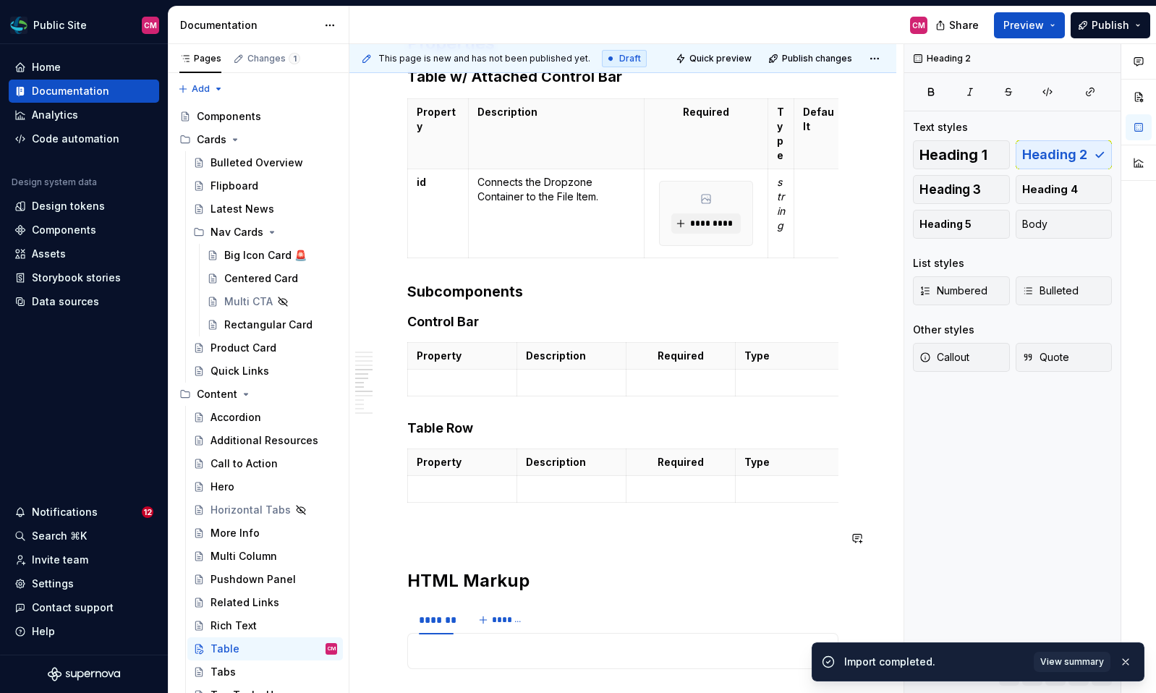
click at [456, 428] on h4 "Table Row" at bounding box center [622, 428] width 431 height 17
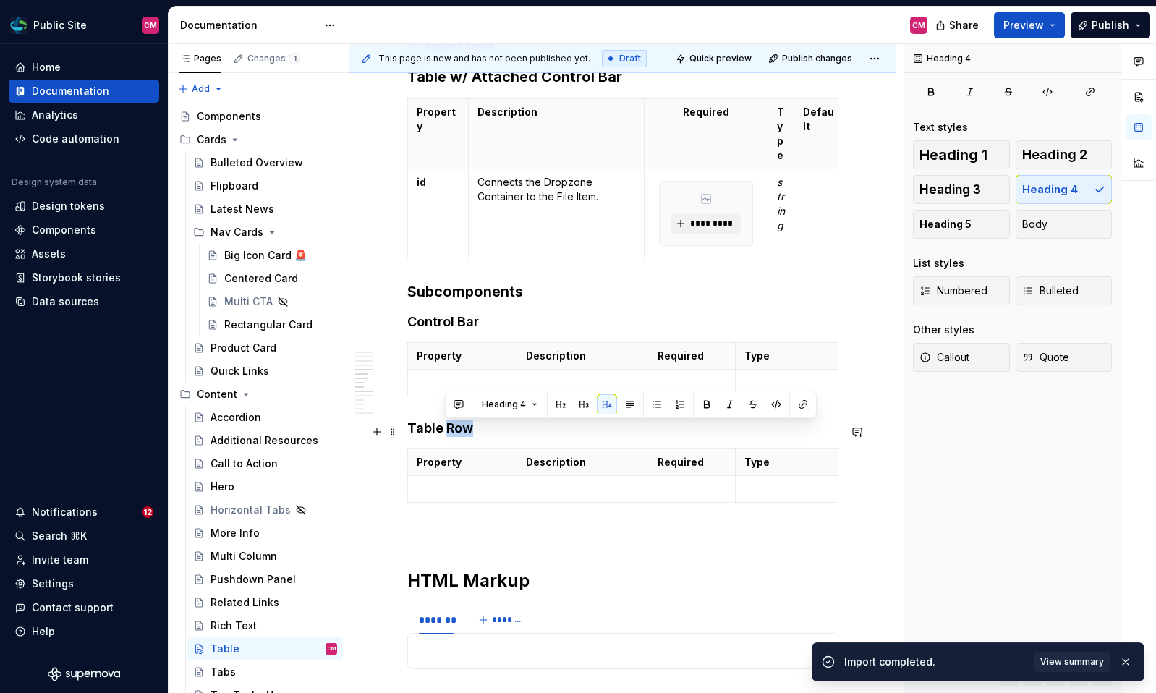
click at [456, 428] on h4 "Table Row" at bounding box center [622, 428] width 431 height 17
copy h4 "Table Row"
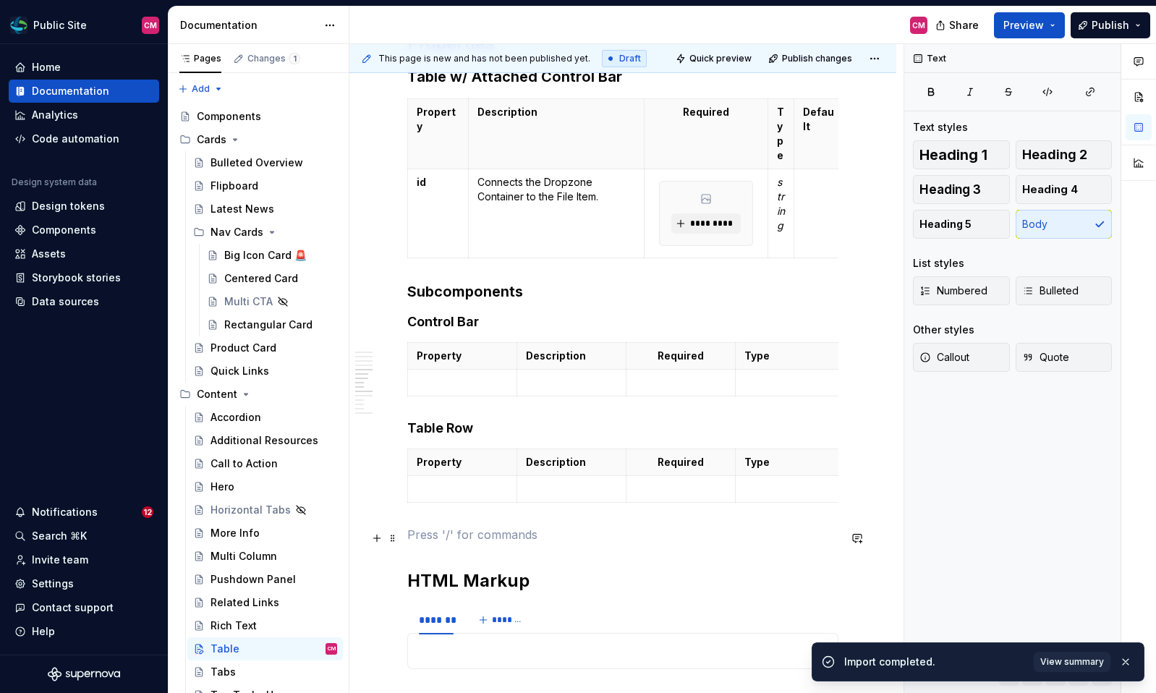
click at [433, 530] on p at bounding box center [622, 534] width 431 height 17
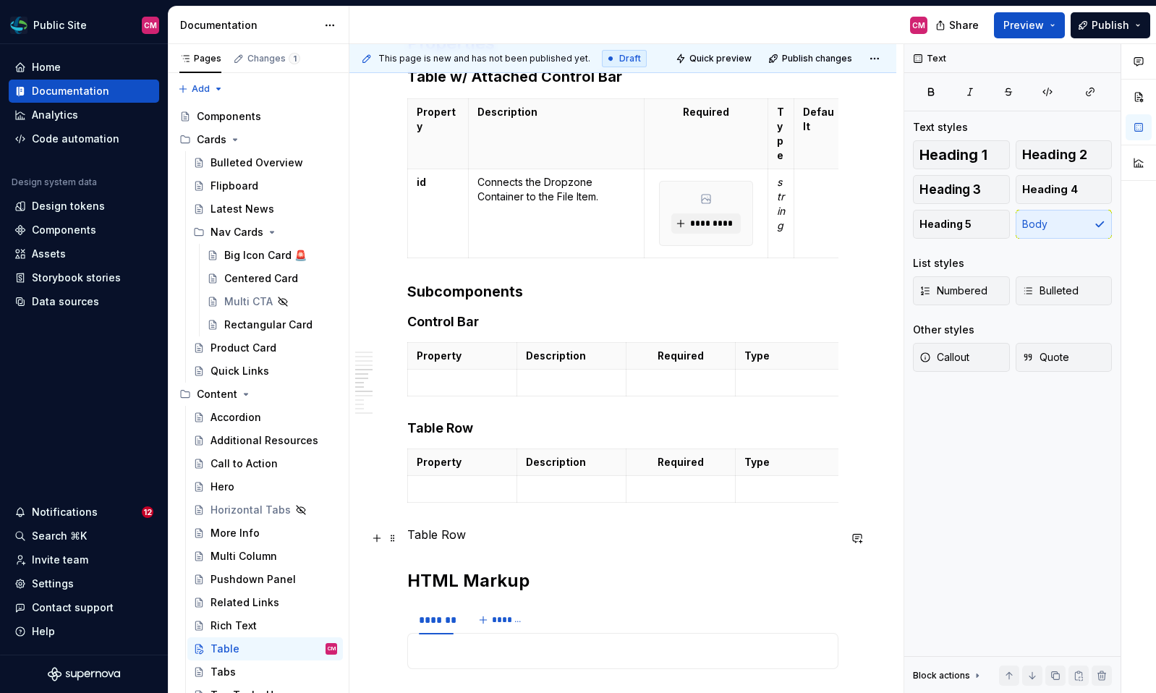
click at [425, 537] on p "Table Row" at bounding box center [622, 534] width 431 height 17
click at [441, 531] on p "Pagination" at bounding box center [622, 534] width 431 height 17
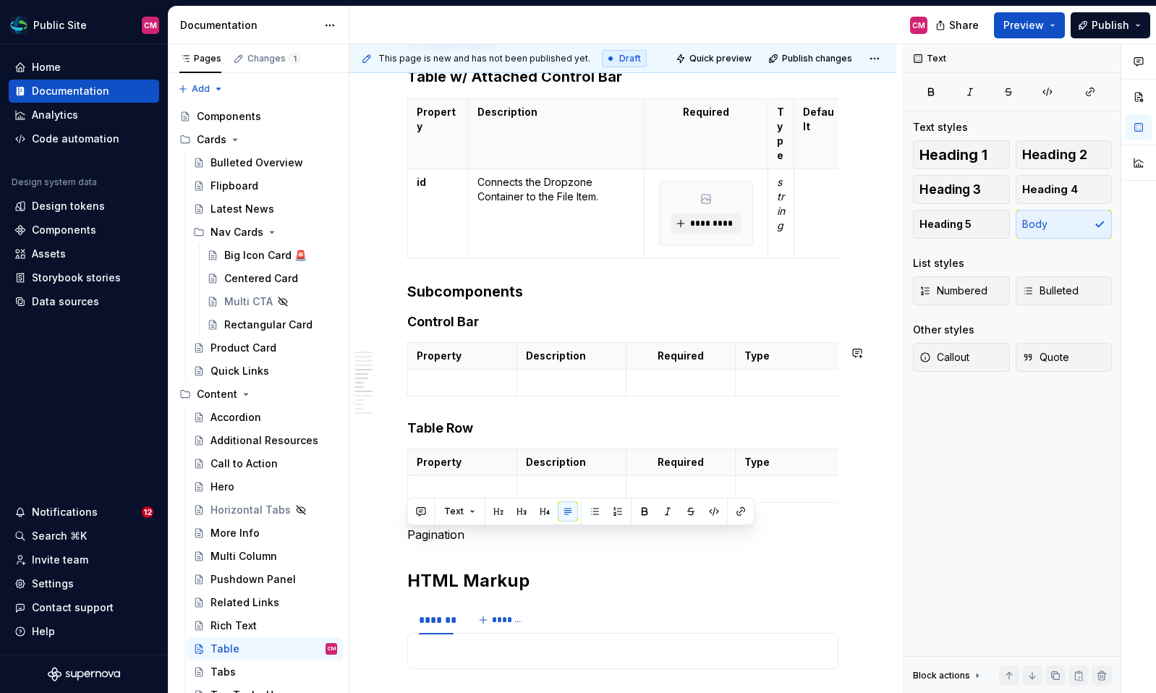
click at [454, 428] on h4 "Table Row" at bounding box center [622, 428] width 431 height 17
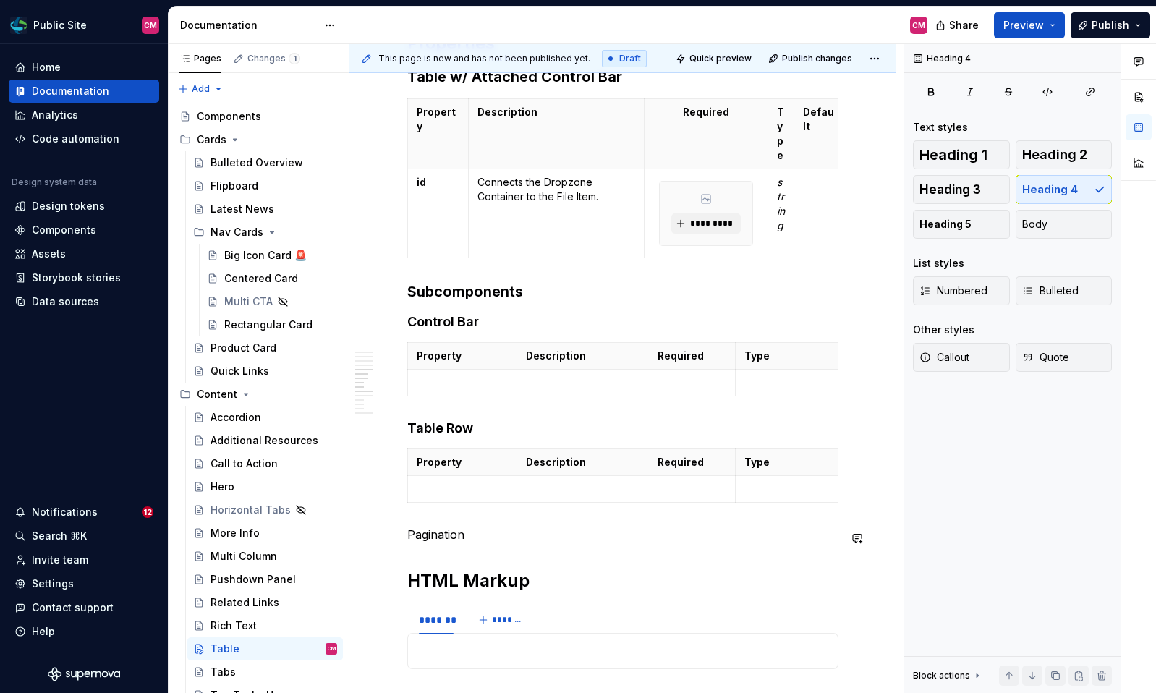
click at [456, 537] on p "Pagination" at bounding box center [622, 534] width 431 height 17
click at [1035, 185] on span "Heading 4" at bounding box center [1050, 189] width 56 height 14
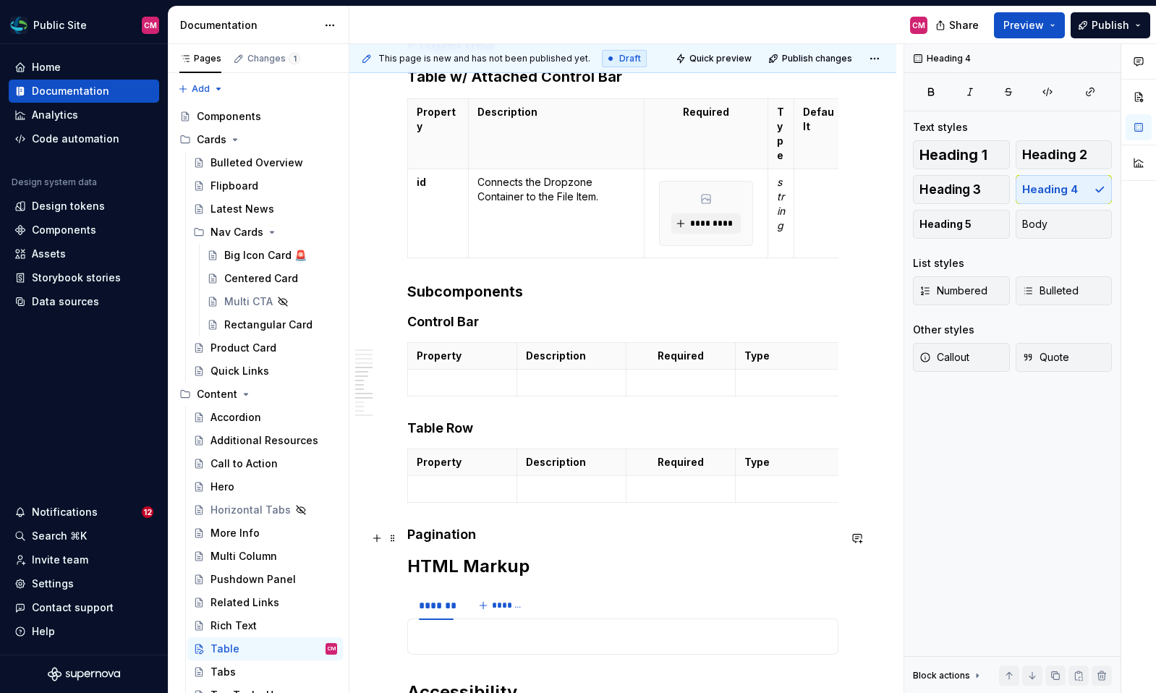
click at [478, 535] on h4 "Pagination" at bounding box center [622, 534] width 431 height 17
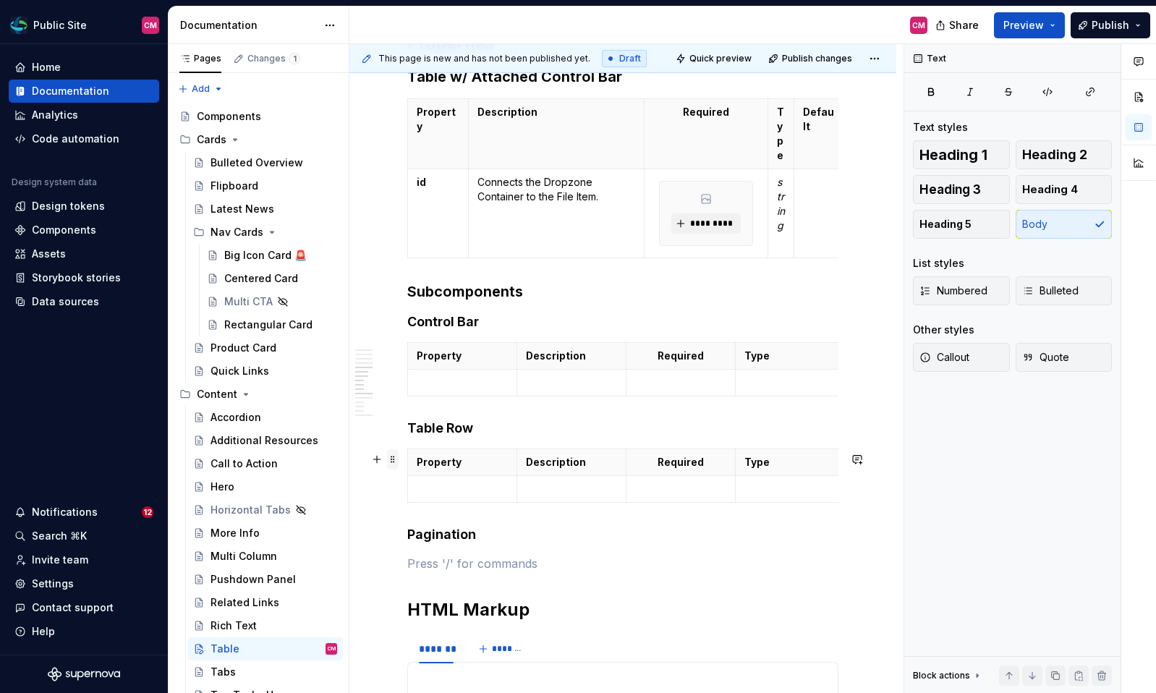
click at [396, 463] on span at bounding box center [393, 459] width 12 height 20
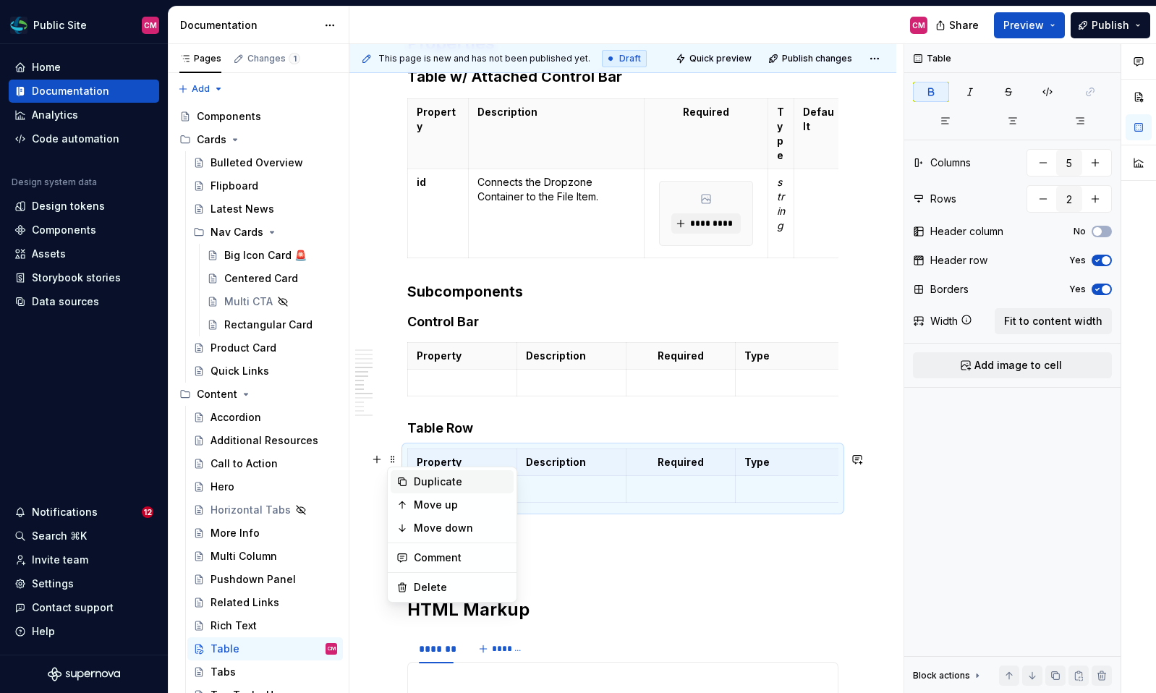
click at [415, 488] on div "Duplicate" at bounding box center [461, 482] width 94 height 14
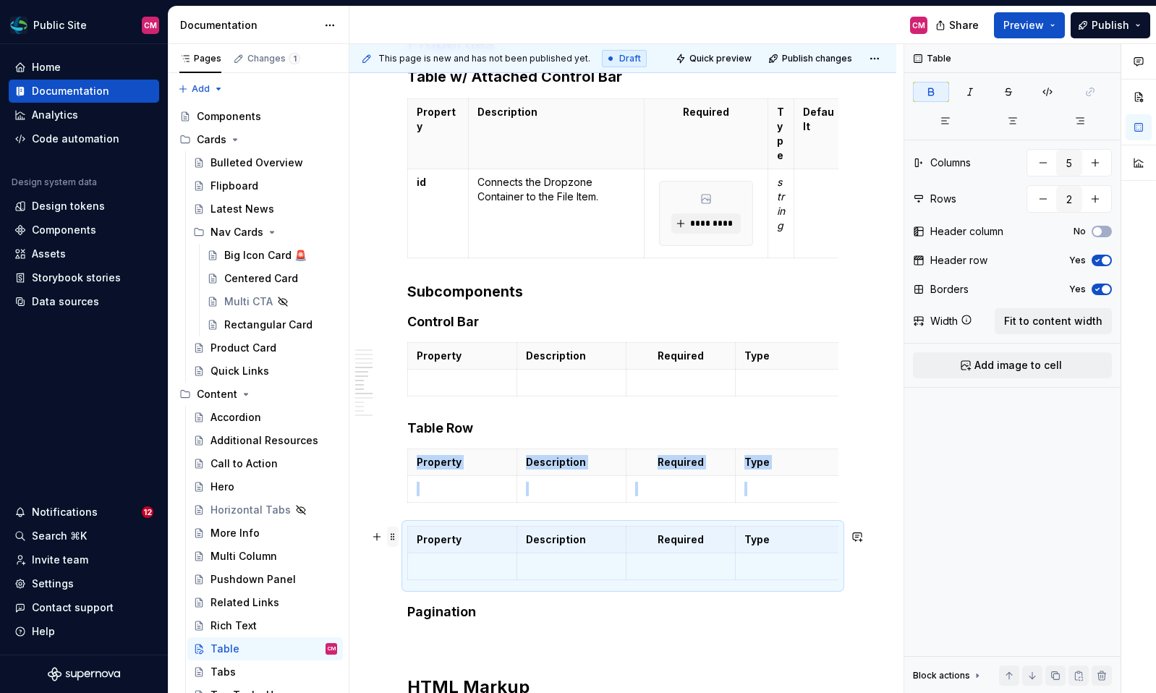
click at [394, 538] on span at bounding box center [393, 537] width 12 height 20
click at [425, 599] on div "Move down" at bounding box center [461, 605] width 94 height 14
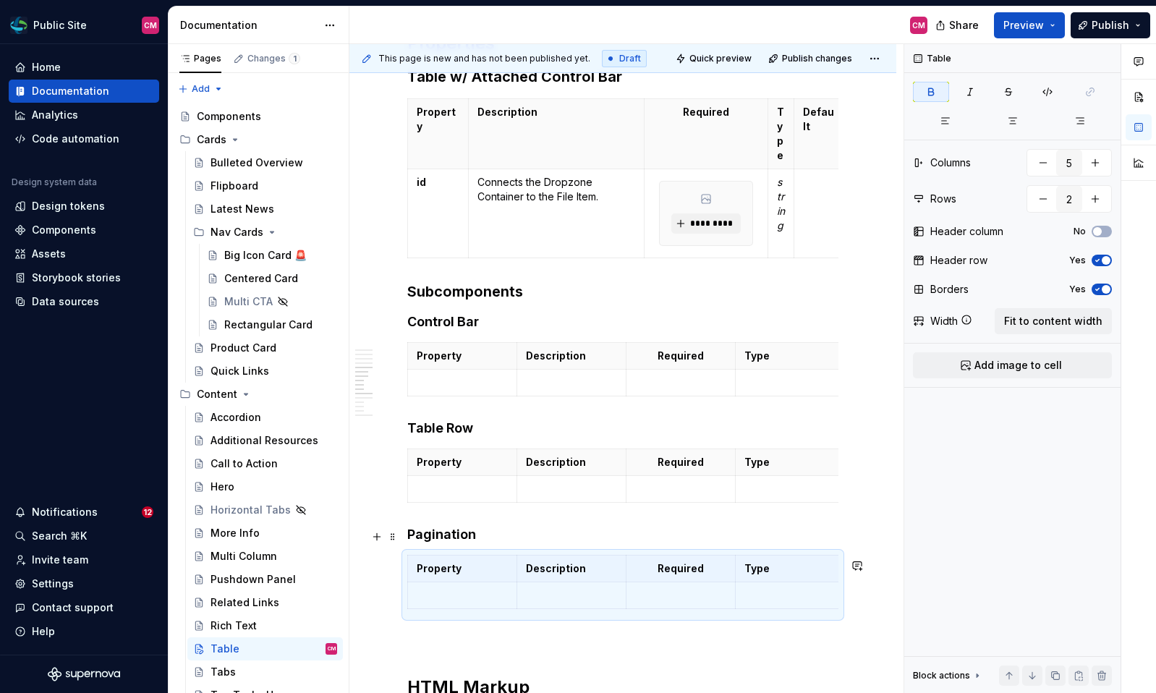
click at [425, 599] on p at bounding box center [462, 595] width 91 height 14
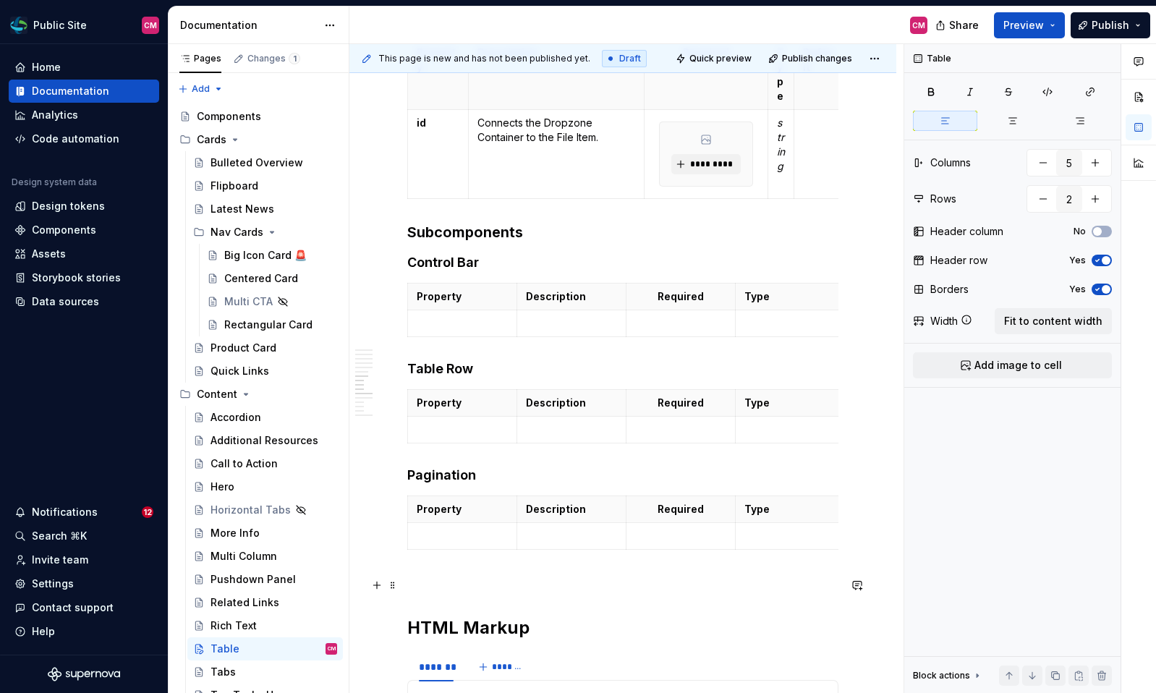
scroll to position [1647, 0]
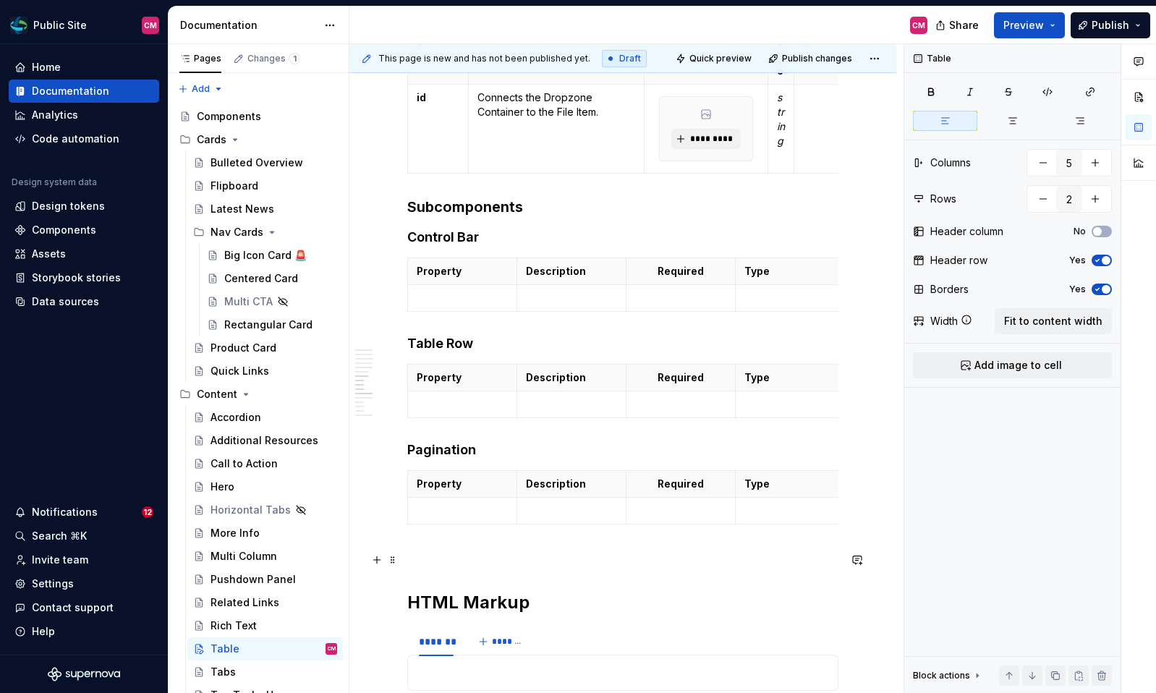
click at [432, 553] on p at bounding box center [622, 556] width 431 height 17
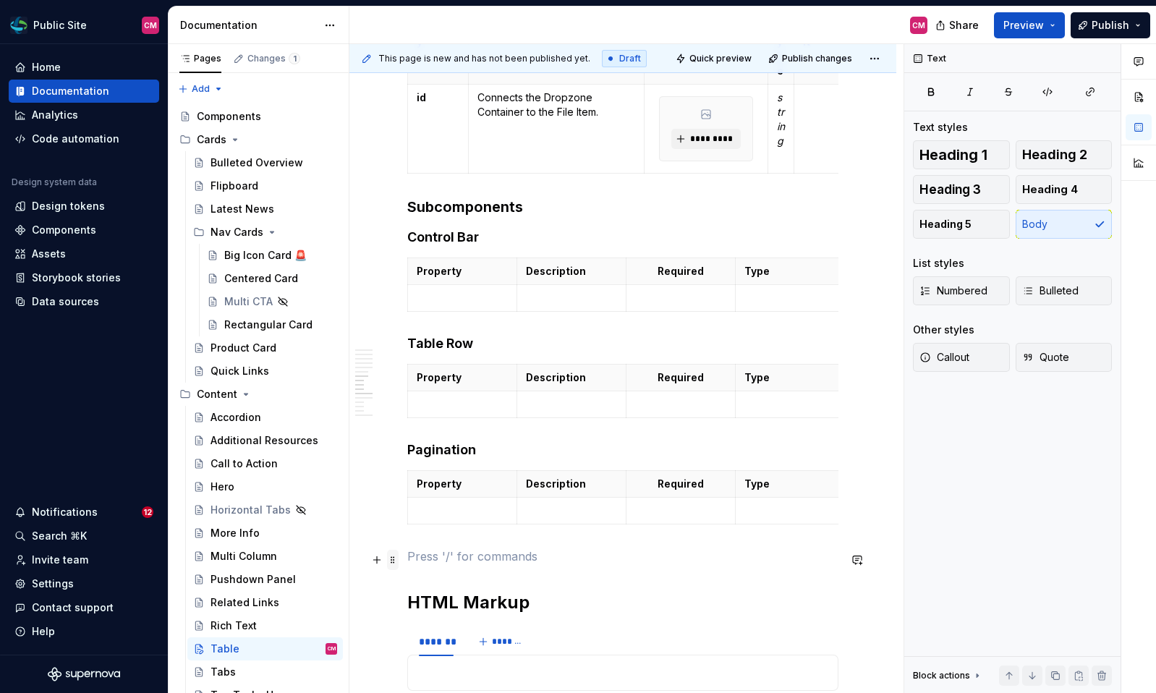
click at [391, 559] on span at bounding box center [393, 560] width 12 height 20
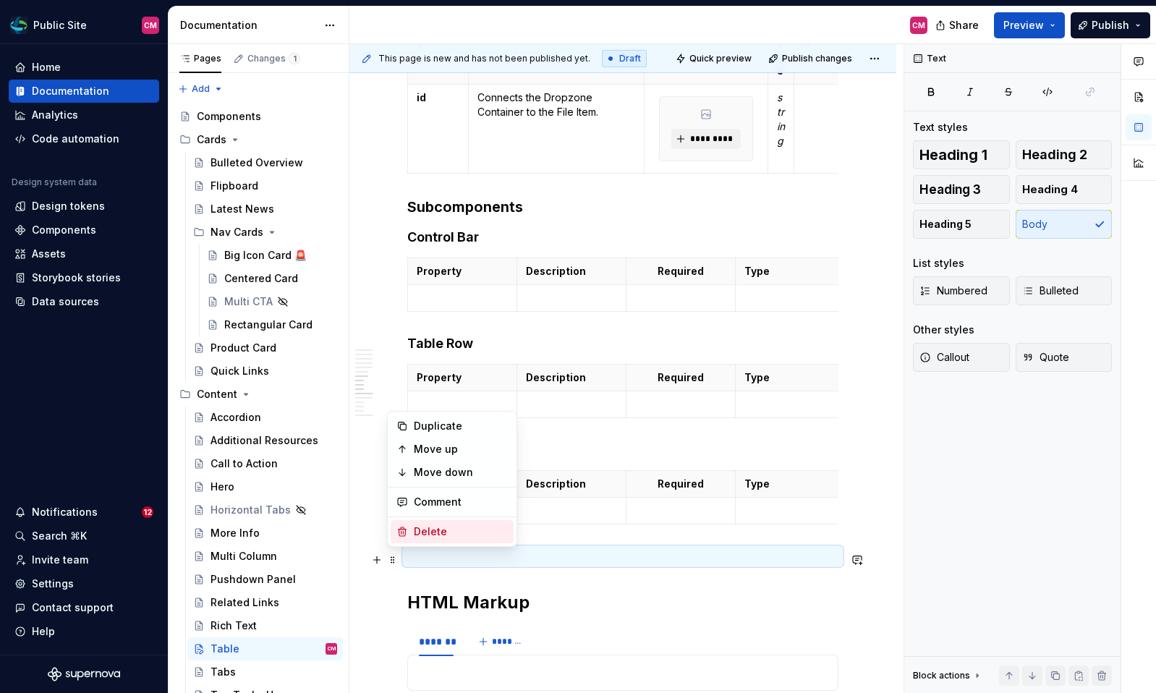
click at [428, 535] on div "Delete" at bounding box center [461, 532] width 94 height 14
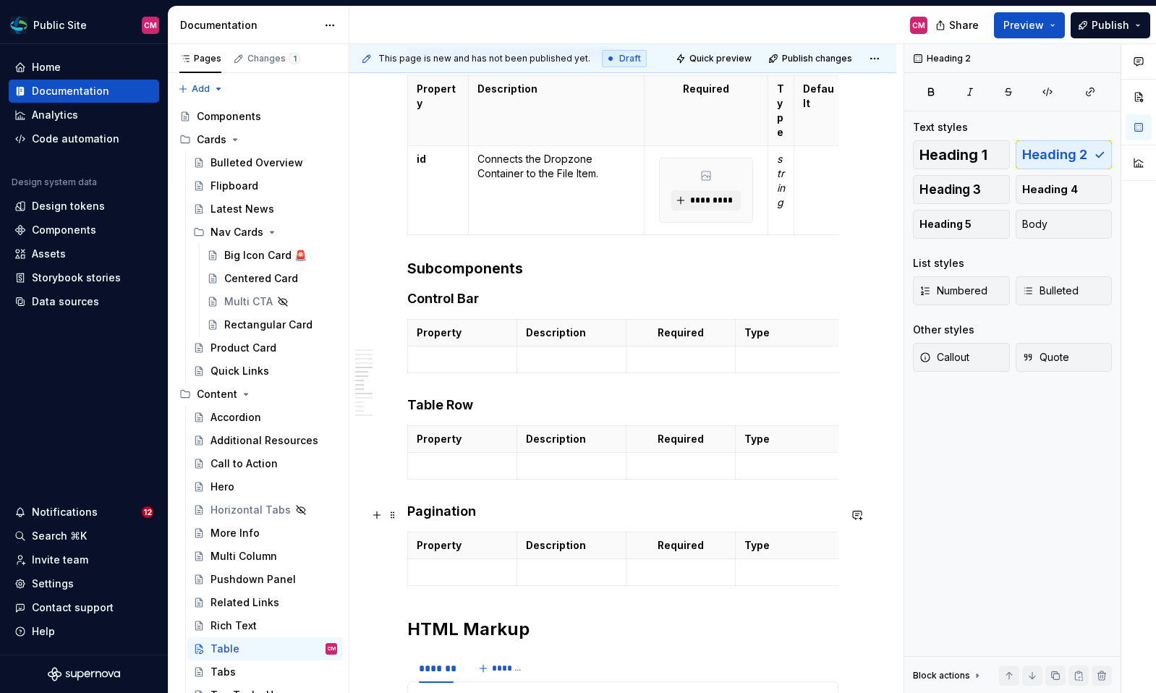
scroll to position [1550, 0]
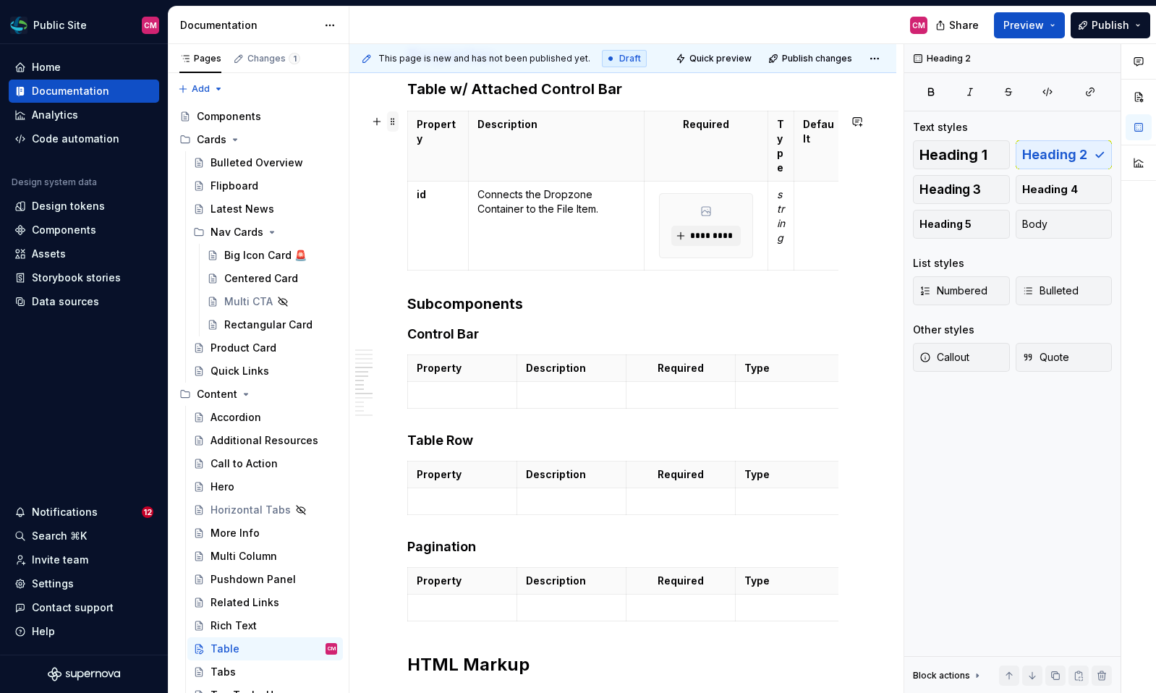
click at [392, 119] on span at bounding box center [393, 121] width 12 height 20
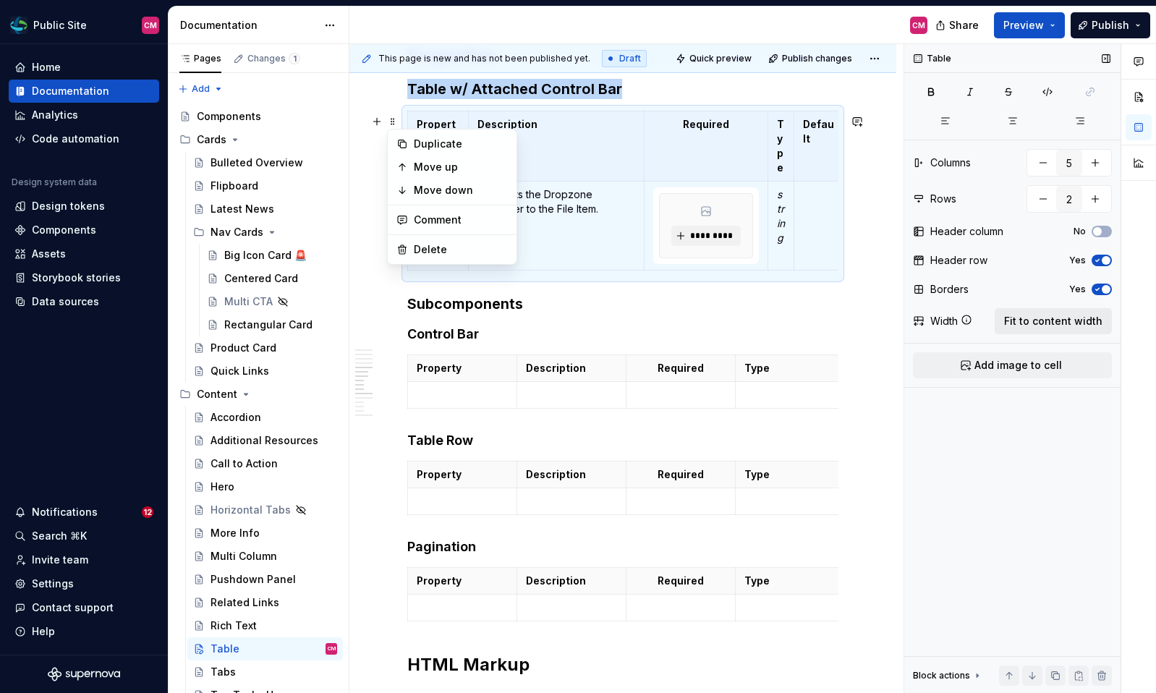
click at [1043, 321] on span "Fit to content width" at bounding box center [1053, 321] width 98 height 14
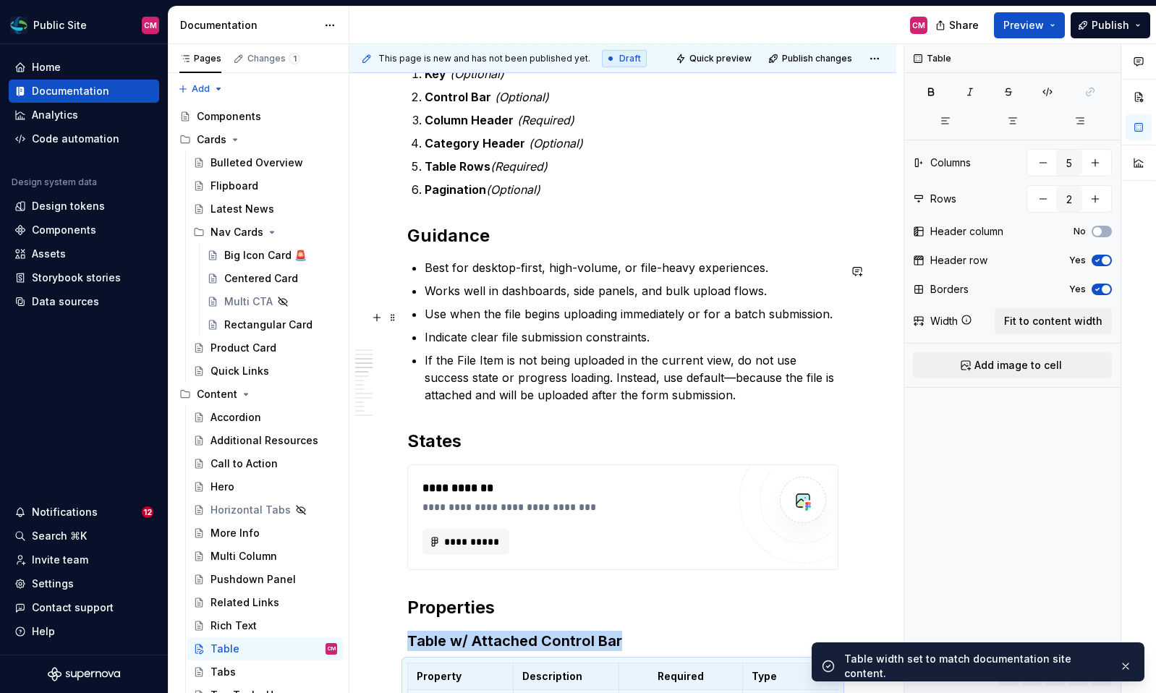
scroll to position [995, 0]
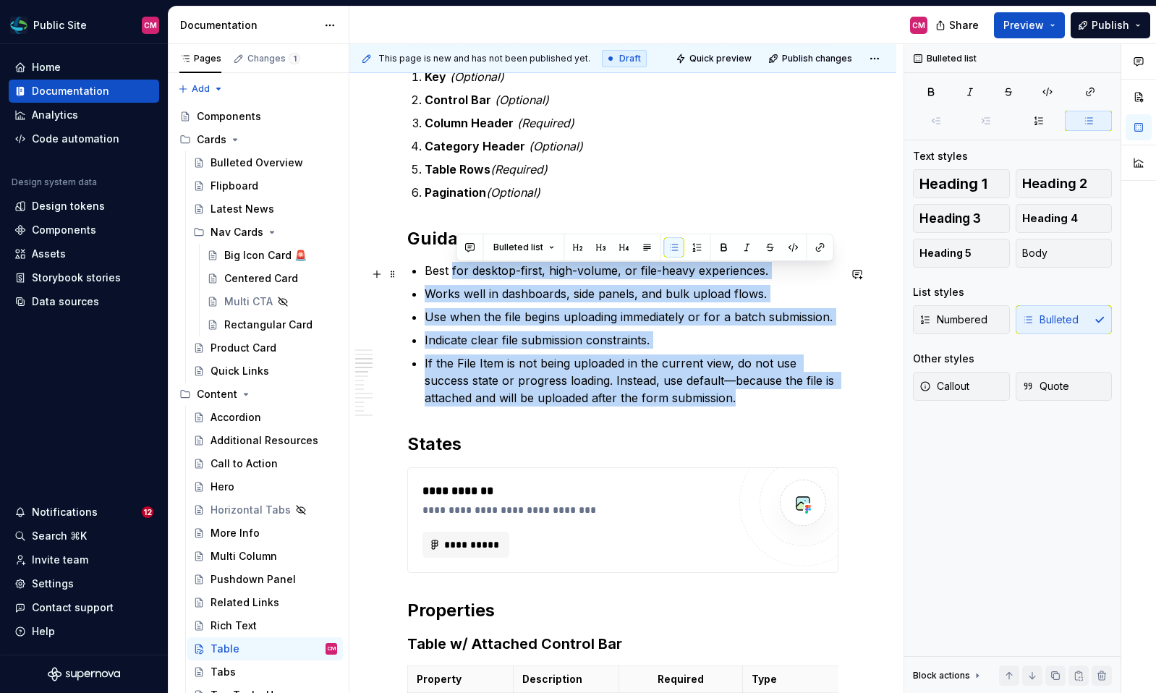
drag, startPoint x: 694, startPoint y: 398, endPoint x: 453, endPoint y: 276, distance: 269.8
click at [453, 276] on ul "Best for desktop-first, high-volume, or file-heavy experiences. Works well in d…" at bounding box center [632, 334] width 414 height 145
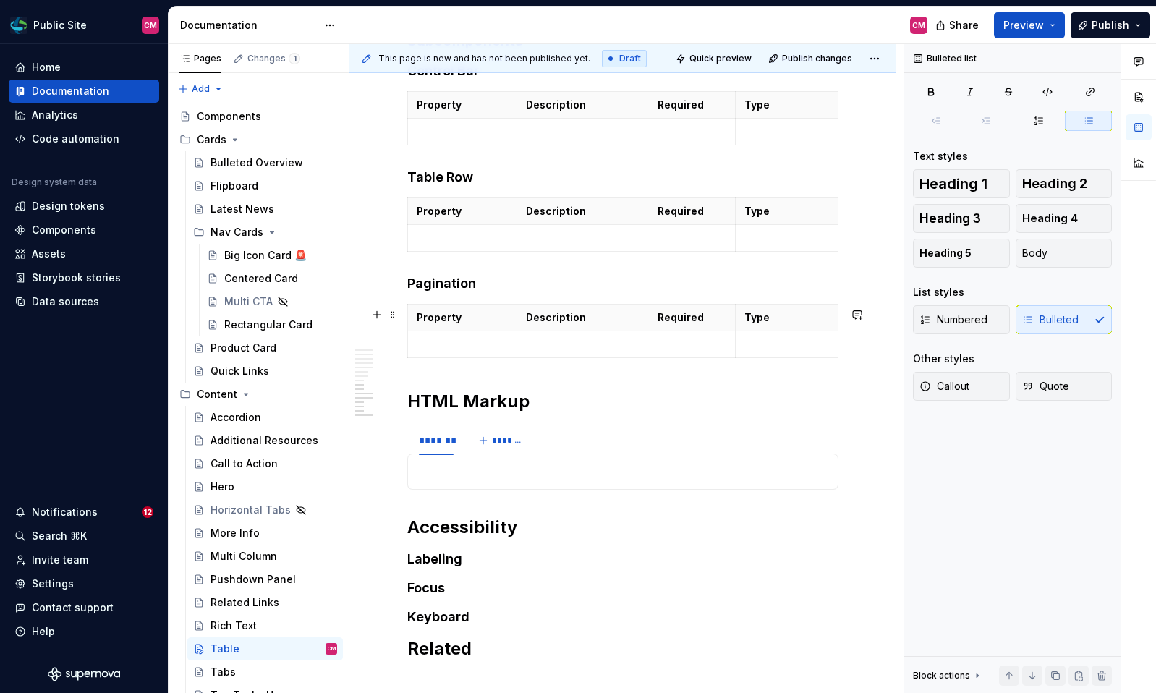
scroll to position [1838, 0]
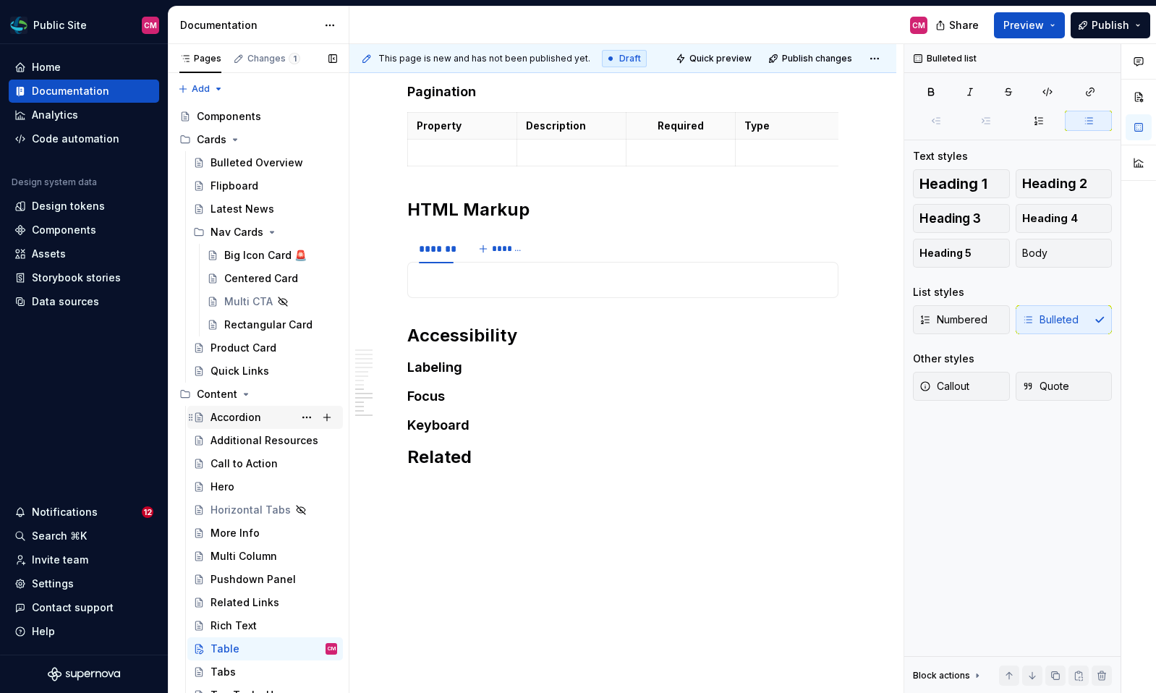
click at [245, 418] on div "Accordion" at bounding box center [236, 417] width 51 height 14
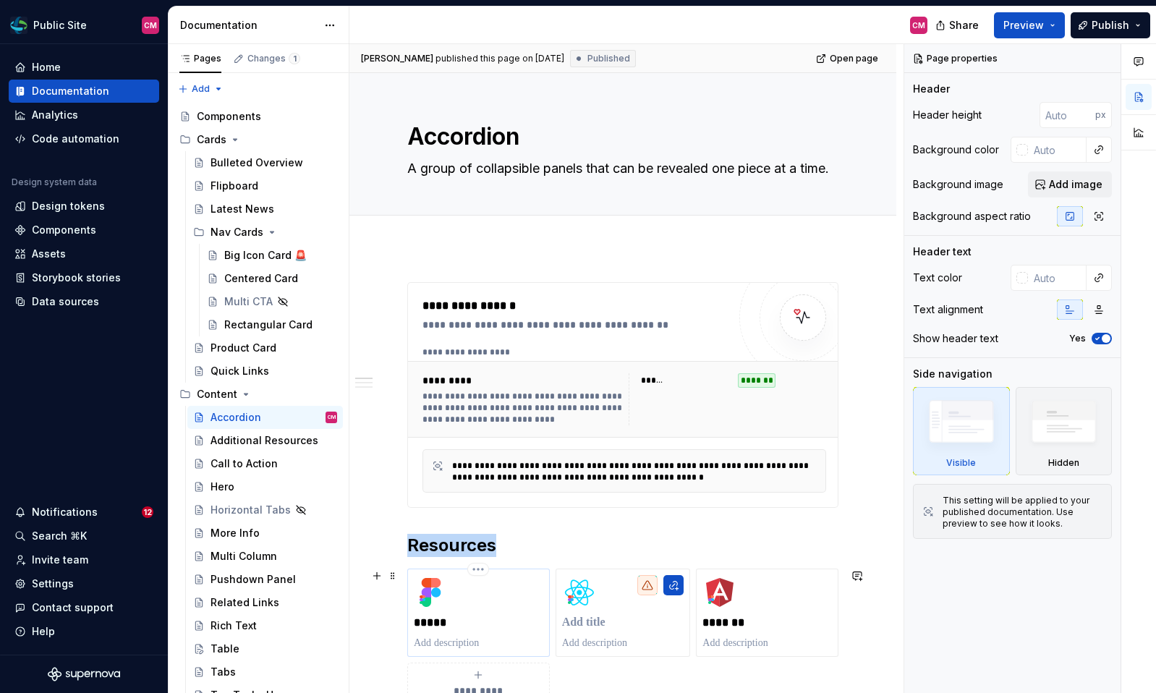
click at [464, 603] on div "*****" at bounding box center [479, 612] width 130 height 75
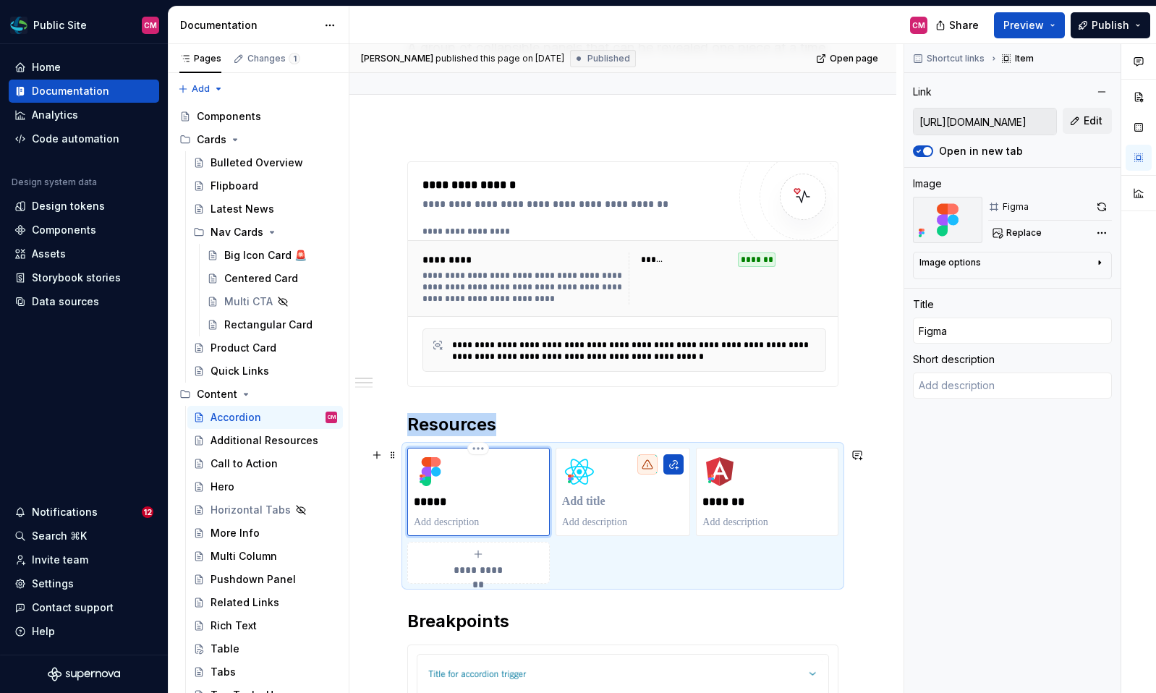
scroll to position [135, 0]
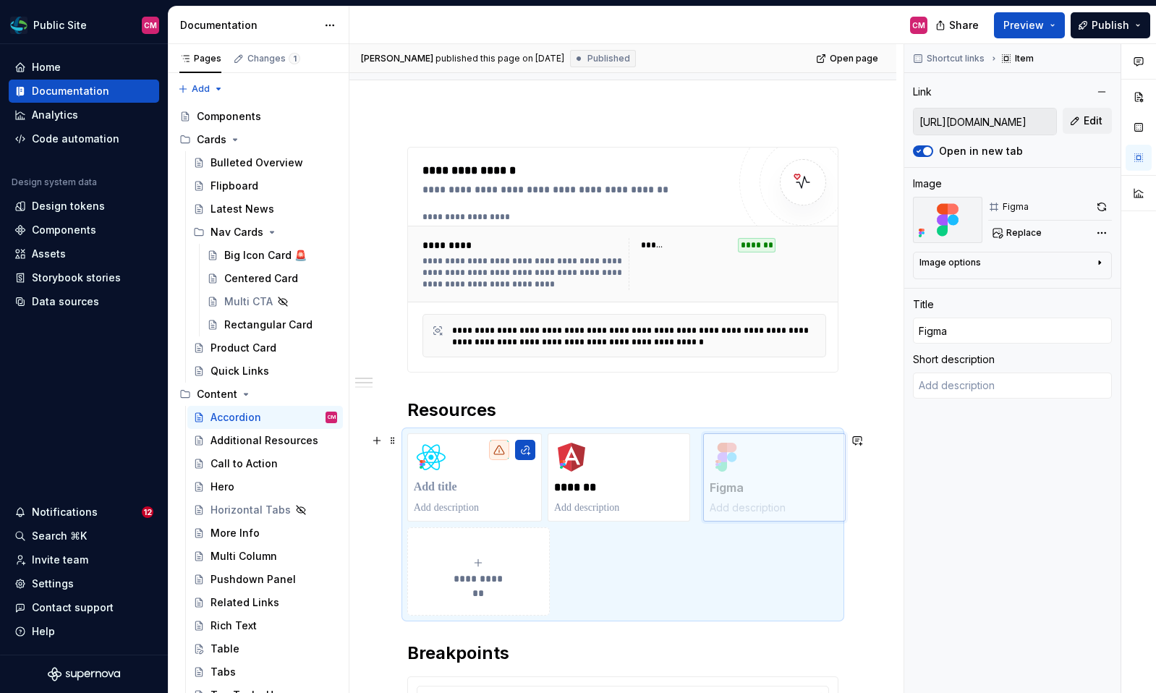
drag, startPoint x: 496, startPoint y: 455, endPoint x: 757, endPoint y: 463, distance: 260.6
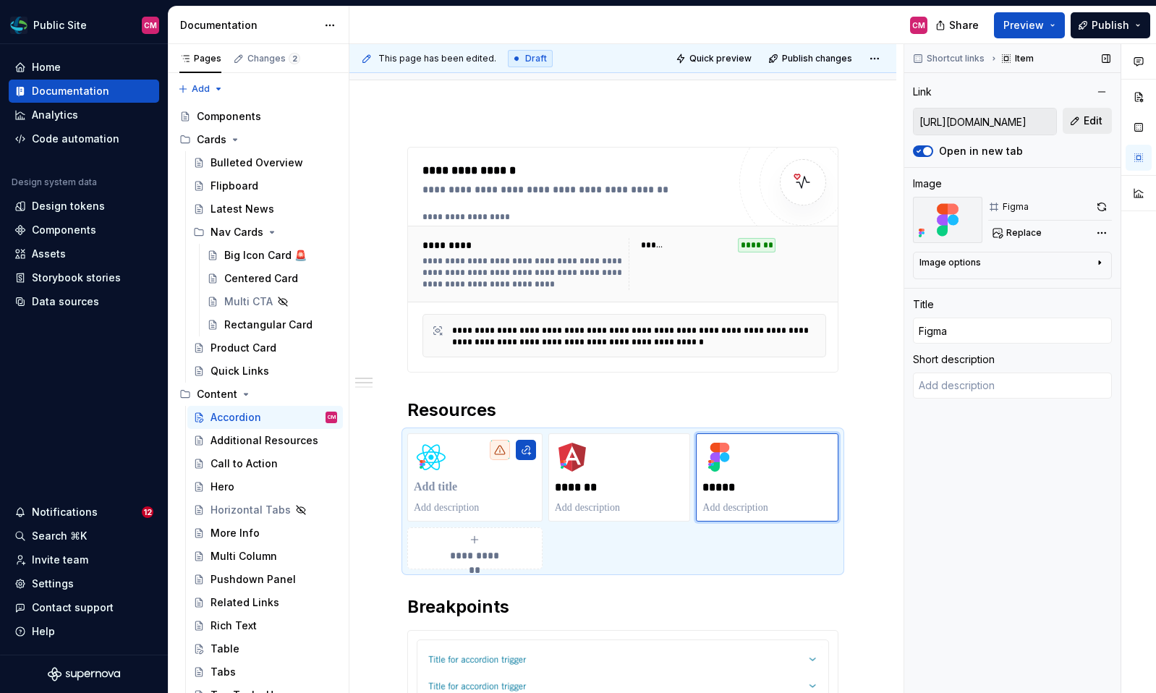
click at [1084, 121] on span "Edit" at bounding box center [1093, 121] width 19 height 14
type textarea "*"
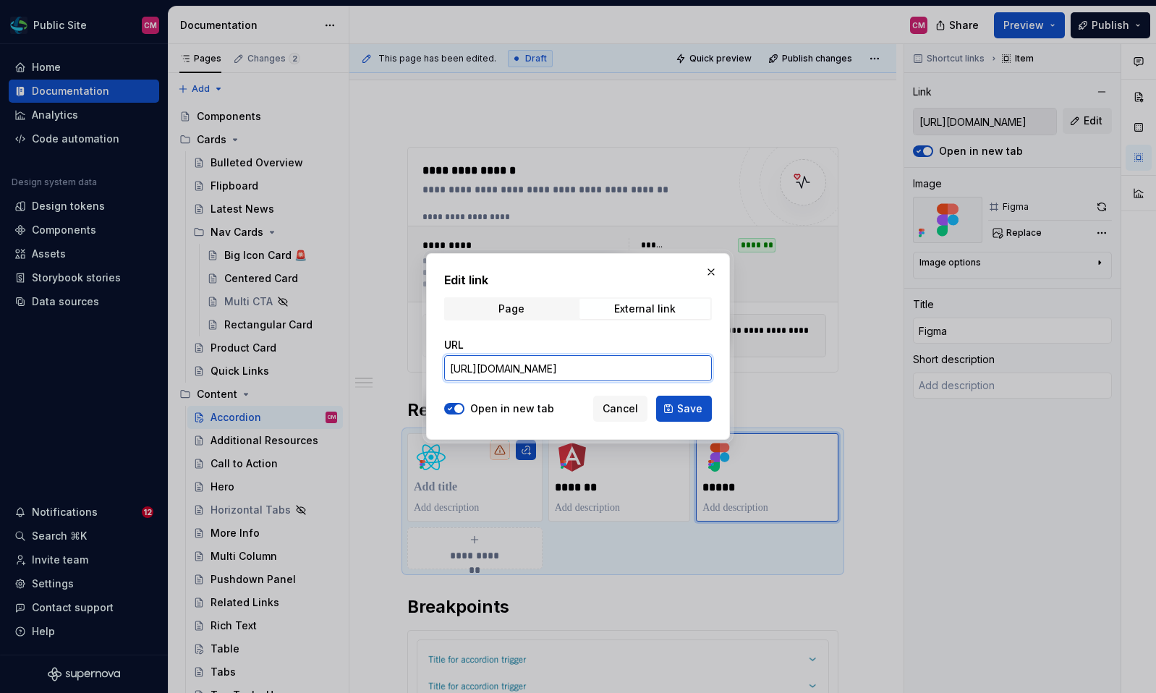
click at [619, 374] on input "https://www.figma.com/design/A3ggQuUgIF5JRQhIHfULmf/Public-Site?node-id=1049-42…" at bounding box center [578, 368] width 268 height 26
paste input "E1FcSlNMG9eG4XS3"
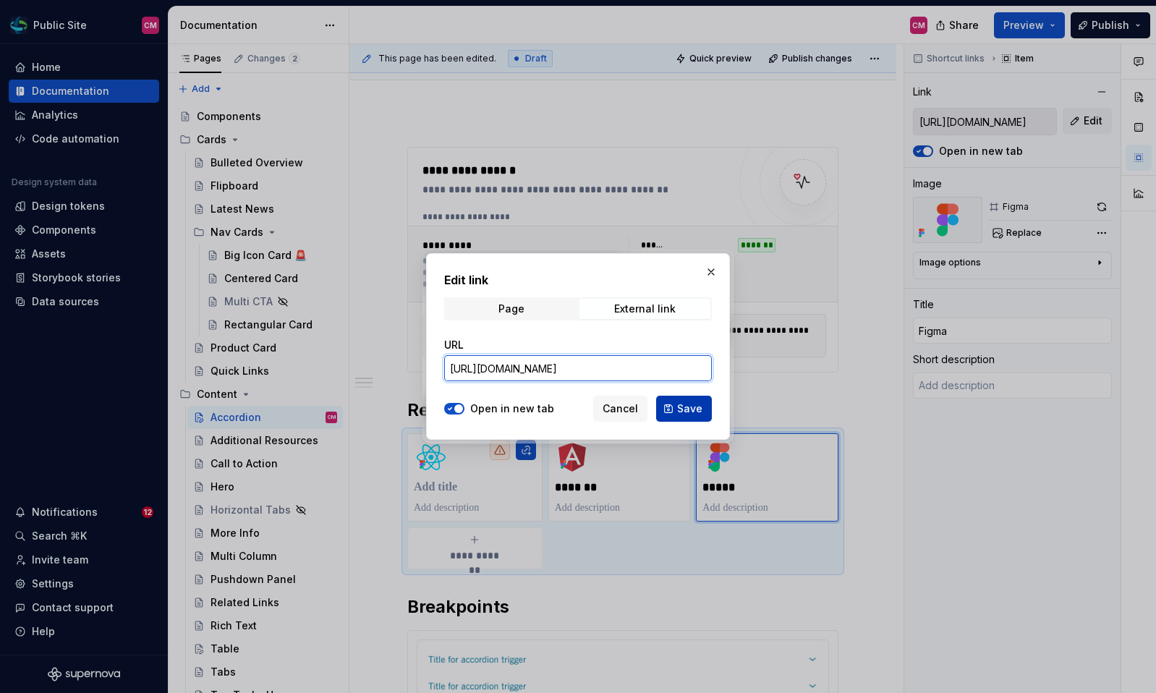
type input "https://www.figma.com/design/A3ggQuUgIF5JRQhIHfULmf/Public-Site?node-id=1049-42…"
click at [693, 402] on span "Save" at bounding box center [689, 409] width 25 height 14
type textarea "*"
type input "https://www.figma.com/design/A3ggQuUgIF5JRQhIHfULmf/Public-Site?node-id=1049-42…"
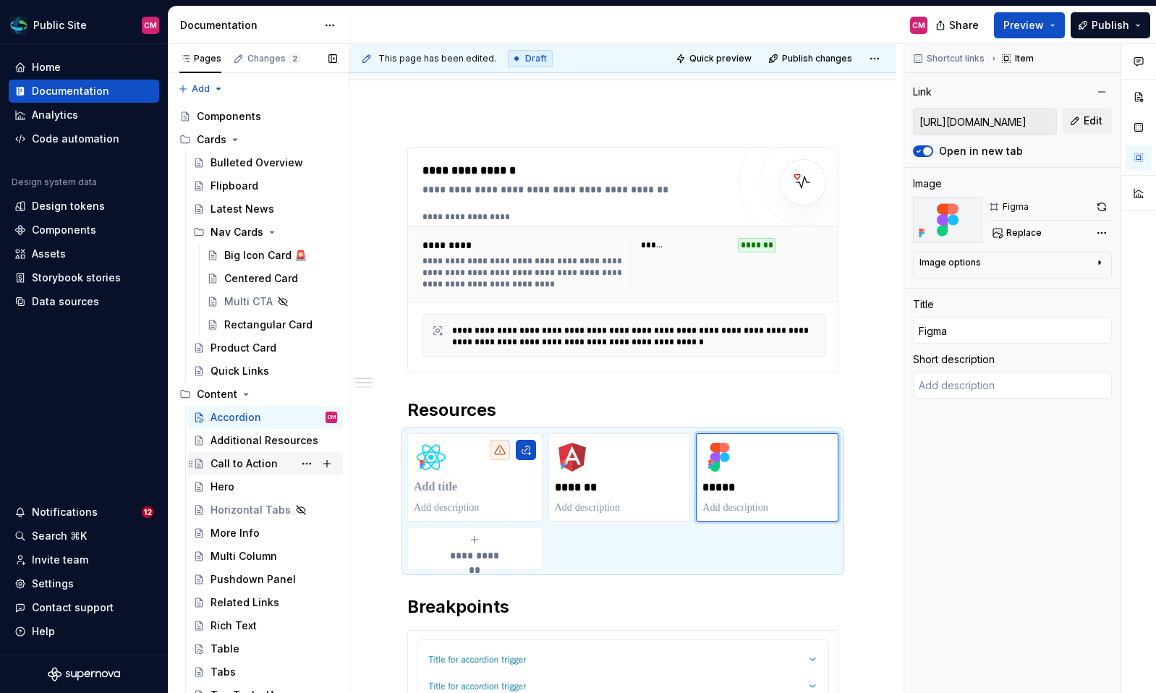
click at [268, 462] on div "Call to Action" at bounding box center [244, 464] width 67 height 14
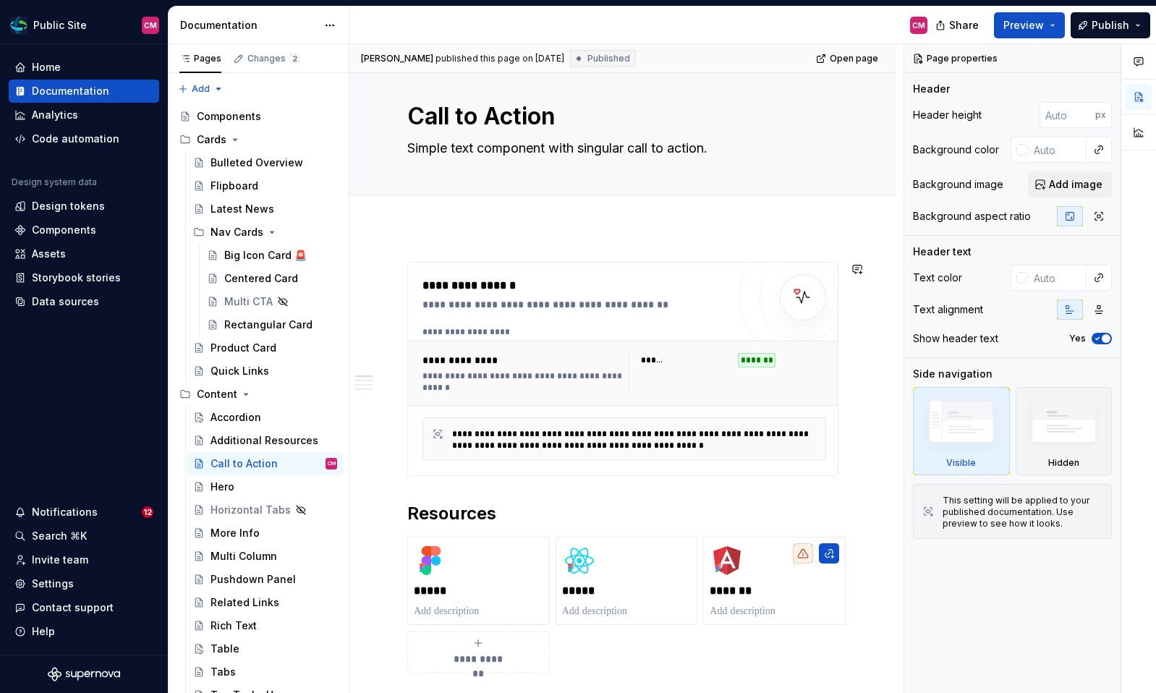
scroll to position [25, 0]
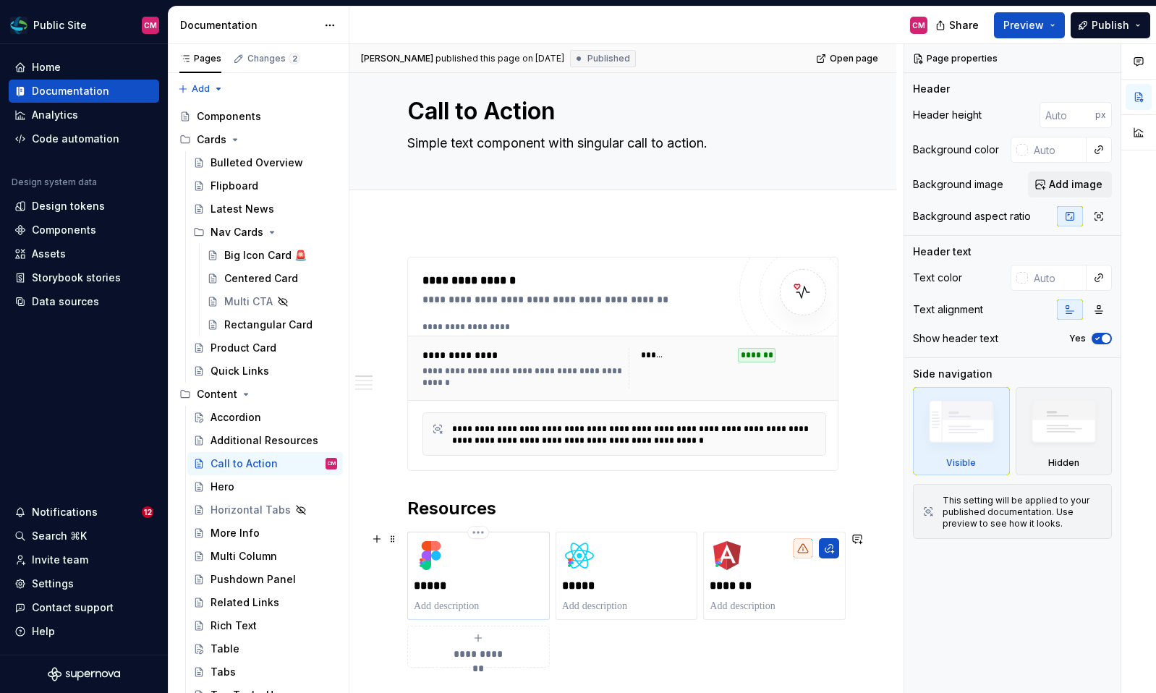
click at [485, 571] on div "*****" at bounding box center [479, 575] width 130 height 75
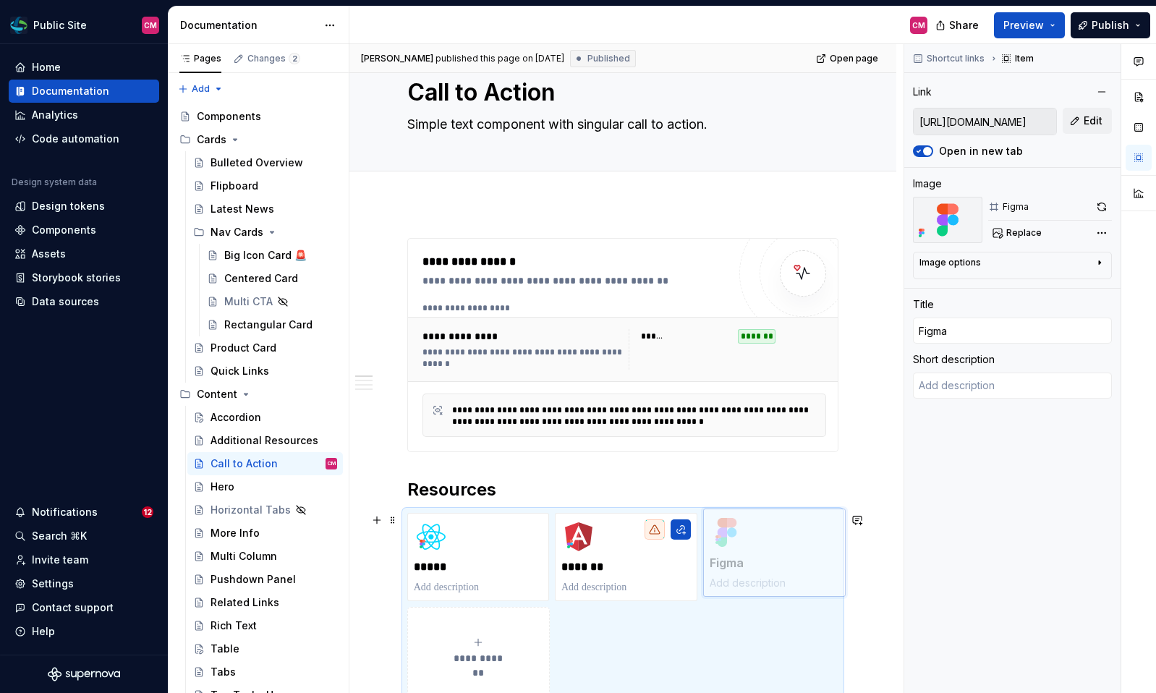
drag, startPoint x: 503, startPoint y: 574, endPoint x: 789, endPoint y: 587, distance: 286.1
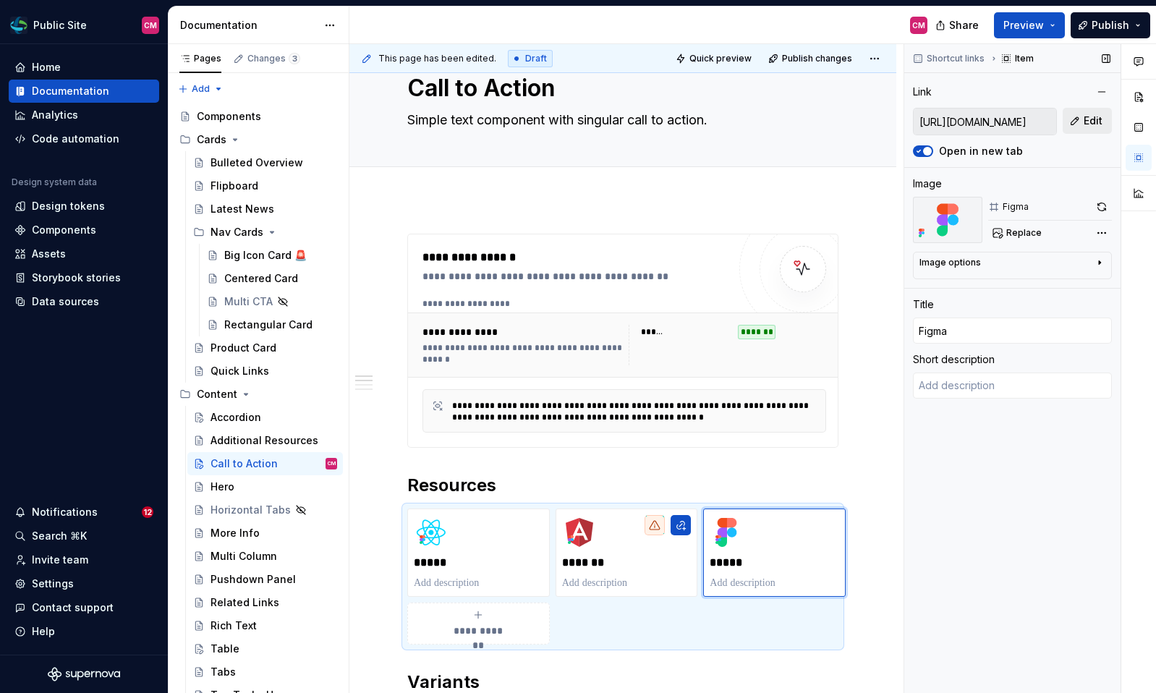
click at [1088, 119] on span "Edit" at bounding box center [1093, 121] width 19 height 14
type textarea "*"
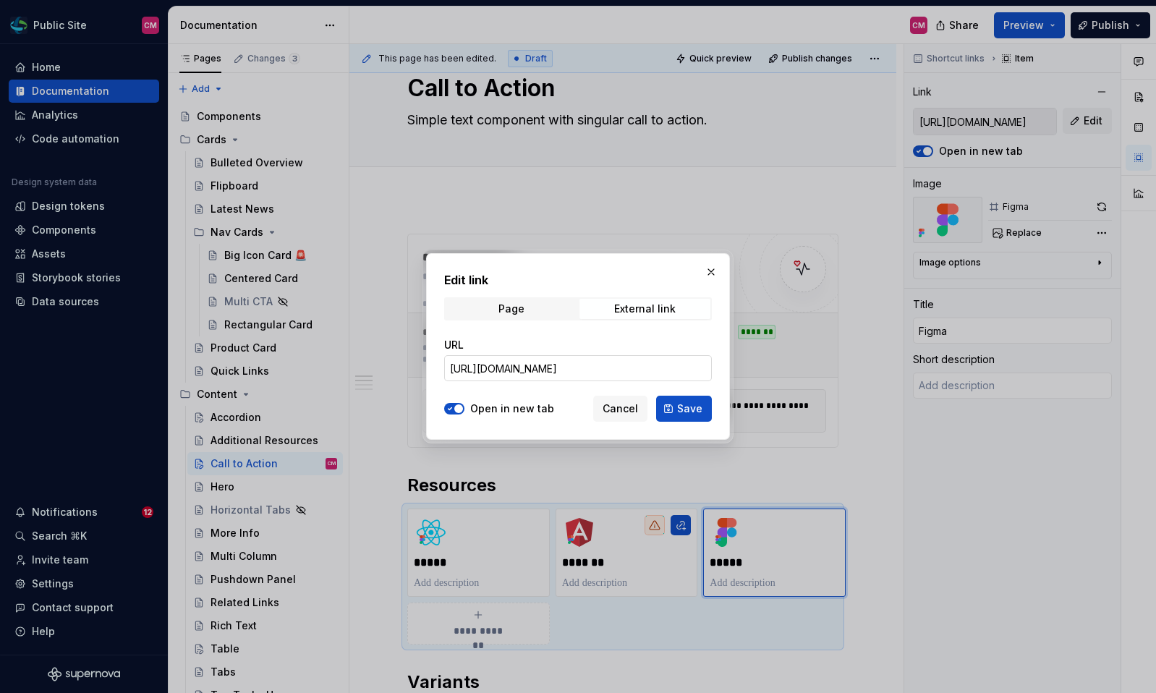
click at [628, 364] on input "https://www.figma.com/design/A3ggQuUgIF5JRQhIHfULmf/Public-Site?node-id=1049-42…" at bounding box center [578, 368] width 268 height 26
paste input "92-5551&t=E1FcSlNMG9eG4XS3"
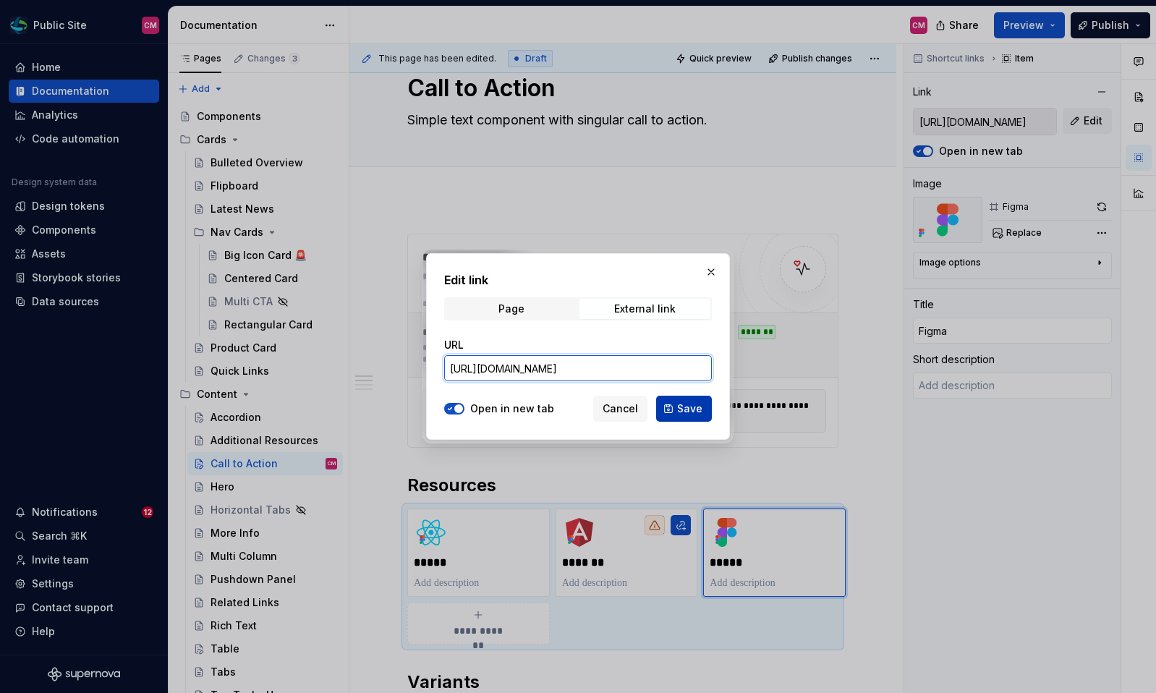
type input "https://www.figma.com/design/A3ggQuUgIF5JRQhIHfULmf/Public-Site?node-id=92-5551…"
click at [689, 408] on span "Save" at bounding box center [689, 409] width 25 height 14
type textarea "*"
type input "https://www.figma.com/design/A3ggQuUgIF5JRQhIHfULmf/Public-Site?node-id=92-5551…"
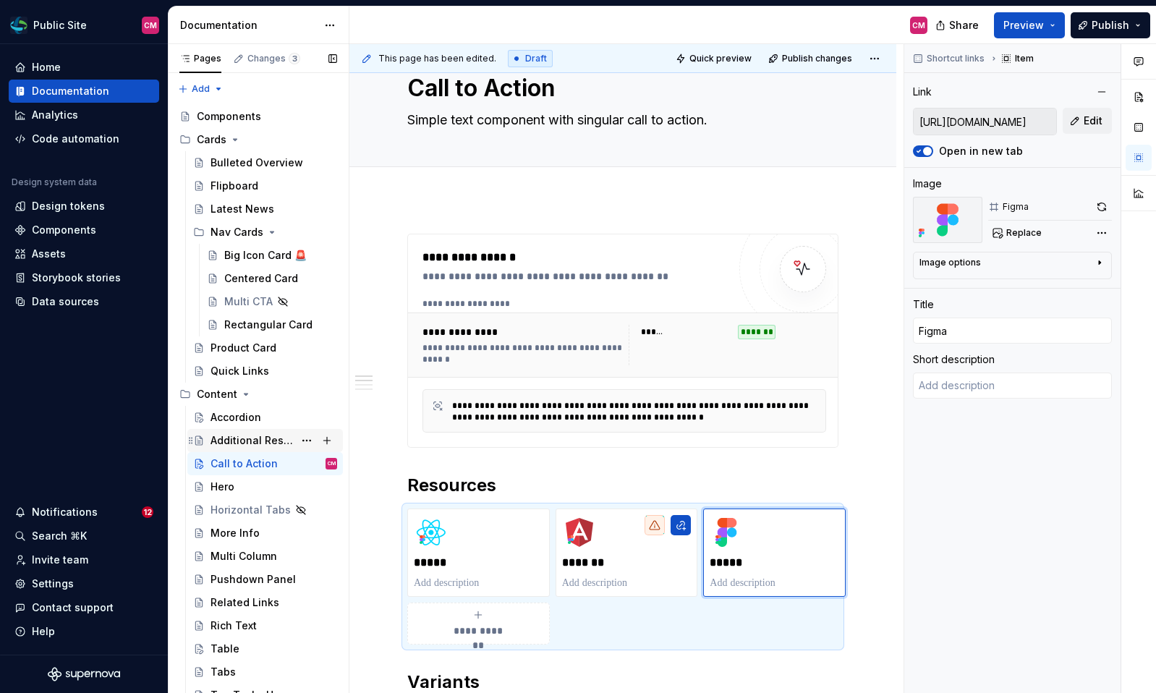
click at [245, 439] on div "Additional Resources" at bounding box center [252, 440] width 83 height 14
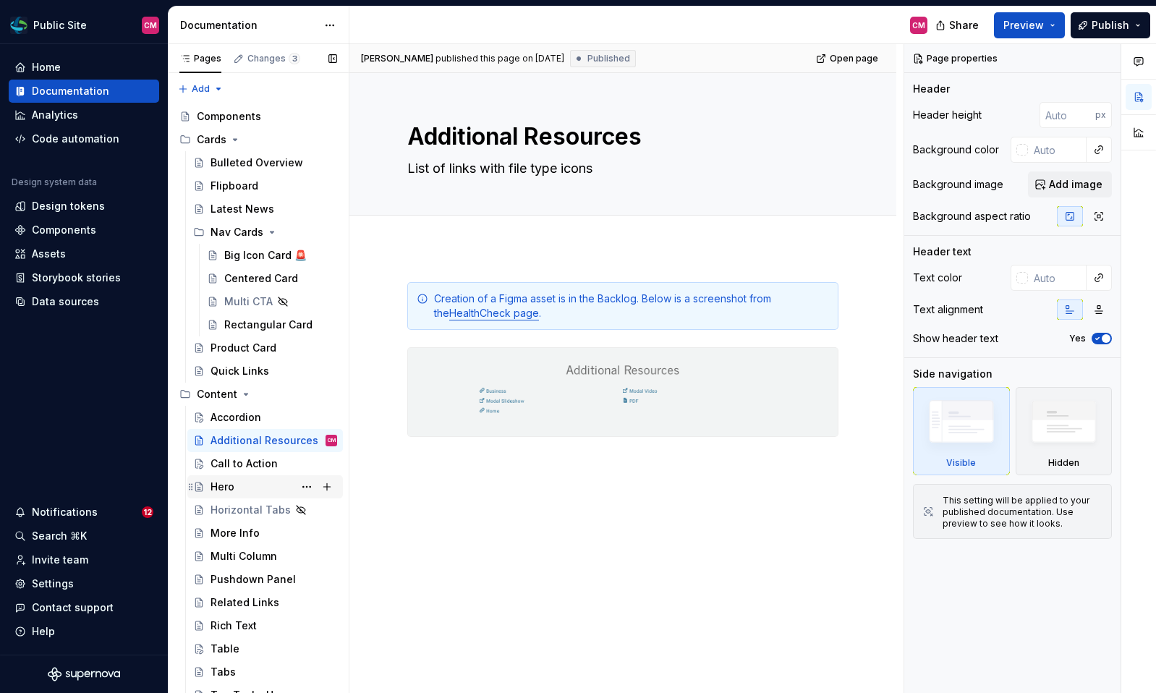
click at [231, 484] on div "Hero" at bounding box center [223, 487] width 24 height 14
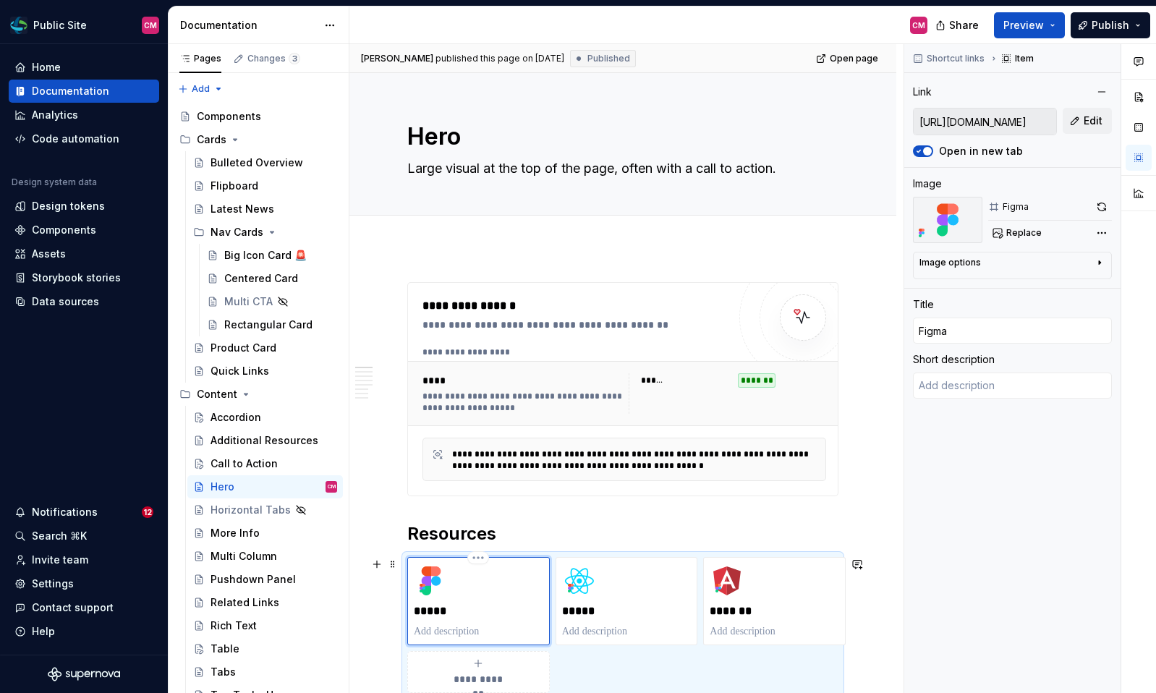
click at [480, 592] on div "*****" at bounding box center [479, 601] width 130 height 75
click at [1090, 121] on span "Edit" at bounding box center [1093, 121] width 19 height 14
type textarea "*"
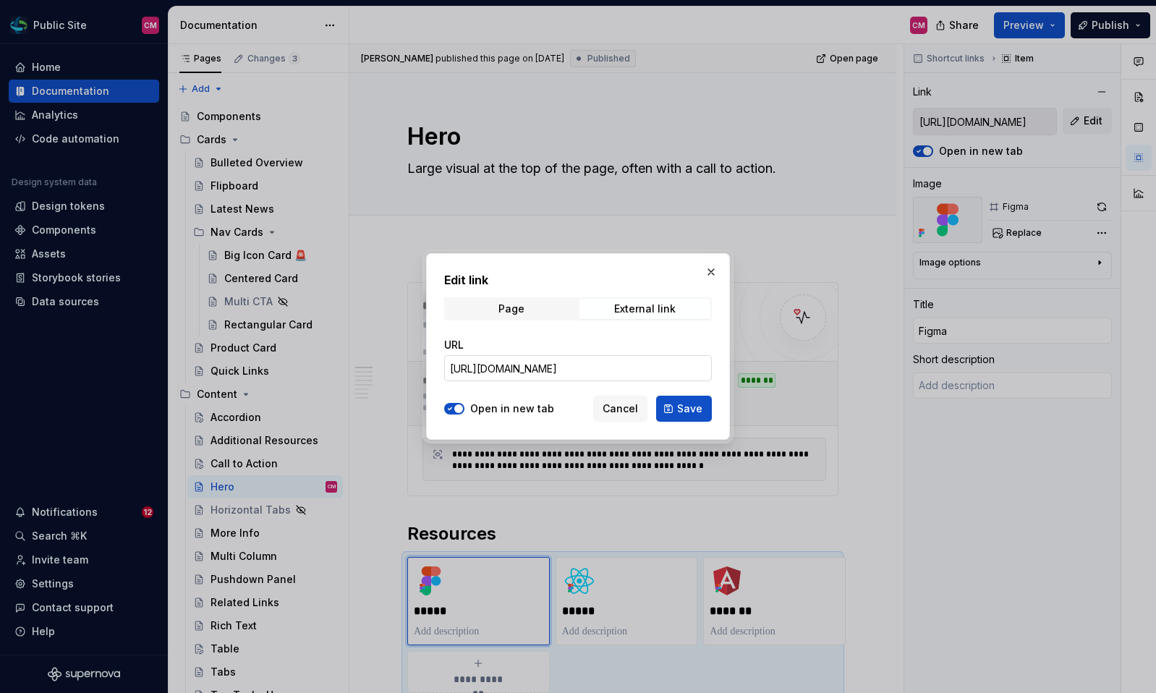
click at [624, 368] on input "https://www.figma.com/design/A3ggQuUgIF5JRQhIHfULmf/Public-Site?node-id=92-717&…" at bounding box center [578, 368] width 268 height 26
paste input "E1FcSlNMG9eG4XS3"
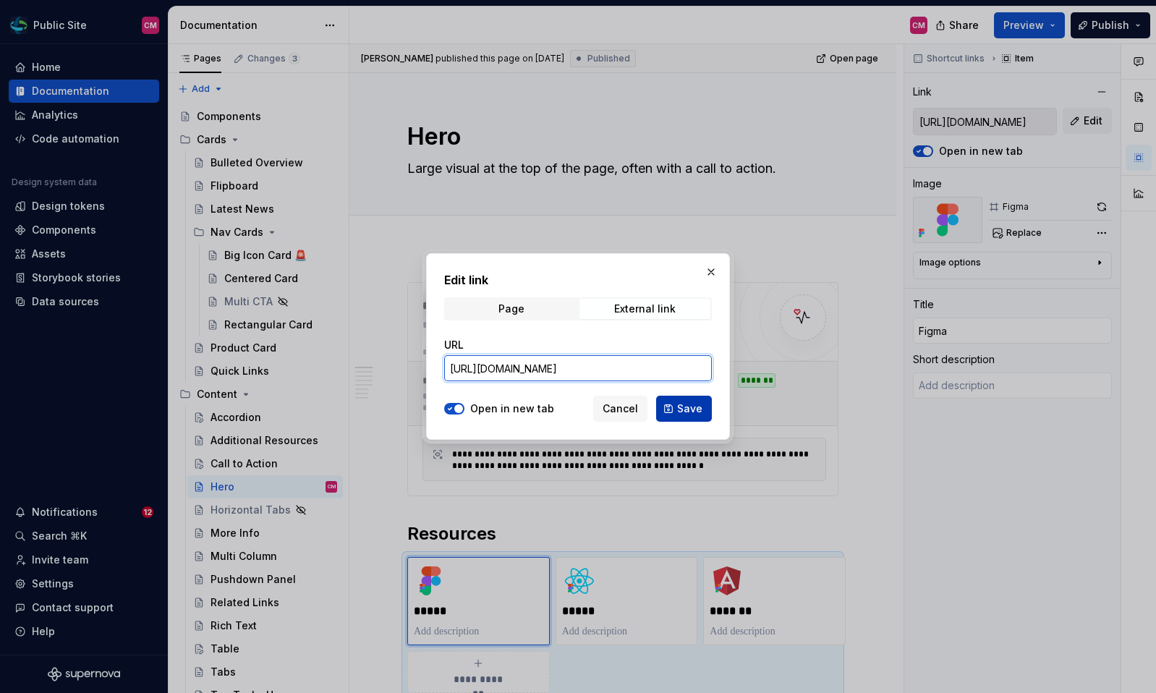
type input "https://www.figma.com/design/A3ggQuUgIF5JRQhIHfULmf/Public-Site?node-id=92-717&…"
click at [685, 409] on span "Save" at bounding box center [689, 409] width 25 height 14
type textarea "*"
type input "https://www.figma.com/design/A3ggQuUgIF5JRQhIHfULmf/Public-Site?node-id=92-717&…"
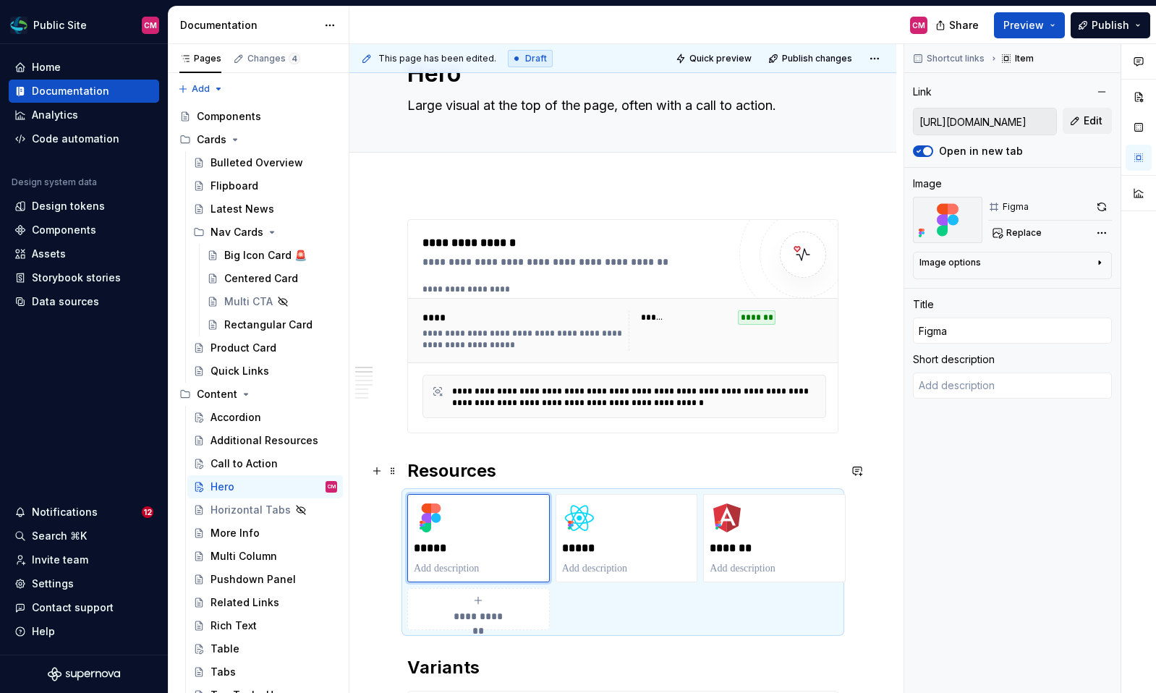
scroll to position [93, 0]
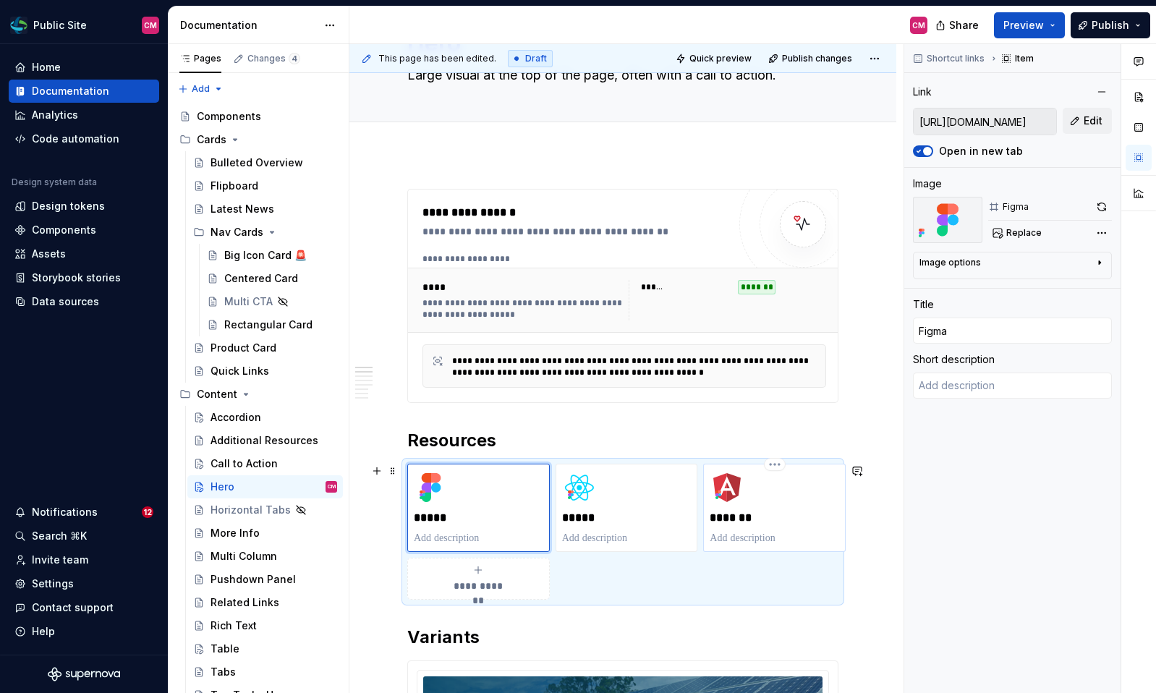
drag, startPoint x: 467, startPoint y: 514, endPoint x: 710, endPoint y: 513, distance: 242.4
click at [710, 513] on div "**********" at bounding box center [622, 532] width 431 height 136
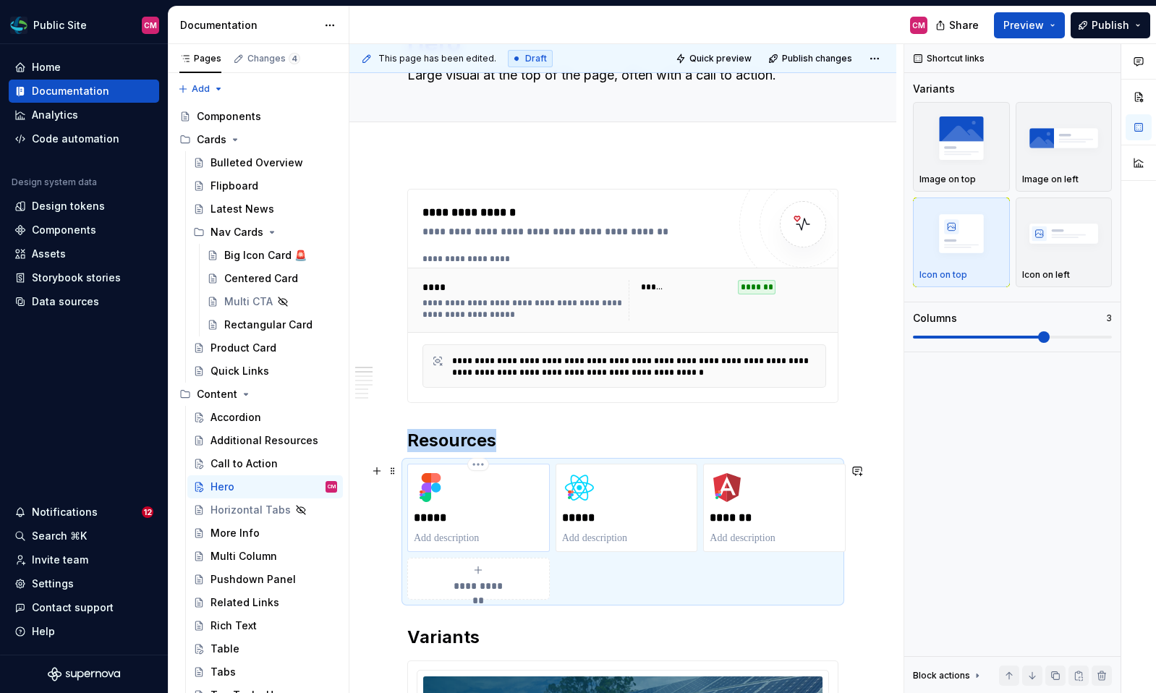
click at [478, 484] on div "*****" at bounding box center [479, 507] width 130 height 75
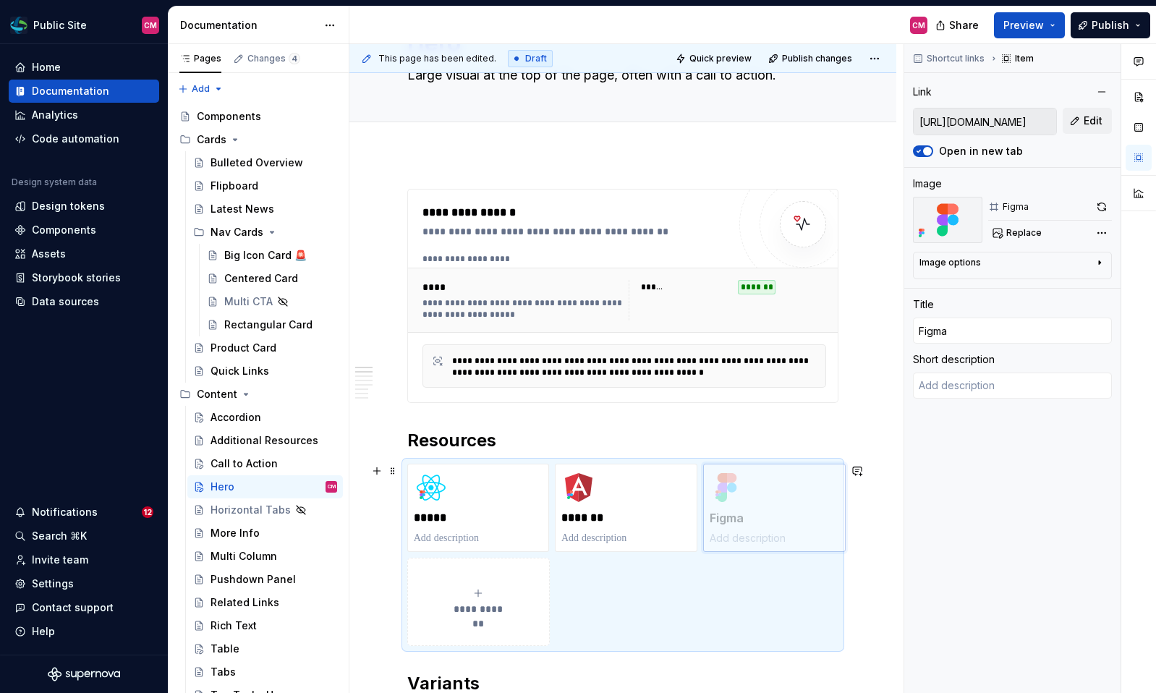
drag, startPoint x: 459, startPoint y: 483, endPoint x: 717, endPoint y: 486, distance: 257.6
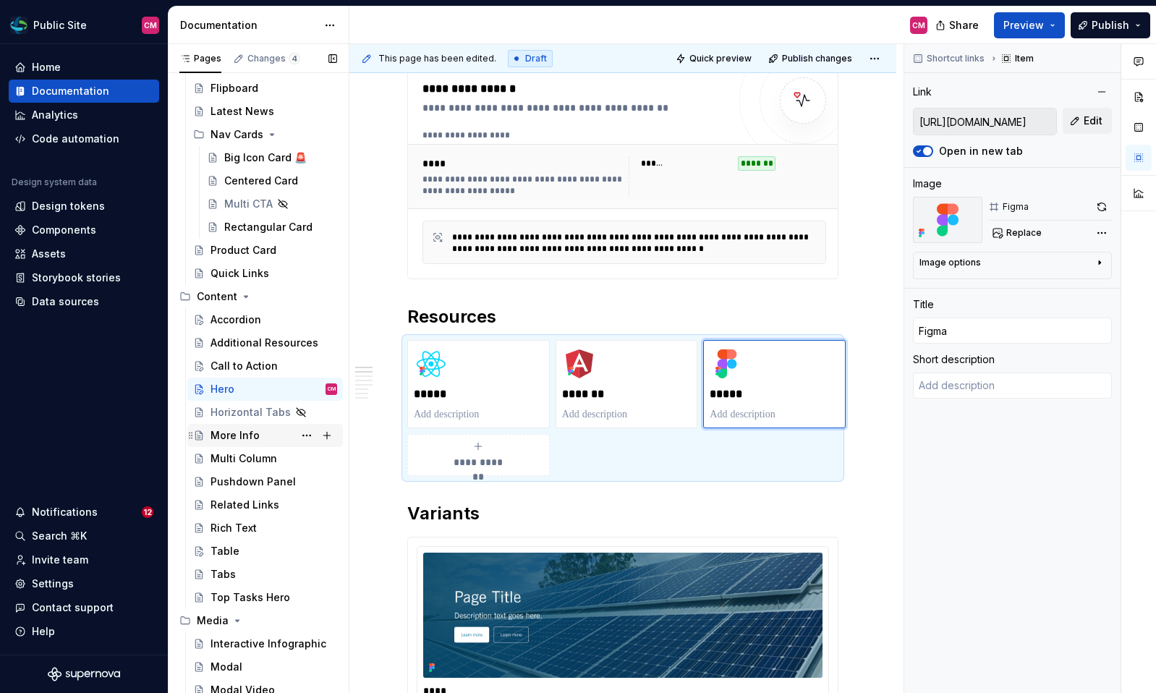
scroll to position [102, 0]
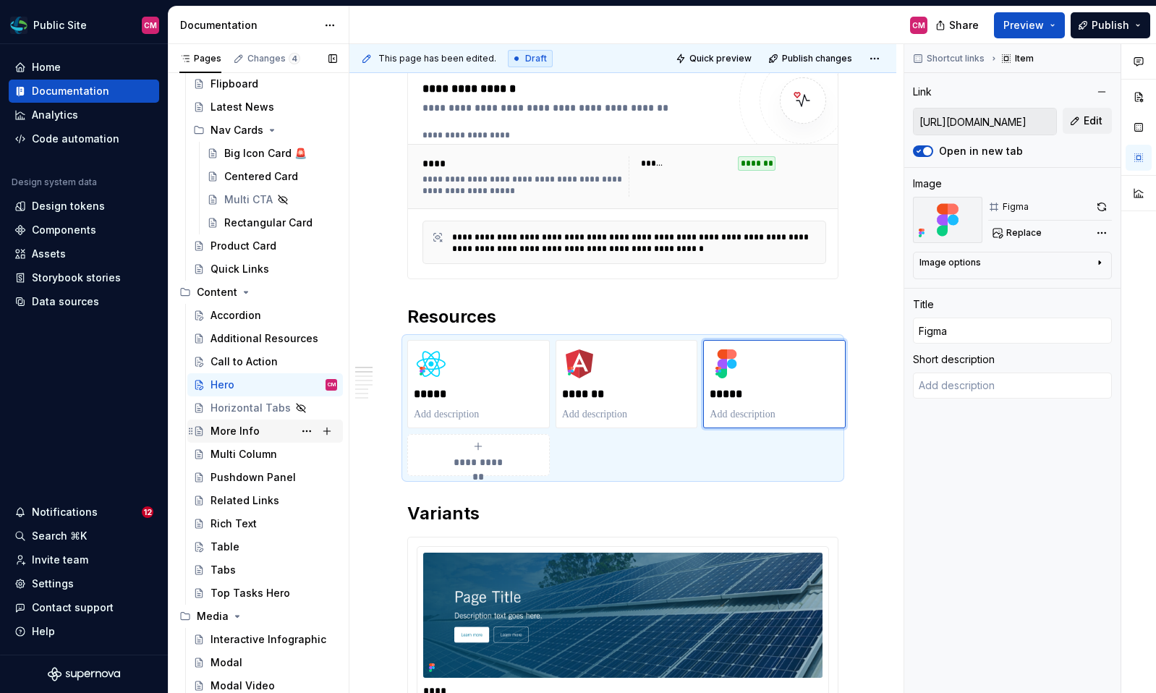
click at [239, 426] on div "More Info" at bounding box center [235, 431] width 49 height 14
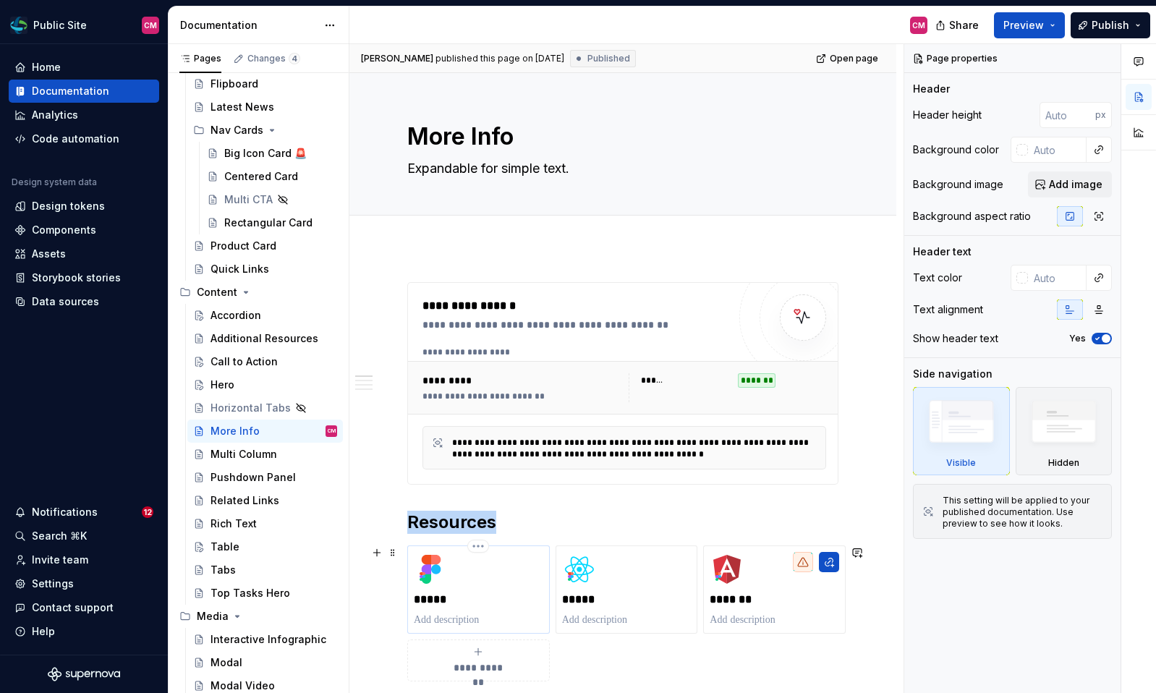
click at [466, 583] on div "*****" at bounding box center [479, 589] width 130 height 75
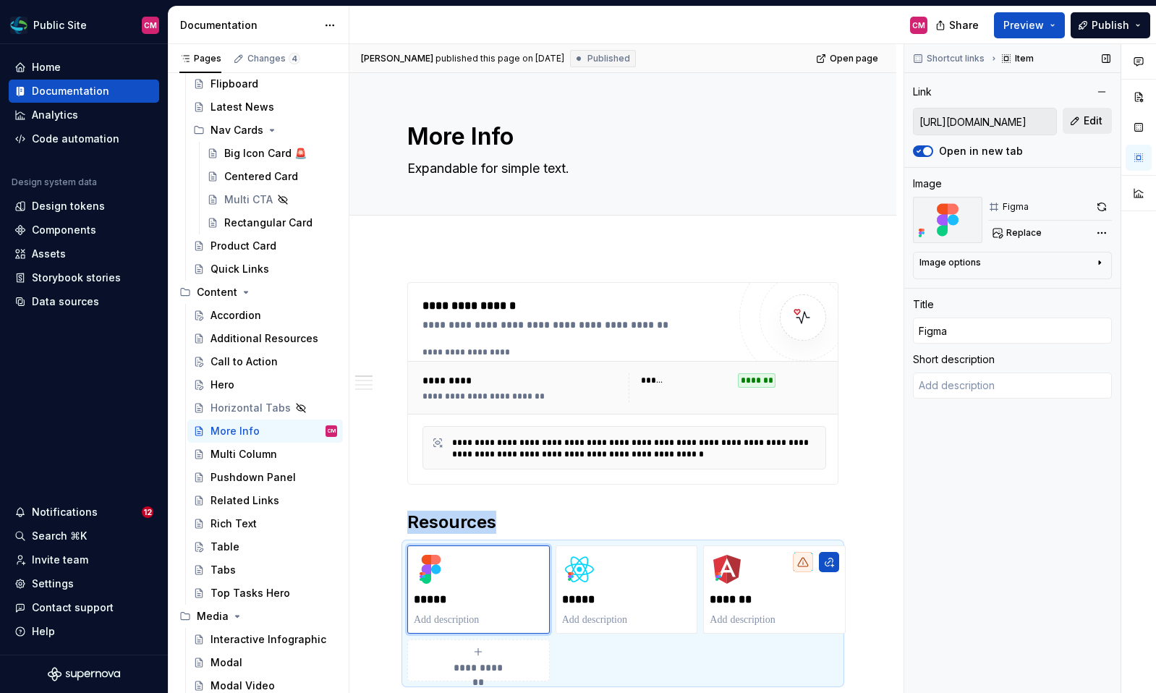
click at [1076, 124] on button "Edit" at bounding box center [1087, 121] width 49 height 26
type textarea "*"
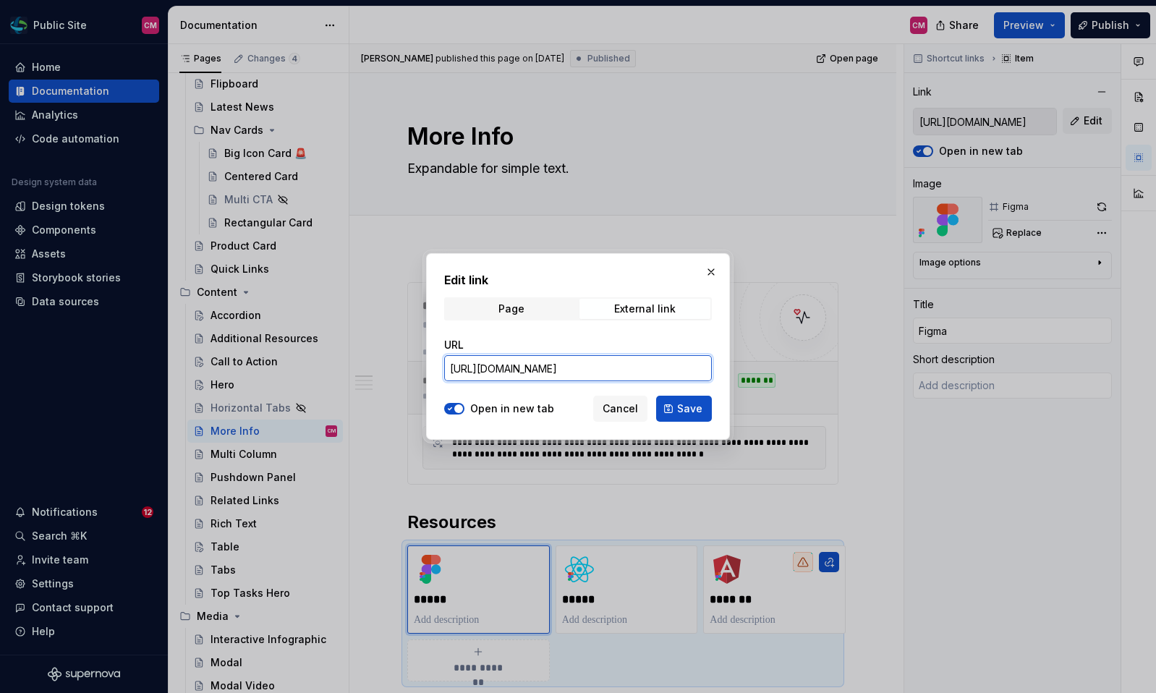
click at [629, 365] on input "https://www.figma.com/design/A3ggQuUgIF5JRQhIHfULmf/Public-Site?node-id=92-5706…" at bounding box center [578, 368] width 268 height 26
paste input "E1FcSlNMG9eG4XS3"
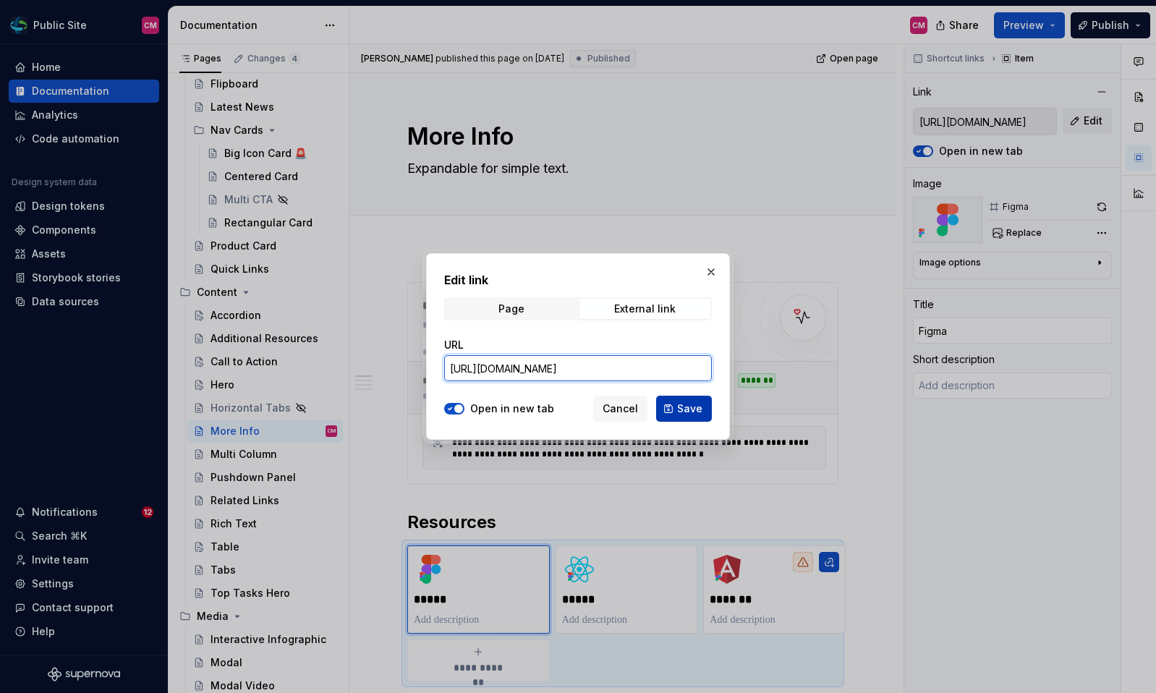
type input "https://www.figma.com/design/A3ggQuUgIF5JRQhIHfULmf/Public-Site?node-id=92-5706…"
click at [694, 404] on span "Save" at bounding box center [689, 409] width 25 height 14
type textarea "*"
type input "https://www.figma.com/design/A3ggQuUgIF5JRQhIHfULmf/Public-Site?node-id=92-5706…"
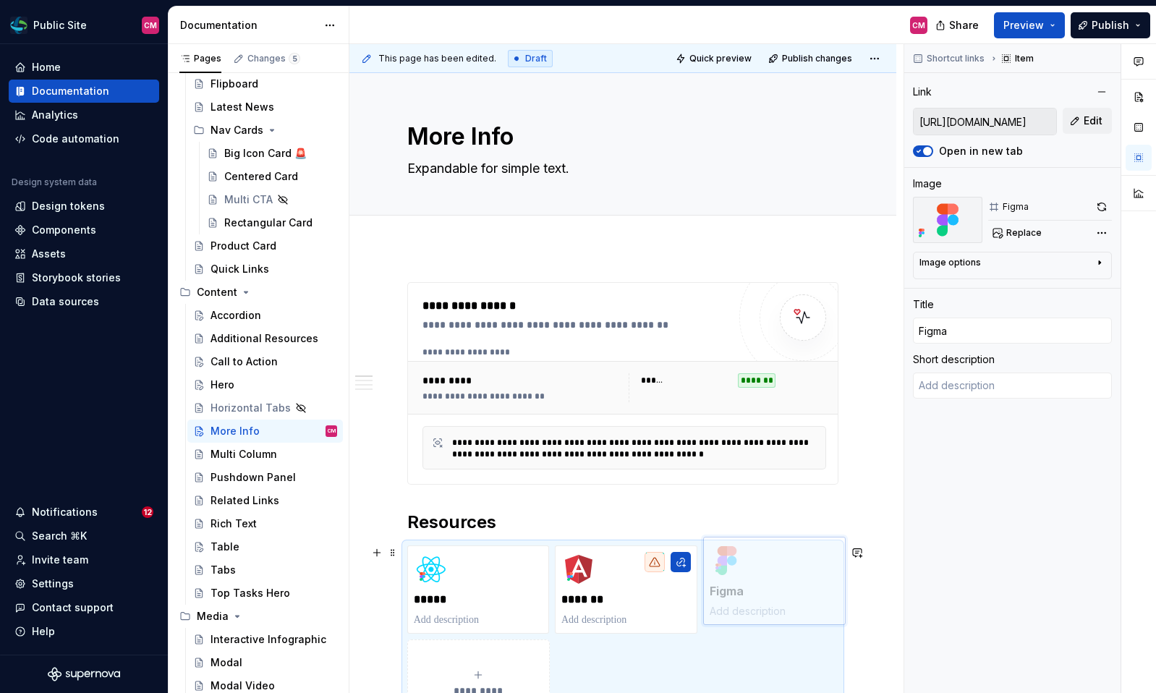
drag, startPoint x: 479, startPoint y: 588, endPoint x: 757, endPoint y: 589, distance: 277.8
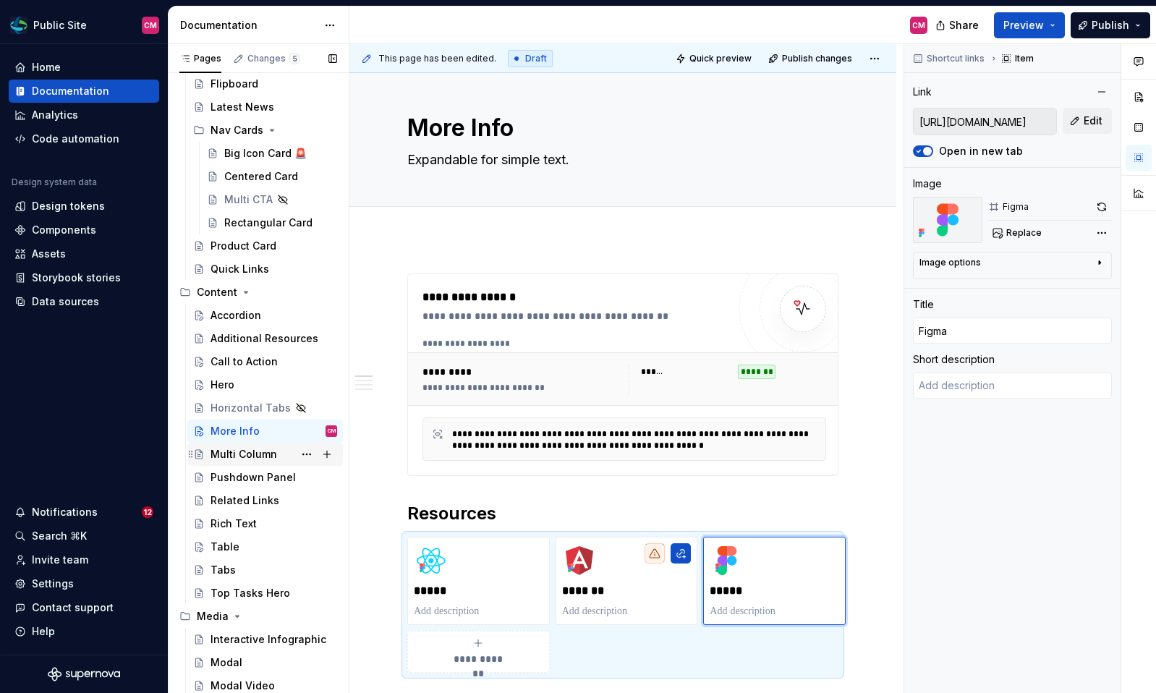
click at [260, 451] on div "Multi Column" at bounding box center [244, 454] width 67 height 14
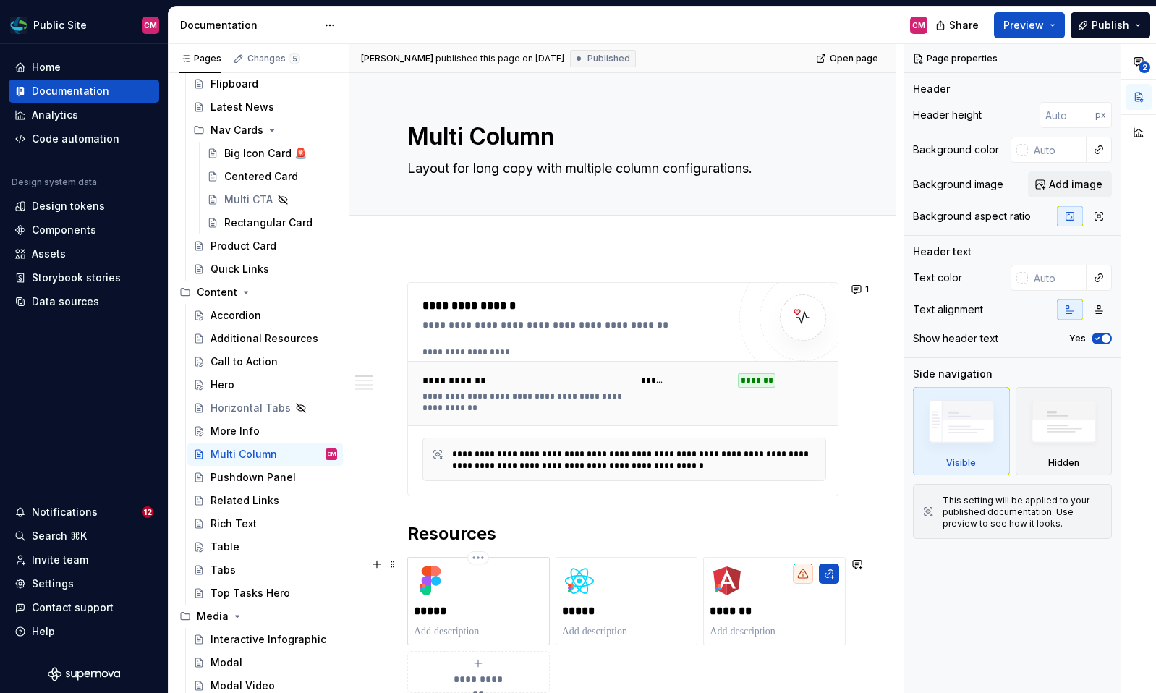
click at [493, 593] on div "*****" at bounding box center [479, 601] width 130 height 75
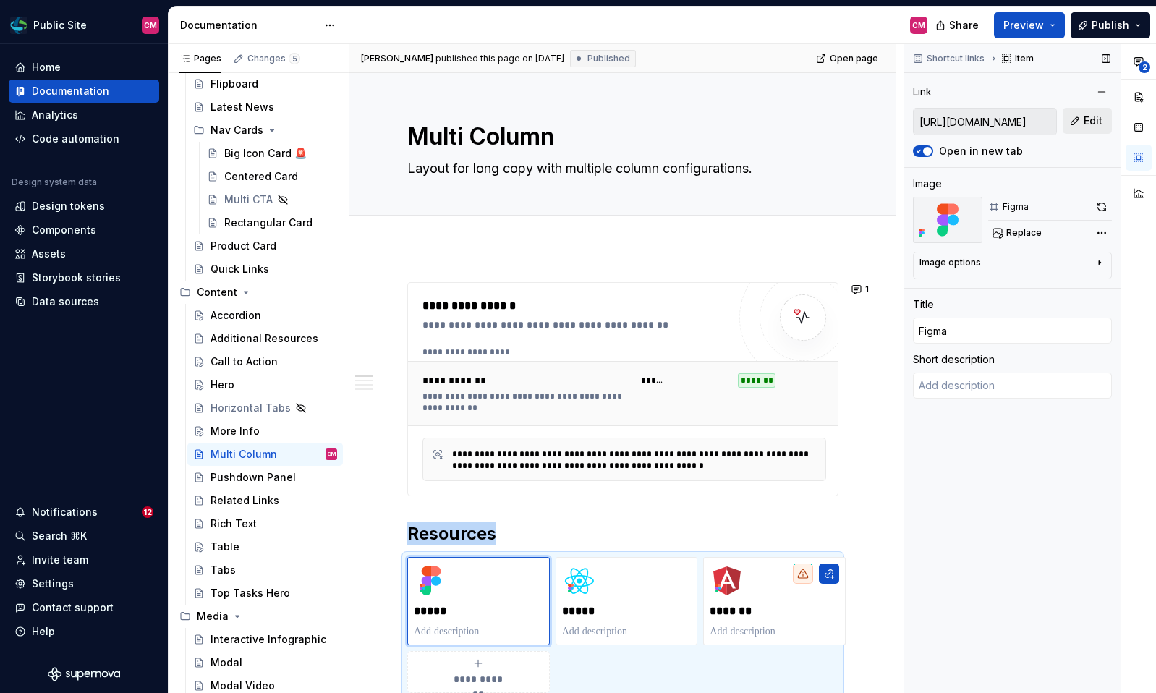
click at [1100, 115] on span "Edit" at bounding box center [1093, 121] width 19 height 14
type textarea "*"
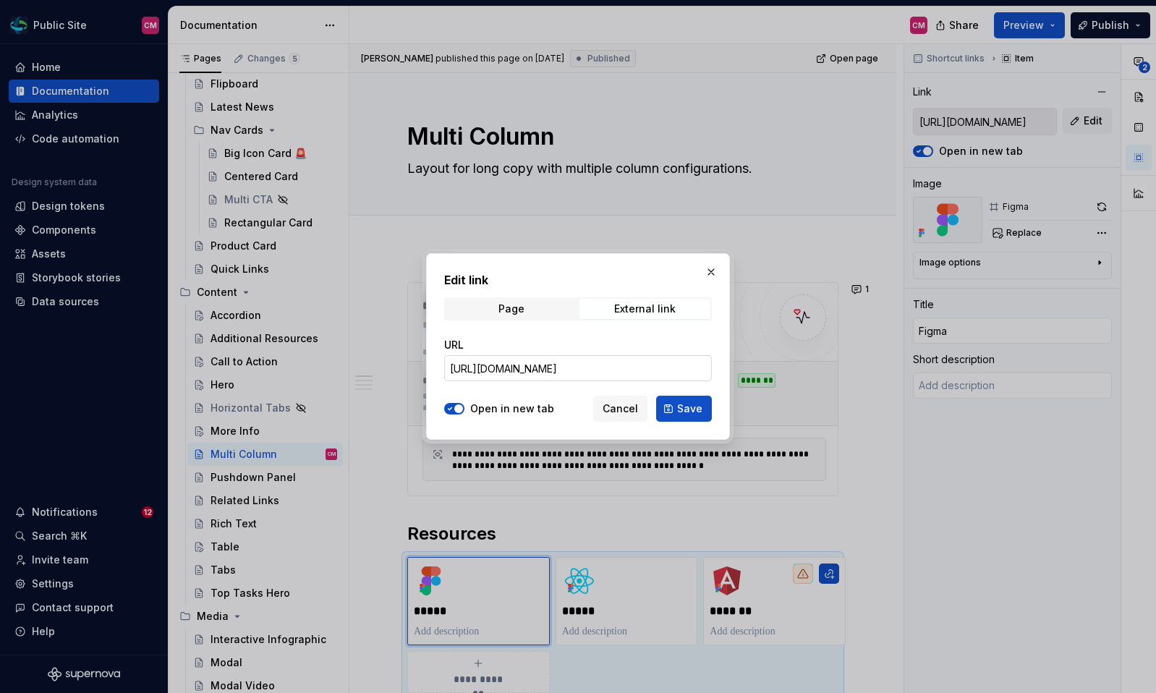
click at [639, 368] on input "https://www.figma.com/design/A3ggQuUgIF5JRQhIHfULmf/Public-Site?node-id=208-156…" at bounding box center [578, 368] width 268 height 26
paste input "E1FcSlNMG9eG4XS3"
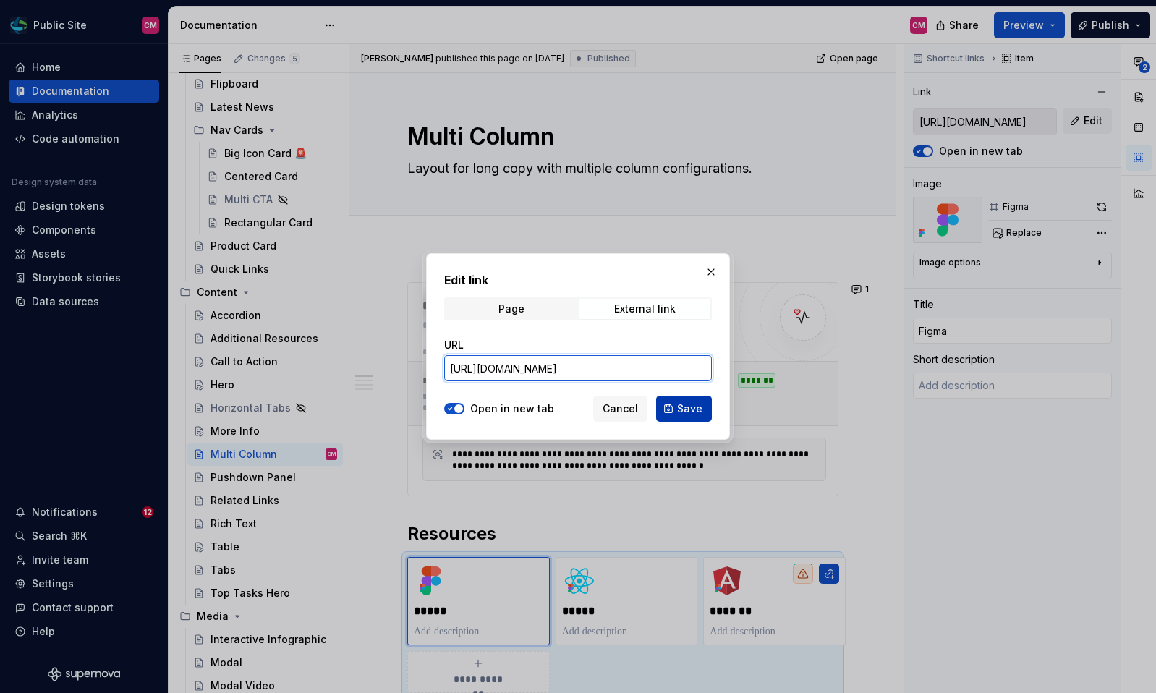
type input "https://www.figma.com/design/A3ggQuUgIF5JRQhIHfULmf/Public-Site?node-id=208-156…"
click at [685, 403] on span "Save" at bounding box center [689, 409] width 25 height 14
type textarea "*"
type input "https://www.figma.com/design/A3ggQuUgIF5JRQhIHfULmf/Public-Site?node-id=208-156…"
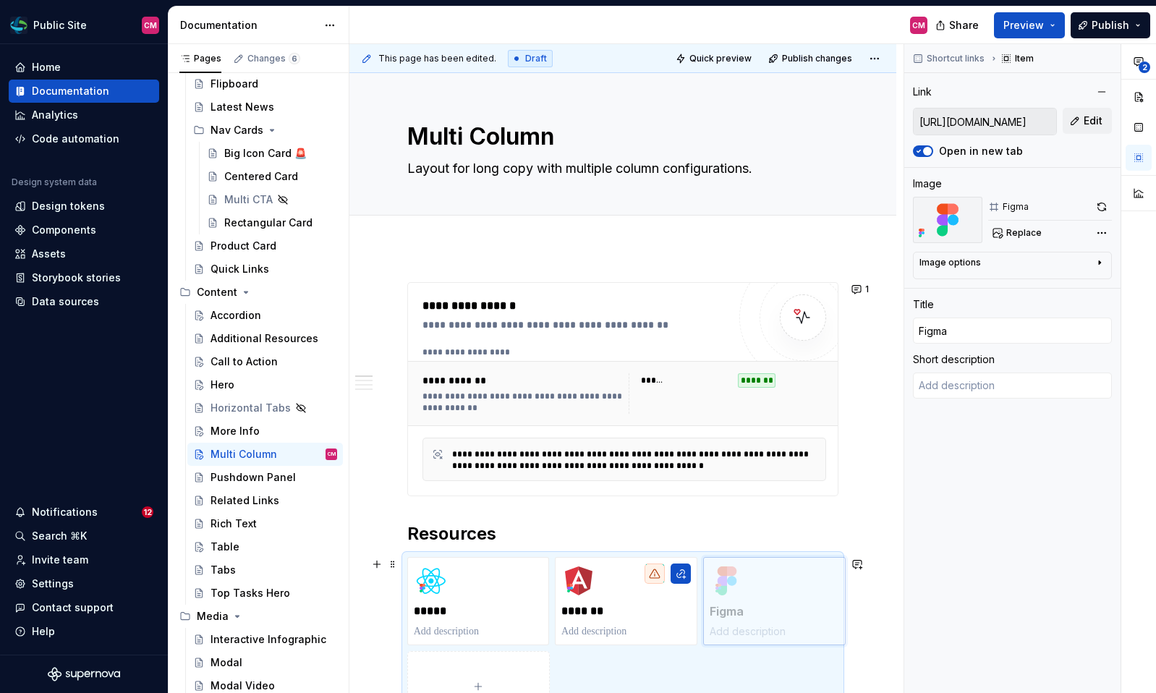
drag, startPoint x: 467, startPoint y: 585, endPoint x: 719, endPoint y: 581, distance: 252.5
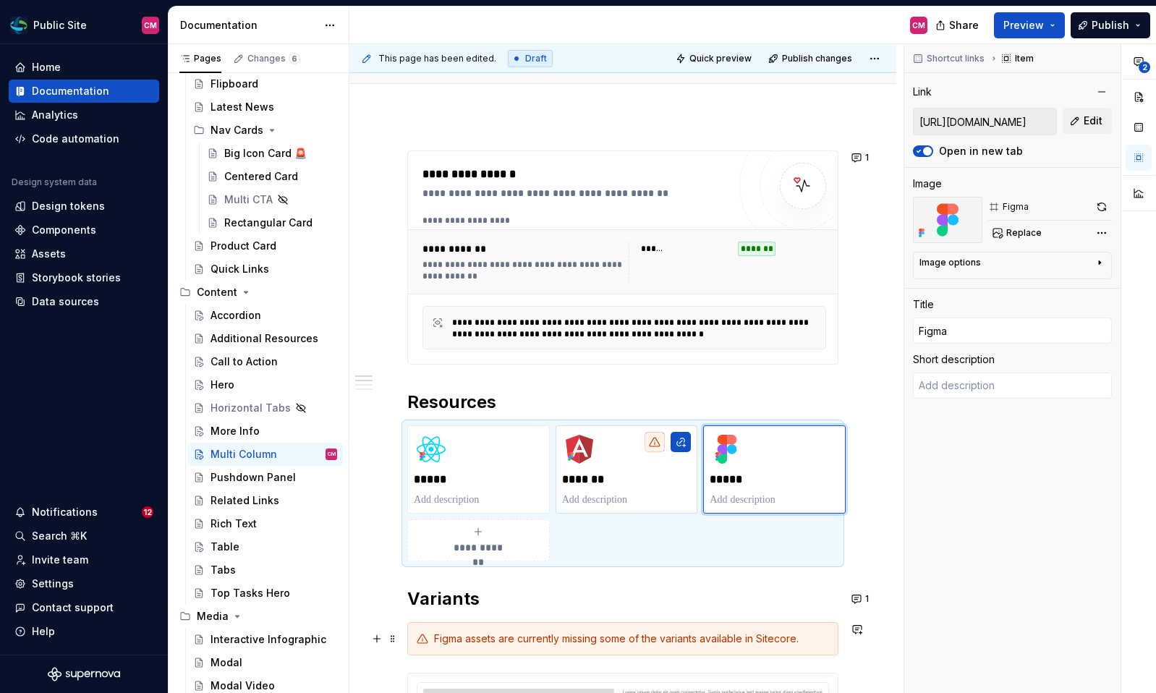
scroll to position [132, 0]
click at [279, 482] on div "Pushdown Panel" at bounding box center [252, 477] width 83 height 14
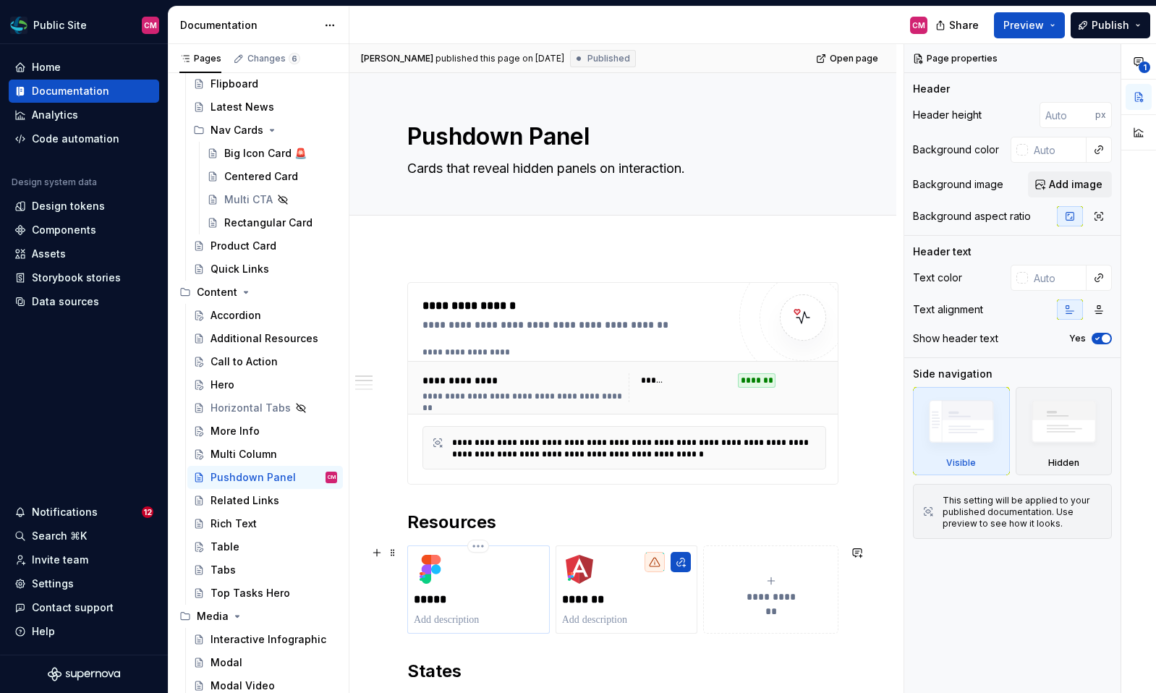
click at [509, 583] on div "*****" at bounding box center [479, 589] width 130 height 75
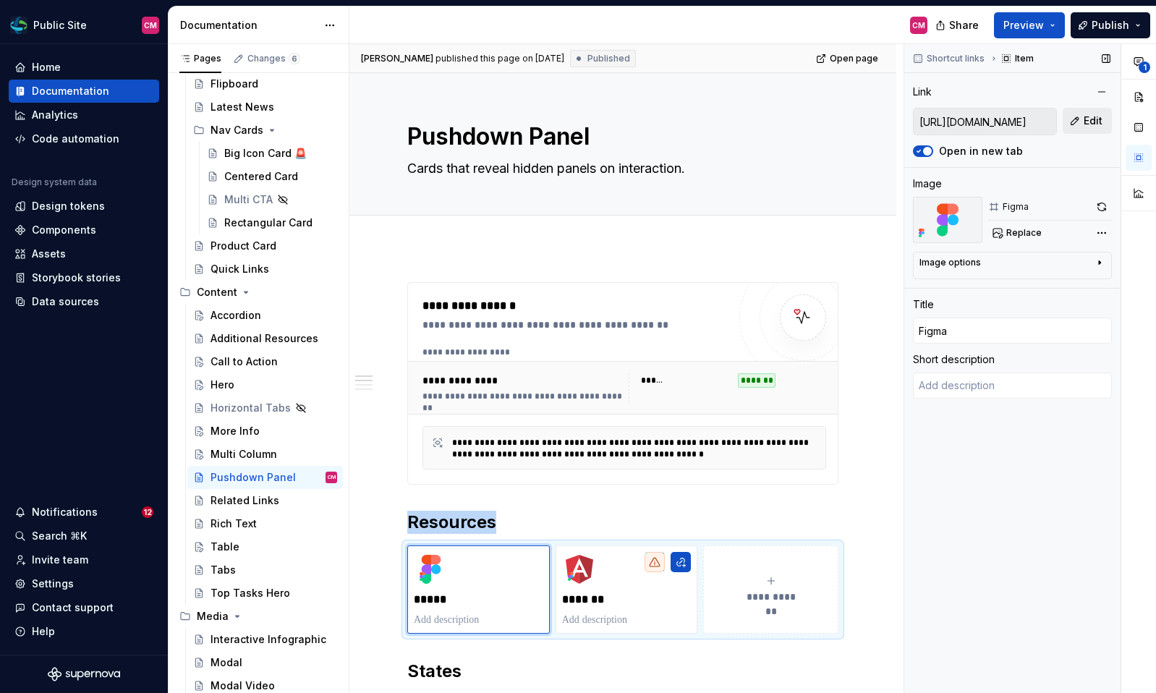
click at [1091, 122] on span "Edit" at bounding box center [1093, 121] width 19 height 14
type textarea "*"
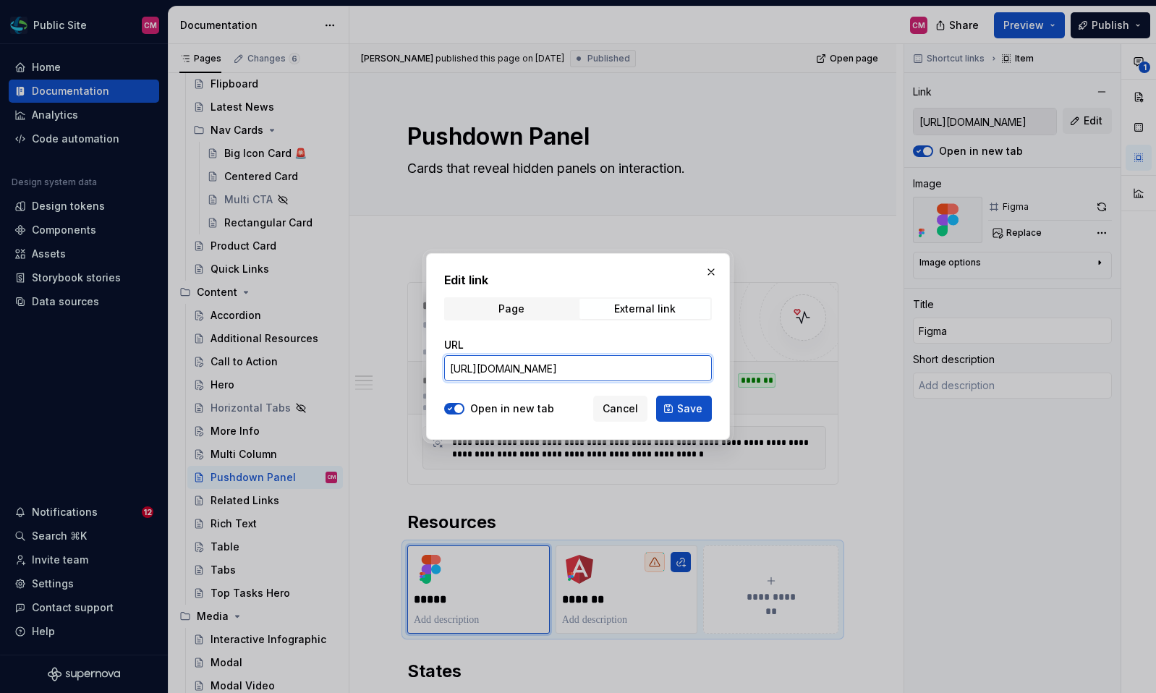
click at [671, 370] on input "https://www.figma.com/design/A3ggQuUgIF5JRQhIHfULmf/Public-Site?node-id=125-198…" at bounding box center [578, 368] width 268 height 26
paste input "E1FcSlNMG9eG4XS3"
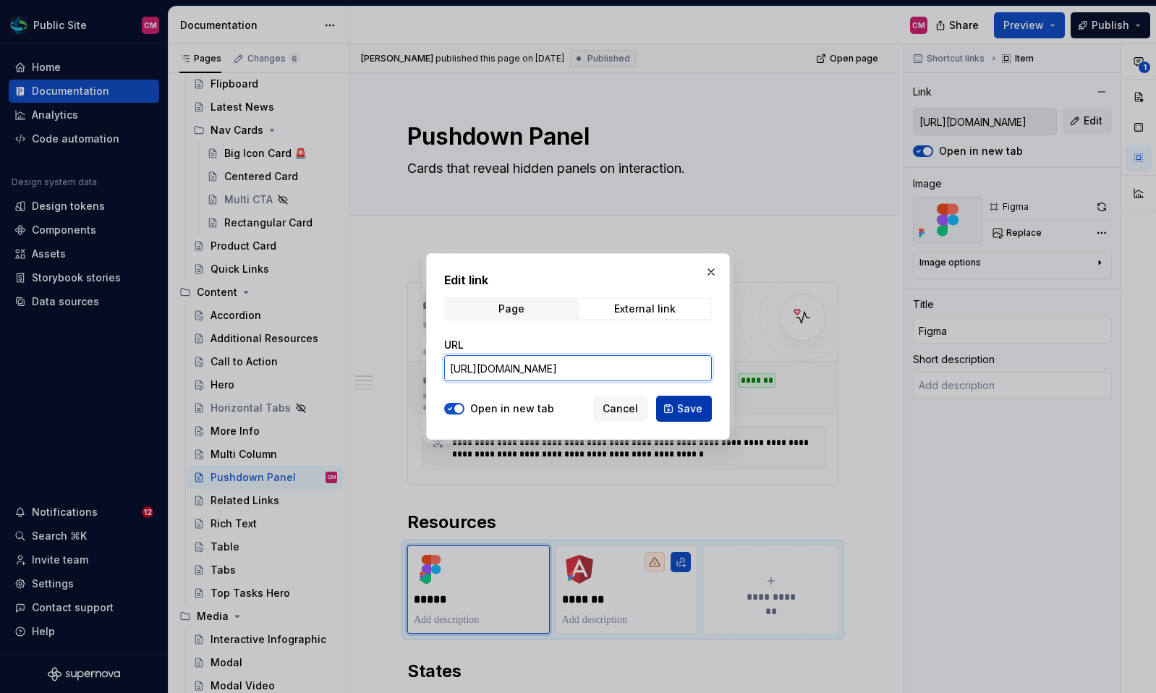
type input "https://www.figma.com/design/A3ggQuUgIF5JRQhIHfULmf/Public-Site?node-id=125-198…"
click at [680, 404] on span "Save" at bounding box center [689, 409] width 25 height 14
type textarea "*"
type input "https://www.figma.com/design/A3ggQuUgIF5JRQhIHfULmf/Public-Site?node-id=125-198…"
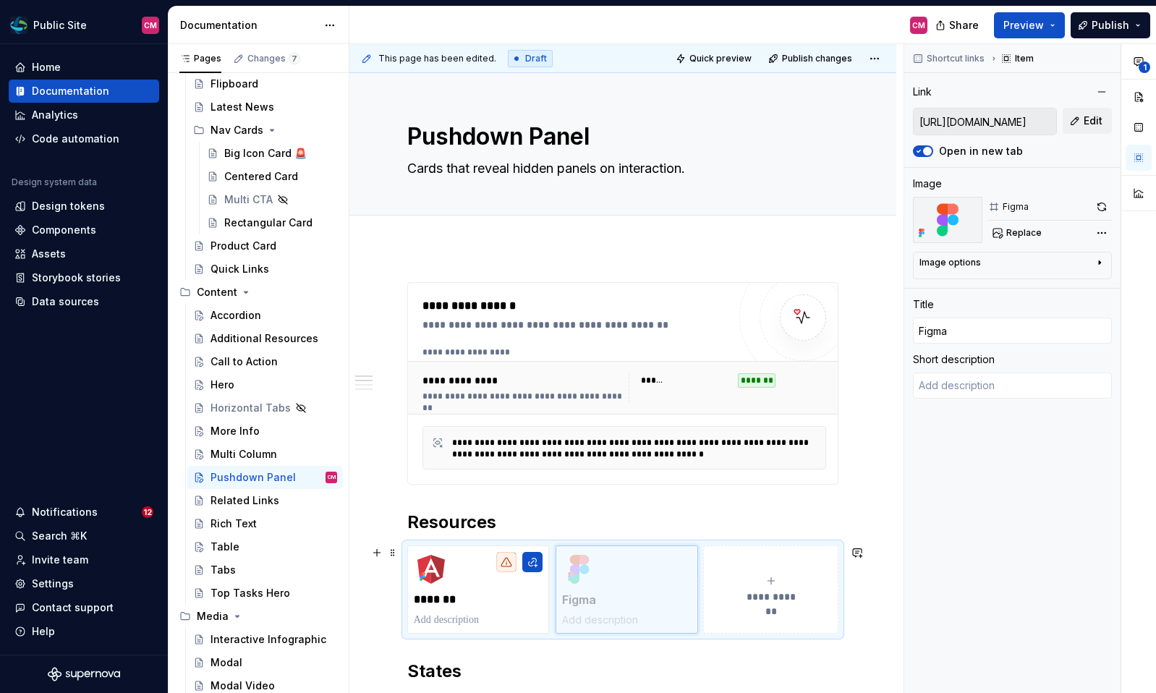
drag, startPoint x: 468, startPoint y: 561, endPoint x: 734, endPoint y: 563, distance: 265.5
click at [265, 500] on div "Related Links" at bounding box center [245, 500] width 69 height 14
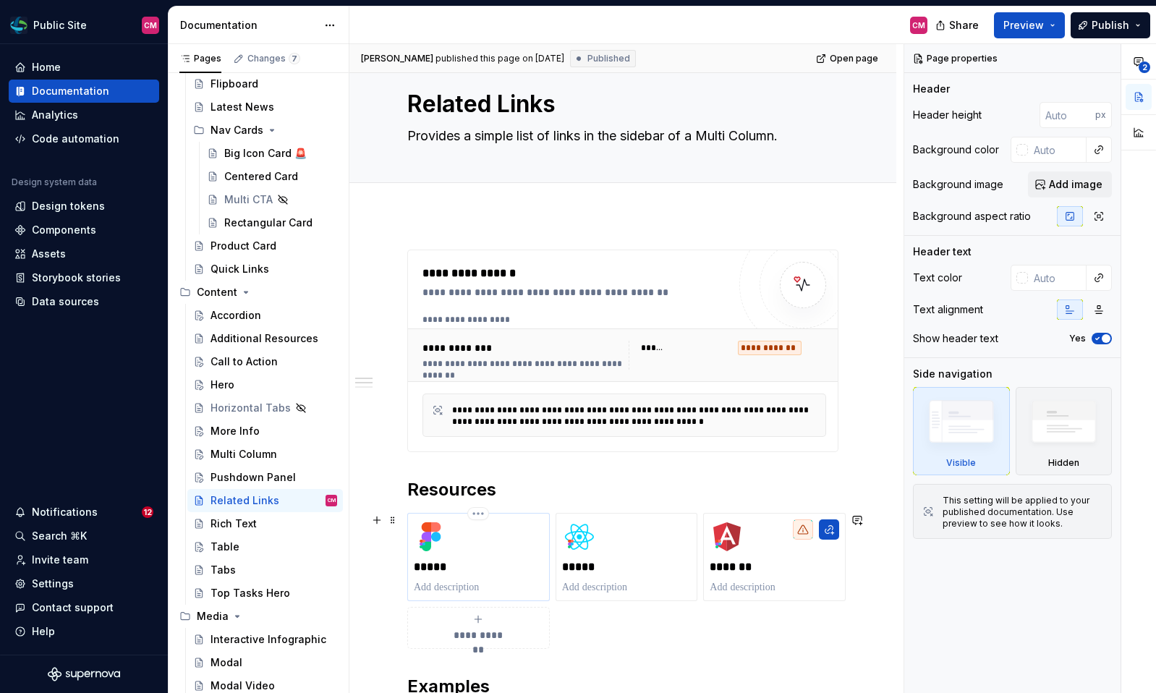
scroll to position [48, 0]
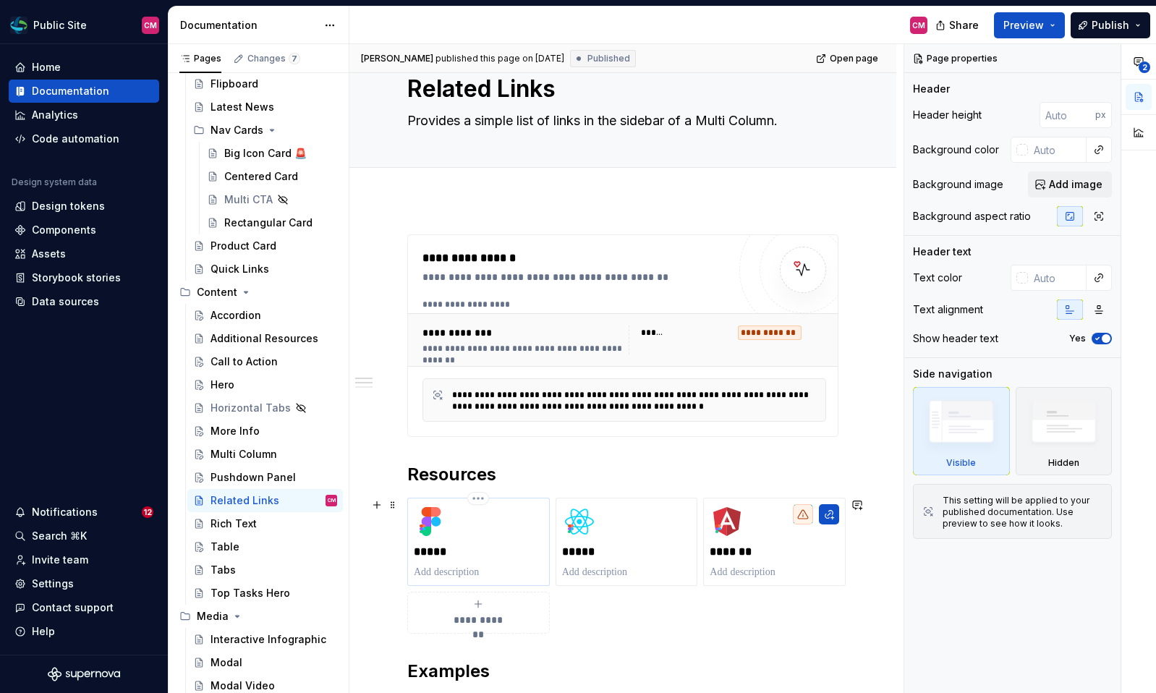
click at [508, 525] on div "*****" at bounding box center [479, 541] width 130 height 75
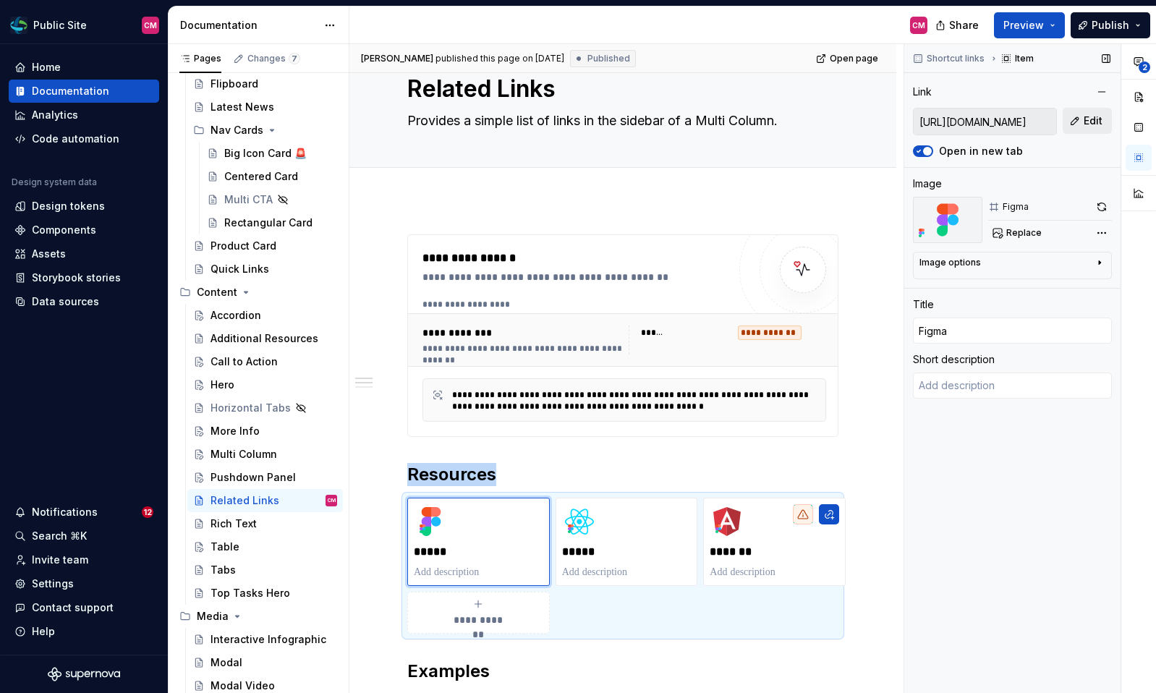
click at [1083, 119] on button "Edit" at bounding box center [1087, 121] width 49 height 26
type textarea "*"
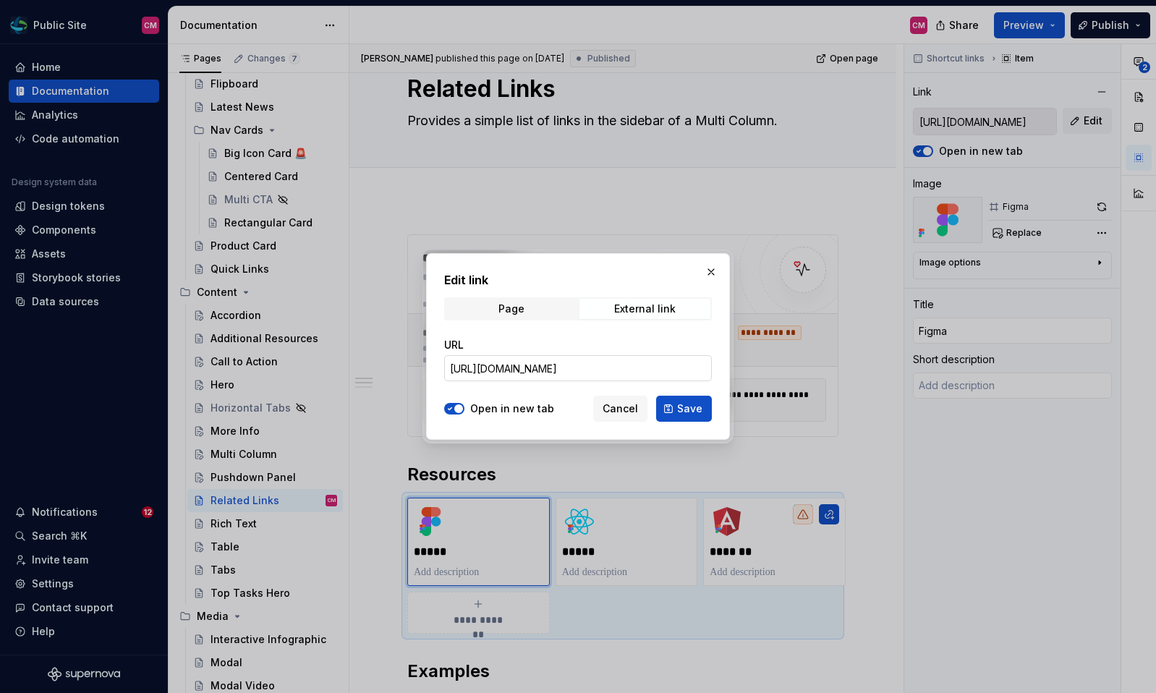
click at [658, 368] on input "https://www.figma.com/design/A3ggQuUgIF5JRQhIHfULmf/Public-Site?node-id=102-176…" at bounding box center [578, 368] width 268 height 26
paste input "E1FcSlNMG9eG4XS3"
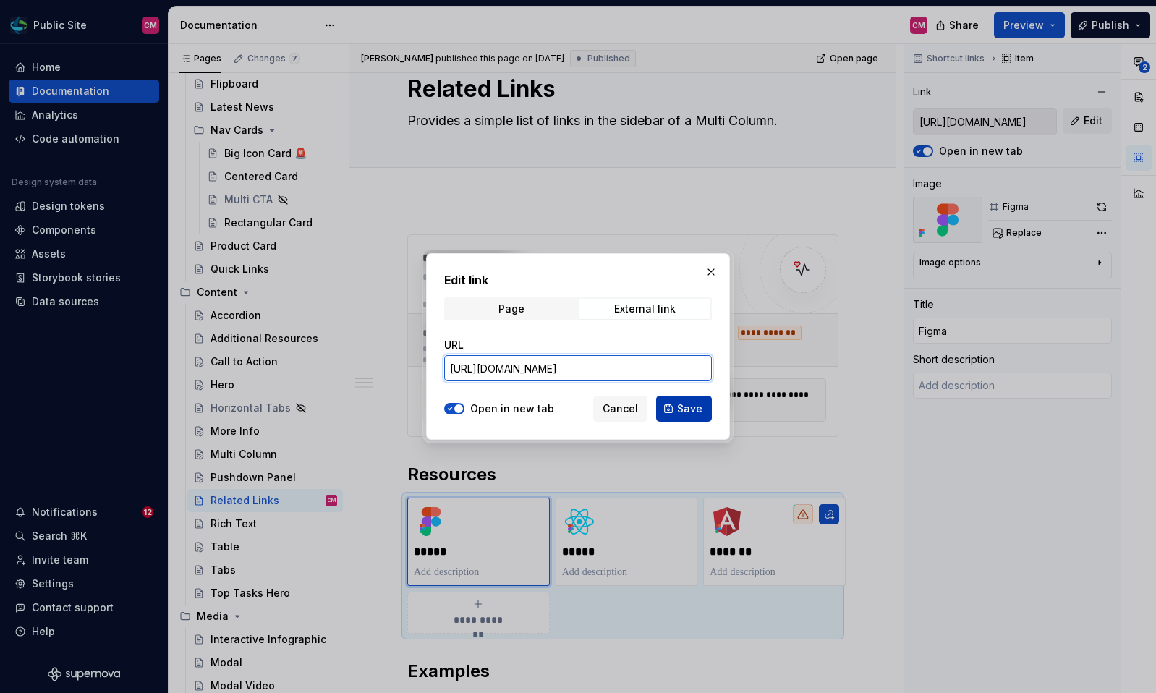
type input "https://www.figma.com/design/A3ggQuUgIF5JRQhIHfULmf/Public-Site?node-id=102-176…"
click at [691, 398] on button "Save" at bounding box center [684, 409] width 56 height 26
type textarea "*"
type input "https://www.figma.com/design/A3ggQuUgIF5JRQhIHfULmf/Public-Site?node-id=102-176…"
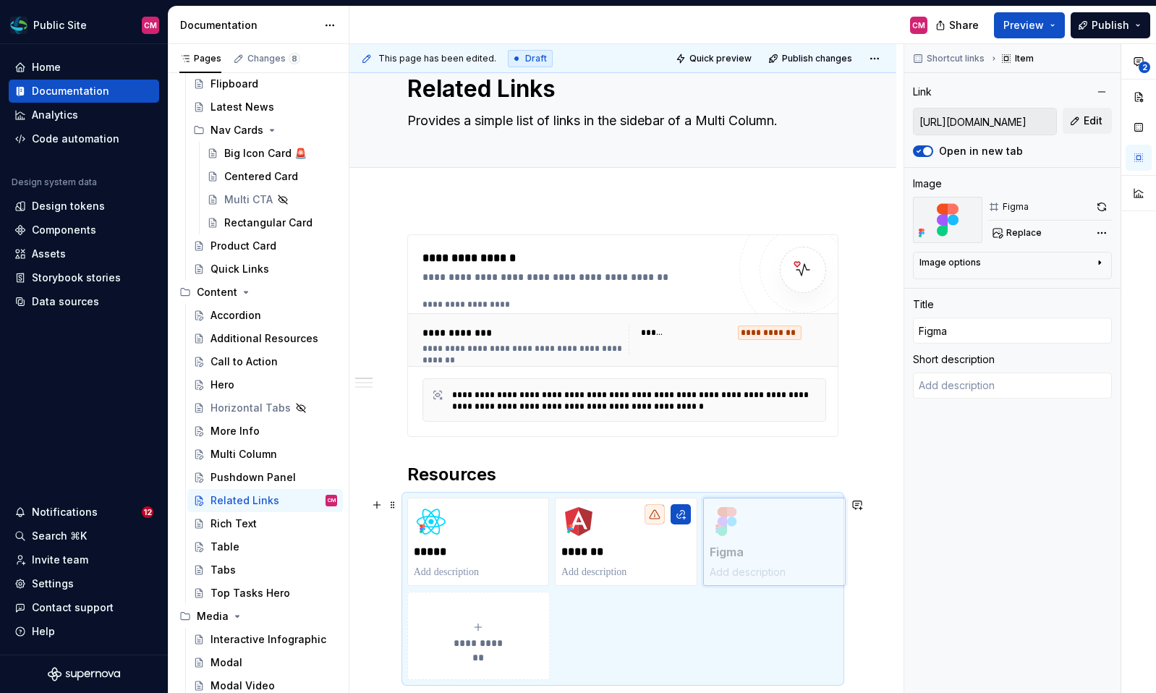
drag, startPoint x: 485, startPoint y: 521, endPoint x: 743, endPoint y: 523, distance: 258.3
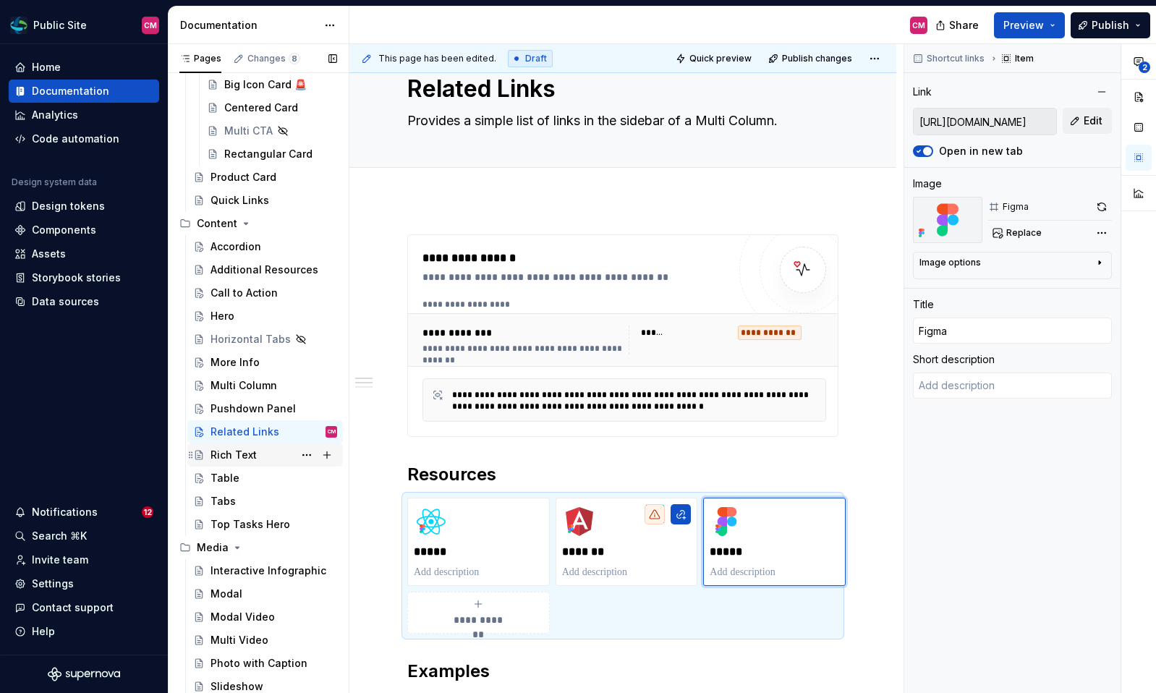
scroll to position [174, 0]
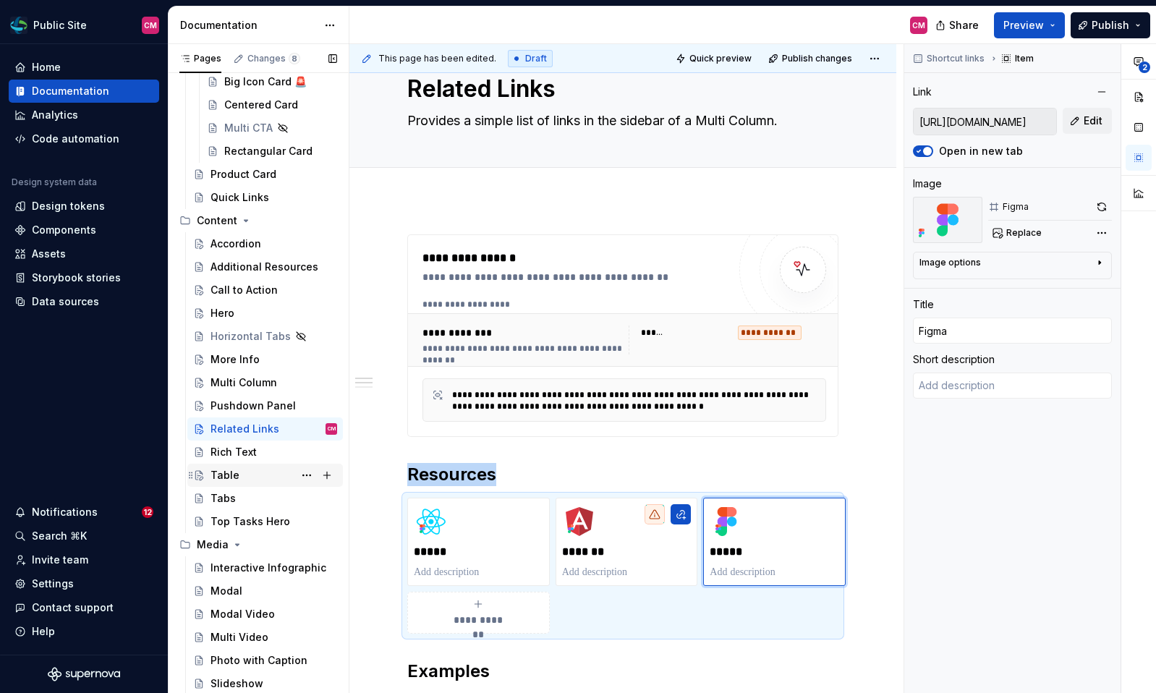
click at [243, 472] on div "Table" at bounding box center [274, 475] width 127 height 20
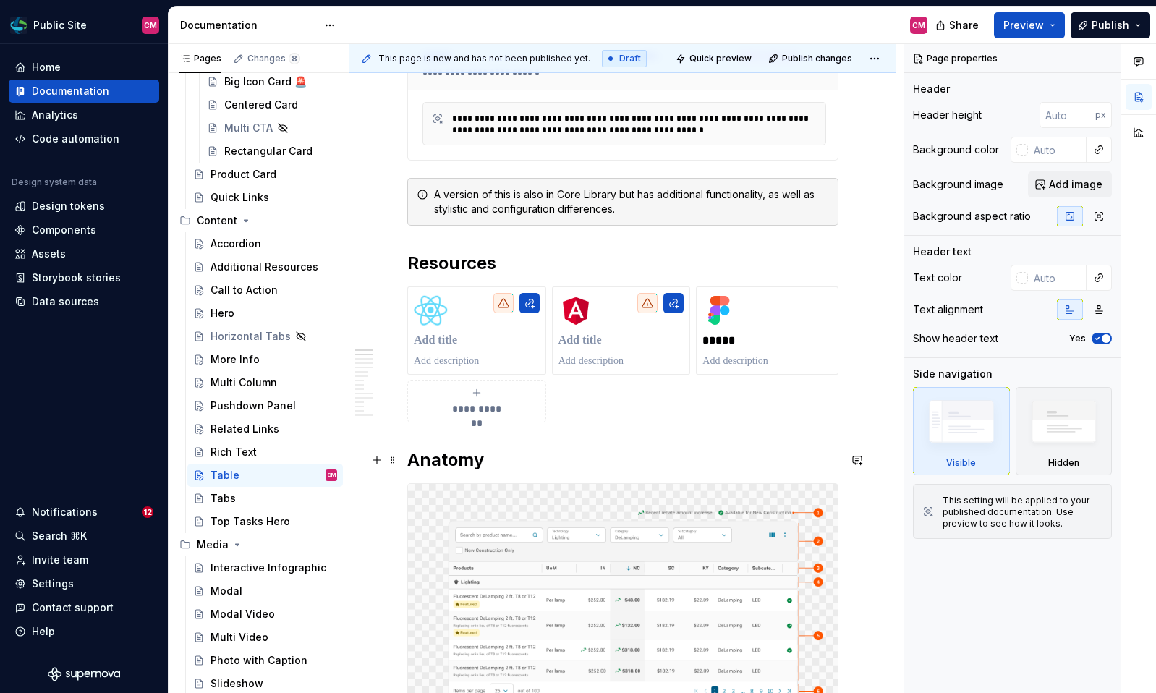
scroll to position [341, 0]
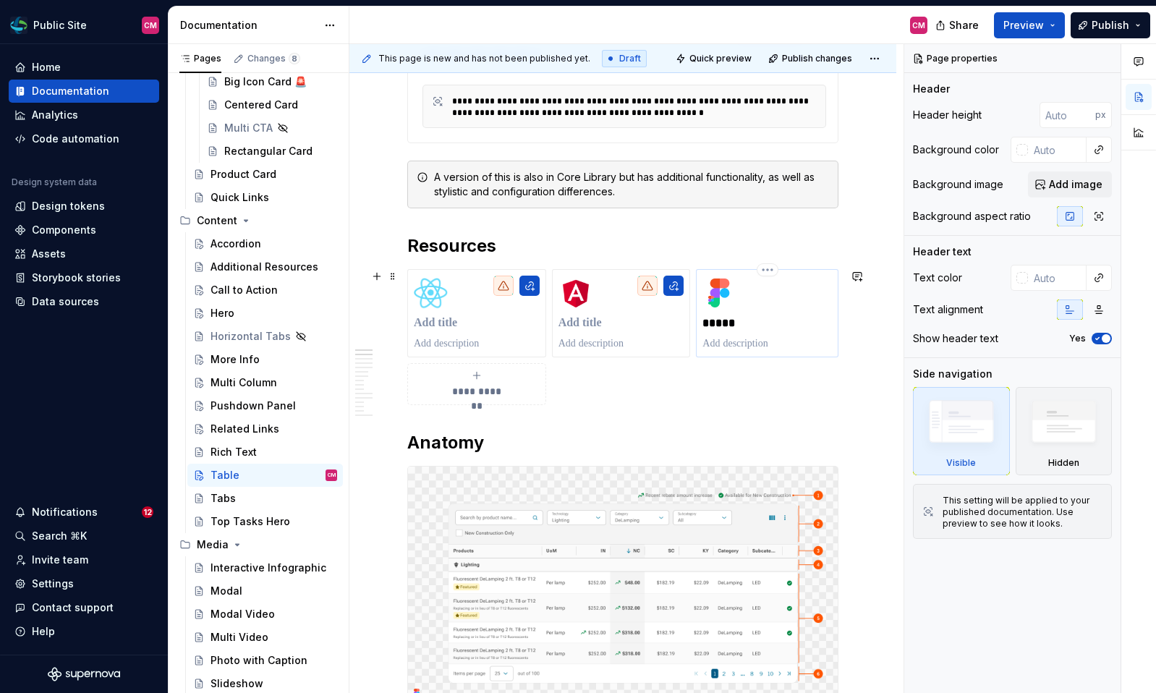
click at [781, 341] on p at bounding box center [767, 343] width 130 height 14
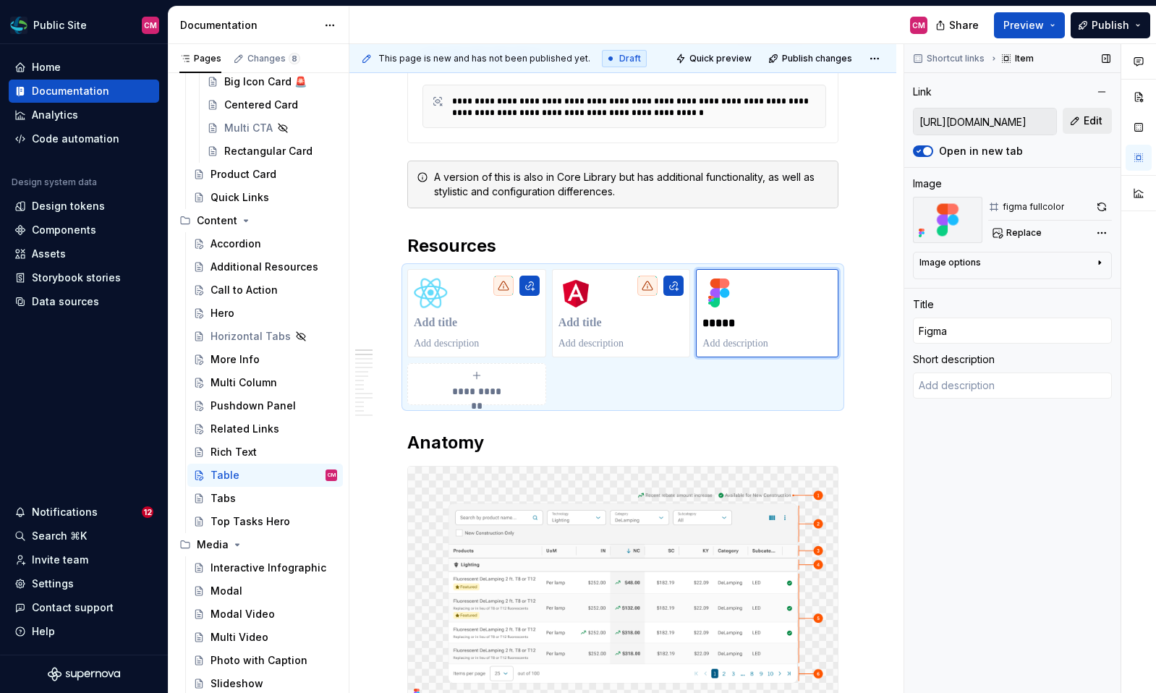
click at [1091, 129] on button "Edit" at bounding box center [1087, 121] width 49 height 26
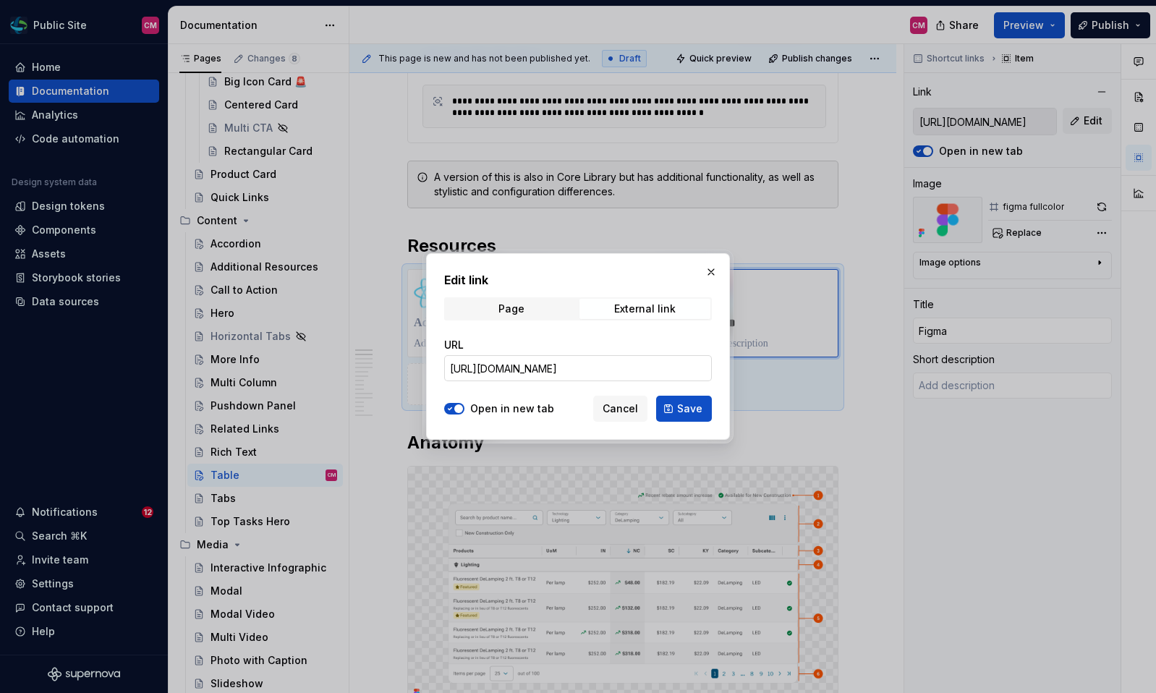
click at [639, 365] on input "https://www.figma.com/design/A3ggQuUgIF5JRQhIHfULmf/Public-Site?node-id=5139-17…" at bounding box center [578, 368] width 268 height 26
click at [681, 402] on span "Save" at bounding box center [689, 409] width 25 height 14
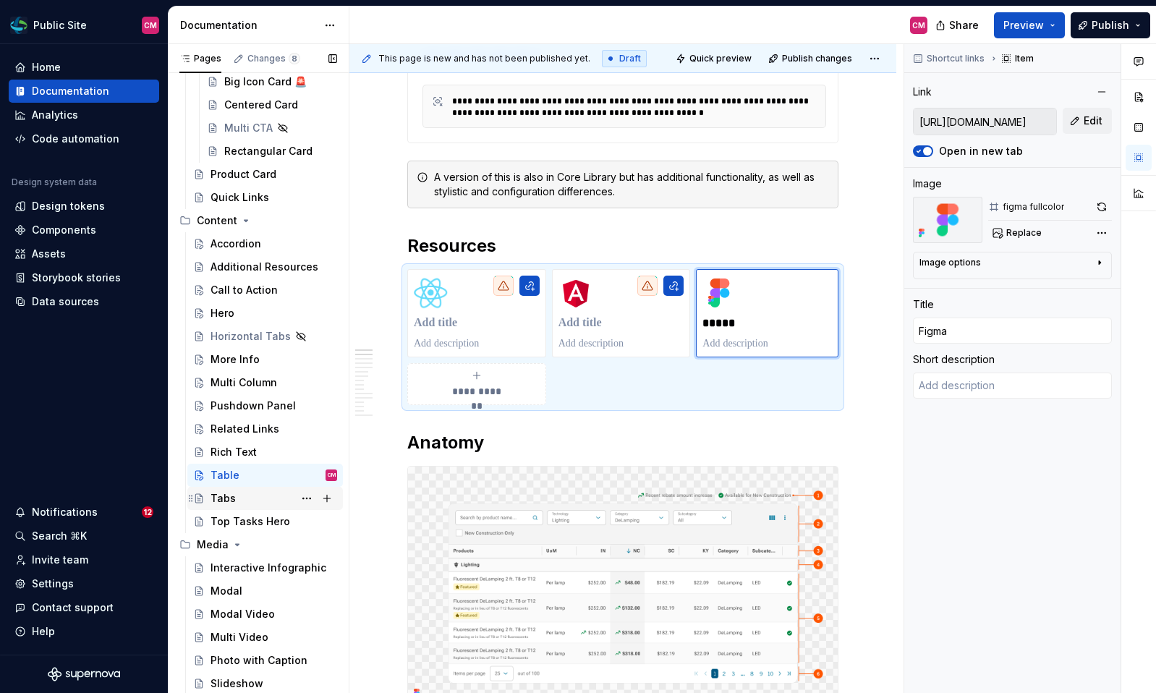
click at [251, 496] on div "Tabs" at bounding box center [274, 498] width 127 height 20
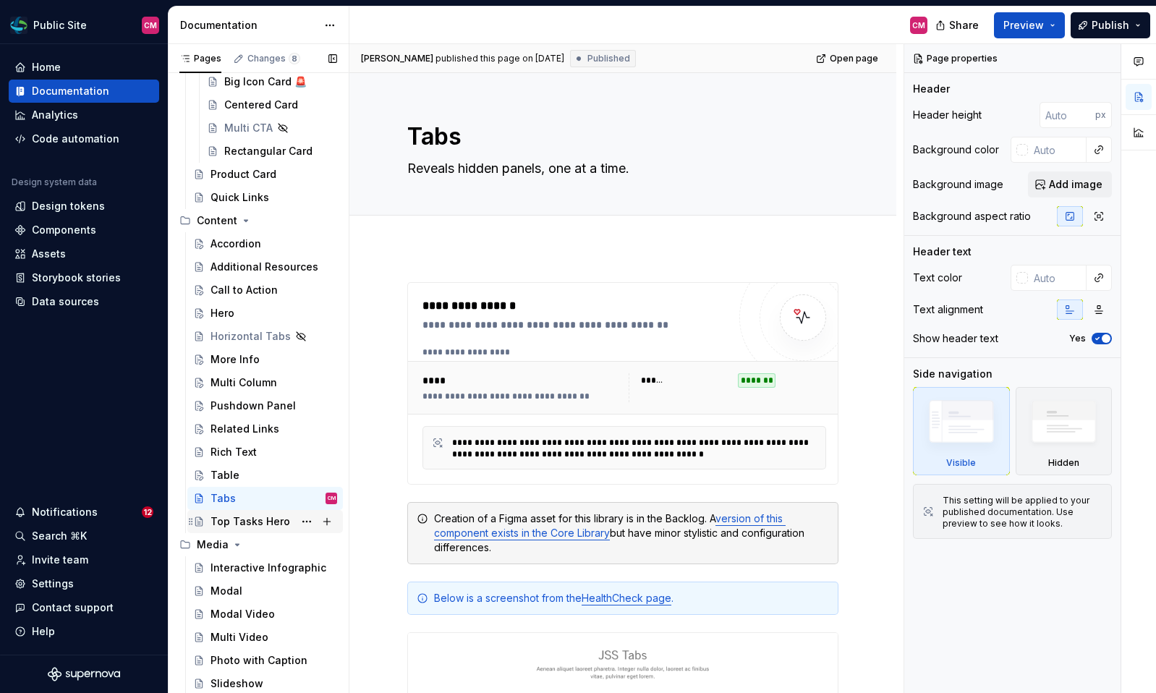
click at [233, 514] on div "Top Tasks Hero" at bounding box center [251, 521] width 80 height 14
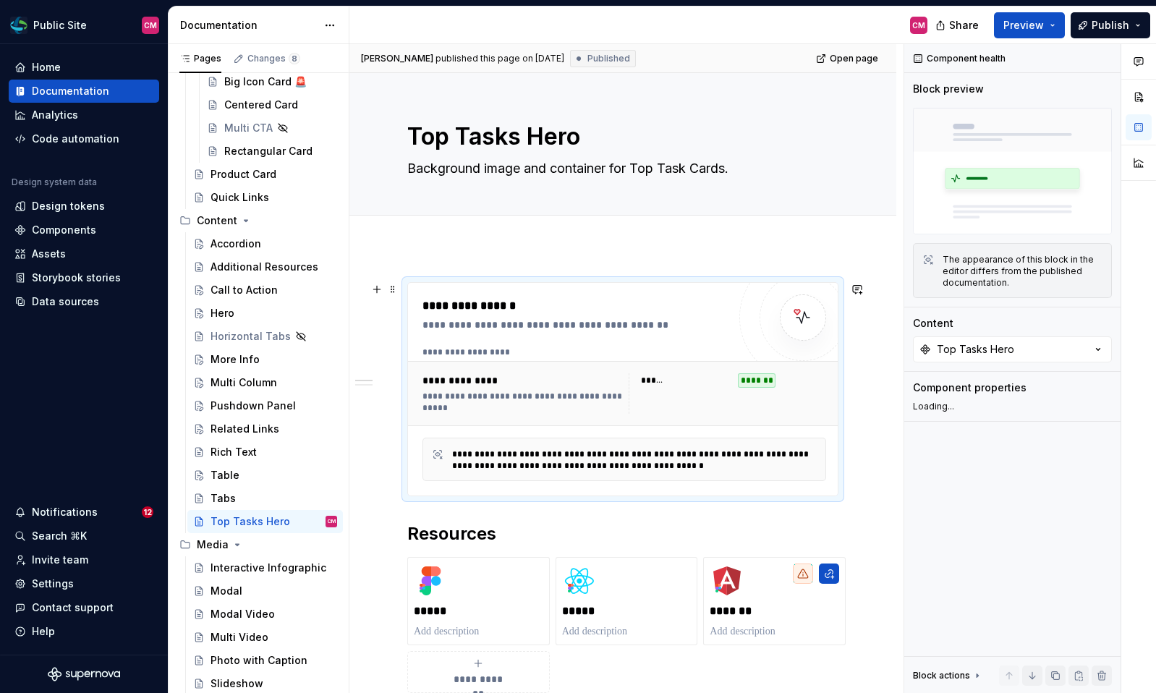
click at [705, 347] on div "**********" at bounding box center [628, 353] width 411 height 12
drag, startPoint x: 489, startPoint y: 606, endPoint x: 560, endPoint y: 598, distance: 71.4
click at [561, 598] on div "**********" at bounding box center [622, 625] width 431 height 136
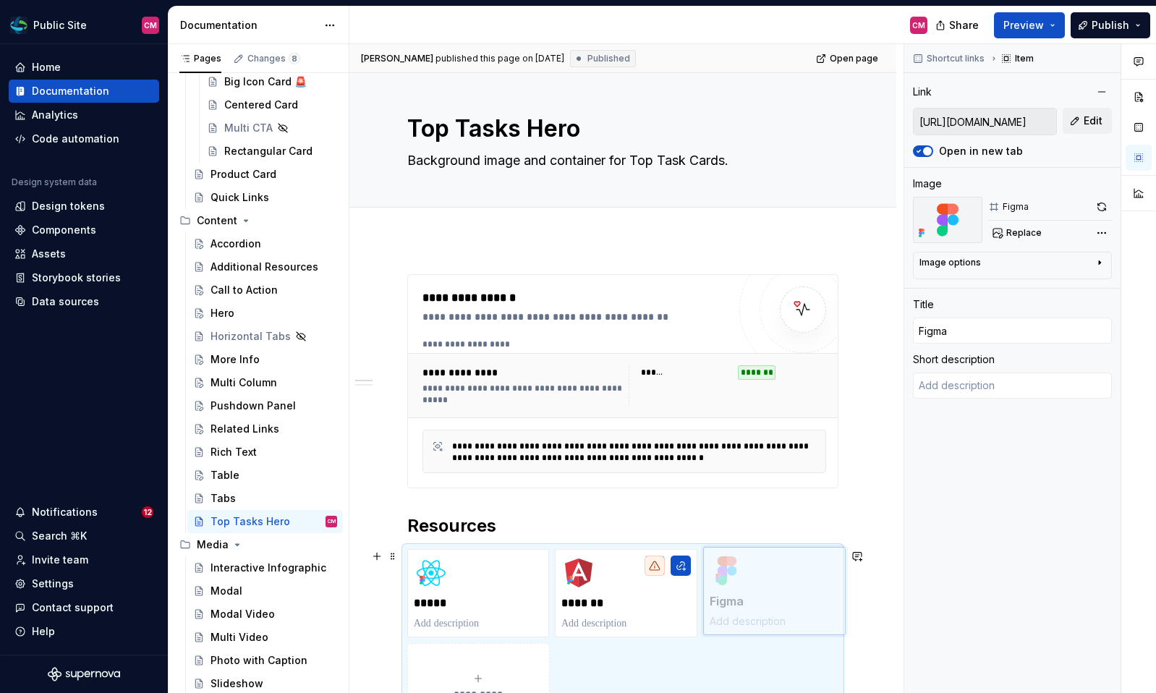
drag, startPoint x: 519, startPoint y: 582, endPoint x: 748, endPoint y: 580, distance: 229.3
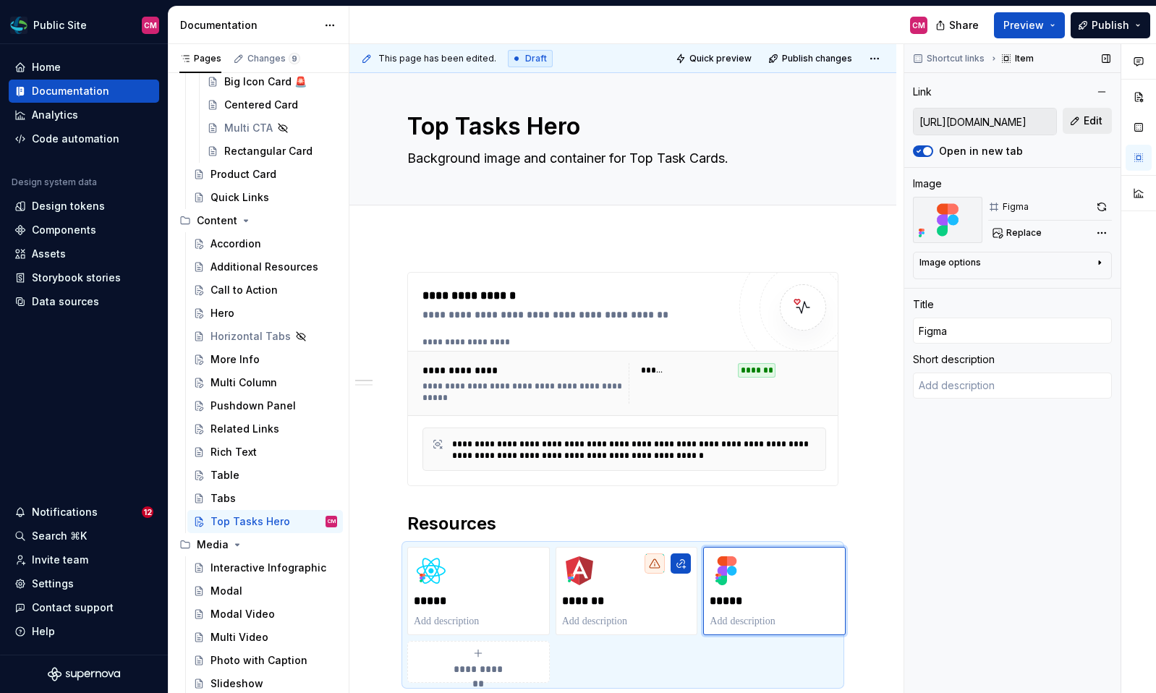
click at [1091, 114] on span "Edit" at bounding box center [1093, 121] width 19 height 14
type textarea "*"
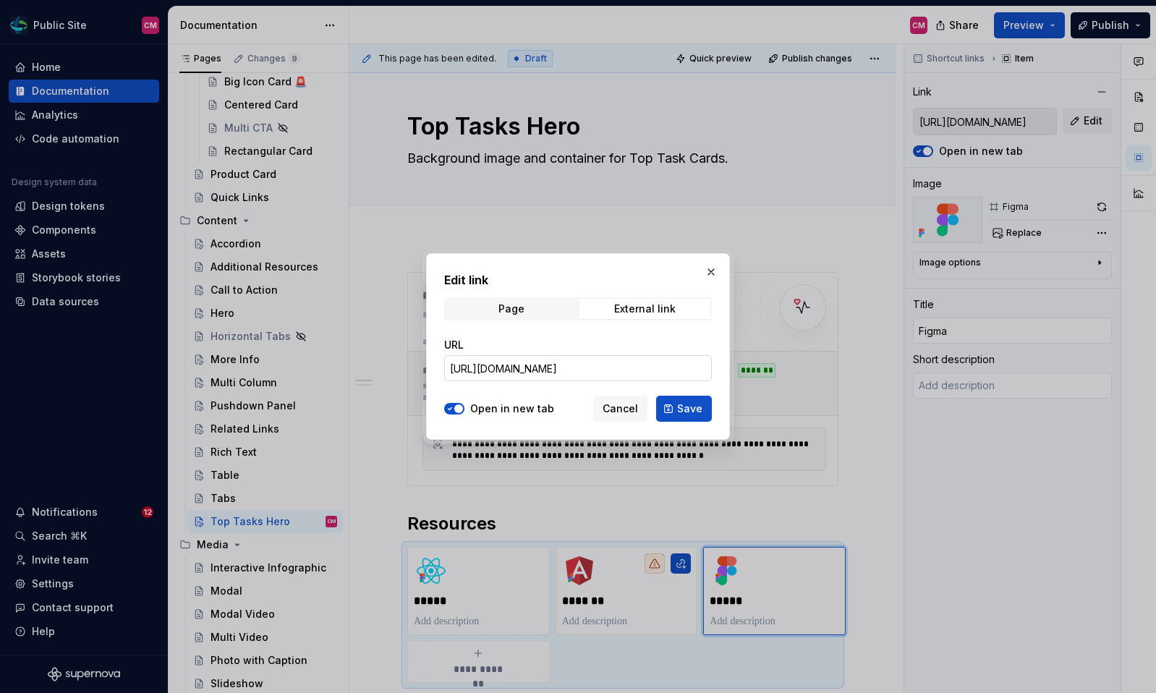
click at [652, 362] on input "https://www.figma.com/design/A3ggQuUgIF5JRQhIHfULmf/Public-Site?node-id=102-973…" at bounding box center [578, 368] width 268 height 26
paste input "E1FcSlNMG9eG4XS3"
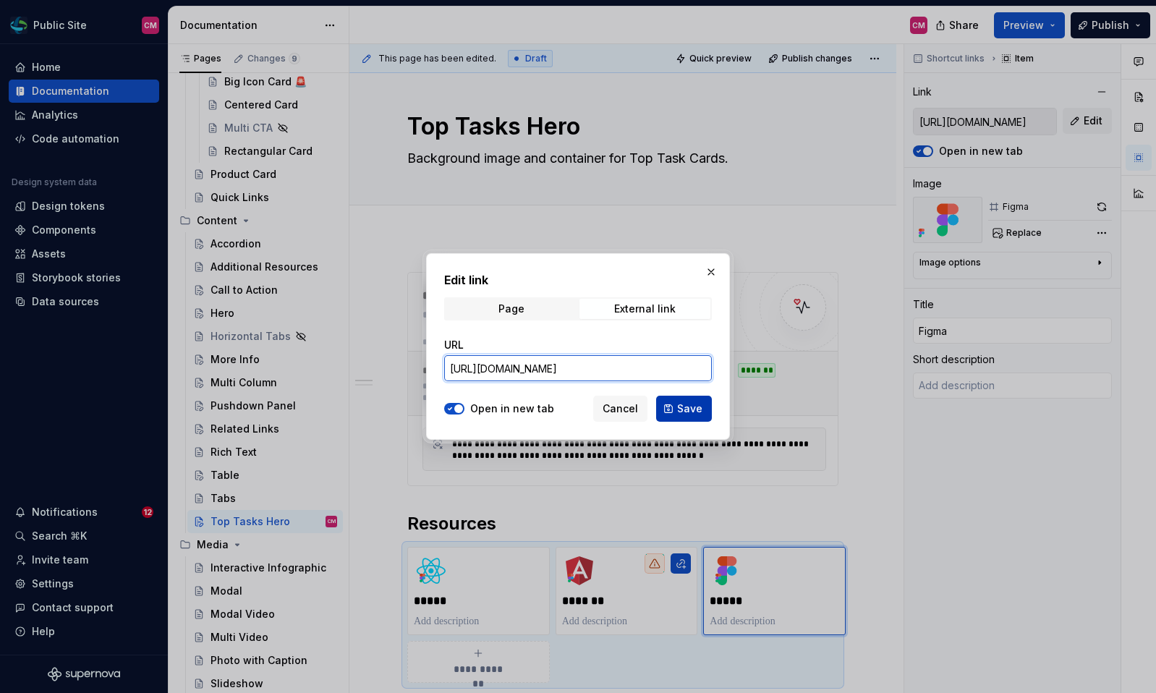
type input "https://www.figma.com/design/A3ggQuUgIF5JRQhIHfULmf/Public-Site?node-id=102-973…"
click at [675, 407] on button "Save" at bounding box center [684, 409] width 56 height 26
type textarea "*"
type input "https://www.figma.com/design/A3ggQuUgIF5JRQhIHfULmf/Public-Site?node-id=102-973…"
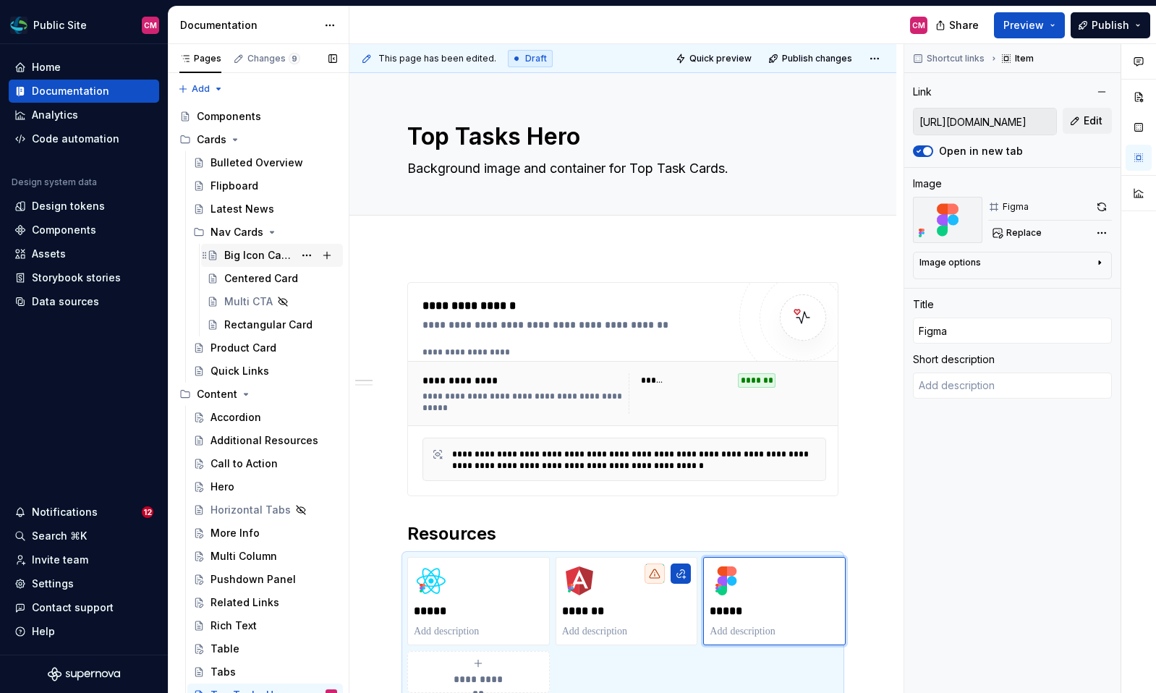
click at [251, 251] on div "Big Icon Card 🚨" at bounding box center [258, 255] width 69 height 14
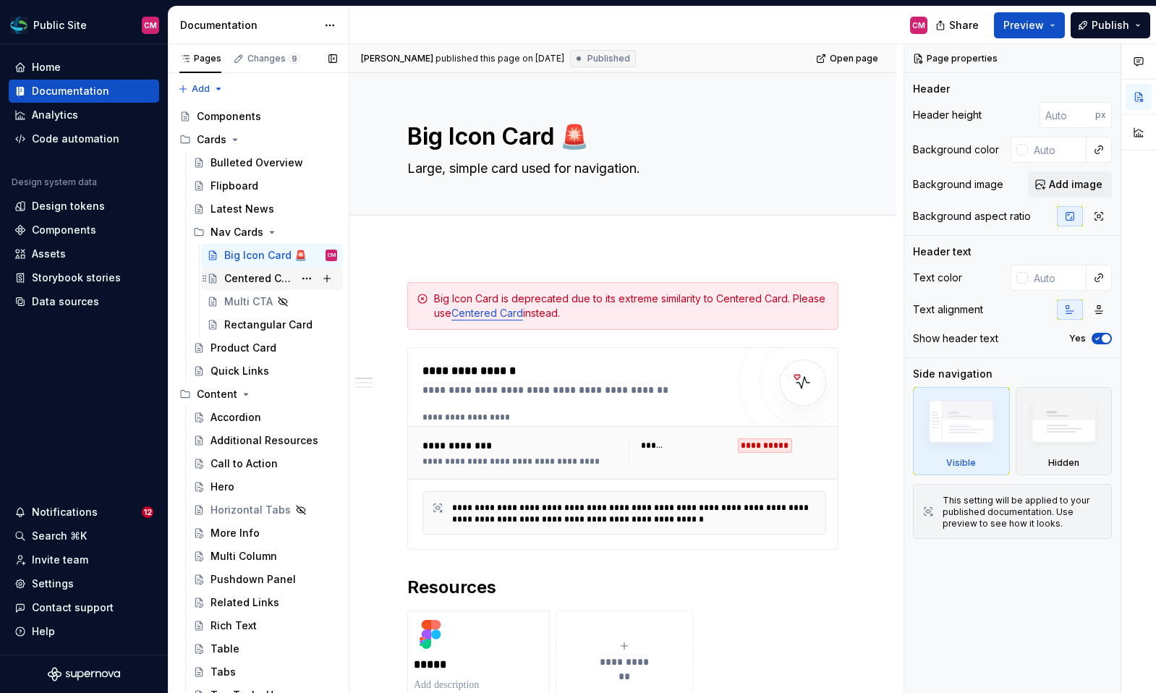
click at [277, 280] on div "Centered Card" at bounding box center [258, 278] width 69 height 14
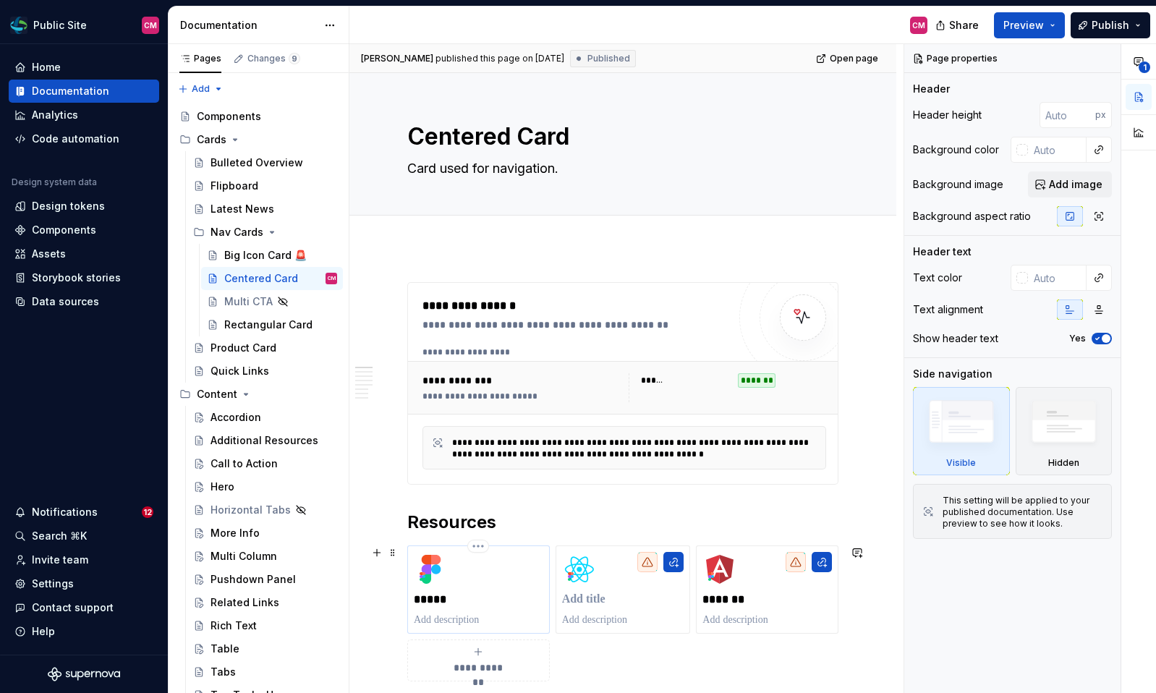
click at [516, 602] on p "*****" at bounding box center [479, 600] width 130 height 14
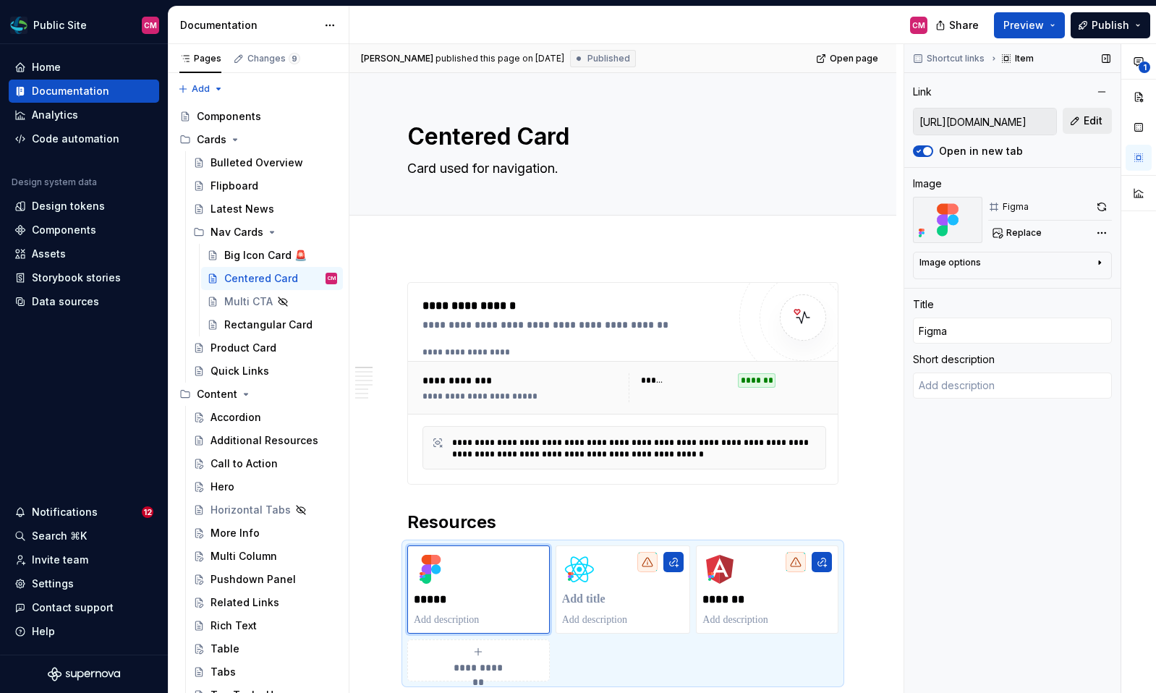
click at [1087, 115] on span "Edit" at bounding box center [1093, 121] width 19 height 14
type textarea "*"
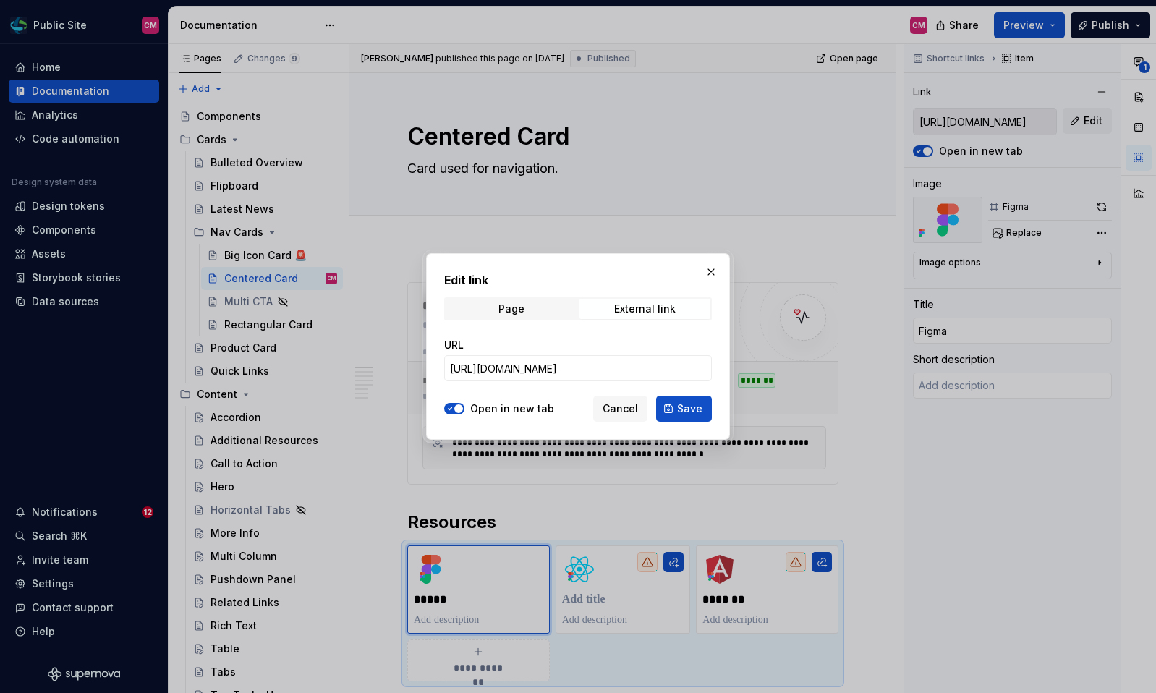
click at [667, 355] on div "URL https://www.figma.com/design/A3ggQuUgIF5JRQhIHfULmf/Public-Site?node-id=412…" at bounding box center [578, 359] width 268 height 43
click at [668, 368] on input "https://www.figma.com/design/A3ggQuUgIF5JRQhIHfULmf/Public-Site?node-id=4120-67…" at bounding box center [578, 368] width 268 height 26
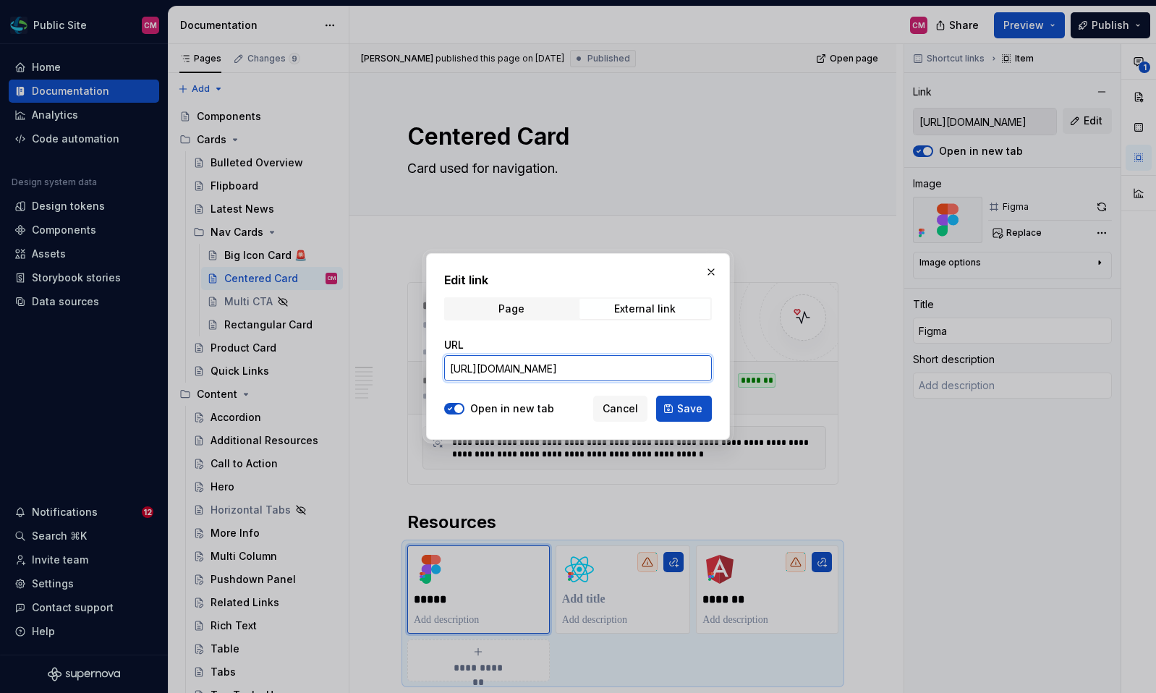
paste input "E1FcSlNMG9eG4XS3"
type input "https://www.figma.com/design/A3ggQuUgIF5JRQhIHfULmf/Public-Site?node-id=4120-67…"
click at [684, 406] on span "Save" at bounding box center [689, 409] width 25 height 14
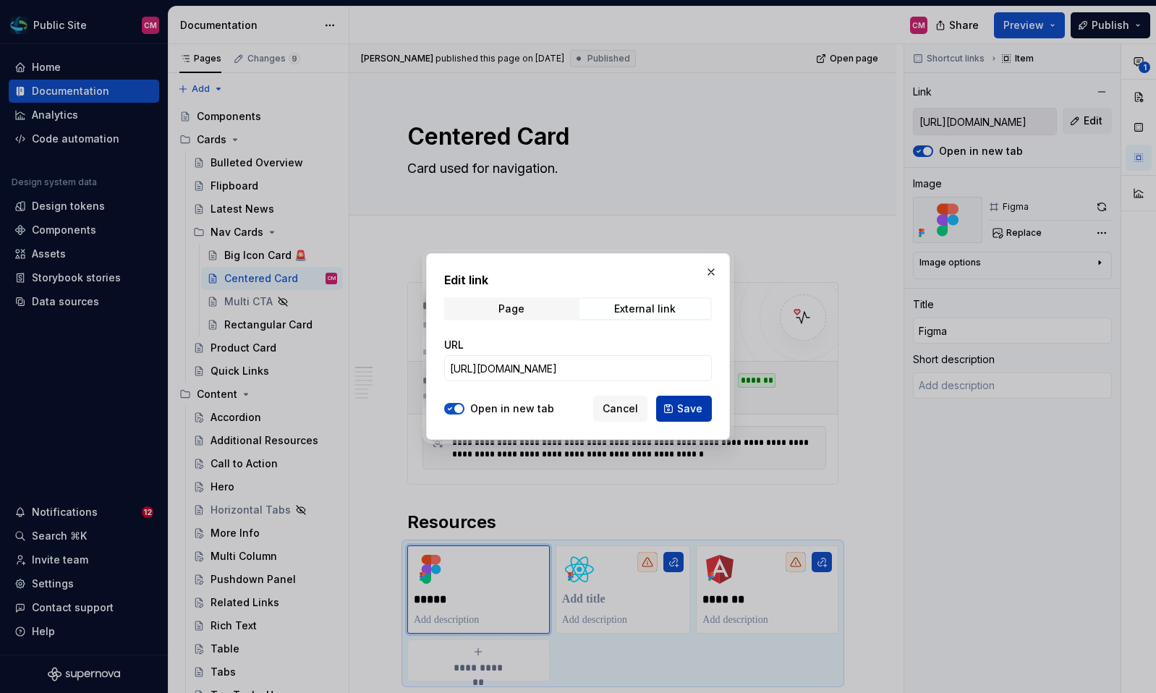
type textarea "*"
type input "https://www.figma.com/design/A3ggQuUgIF5JRQhIHfULmf/Public-Site?node-id=4120-67…"
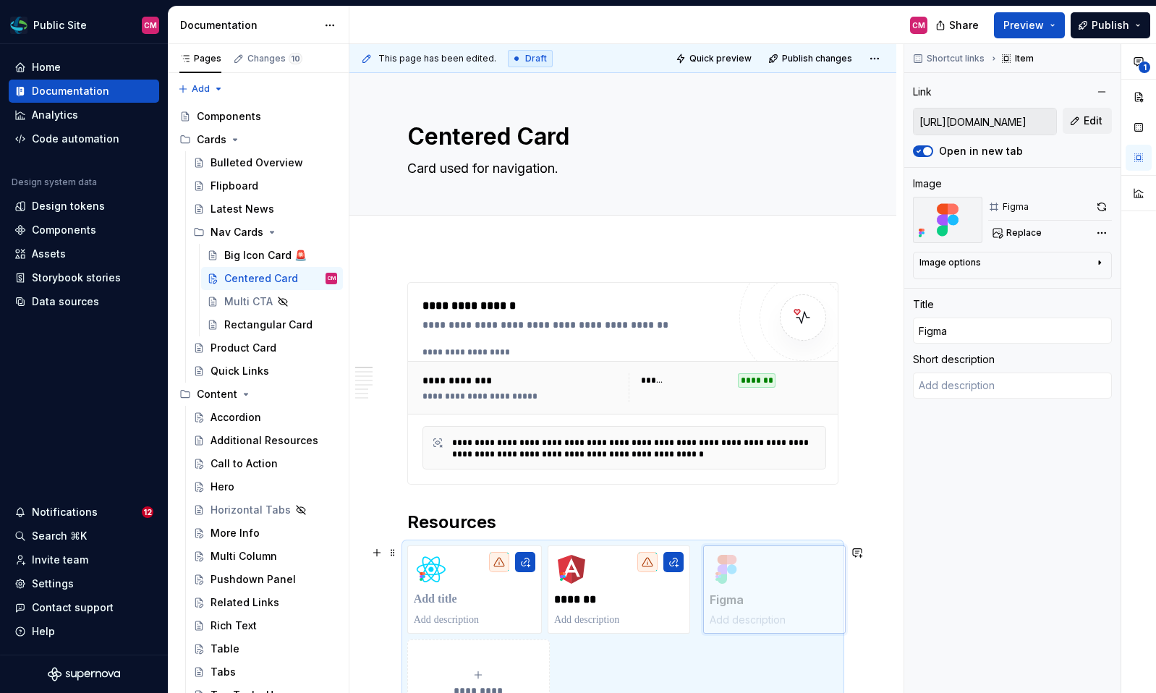
drag, startPoint x: 472, startPoint y: 575, endPoint x: 776, endPoint y: 574, distance: 303.1
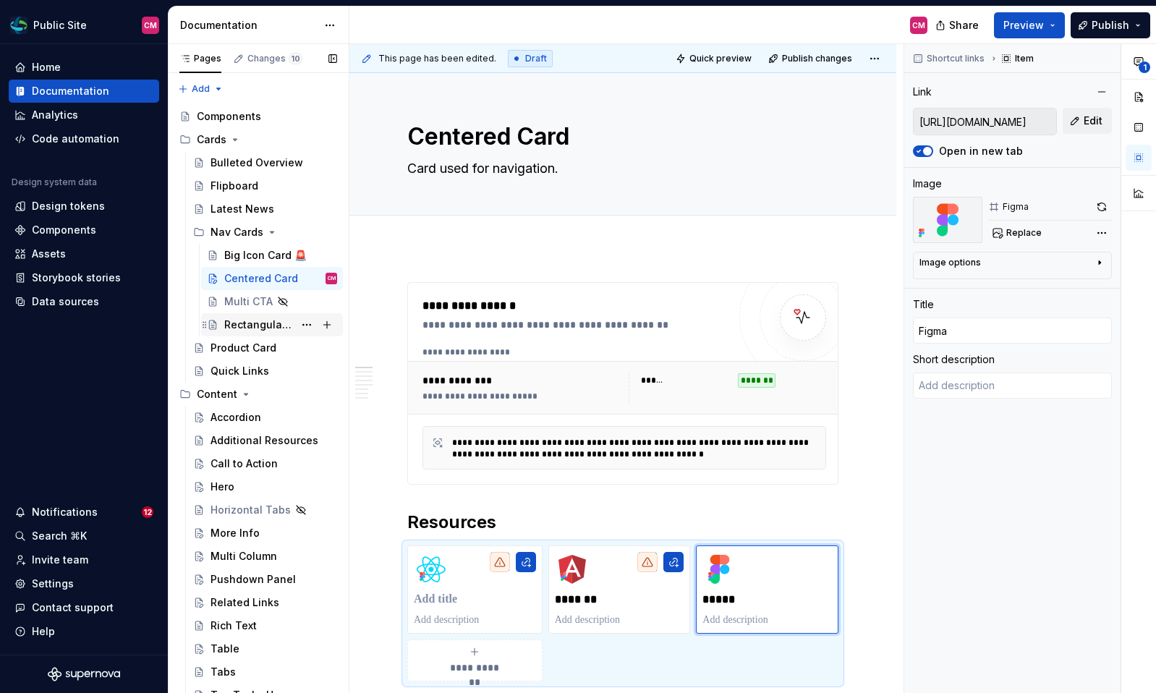
click at [242, 328] on div "Rectangular Card" at bounding box center [258, 325] width 69 height 14
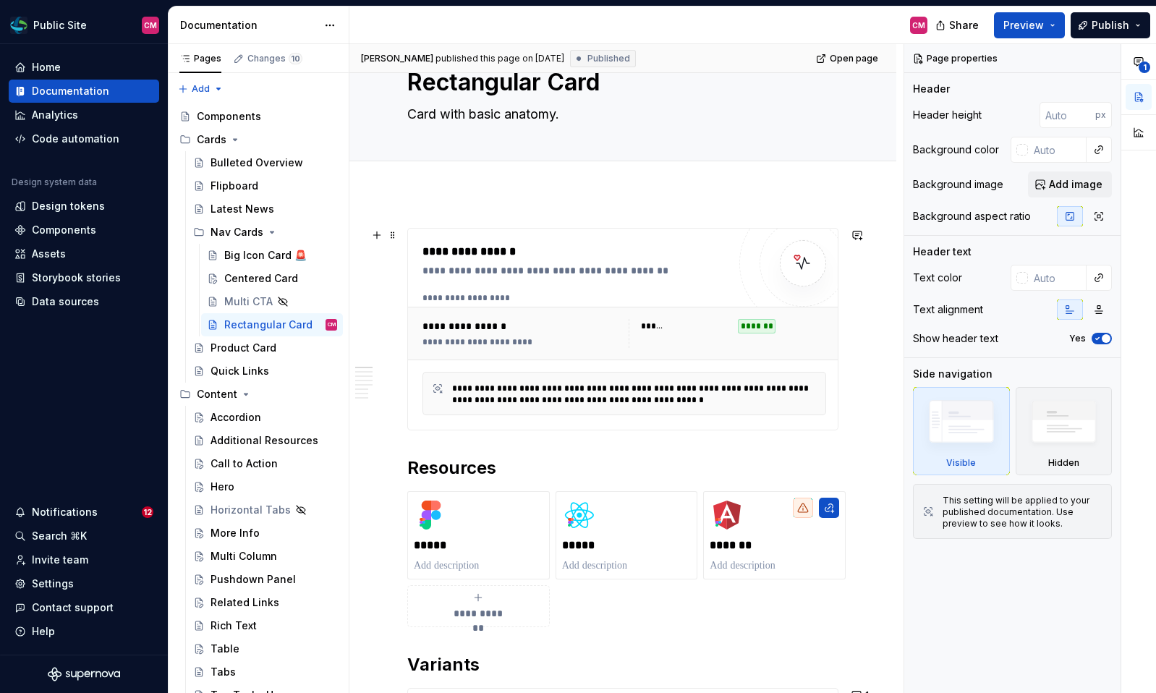
scroll to position [74, 0]
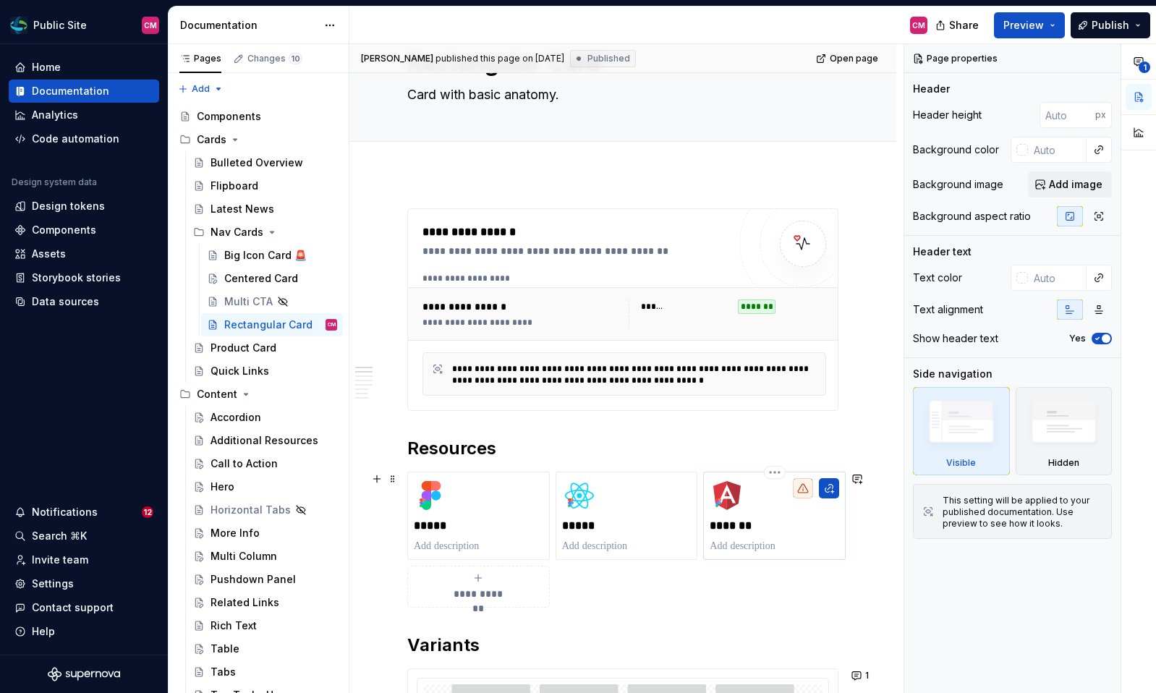
drag, startPoint x: 470, startPoint y: 522, endPoint x: 707, endPoint y: 523, distance: 236.6
click at [708, 523] on div "**********" at bounding box center [622, 540] width 431 height 136
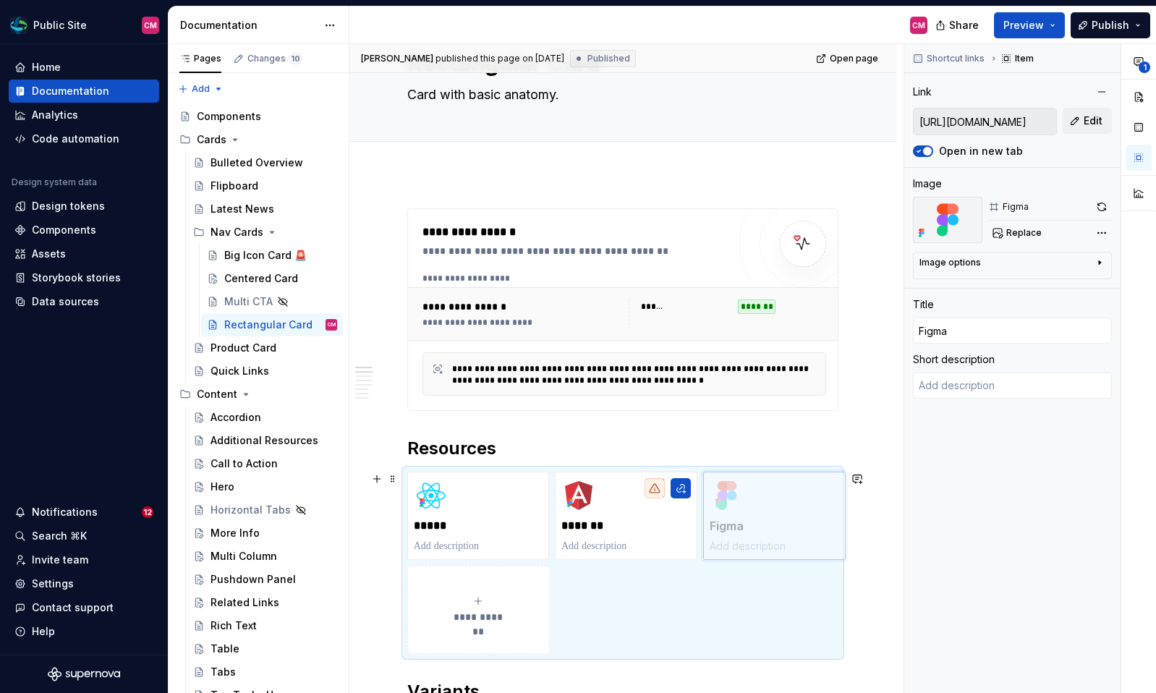
drag, startPoint x: 521, startPoint y: 497, endPoint x: 758, endPoint y: 498, distance: 237.3
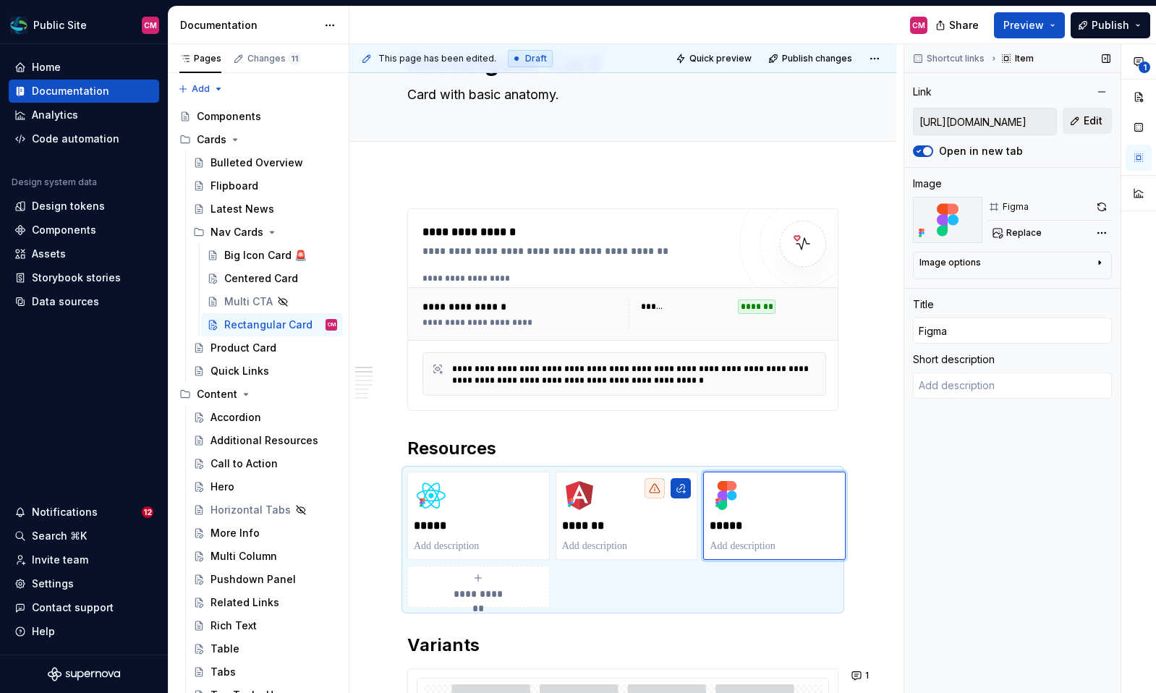
click at [1091, 114] on span "Edit" at bounding box center [1093, 121] width 19 height 14
type textarea "*"
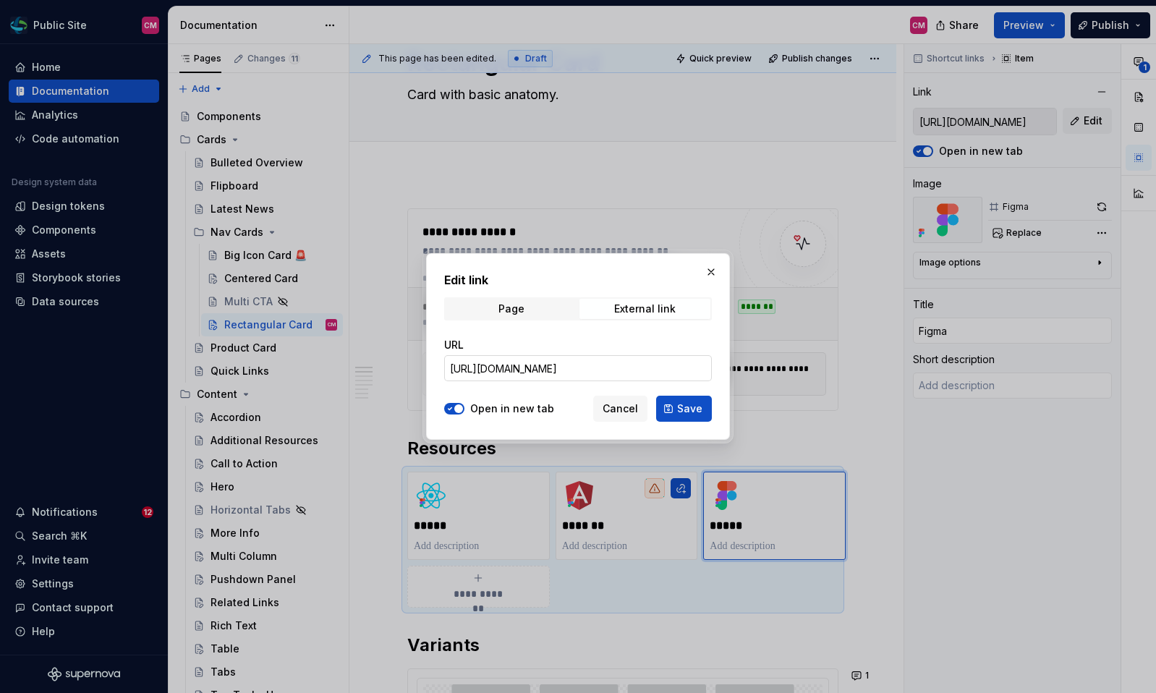
click at [645, 368] on input "https://www.figma.com/design/A3ggQuUgIF5JRQhIHfULmf/Public-Site?node-id=316-287…" at bounding box center [578, 368] width 268 height 26
paste input "E1FcSlNMG9eG4XS3"
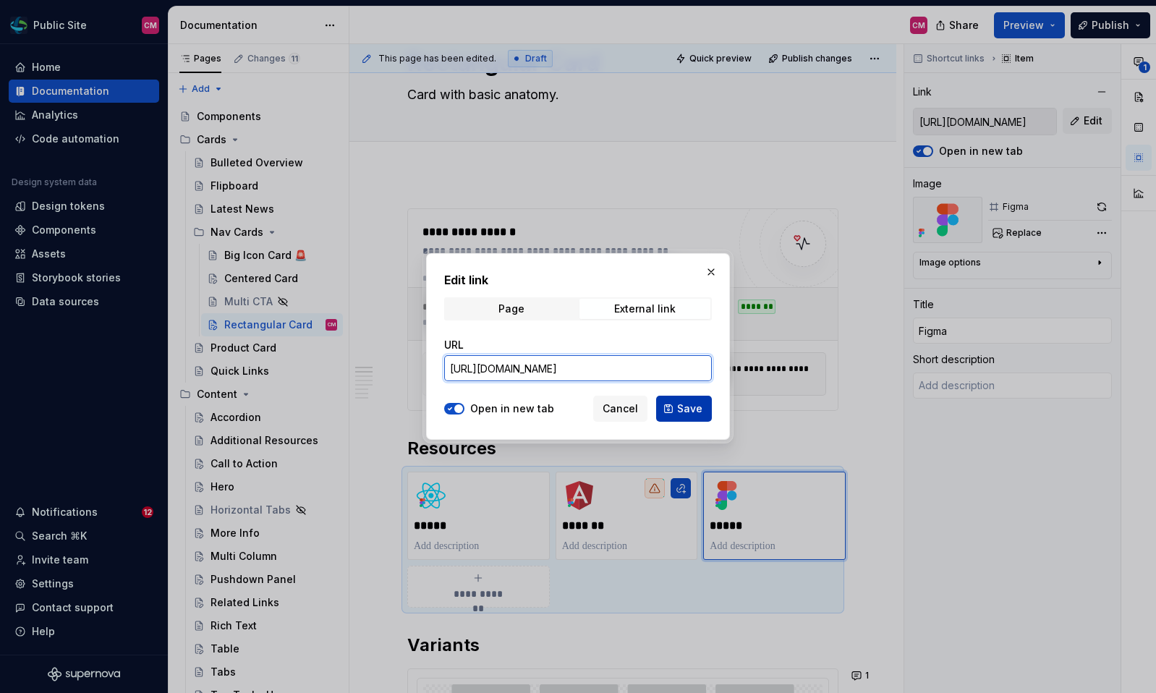
type input "https://www.figma.com/design/A3ggQuUgIF5JRQhIHfULmf/Public-Site?node-id=316-287…"
click at [682, 406] on span "Save" at bounding box center [689, 409] width 25 height 14
type textarea "*"
type input "https://www.figma.com/design/A3ggQuUgIF5JRQhIHfULmf/Public-Site?node-id=316-287…"
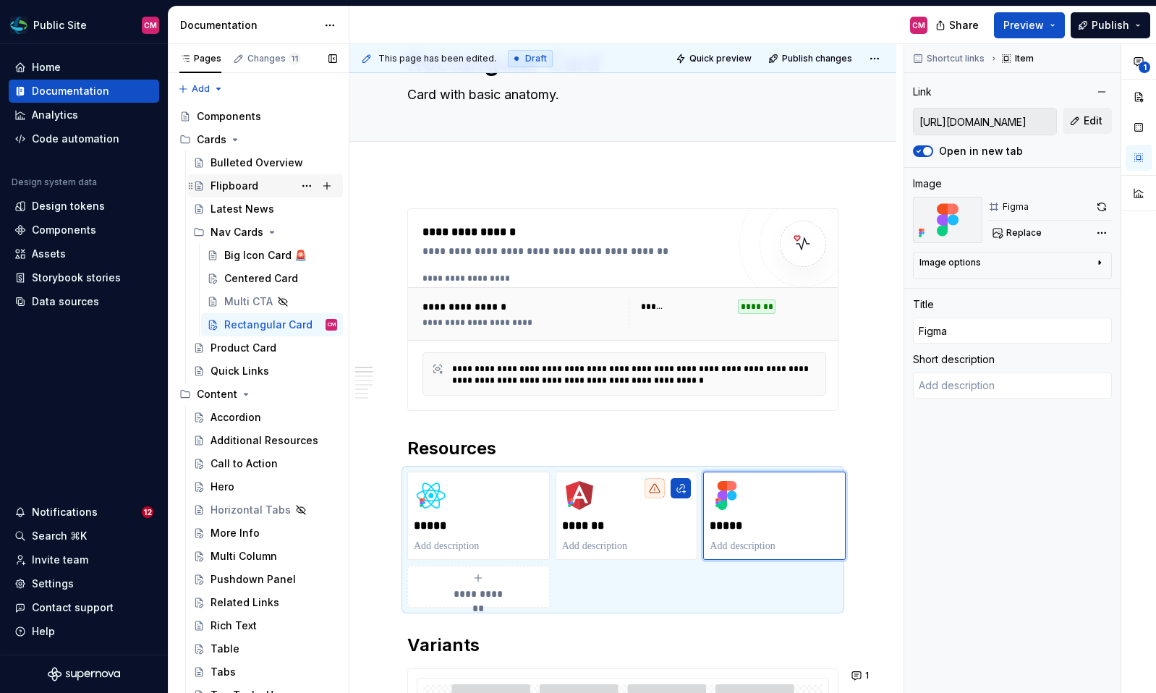
click at [252, 185] on div "Flipboard" at bounding box center [235, 186] width 48 height 14
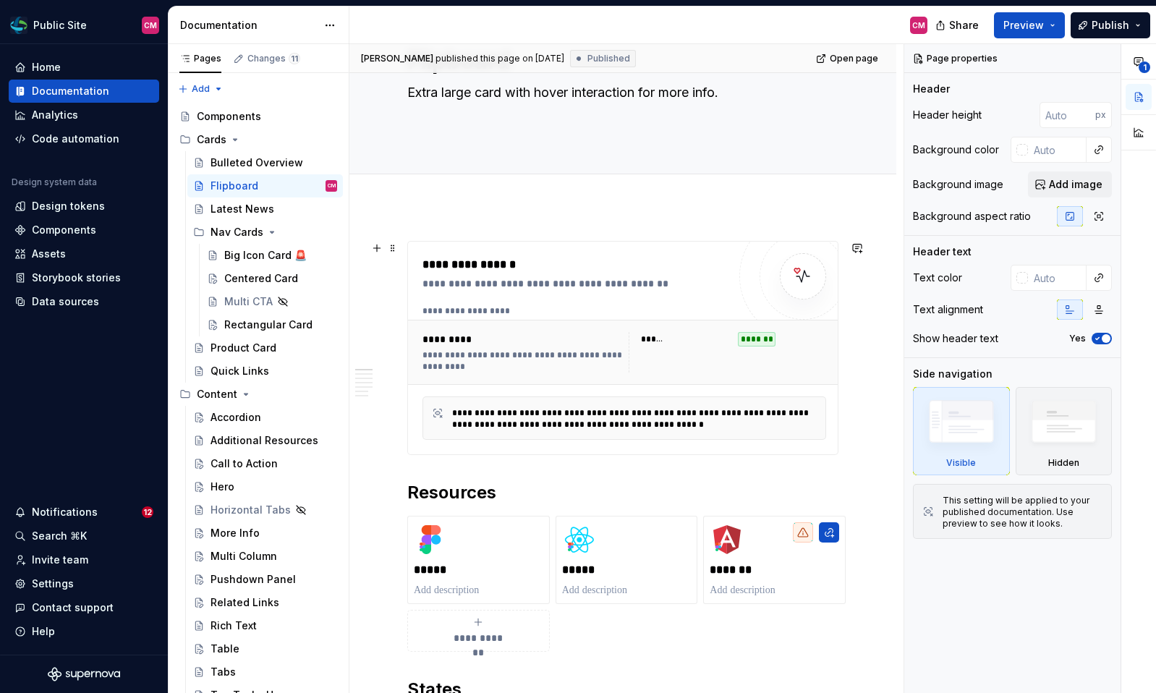
scroll to position [83, 0]
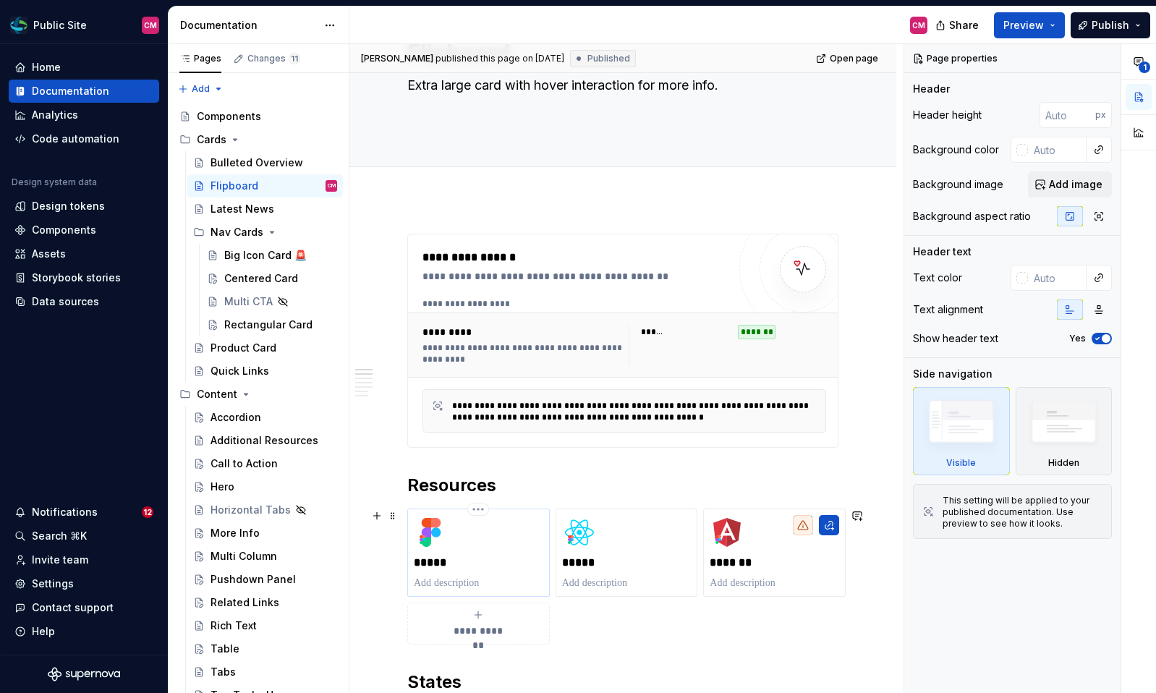
click at [493, 556] on p "*****" at bounding box center [479, 563] width 130 height 14
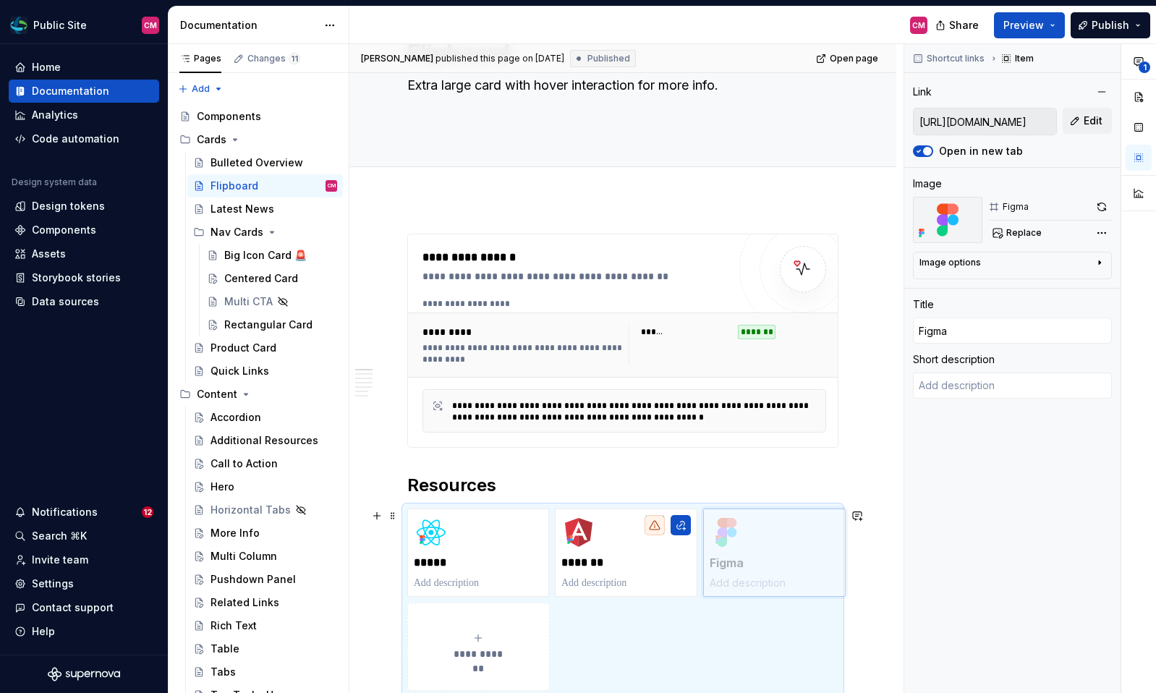
drag, startPoint x: 501, startPoint y: 531, endPoint x: 740, endPoint y: 531, distance: 238.7
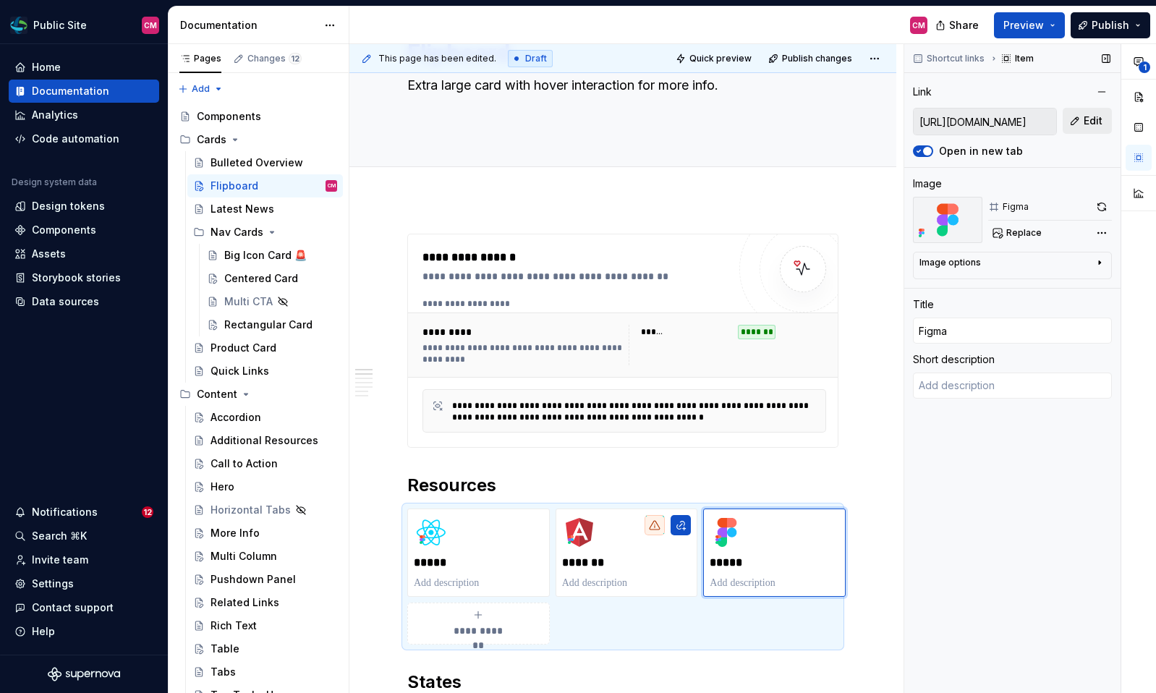
click at [1100, 122] on span "Edit" at bounding box center [1093, 121] width 19 height 14
type textarea "*"
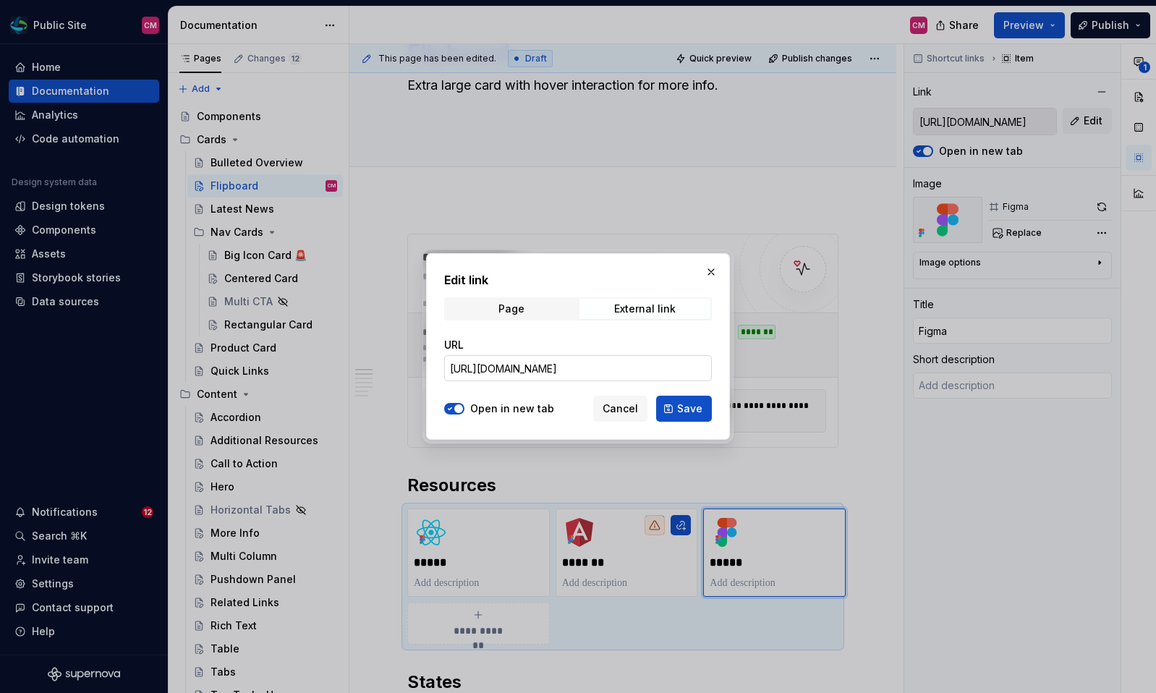
click at [661, 368] on input "https://www.figma.com/design/A3ggQuUgIF5JRQhIHfULmf/Public-Site?node-id=312-279…" at bounding box center [578, 368] width 268 height 26
paste input "E1FcSlNMG9eG4XS3"
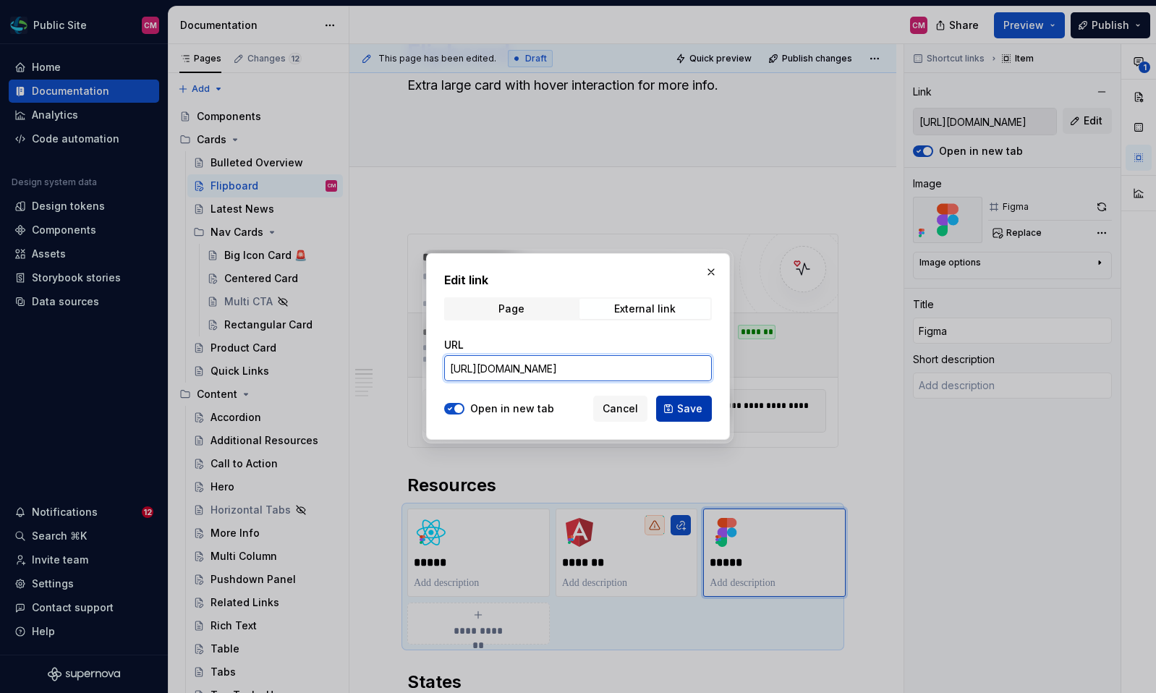
type input "https://www.figma.com/design/A3ggQuUgIF5JRQhIHfULmf/Public-Site?node-id=312-279…"
click at [681, 408] on span "Save" at bounding box center [689, 409] width 25 height 14
type textarea "*"
type input "https://www.figma.com/design/A3ggQuUgIF5JRQhIHfULmf/Public-Site?node-id=312-279…"
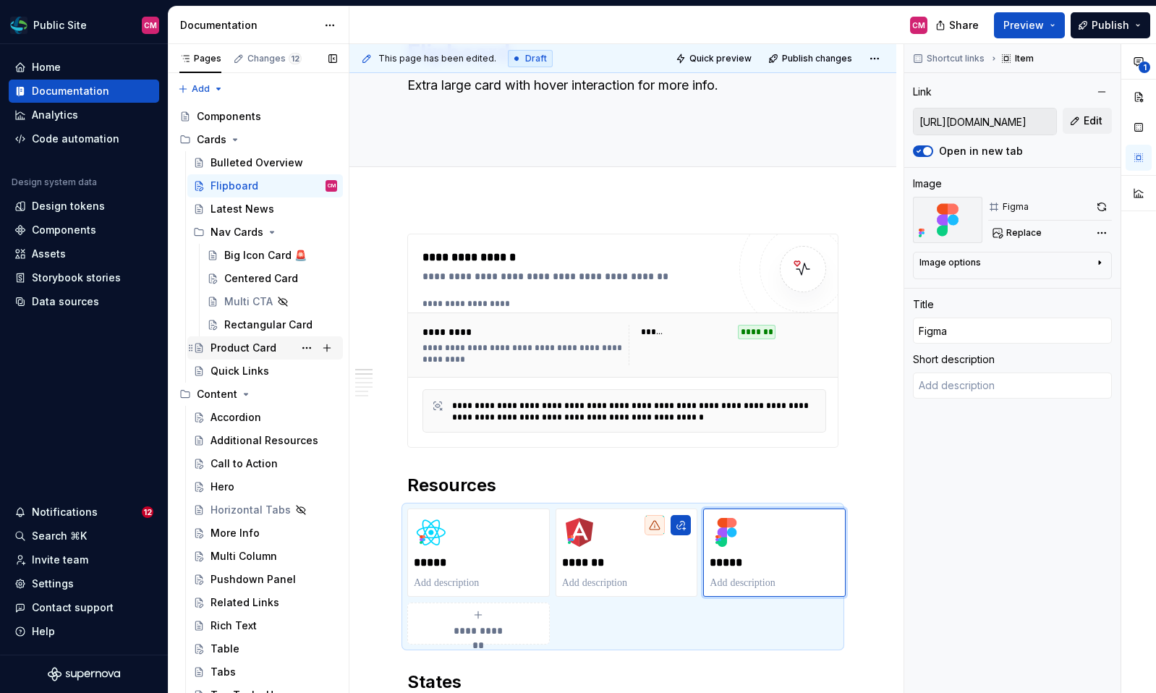
click at [271, 347] on div "Product Card" at bounding box center [244, 348] width 66 height 14
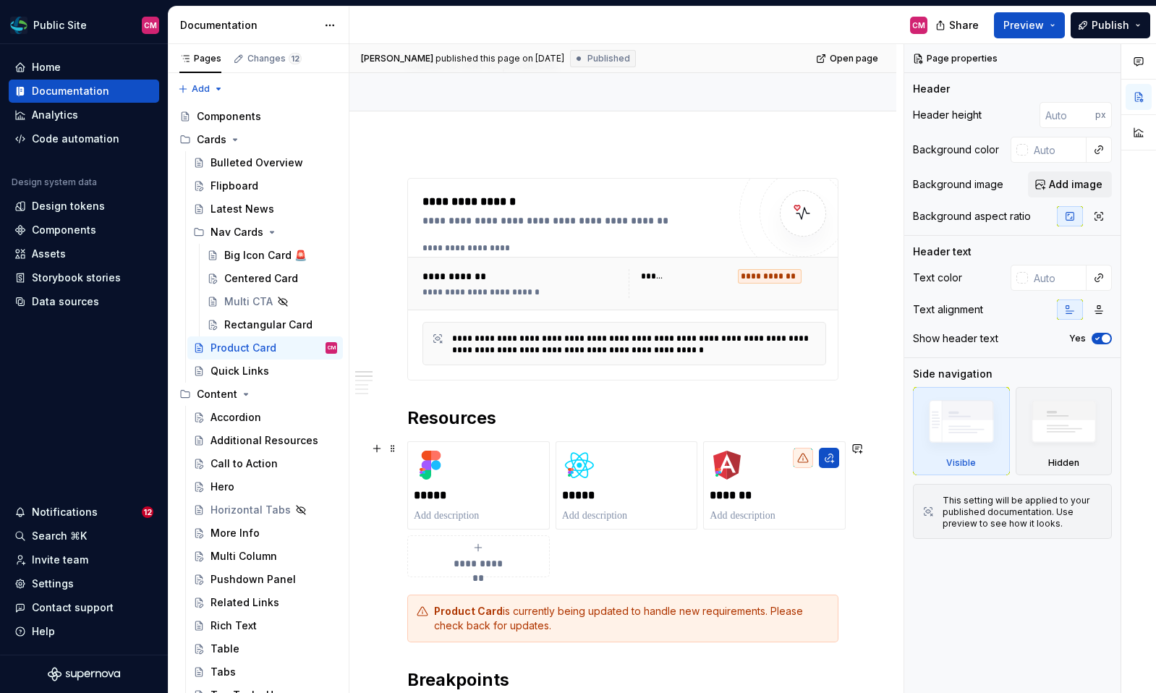
scroll to position [120, 0]
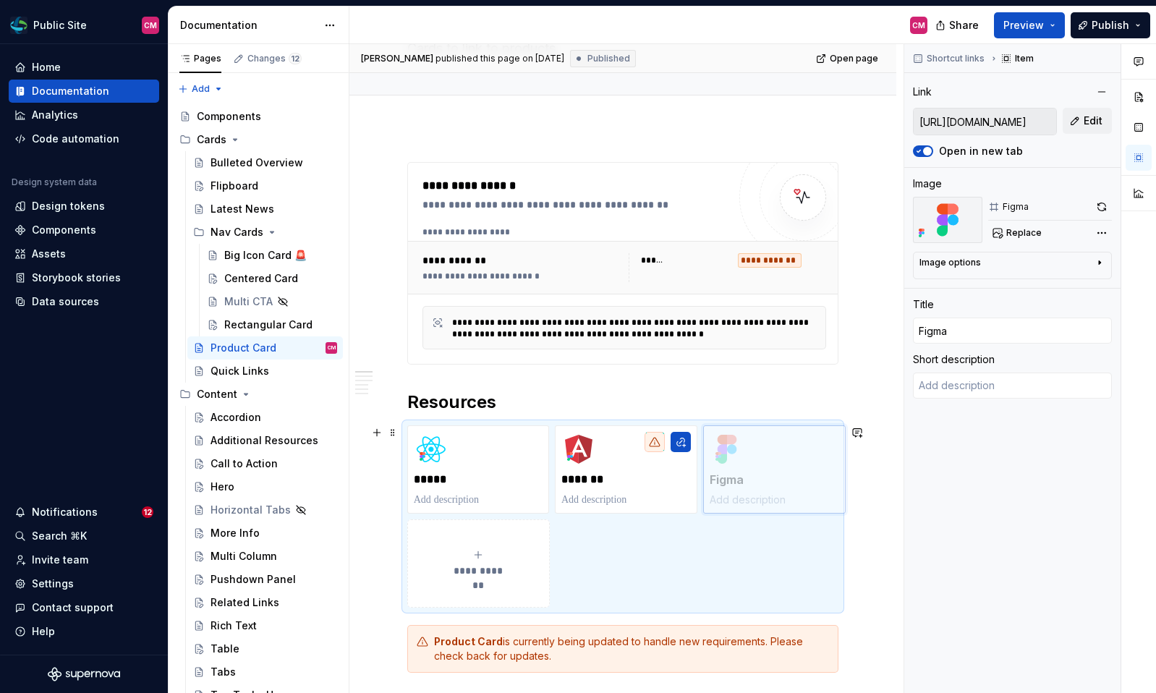
drag, startPoint x: 489, startPoint y: 462, endPoint x: 753, endPoint y: 454, distance: 264.2
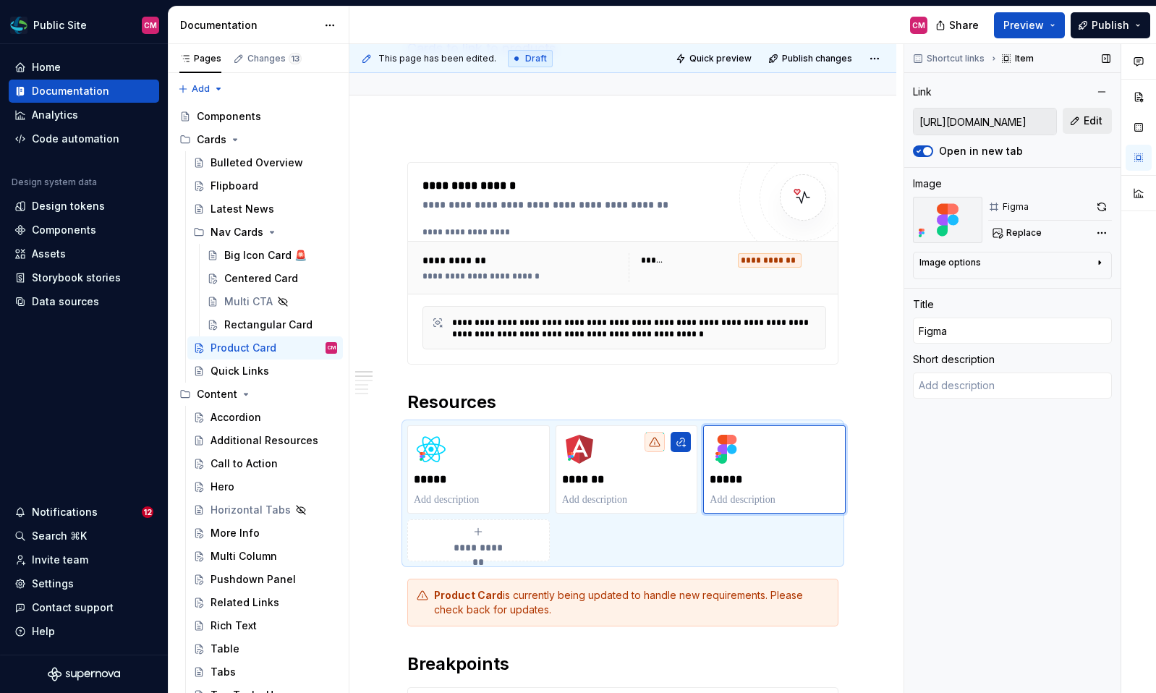
click at [1085, 119] on span "Edit" at bounding box center [1093, 121] width 19 height 14
type textarea "*"
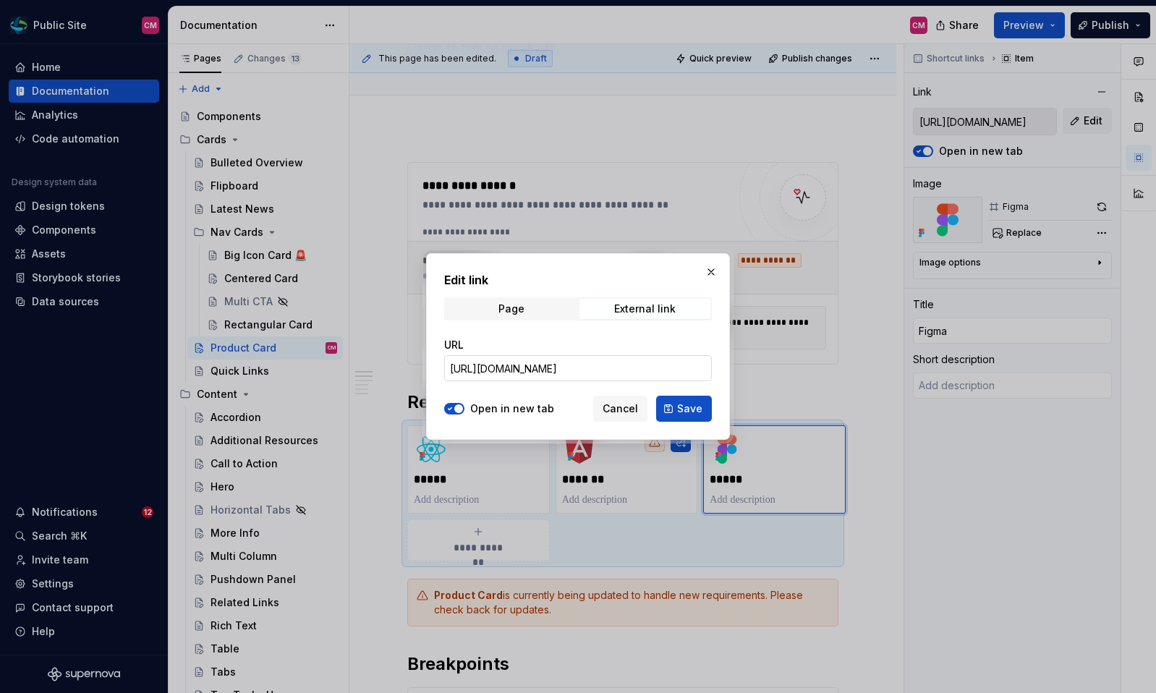
click at [616, 373] on input "https://www.figma.com/design/A3ggQuUgIF5JRQhIHfULmf/Public-Site?node-id=217-327…" at bounding box center [578, 368] width 268 height 26
paste input "E1FcSlNMG9eG4XS3"
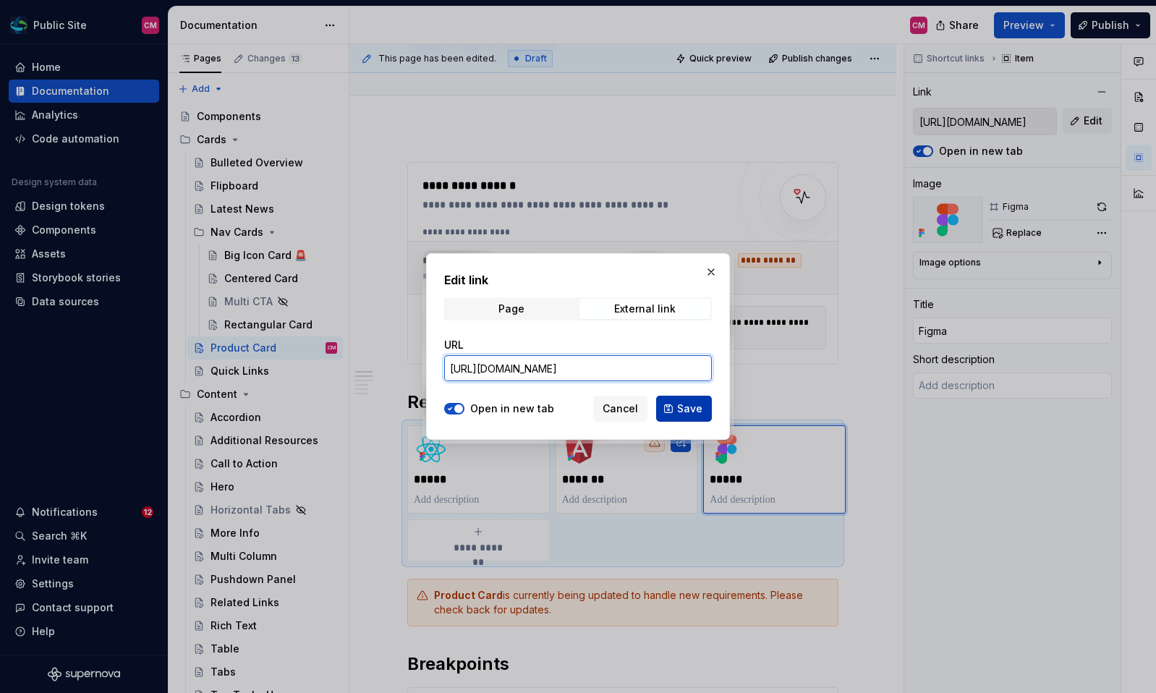
type input "https://www.figma.com/design/A3ggQuUgIF5JRQhIHfULmf/Public-Site?node-id=217-327…"
click at [694, 406] on span "Save" at bounding box center [689, 409] width 25 height 14
type textarea "*"
type input "https://www.figma.com/design/A3ggQuUgIF5JRQhIHfULmf/Public-Site?node-id=217-327…"
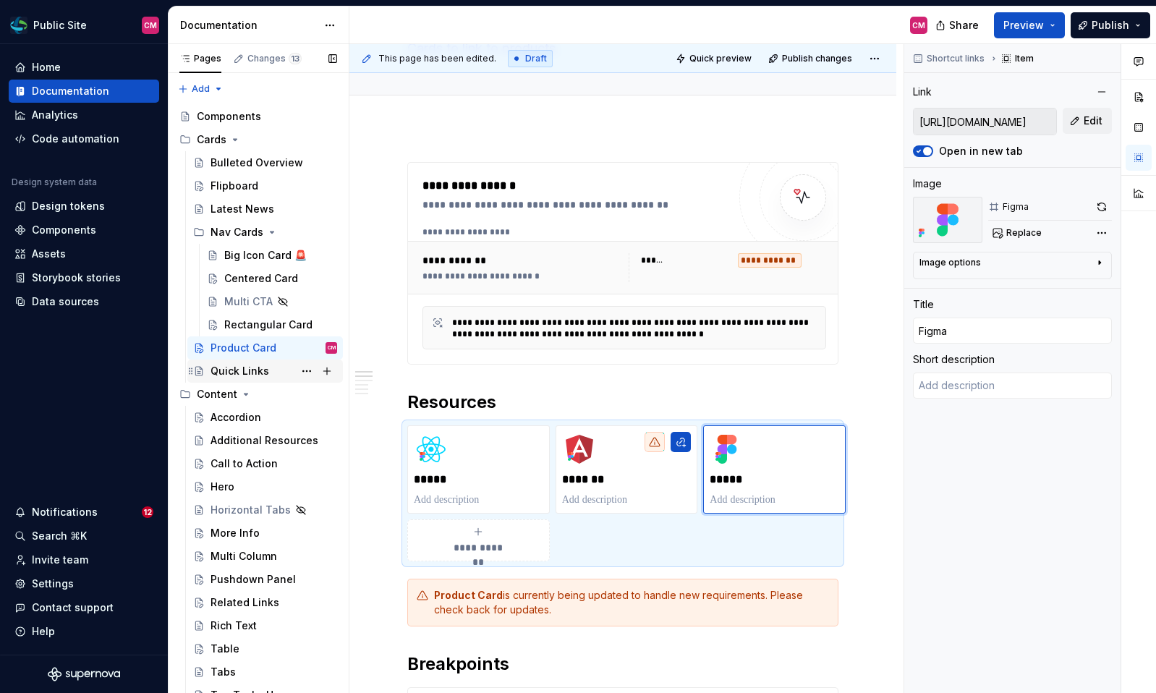
click at [293, 371] on div "Quick Links" at bounding box center [274, 371] width 127 height 20
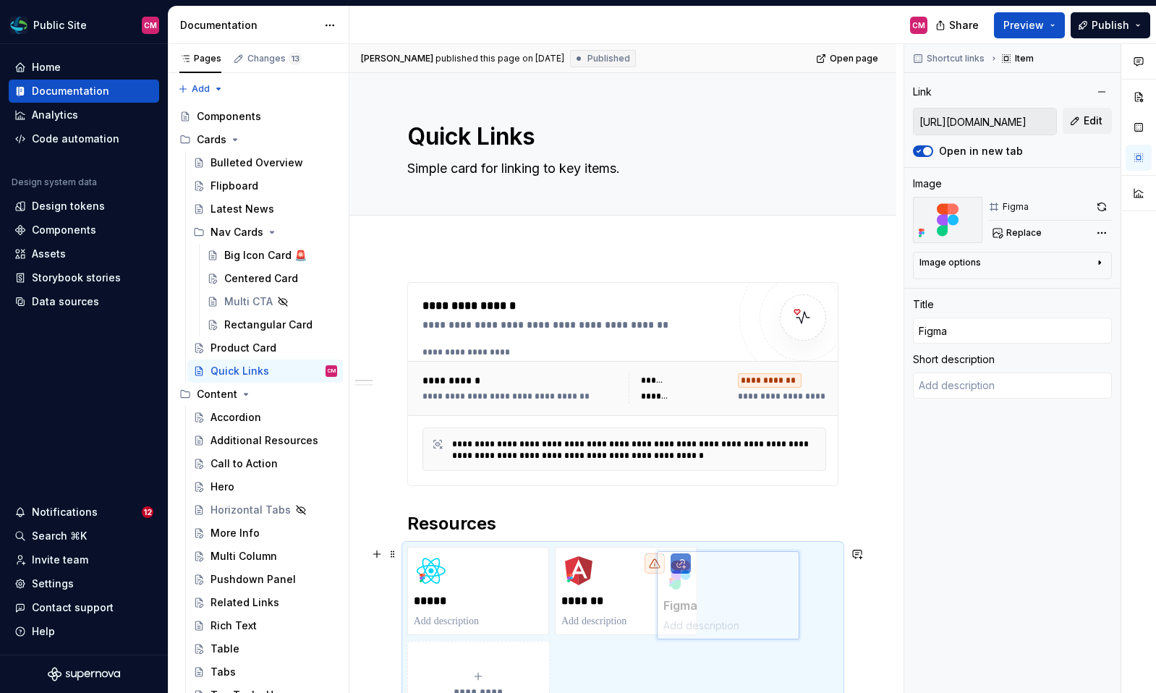
scroll to position [9, 0]
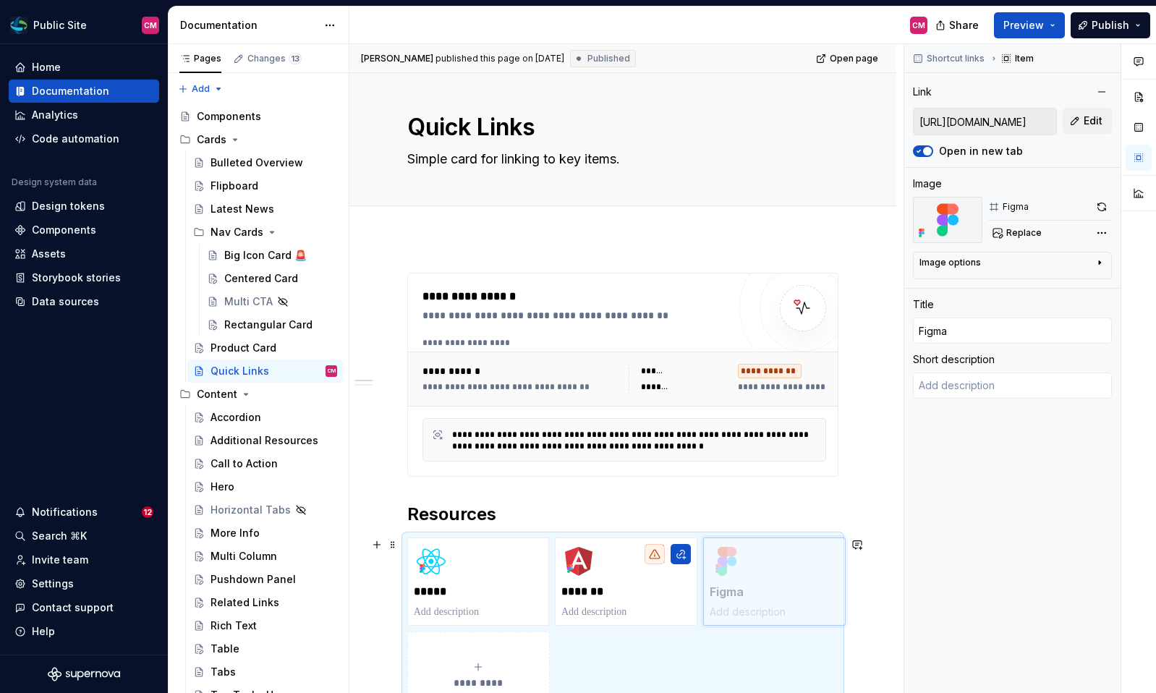
drag, startPoint x: 506, startPoint y: 572, endPoint x: 770, endPoint y: 578, distance: 264.1
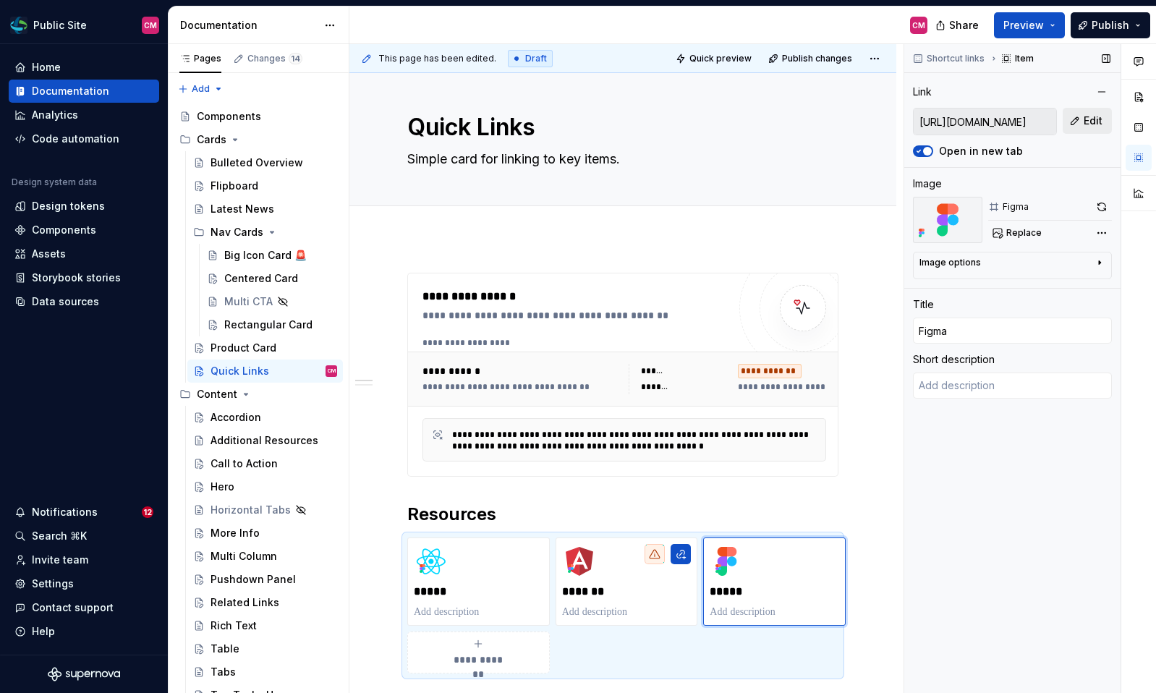
click at [1083, 121] on button "Edit" at bounding box center [1087, 121] width 49 height 26
type textarea "*"
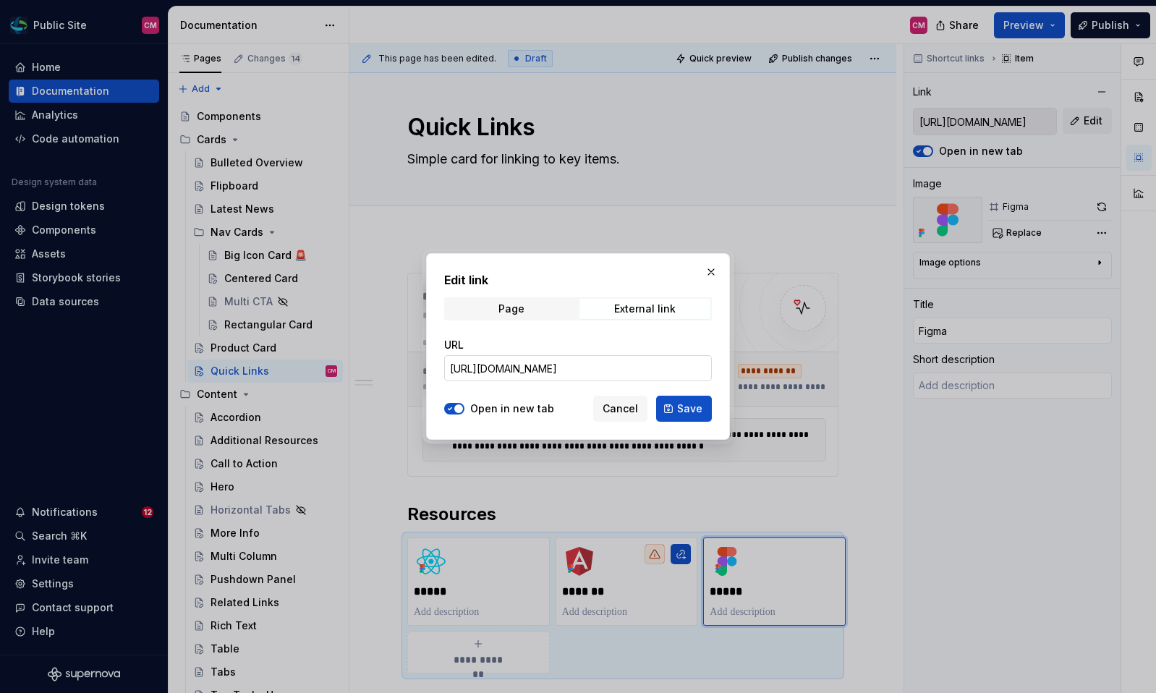
click at [622, 370] on input "https://www.figma.com/design/A3ggQuUgIF5JRQhIHfULmf/Public-Site?node-id=1022-48…" at bounding box center [578, 368] width 268 height 26
paste input "E1FcSlNMG9eG4XS3"
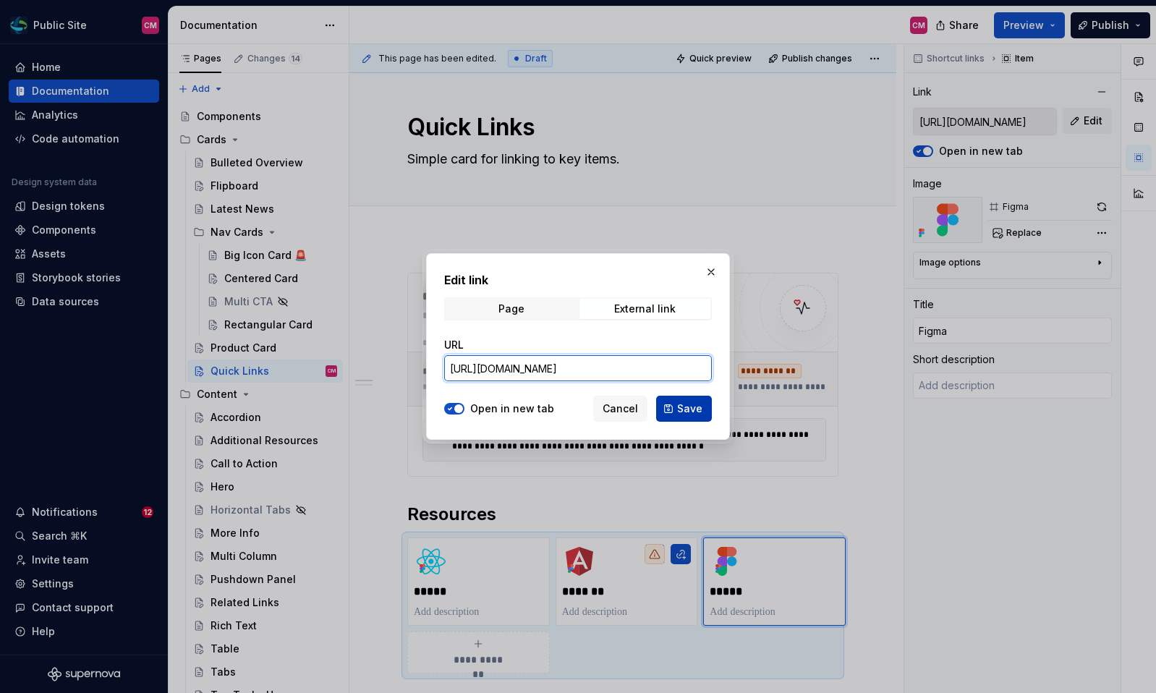
type input "https://www.figma.com/design/A3ggQuUgIF5JRQhIHfULmf/Public-Site?node-id=1022-48…"
click at [691, 405] on span "Save" at bounding box center [689, 409] width 25 height 14
type textarea "*"
type input "https://www.figma.com/design/A3ggQuUgIF5JRQhIHfULmf/Public-Site?node-id=1022-48…"
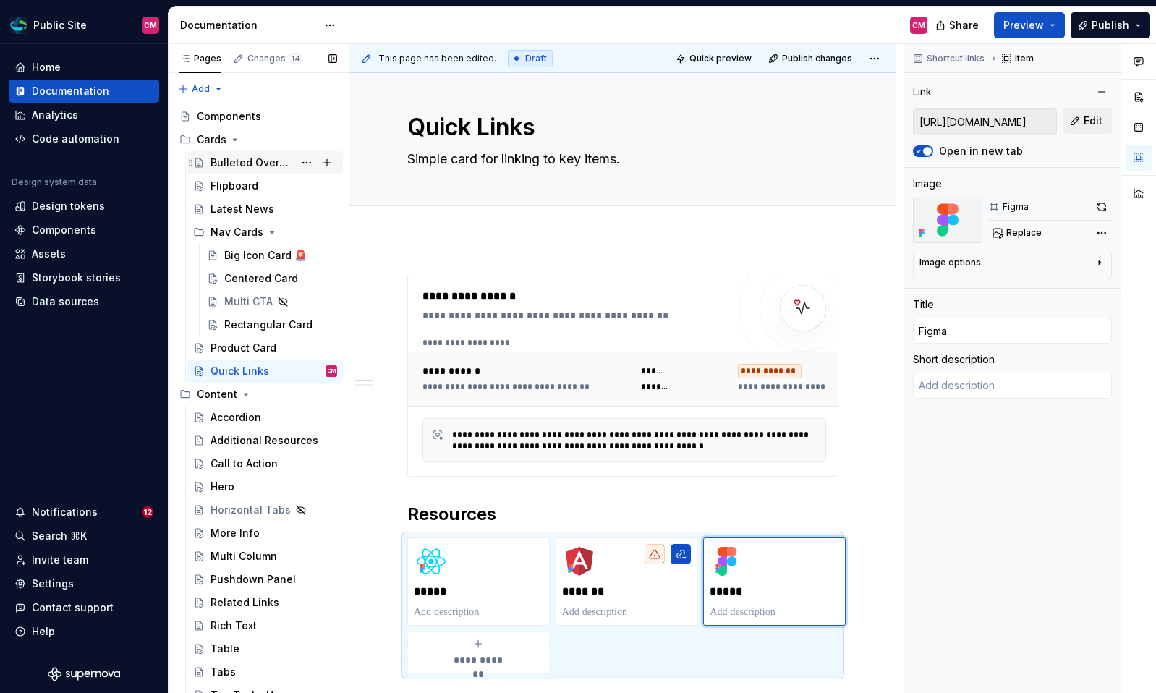
click at [254, 166] on div "Bulleted Overview" at bounding box center [252, 163] width 83 height 14
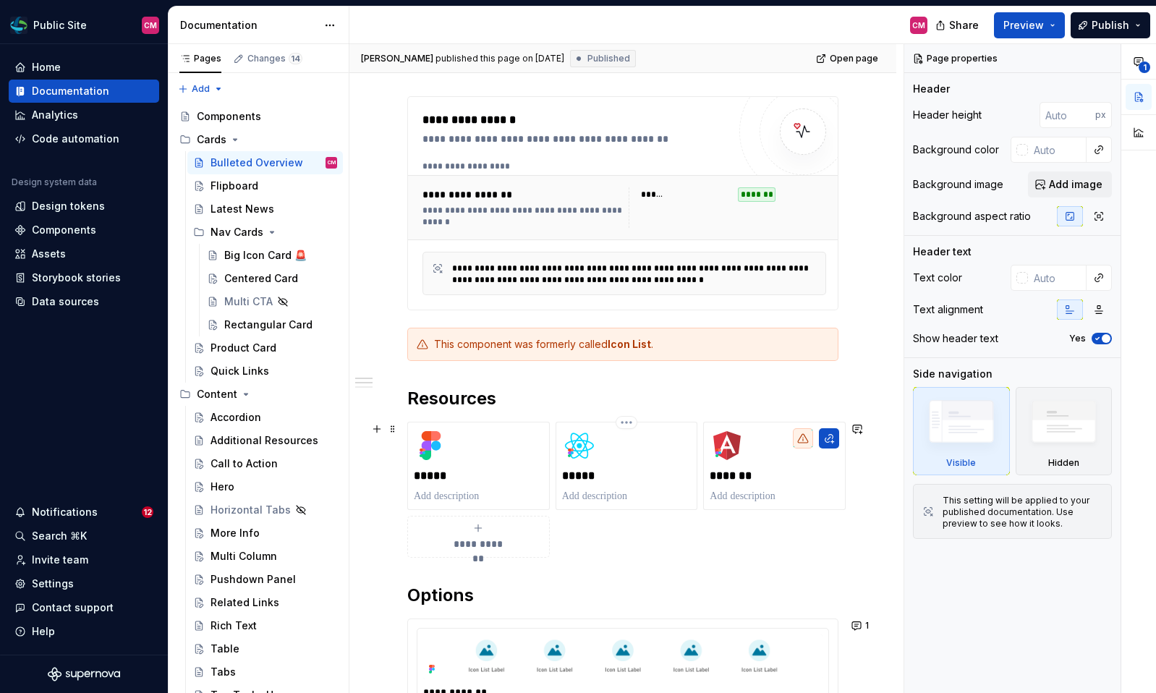
scroll to position [261, 0]
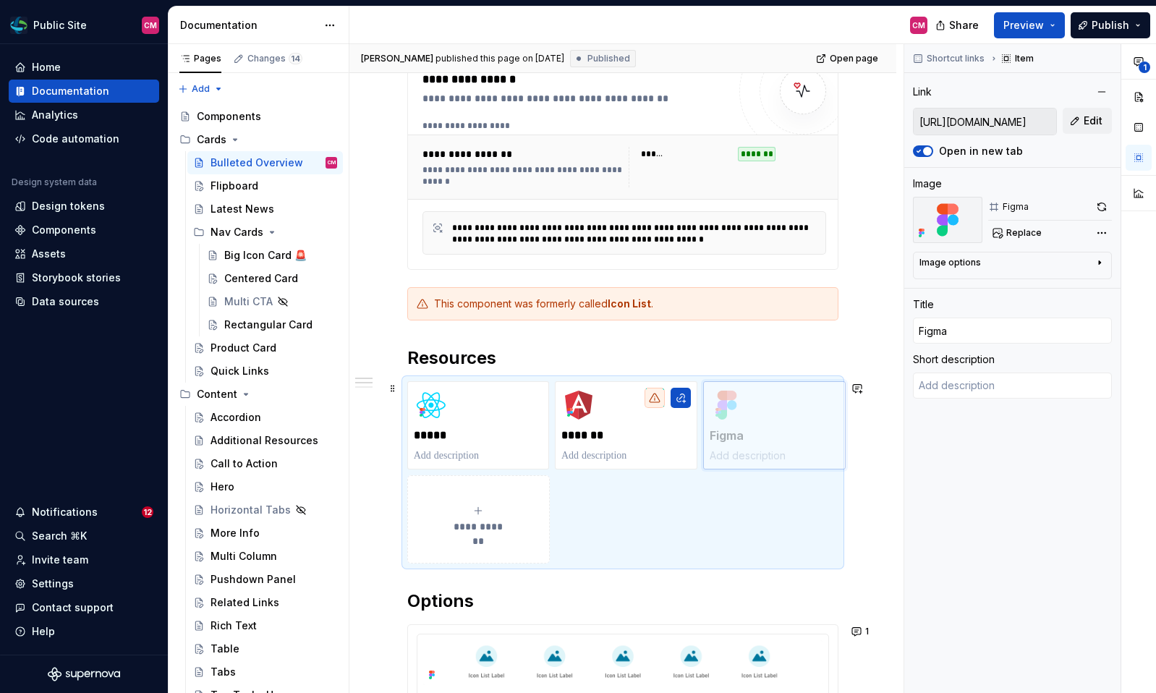
drag, startPoint x: 488, startPoint y: 417, endPoint x: 732, endPoint y: 416, distance: 244.5
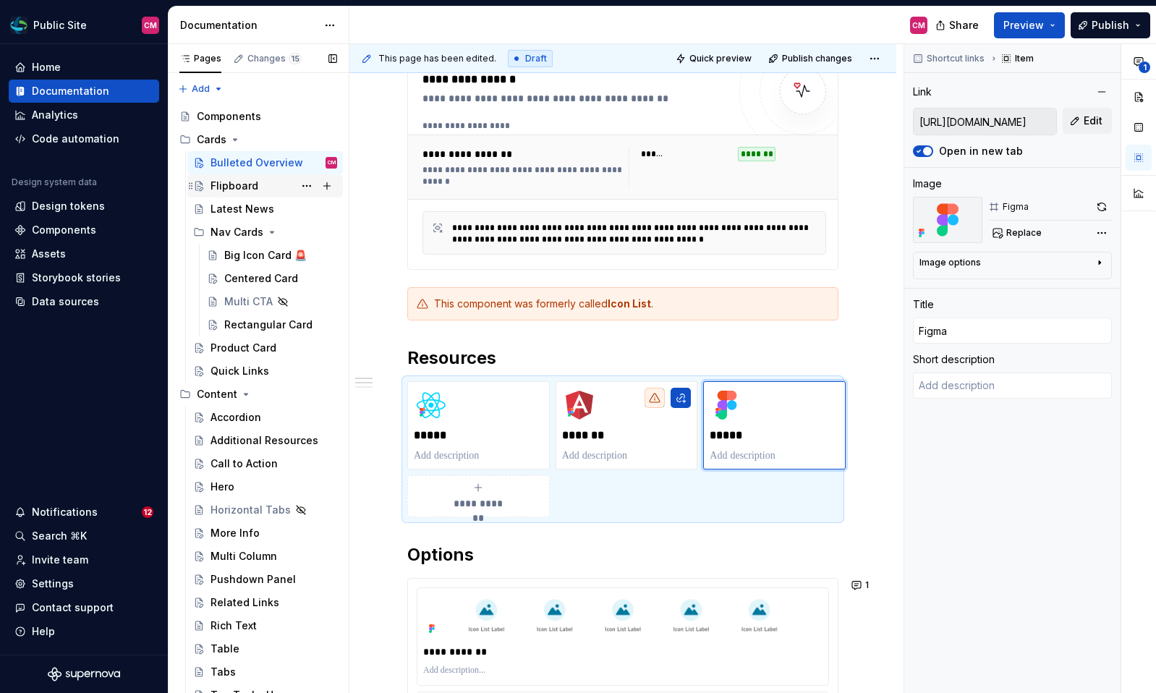
click at [232, 181] on div "Flipboard" at bounding box center [235, 186] width 48 height 14
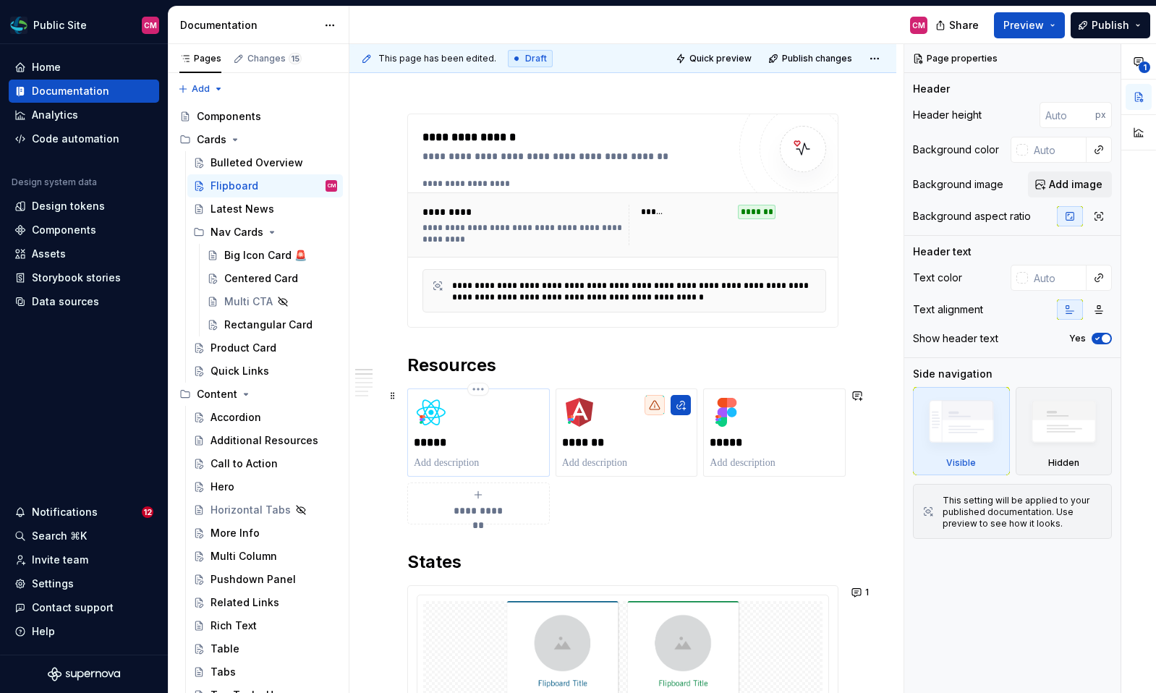
scroll to position [204, 0]
click at [263, 213] on div "Latest News" at bounding box center [243, 209] width 64 height 14
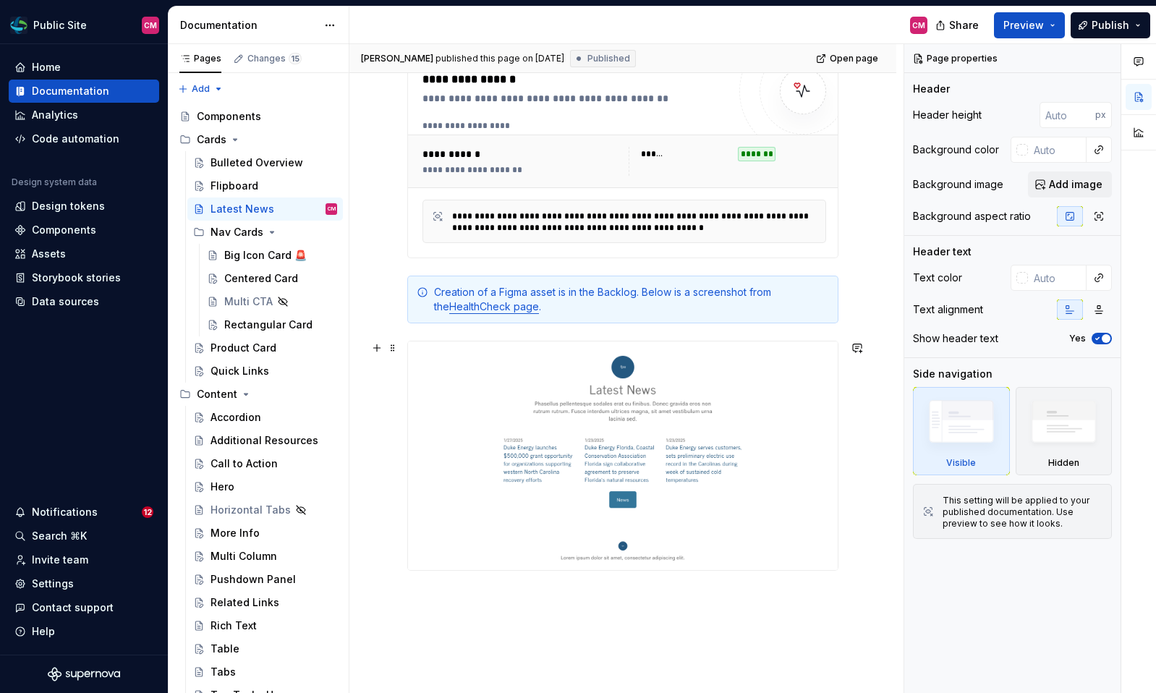
scroll to position [243, 0]
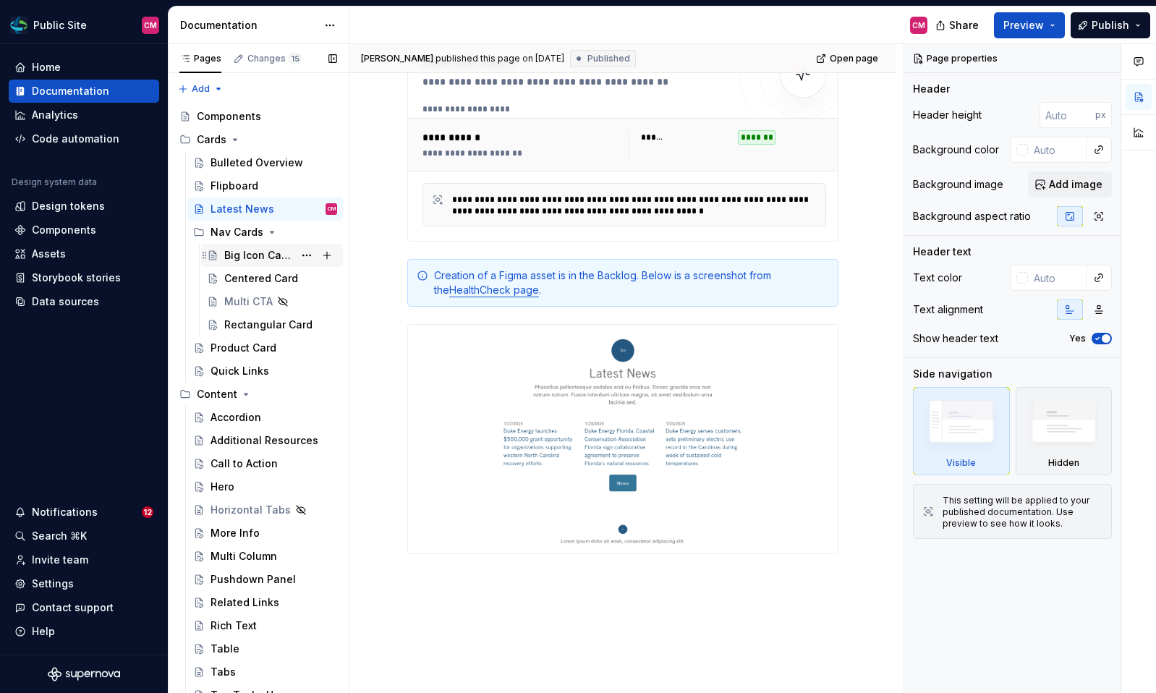
click at [237, 255] on div "Big Icon Card 🚨" at bounding box center [258, 255] width 69 height 14
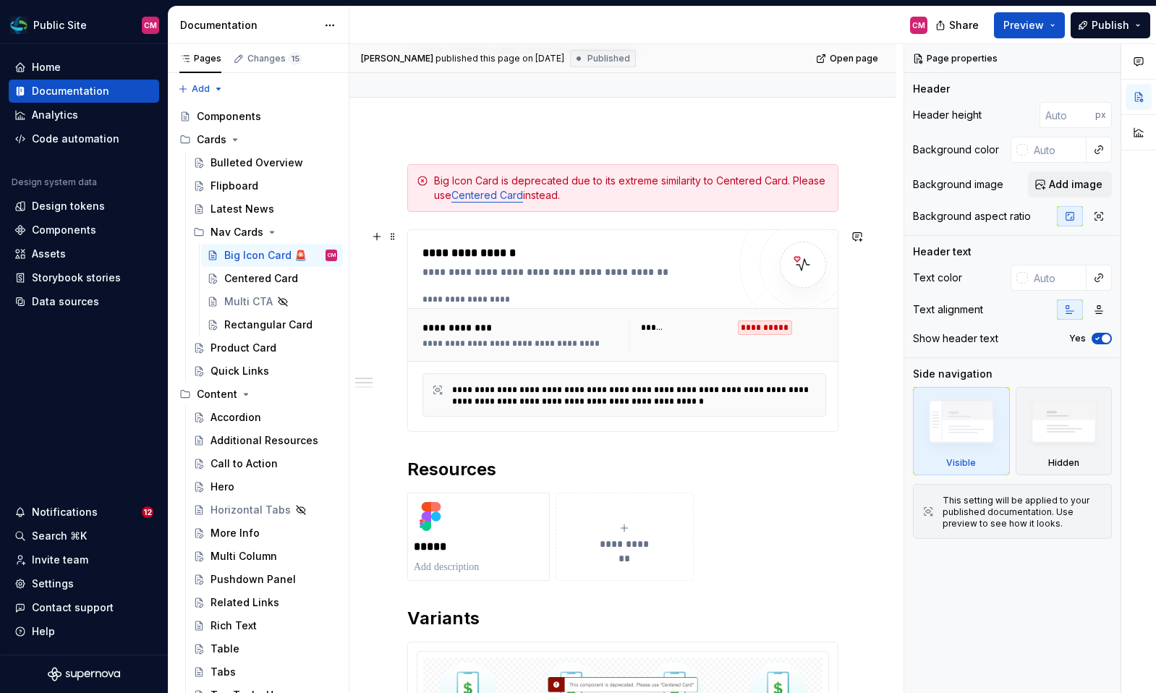
scroll to position [180, 0]
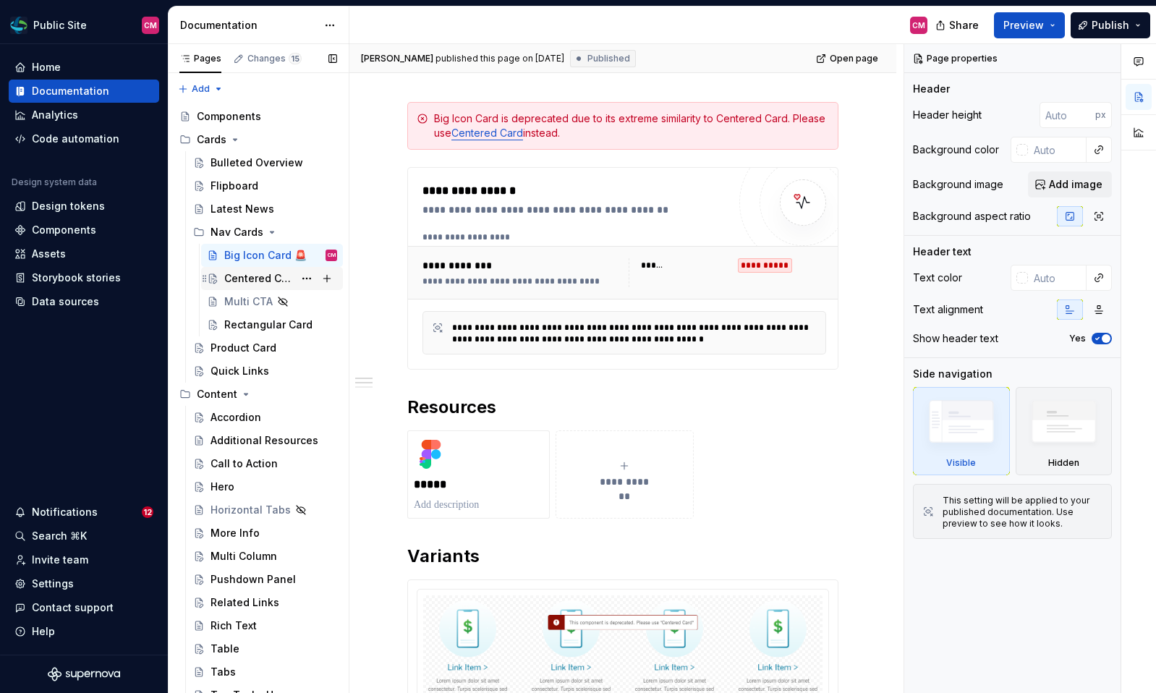
click at [281, 284] on div "Centered Card" at bounding box center [258, 278] width 69 height 14
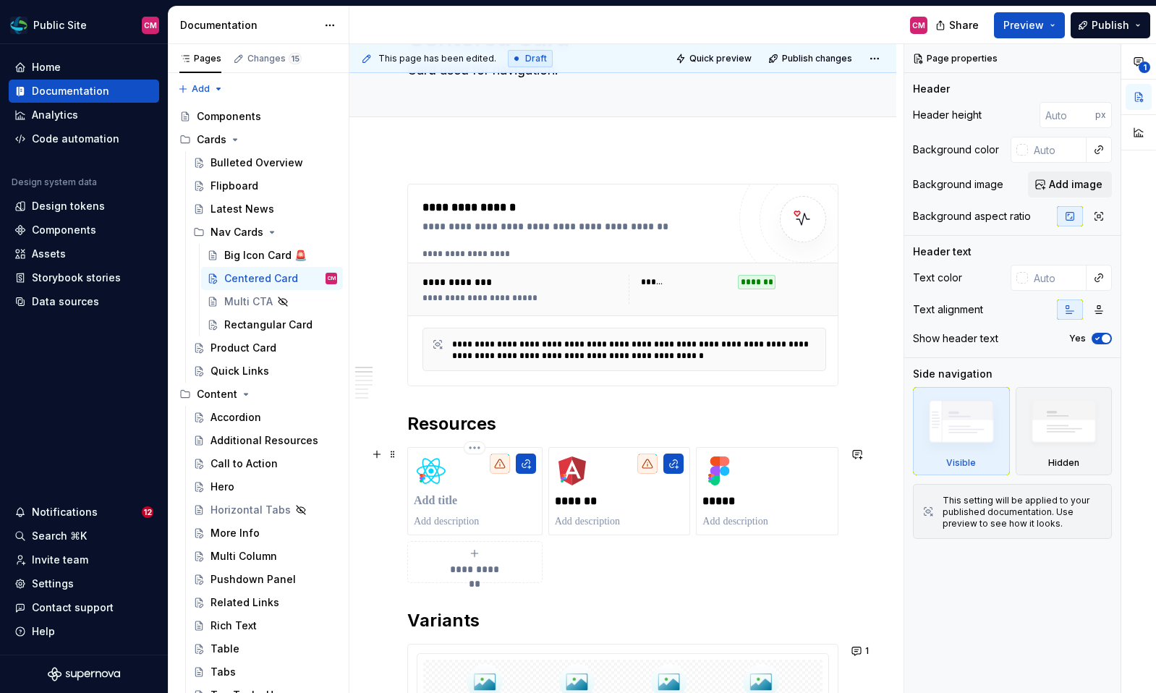
scroll to position [150, 0]
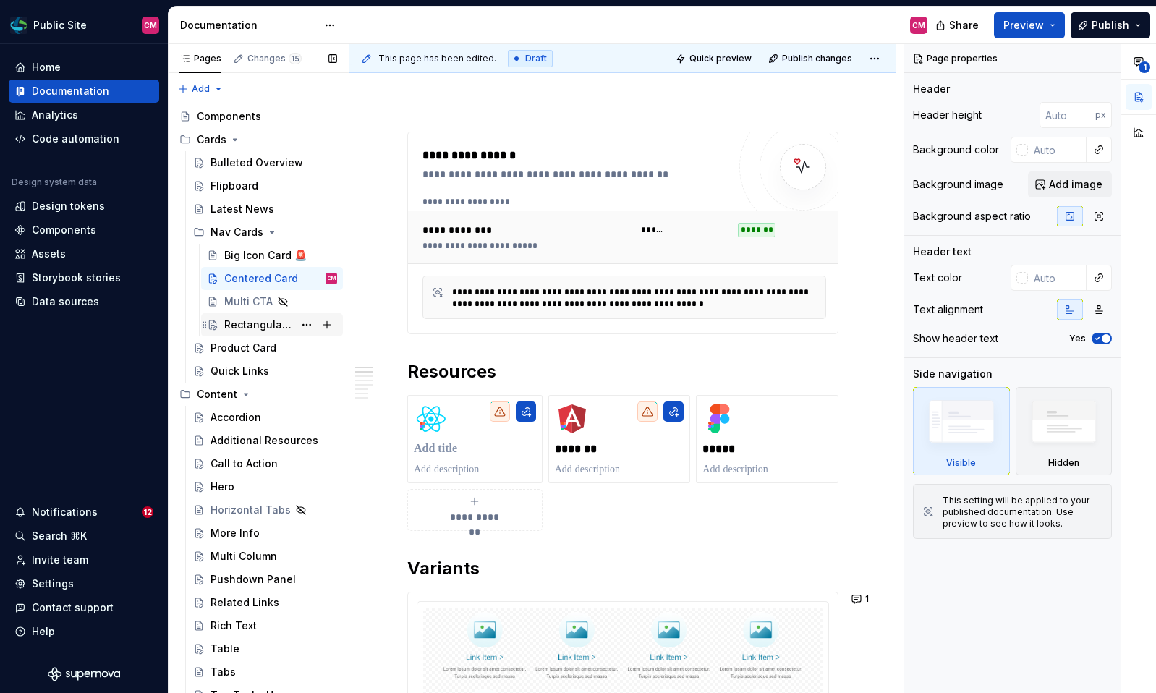
click at [241, 323] on div "Rectangular Card" at bounding box center [258, 325] width 69 height 14
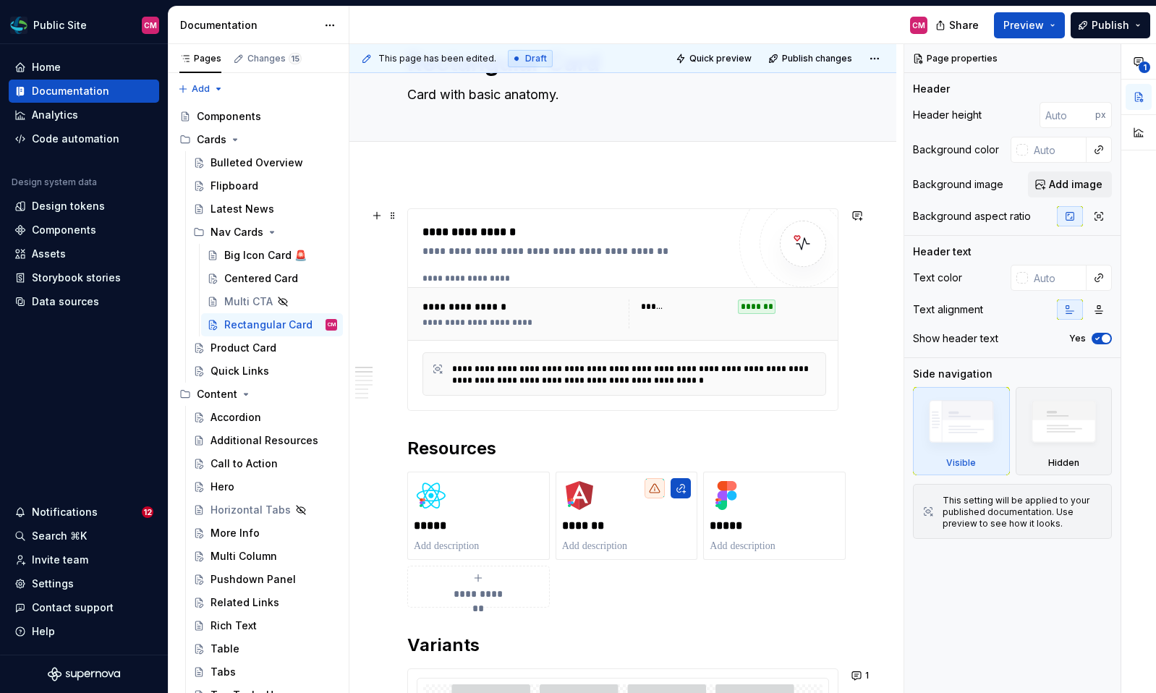
scroll to position [98, 0]
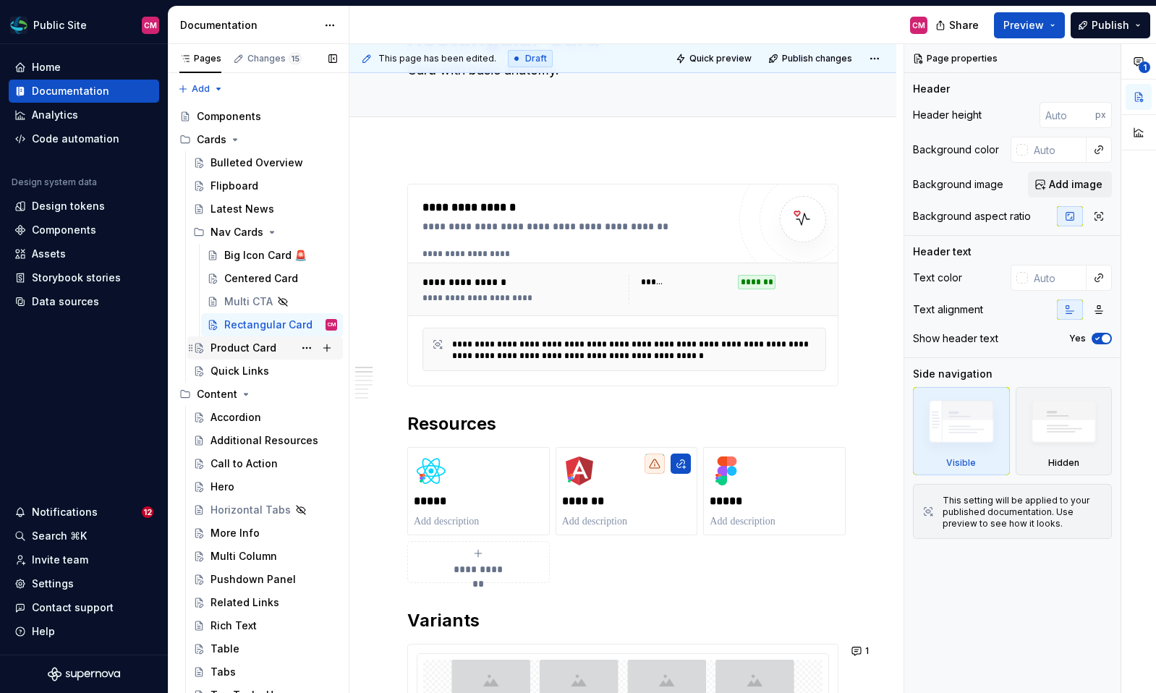
click at [270, 350] on div "Product Card" at bounding box center [244, 348] width 66 height 14
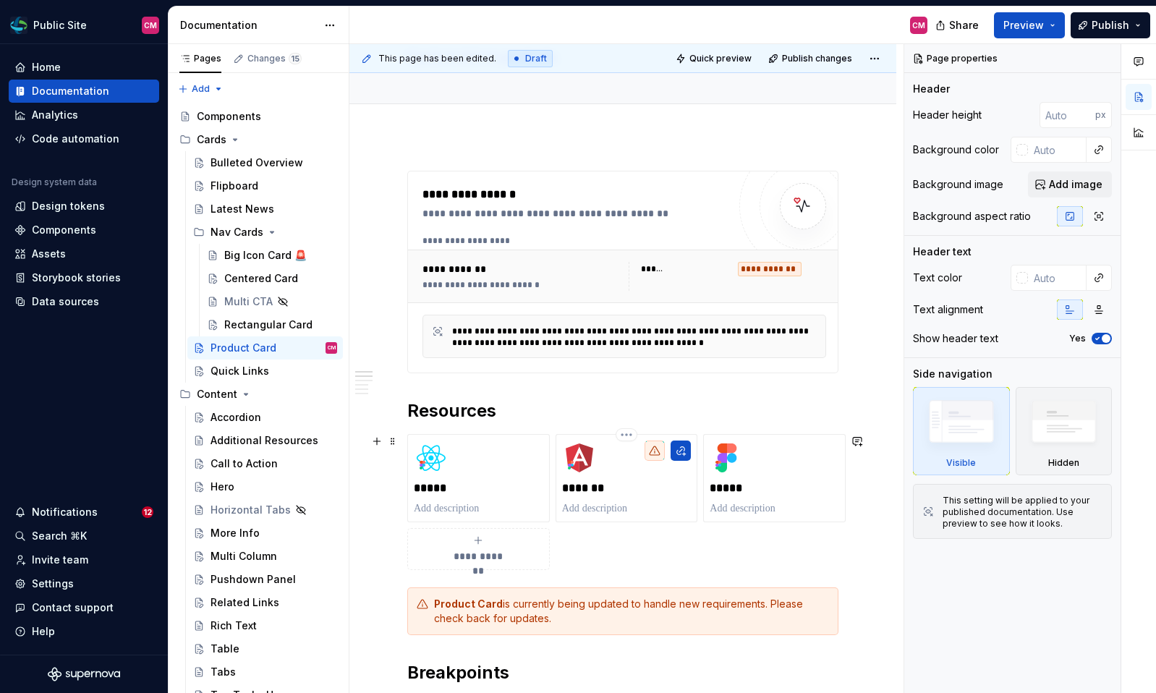
scroll to position [135, 0]
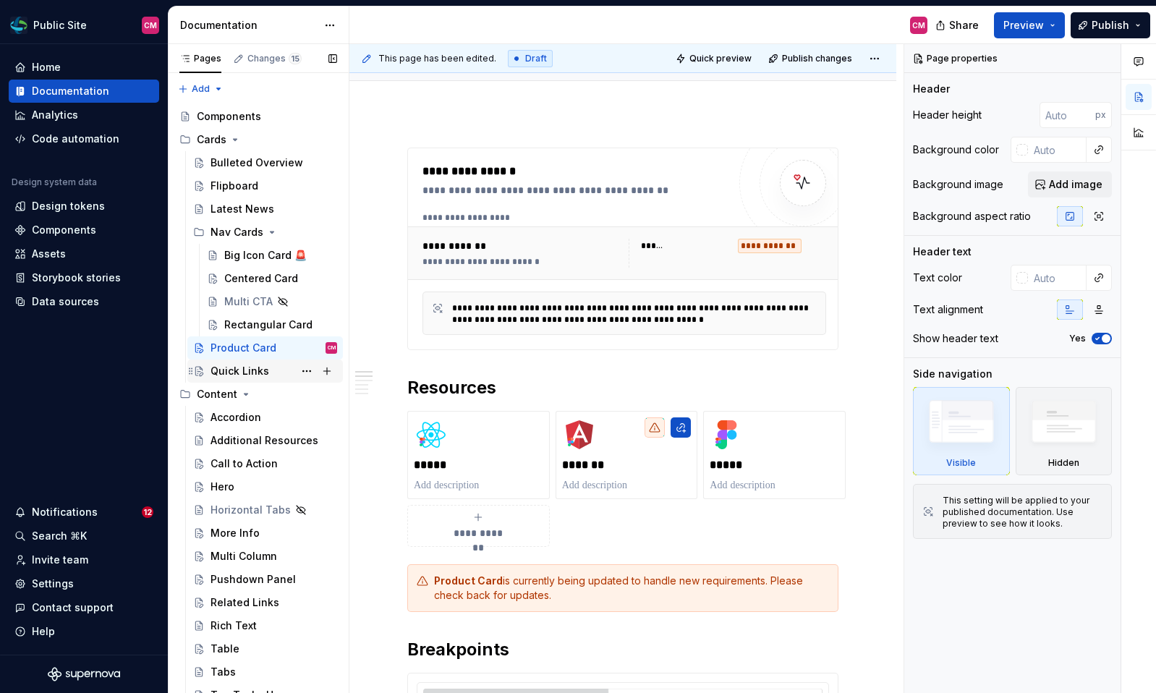
click at [258, 373] on div "Quick Links" at bounding box center [240, 371] width 59 height 14
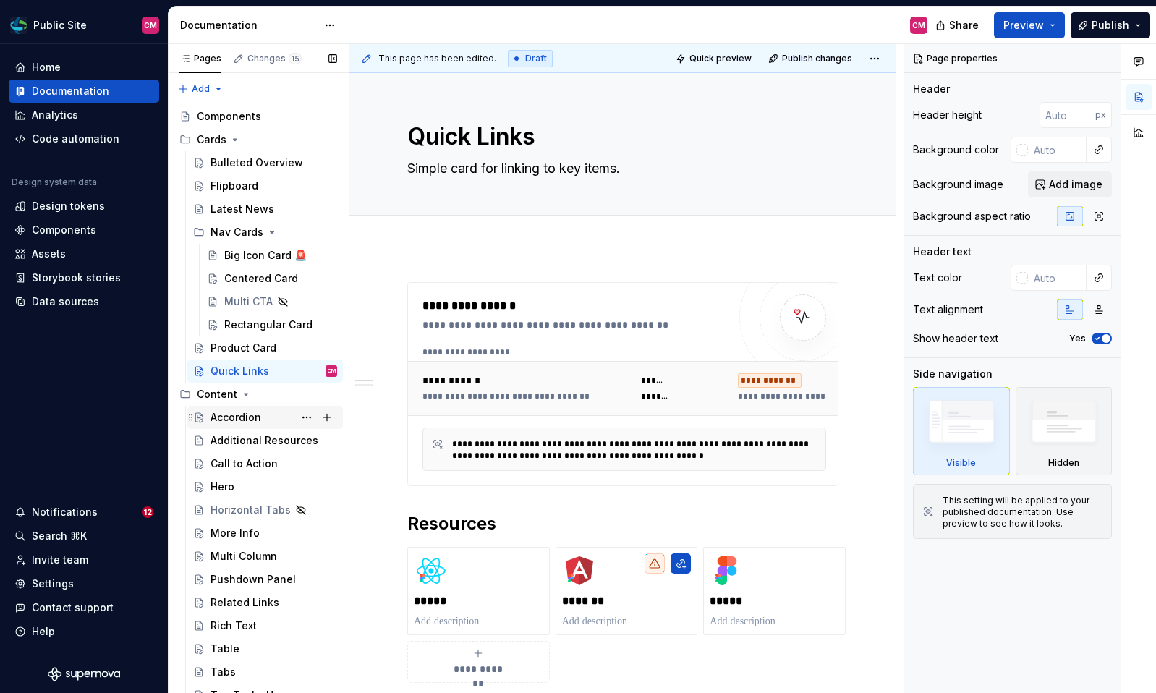
click at [228, 412] on div "Accordion" at bounding box center [236, 417] width 51 height 14
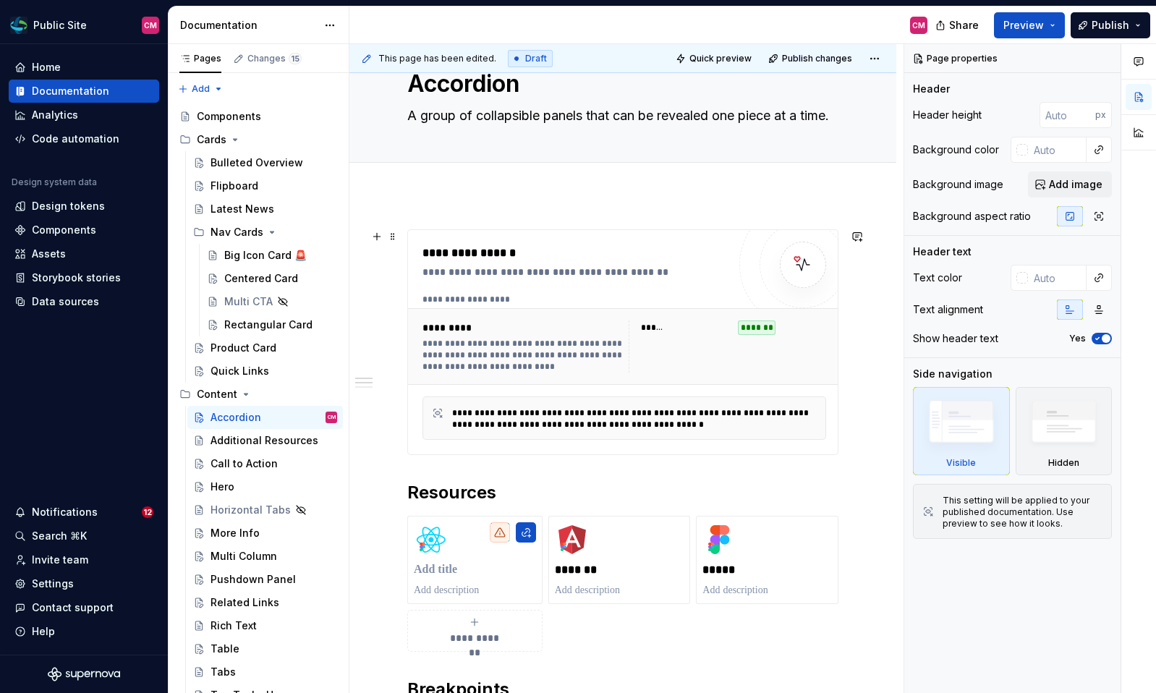
scroll to position [73, 0]
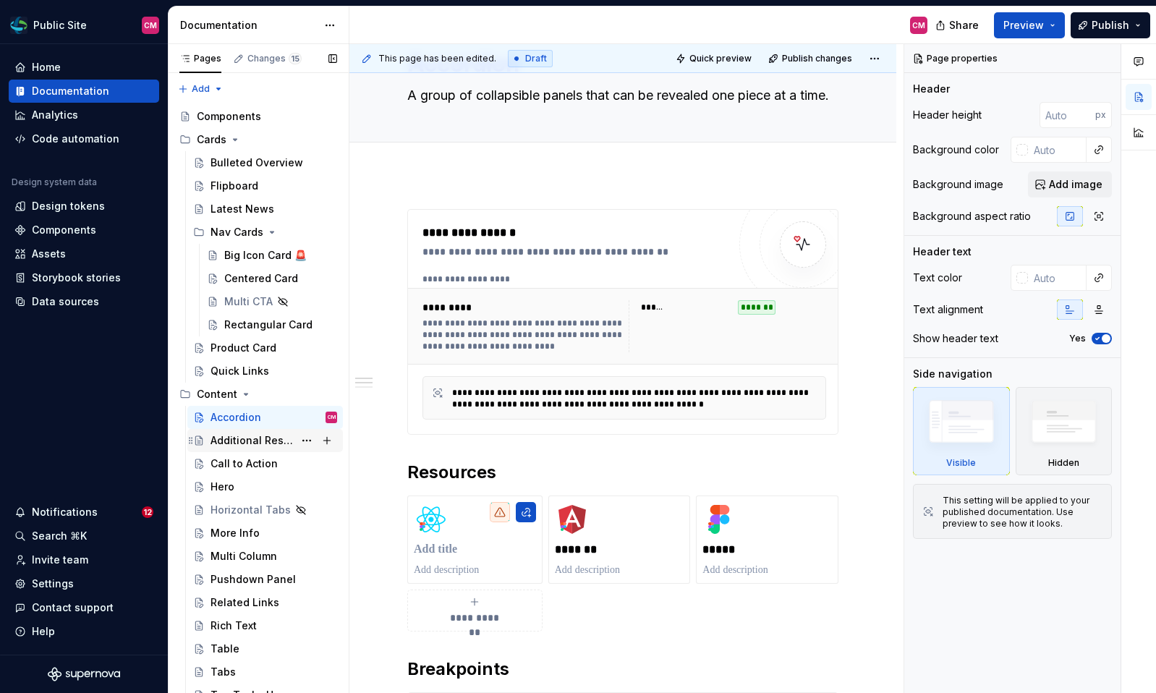
click at [268, 437] on div "Additional Resources" at bounding box center [252, 440] width 83 height 14
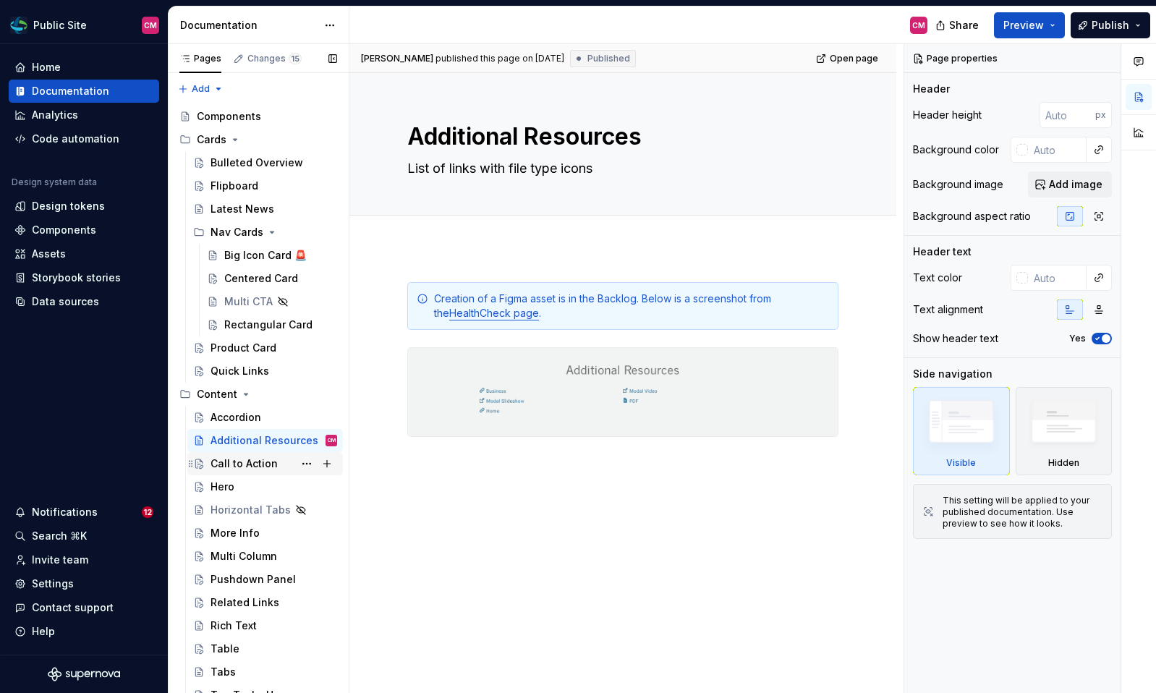
click at [260, 468] on div "Call to Action" at bounding box center [244, 464] width 67 height 14
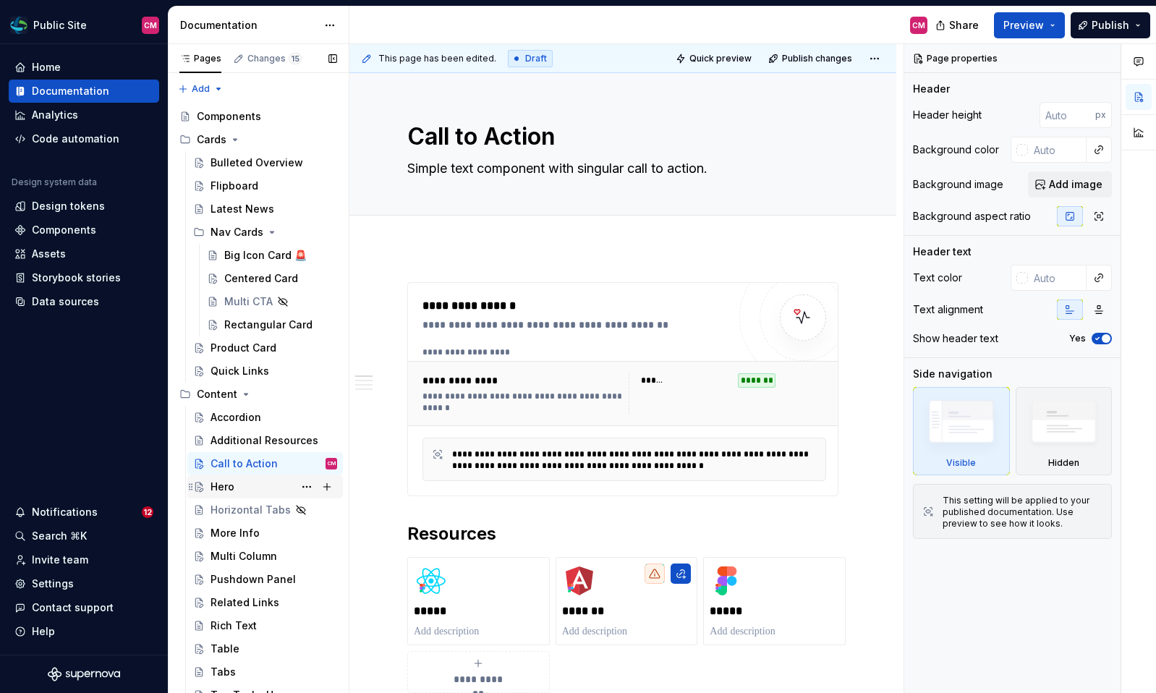
click at [228, 488] on div "Hero" at bounding box center [223, 487] width 24 height 14
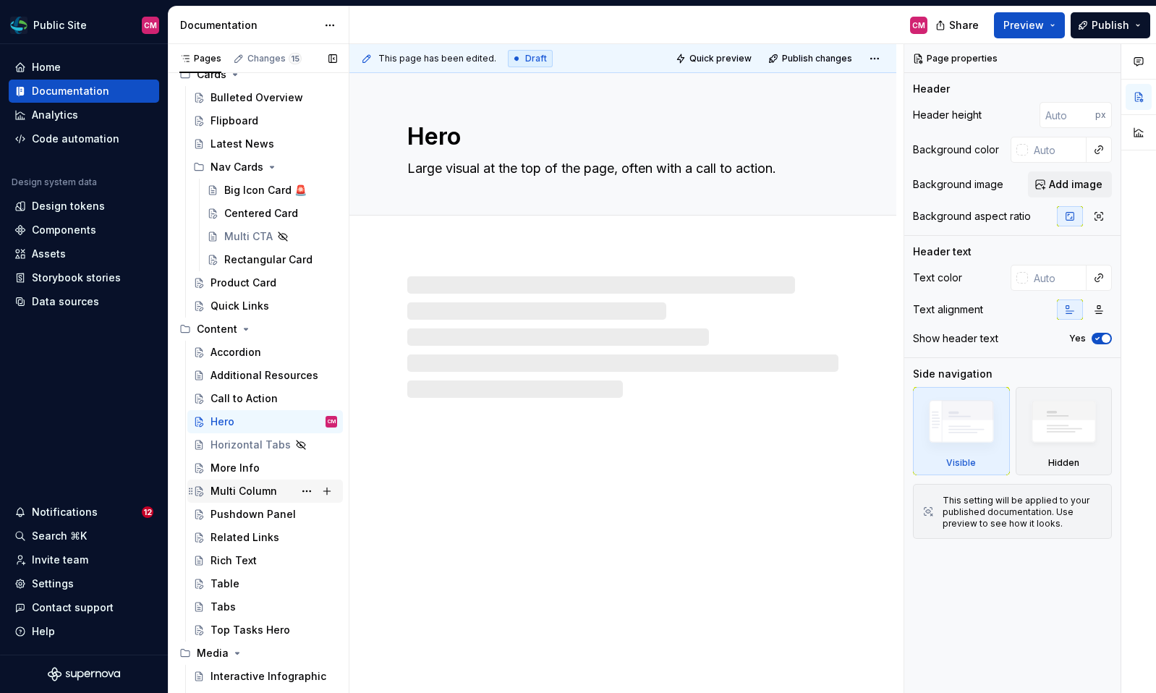
scroll to position [67, 0]
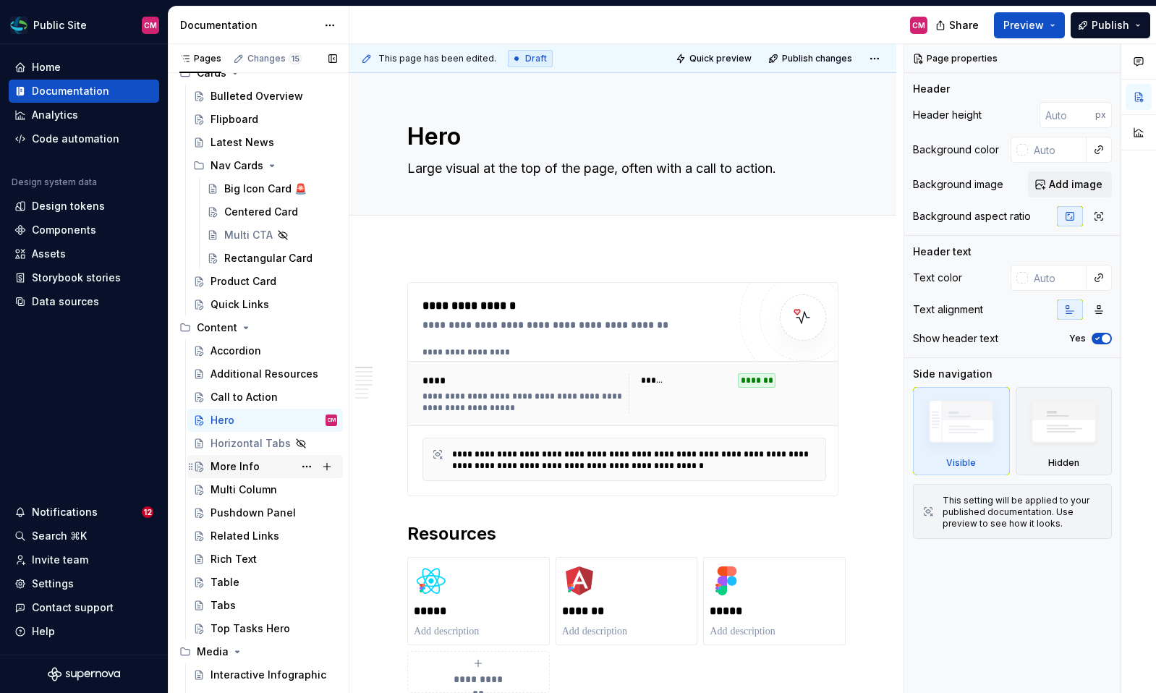
click at [229, 464] on div "More Info" at bounding box center [235, 466] width 49 height 14
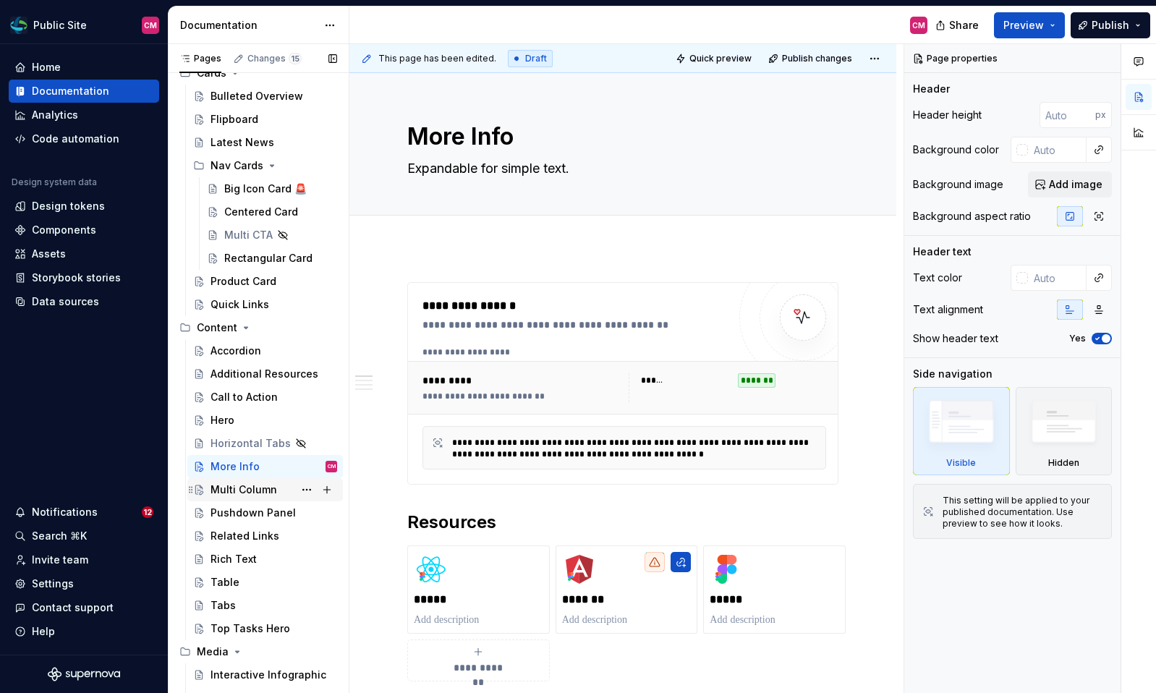
click at [233, 486] on div "Multi Column" at bounding box center [244, 490] width 67 height 14
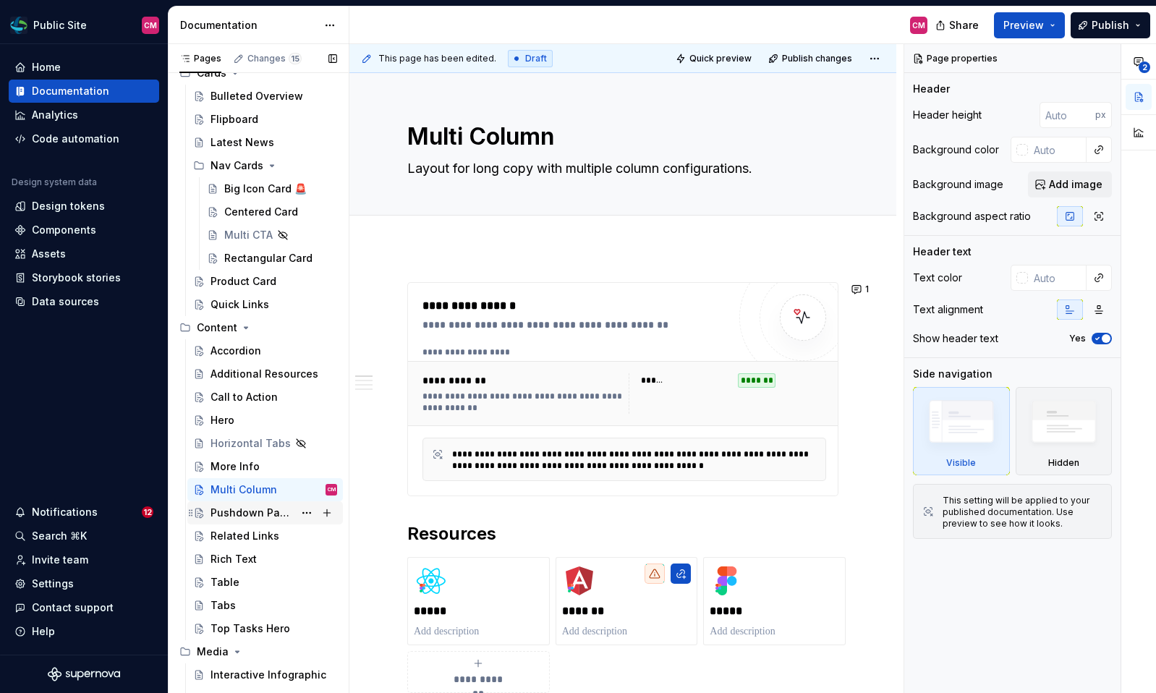
click at [234, 513] on div "Pushdown Panel" at bounding box center [252, 513] width 83 height 14
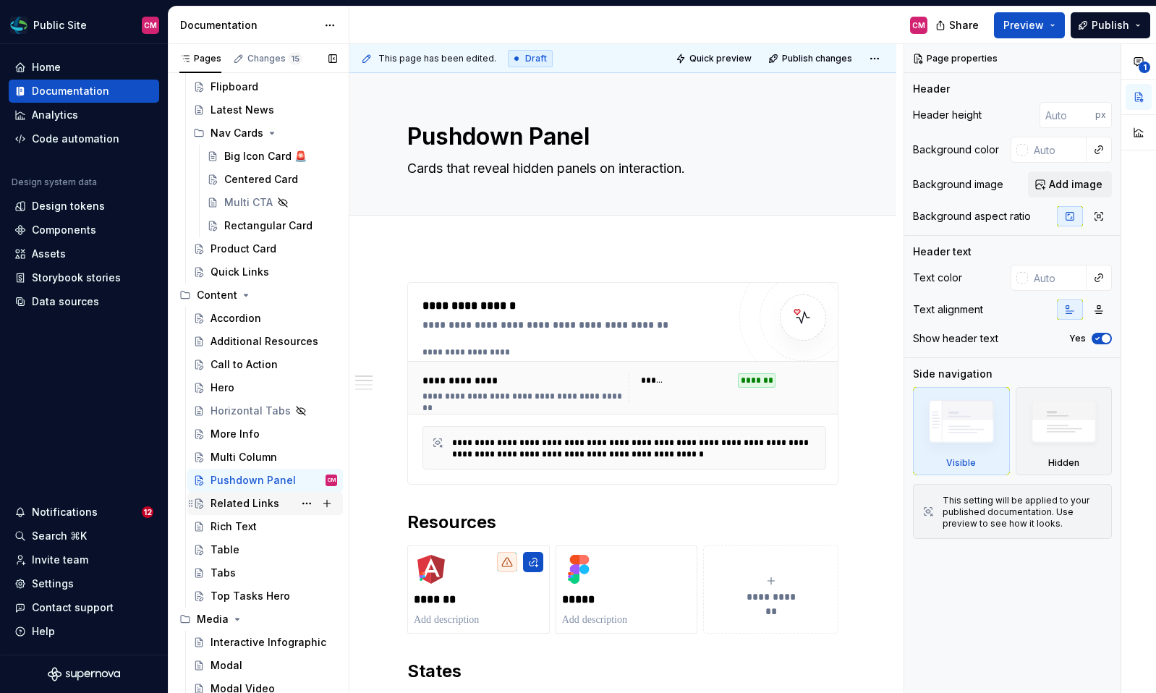
scroll to position [101, 0]
click at [241, 506] on div "Related Links" at bounding box center [245, 502] width 69 height 14
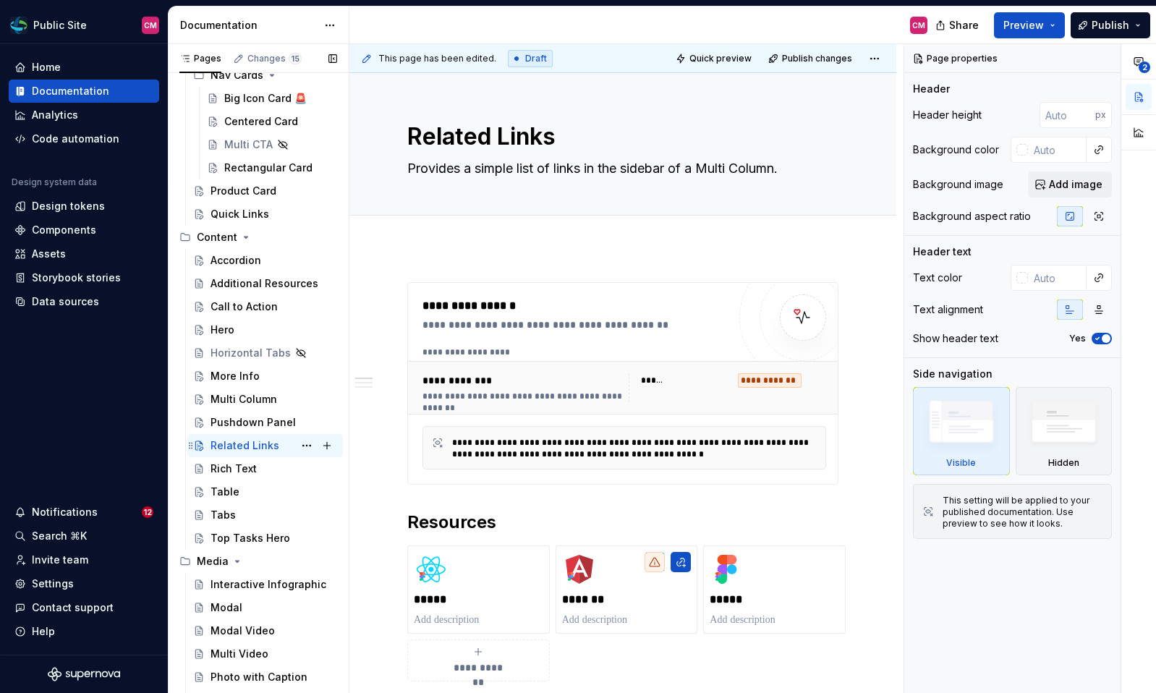
scroll to position [166, 0]
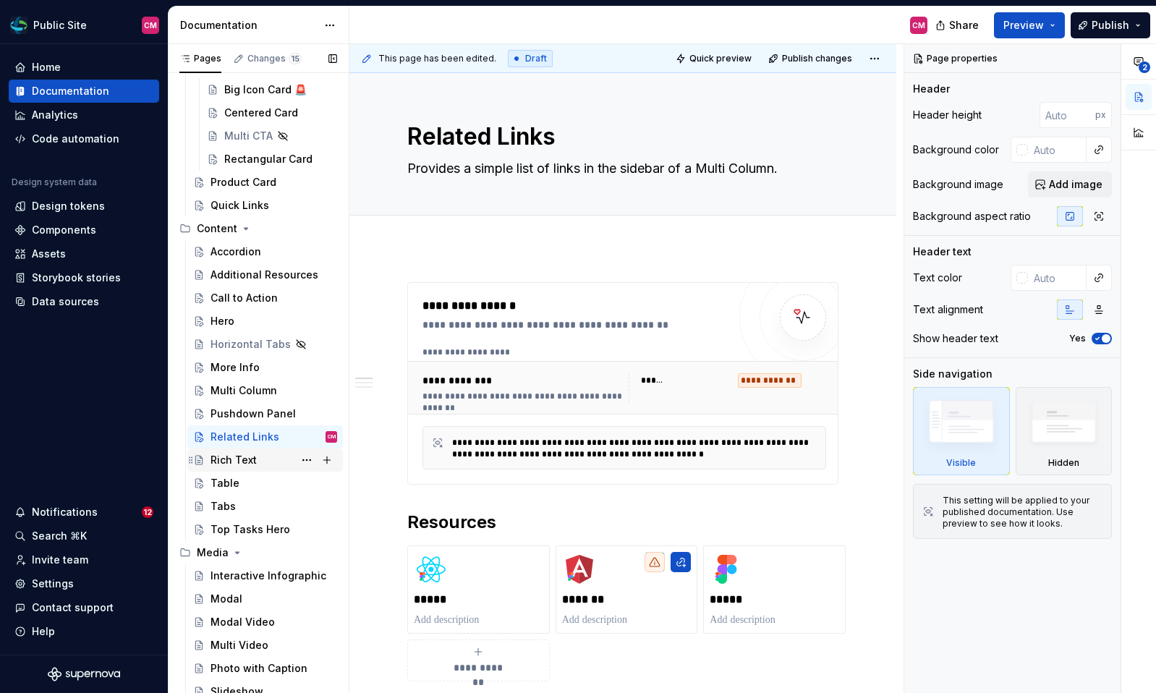
click at [239, 461] on div "Rich Text" at bounding box center [234, 460] width 46 height 14
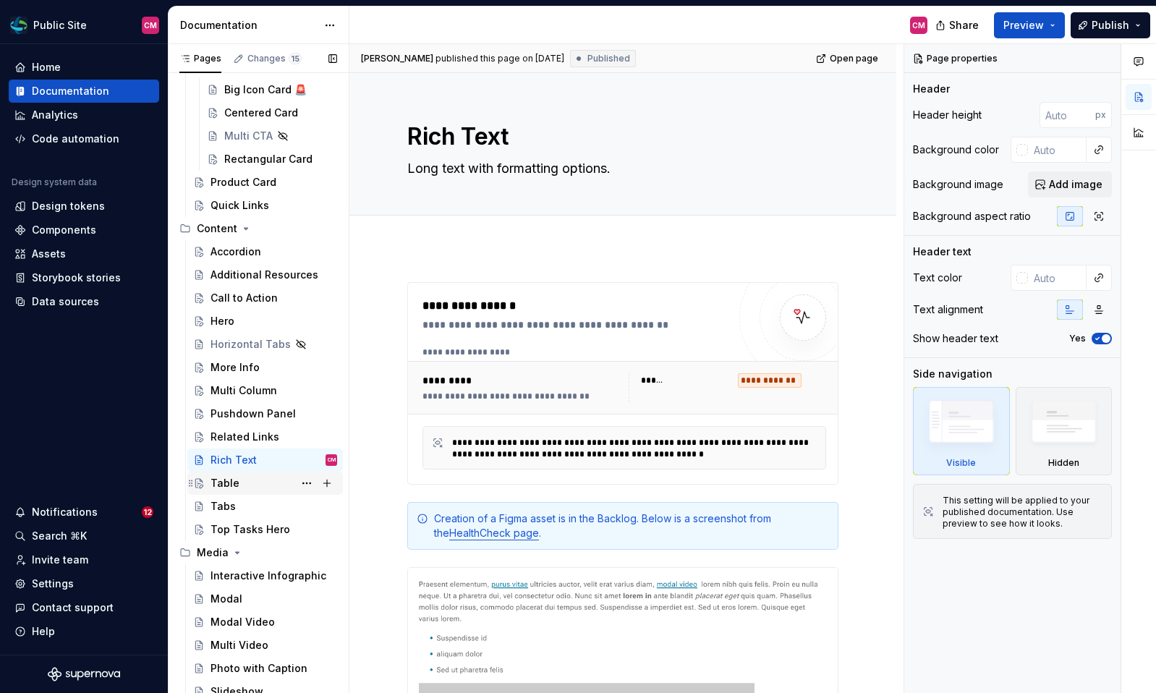
click at [273, 487] on div "Table" at bounding box center [274, 483] width 127 height 20
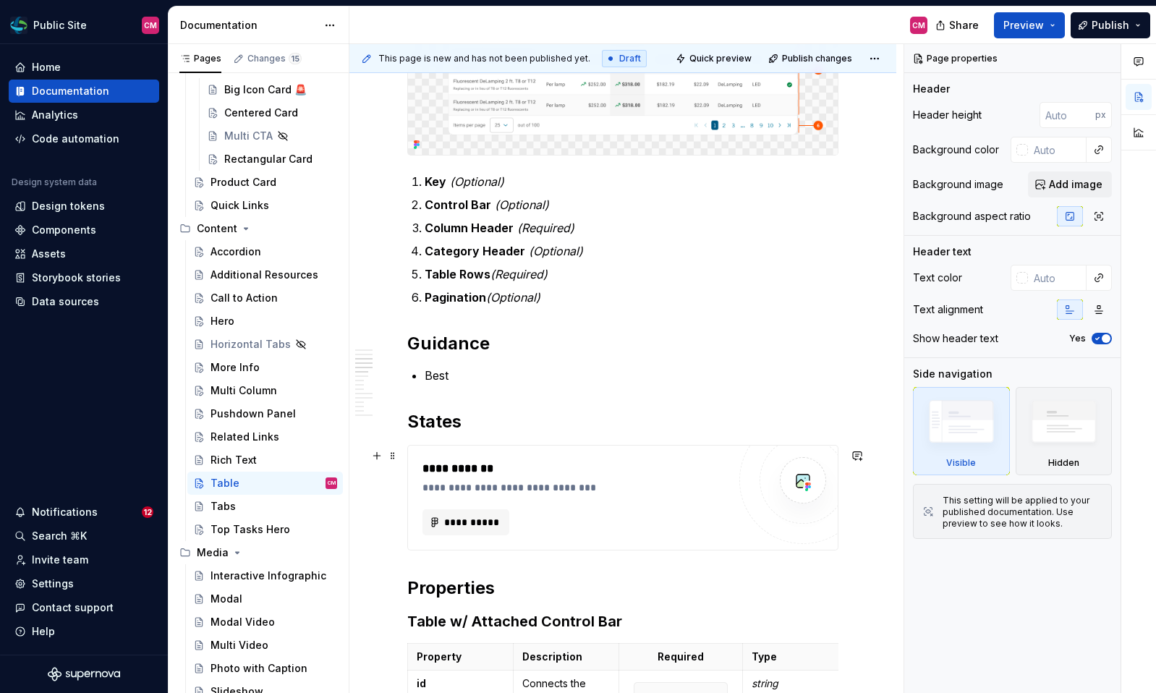
scroll to position [922, 0]
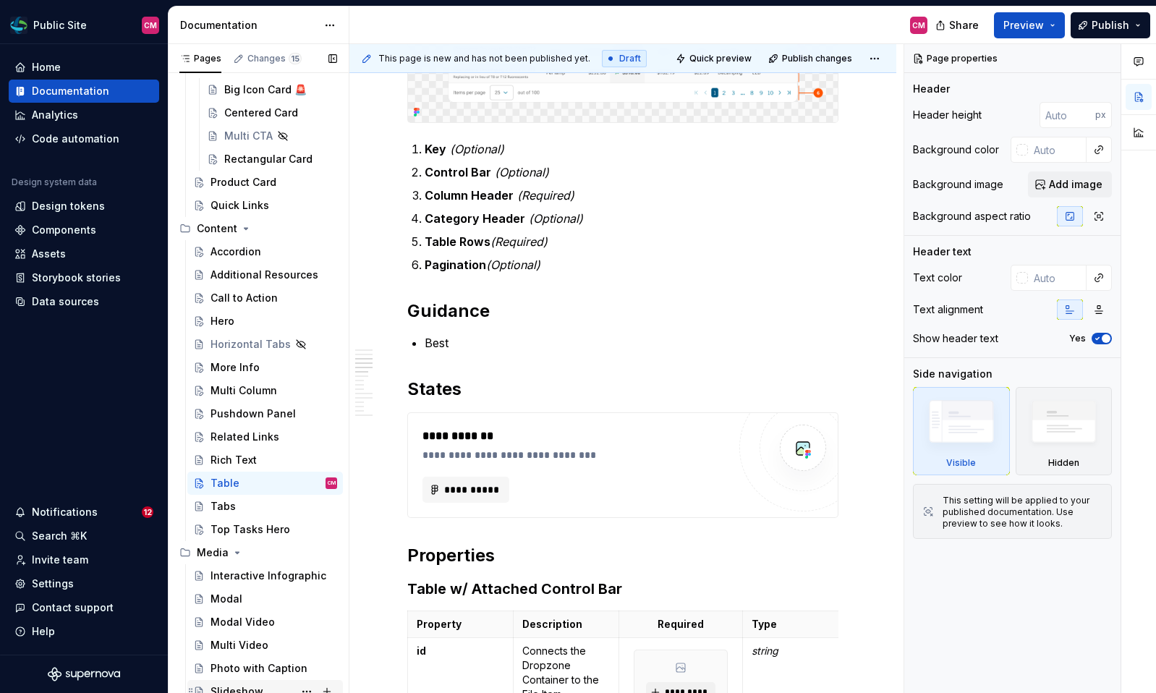
type textarea "*"
